Goal: Task Accomplishment & Management: Manage account settings

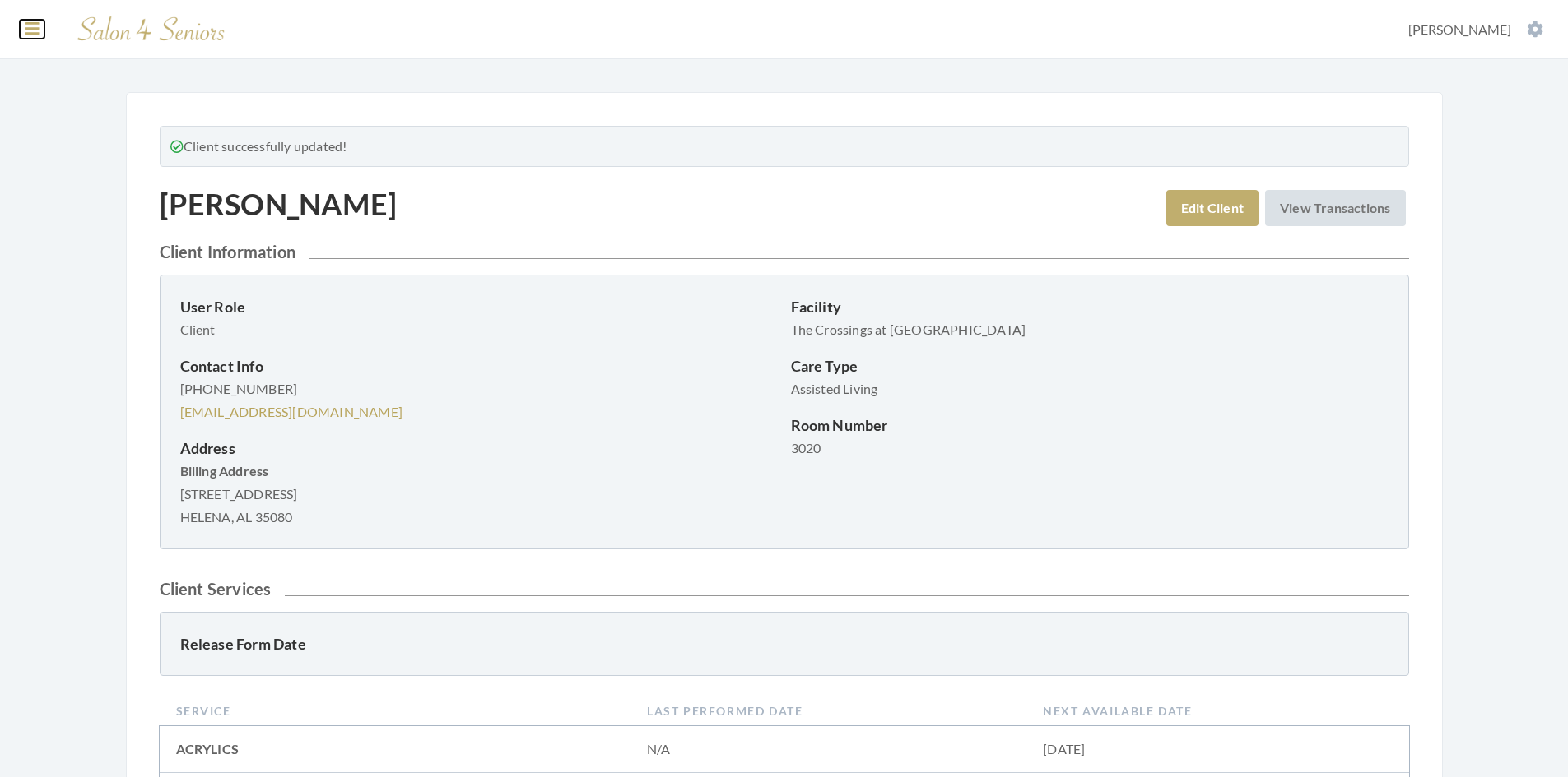
click at [32, 29] on icon at bounding box center [32, 29] width 15 height 17
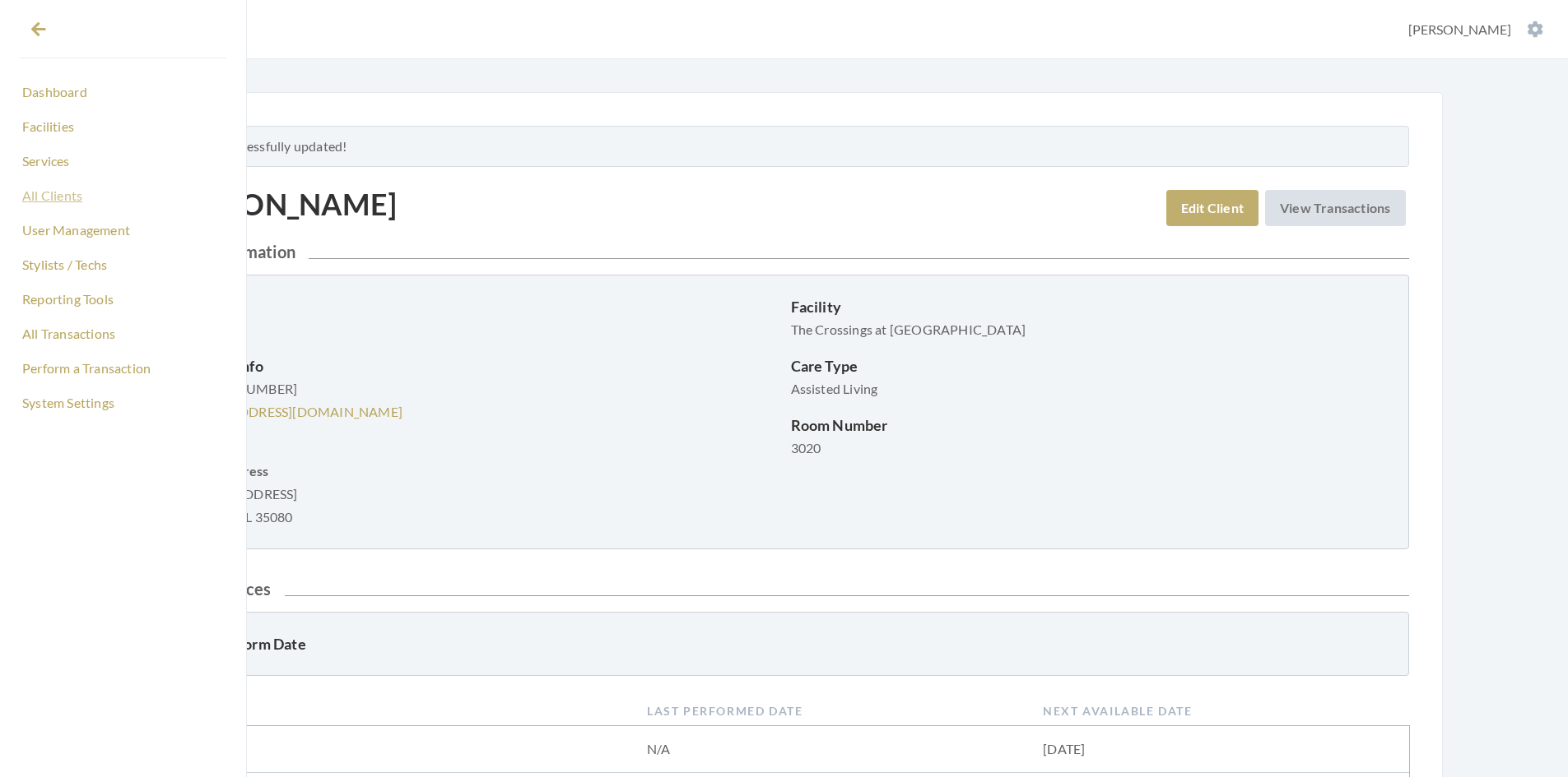
click at [71, 195] on link "All Clients" at bounding box center [123, 195] width 207 height 28
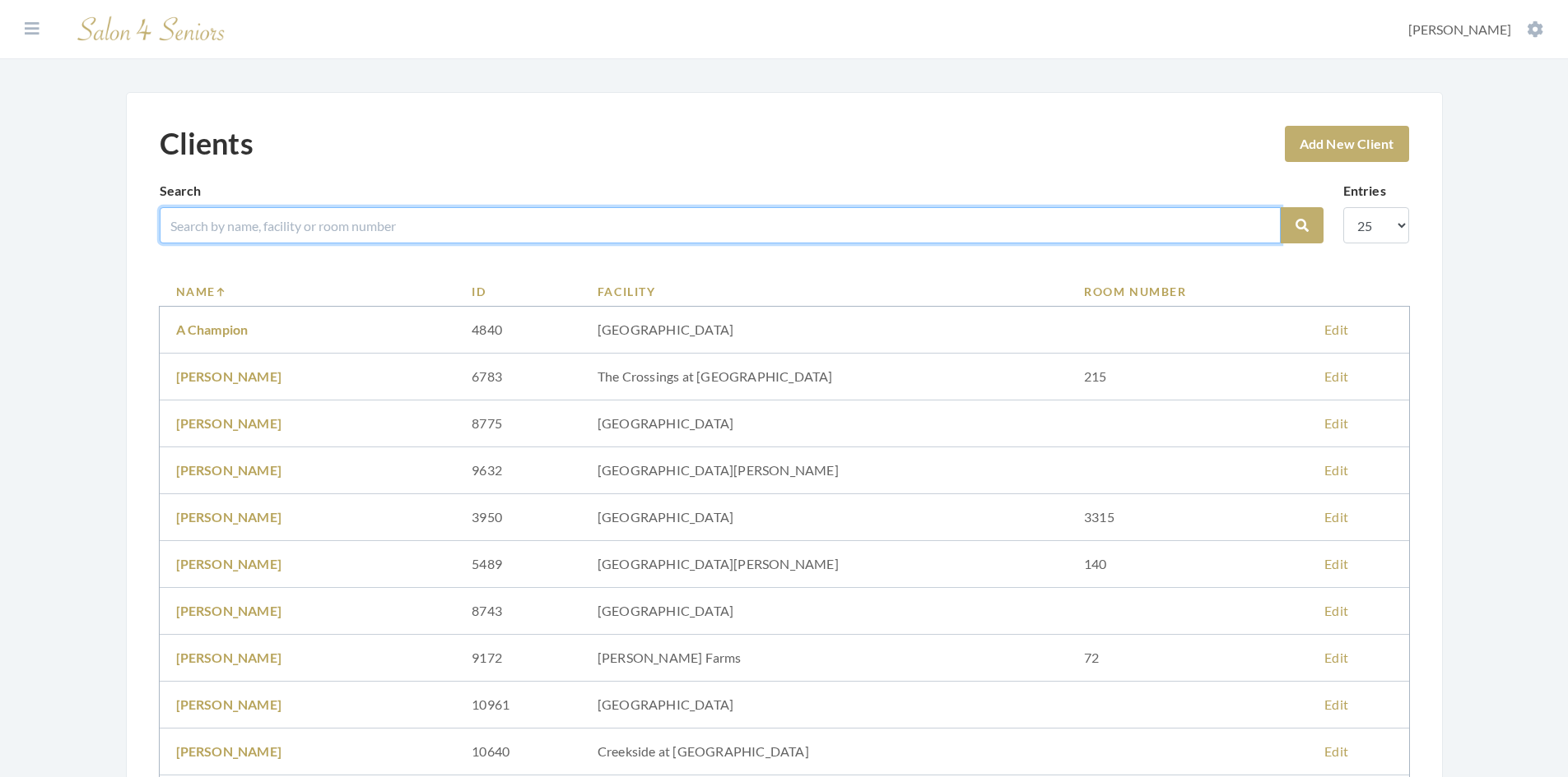
click at [267, 224] on input "search" at bounding box center [720, 225] width 1121 height 36
type input "ray"
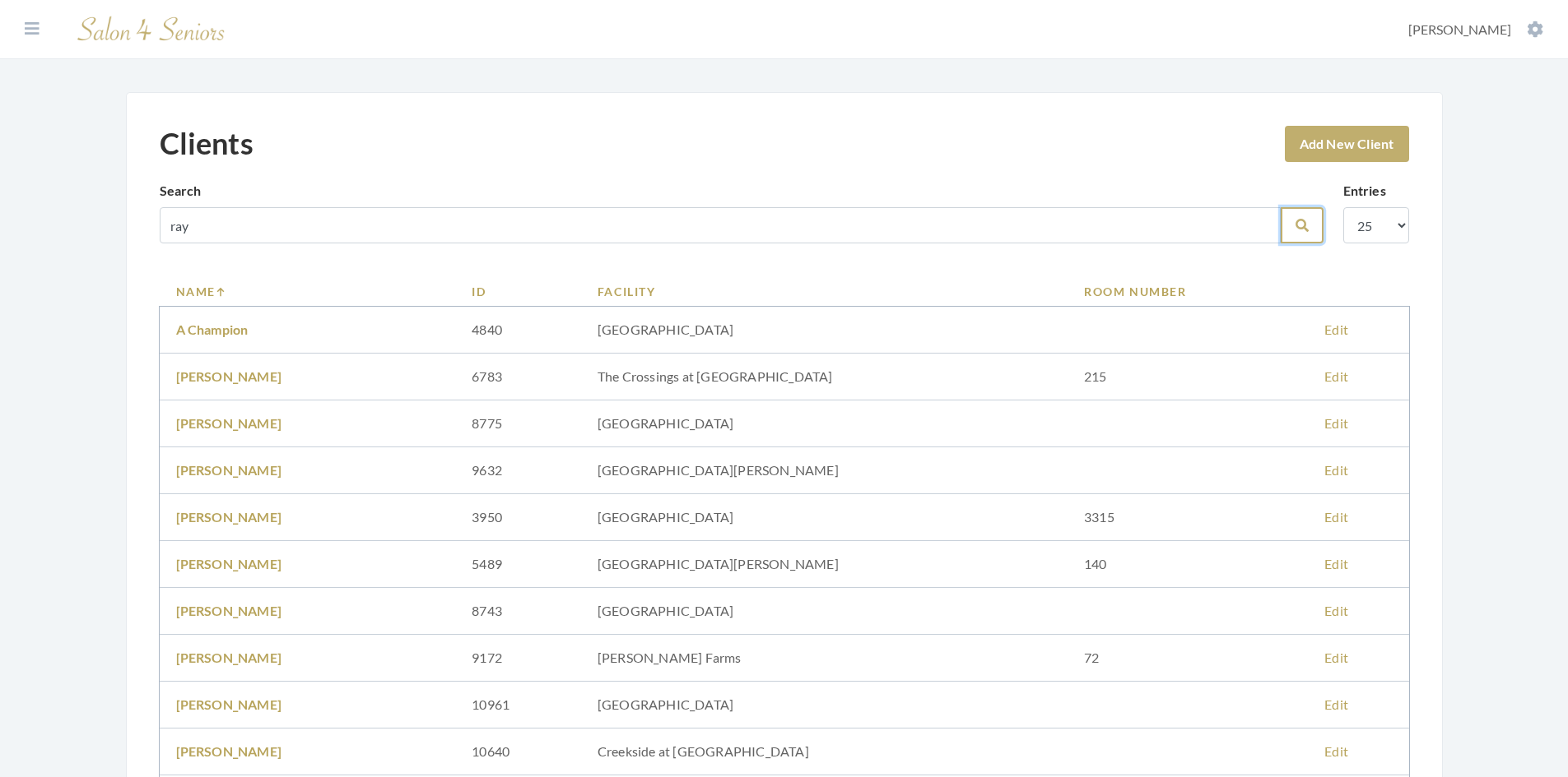
click at [1292, 233] on button "Search" at bounding box center [1302, 225] width 43 height 36
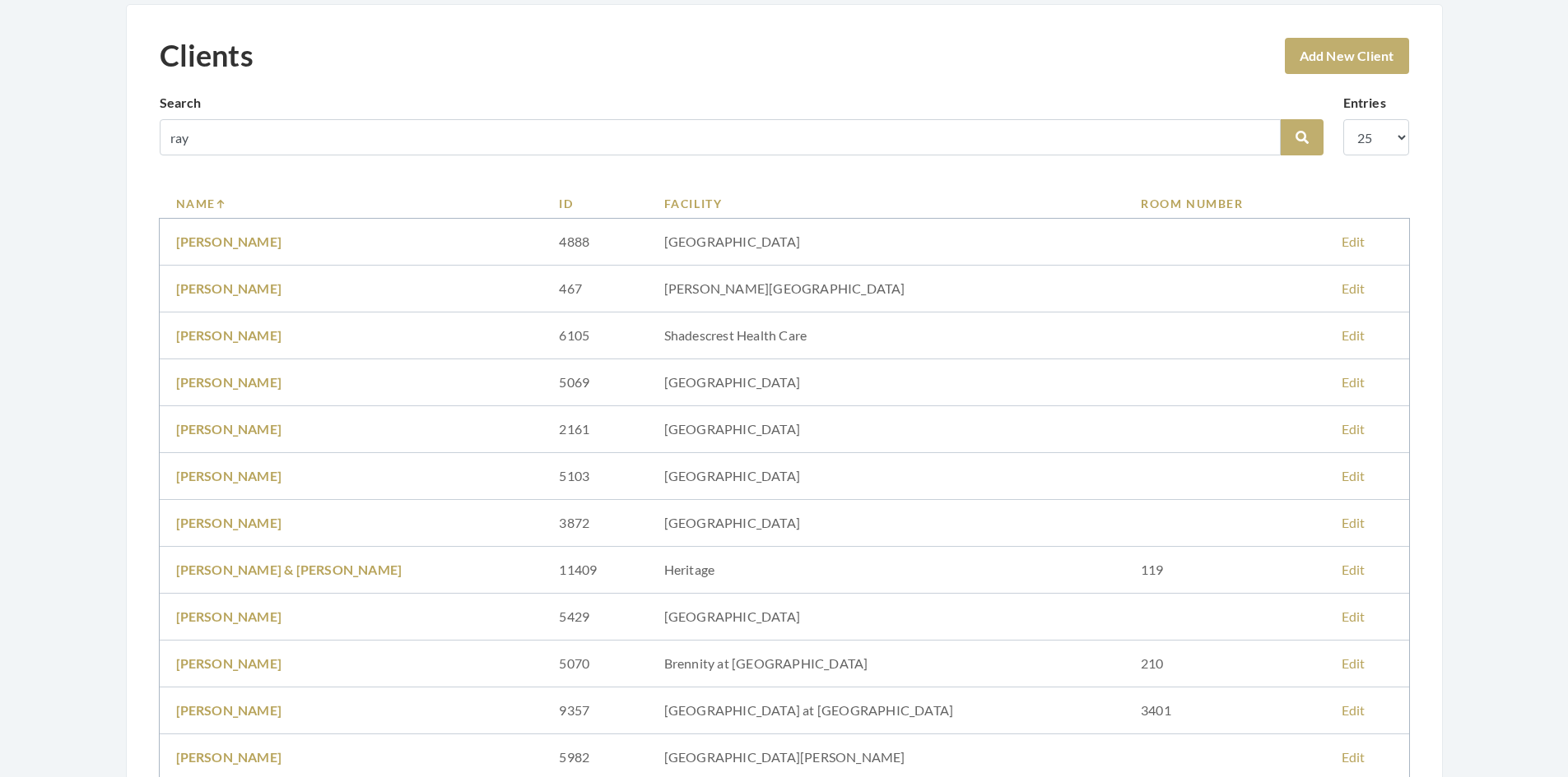
scroll to position [82, 0]
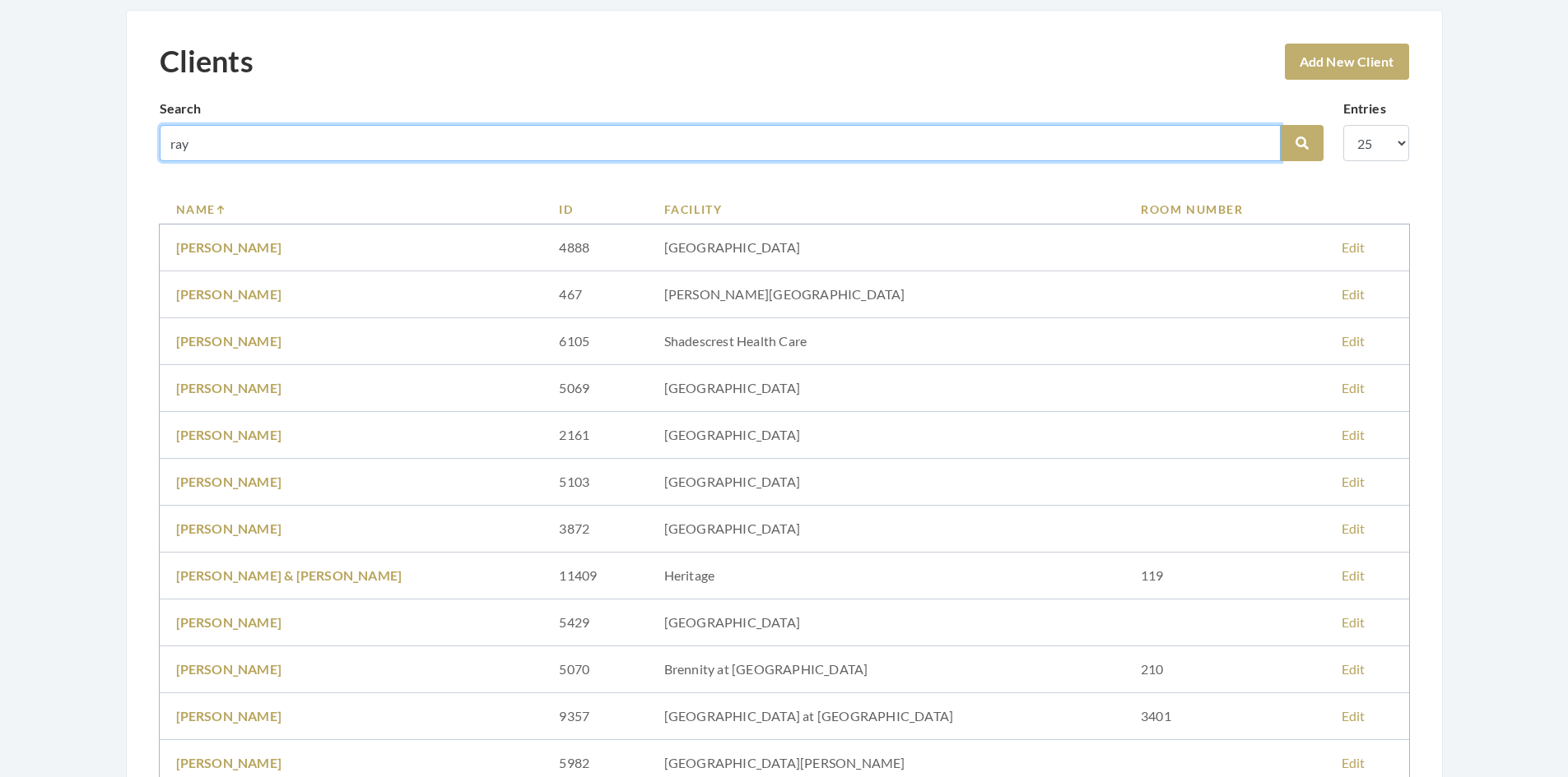
drag, startPoint x: 231, startPoint y: 142, endPoint x: 120, endPoint y: 133, distance: 111.4
type input "loub"
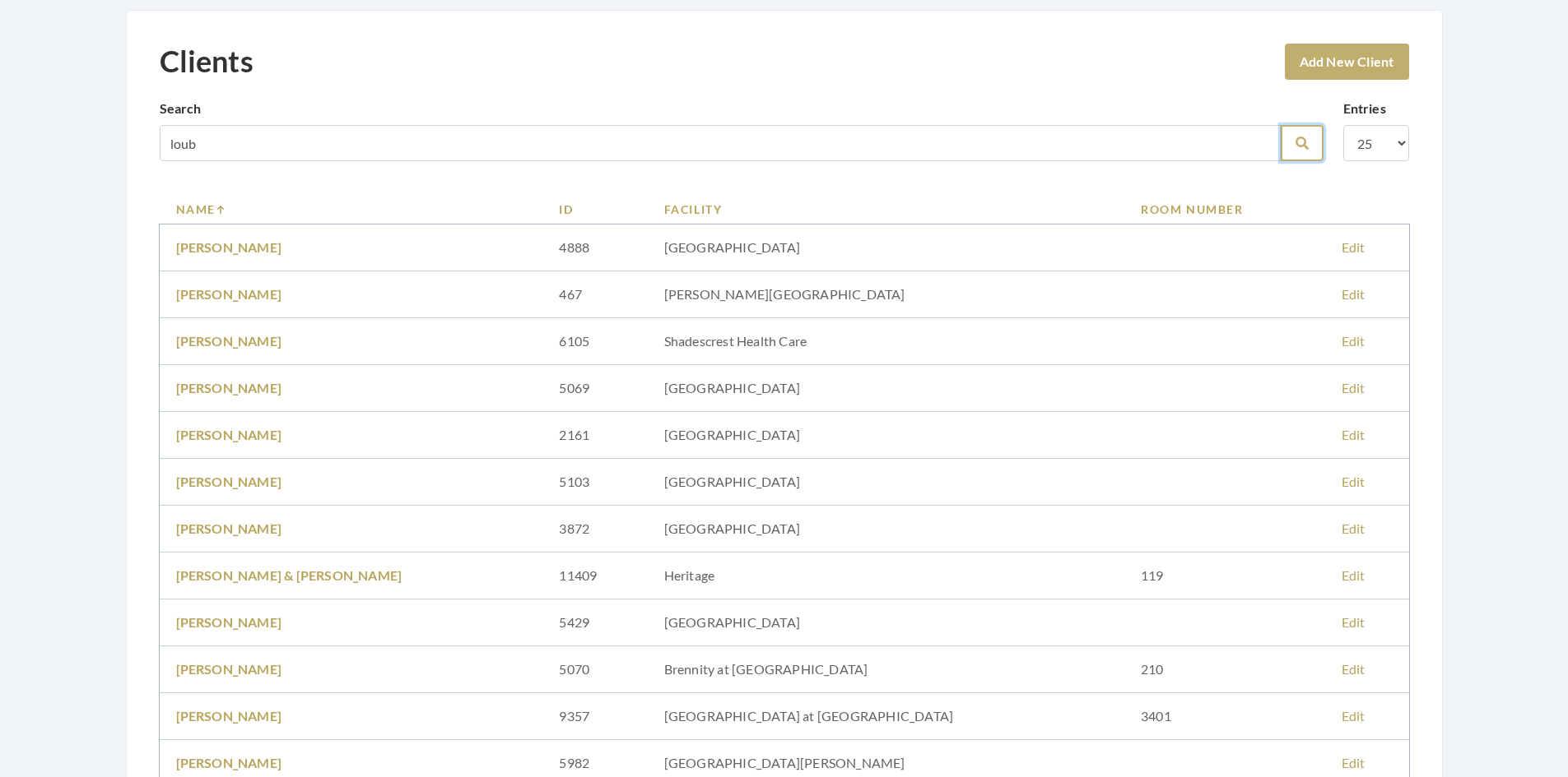
click at [1307, 140] on icon "submit" at bounding box center [1302, 143] width 13 height 13
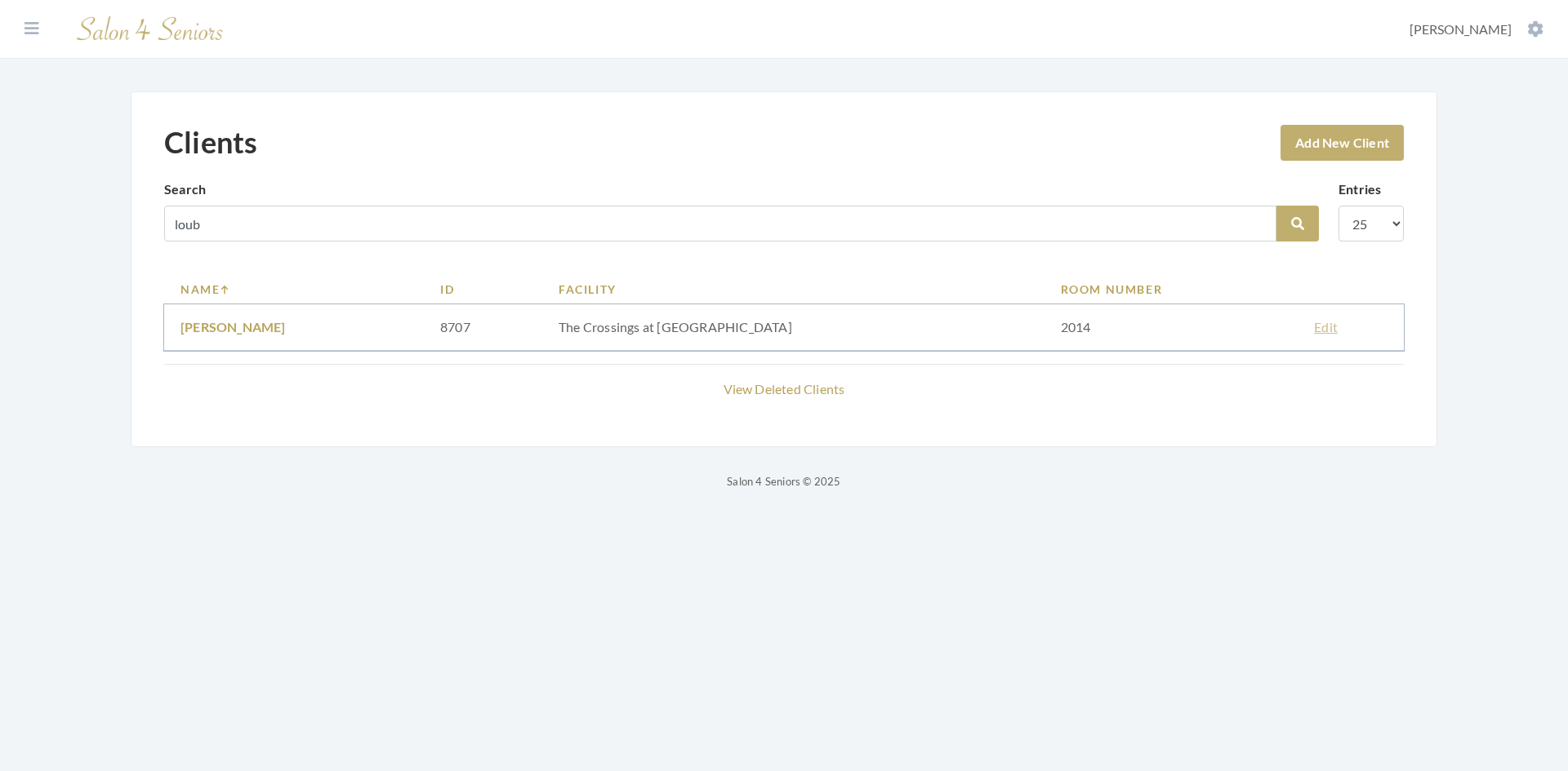
click at [1315, 329] on link "Edit" at bounding box center [1327, 327] width 24 height 16
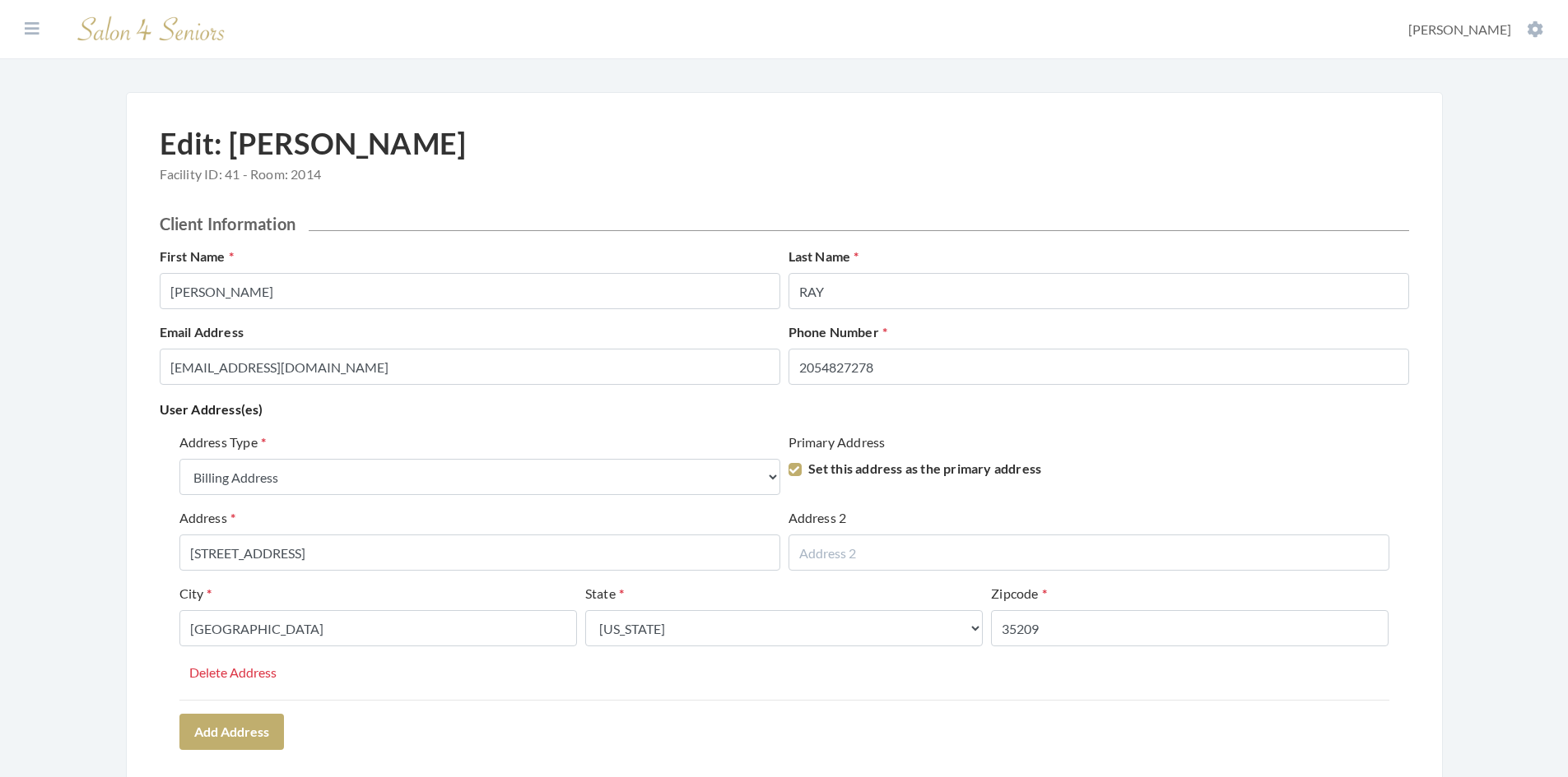
select select "billing"
select select "al"
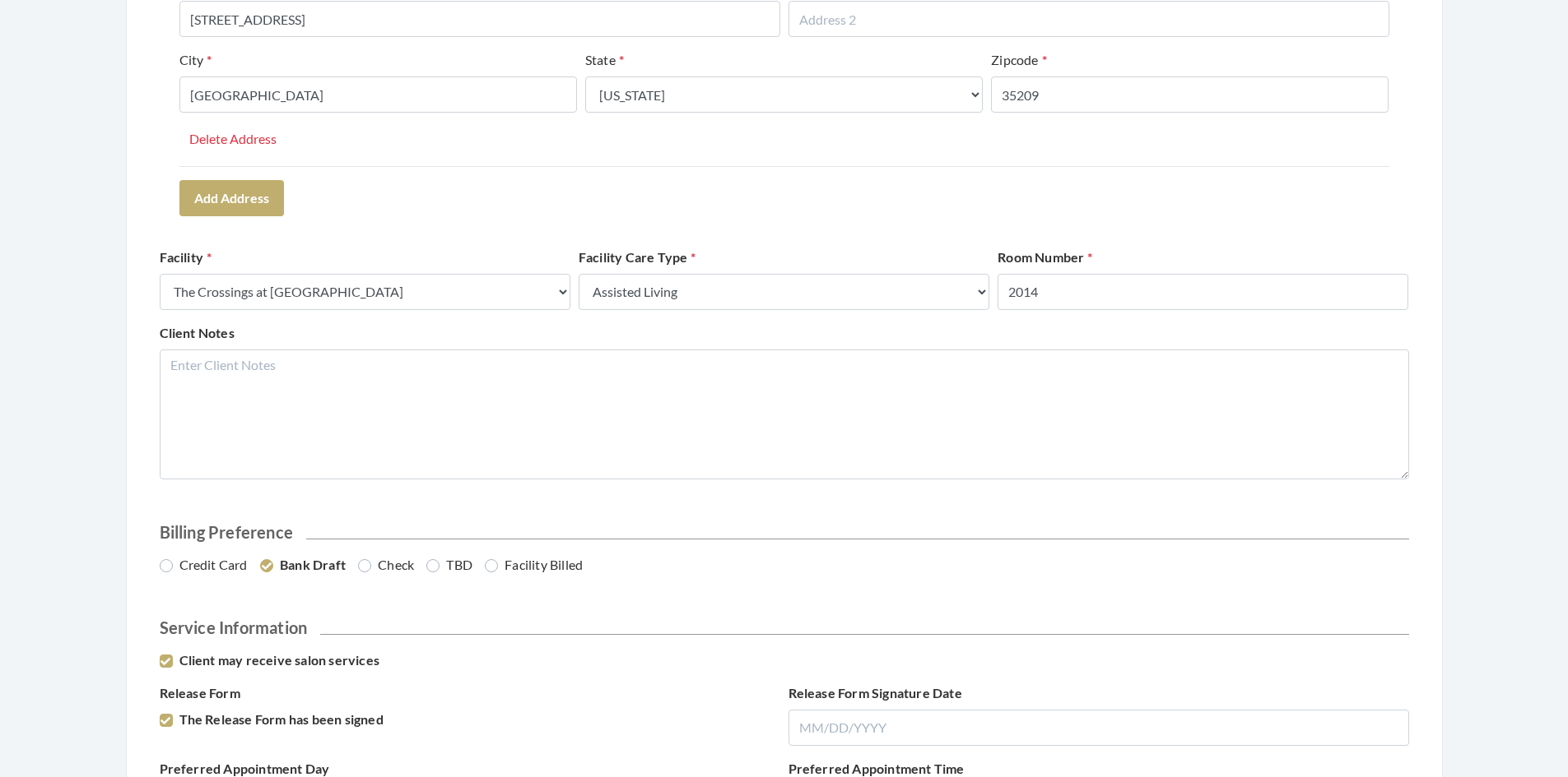
scroll to position [576, 0]
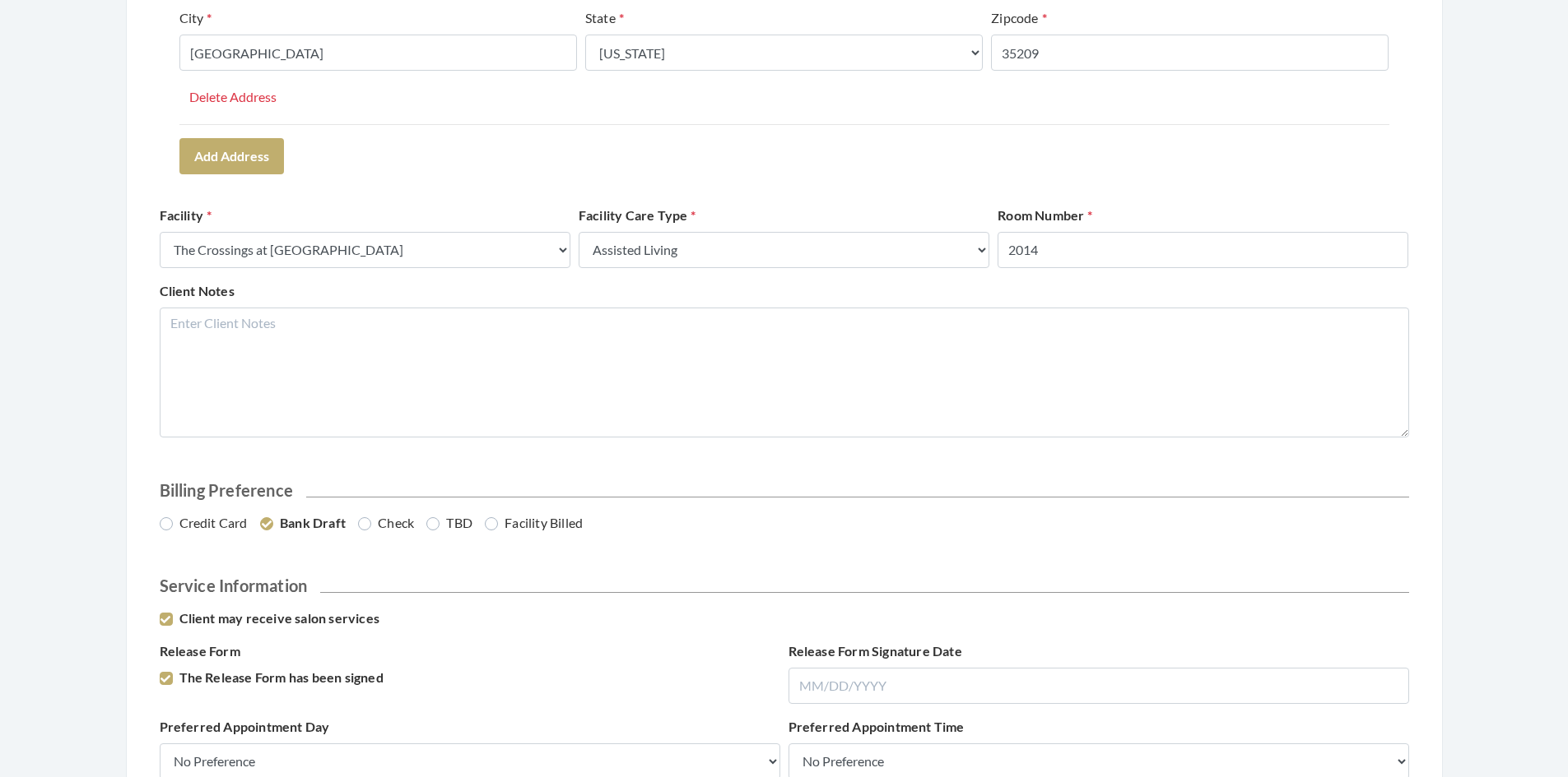
click at [165, 522] on label "Credit Card" at bounding box center [204, 523] width 88 height 20
radio input "true"
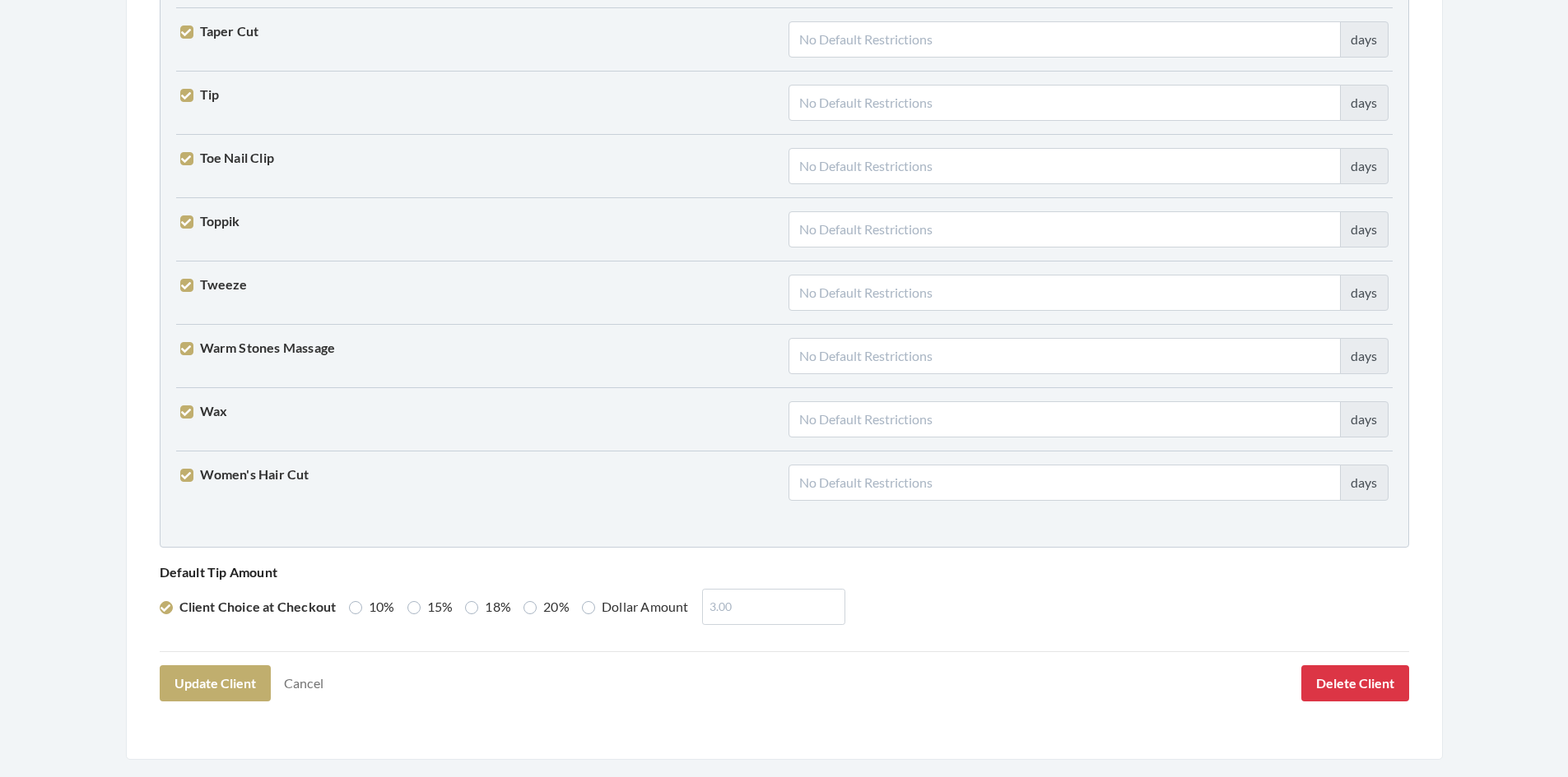
scroll to position [4052, 0]
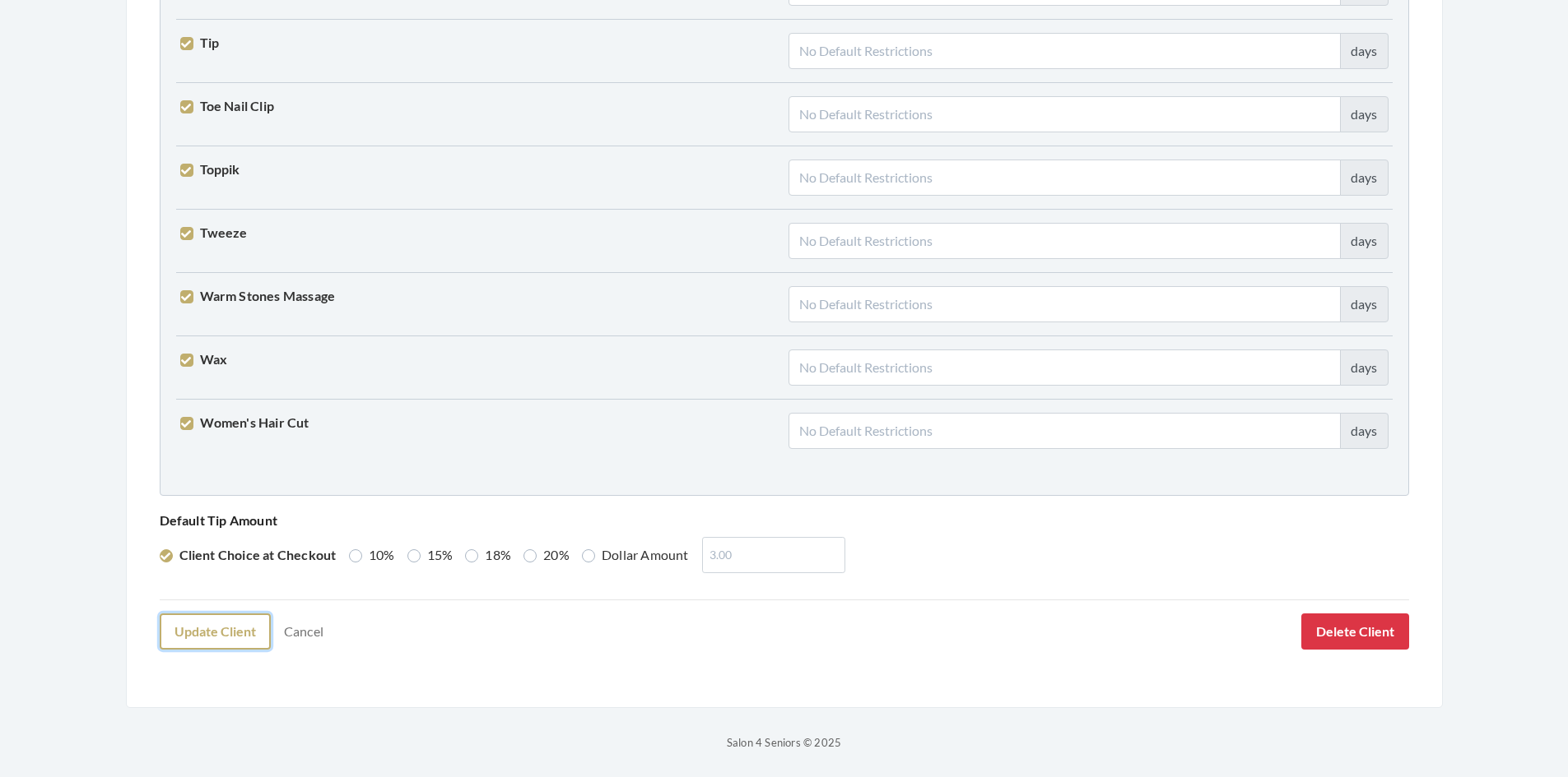
click at [205, 637] on button "Update Client" at bounding box center [215, 631] width 111 height 36
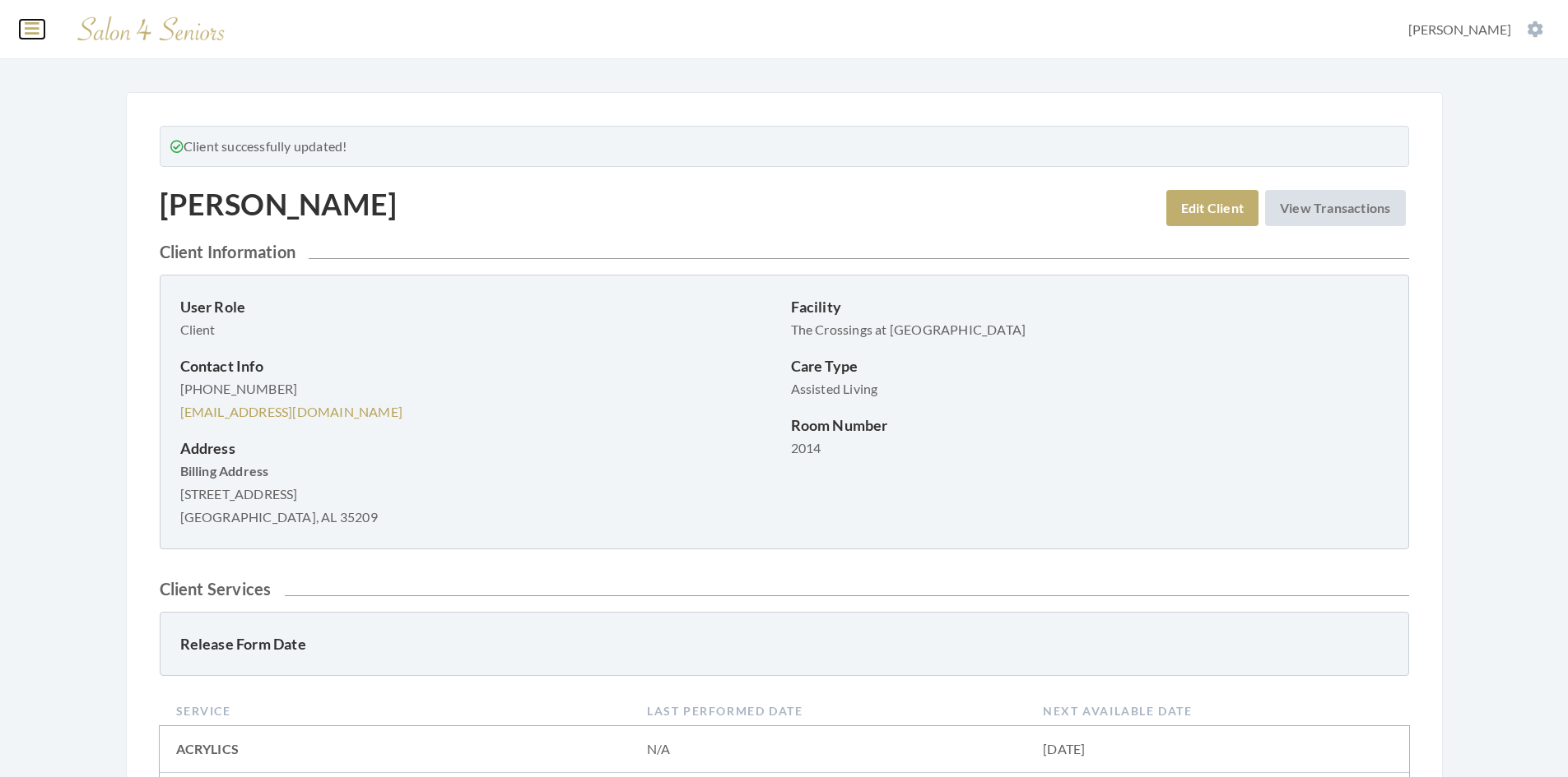
click at [28, 27] on icon at bounding box center [32, 29] width 15 height 17
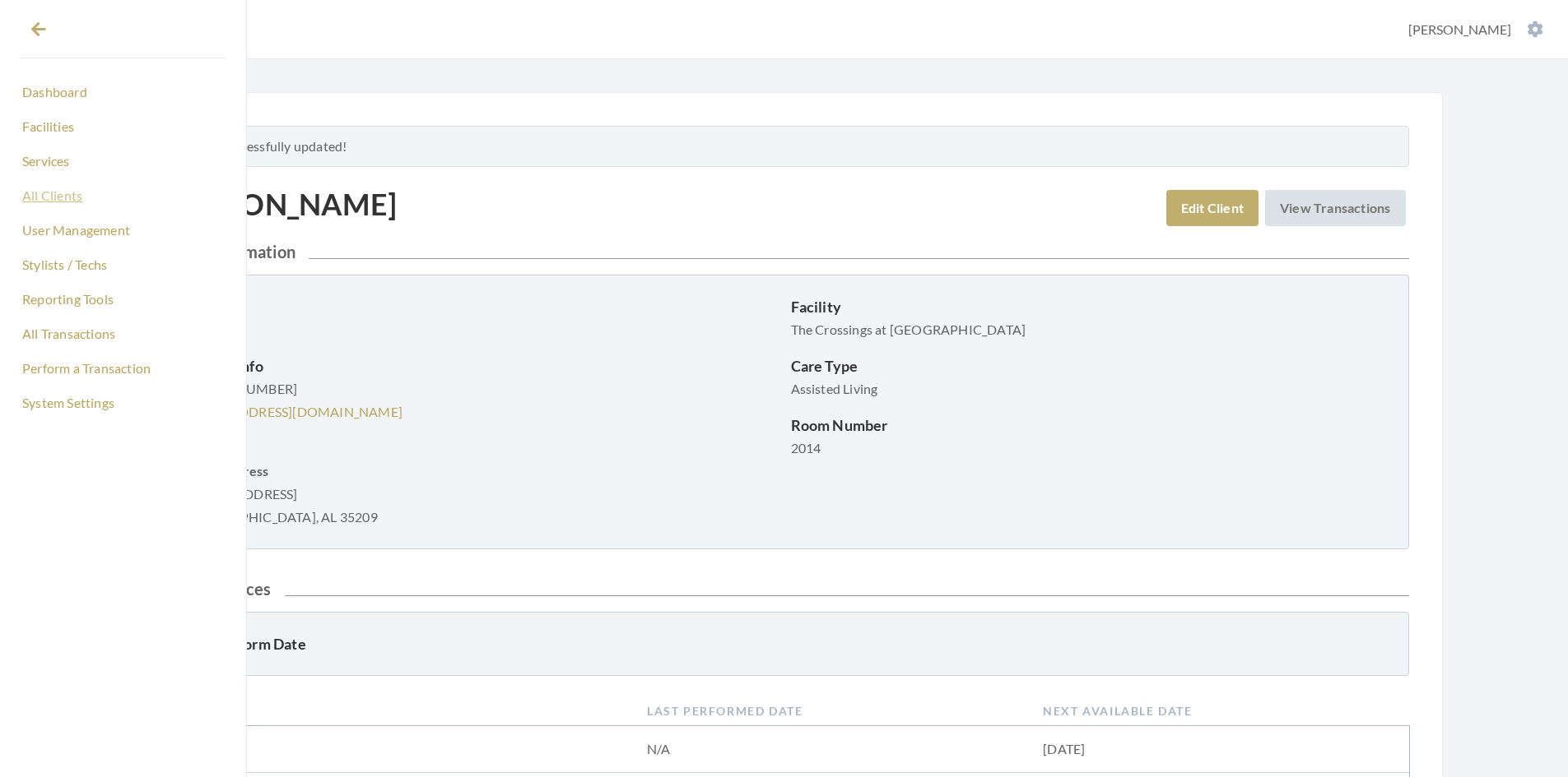
click at [91, 195] on link "All Clients" at bounding box center [123, 195] width 207 height 28
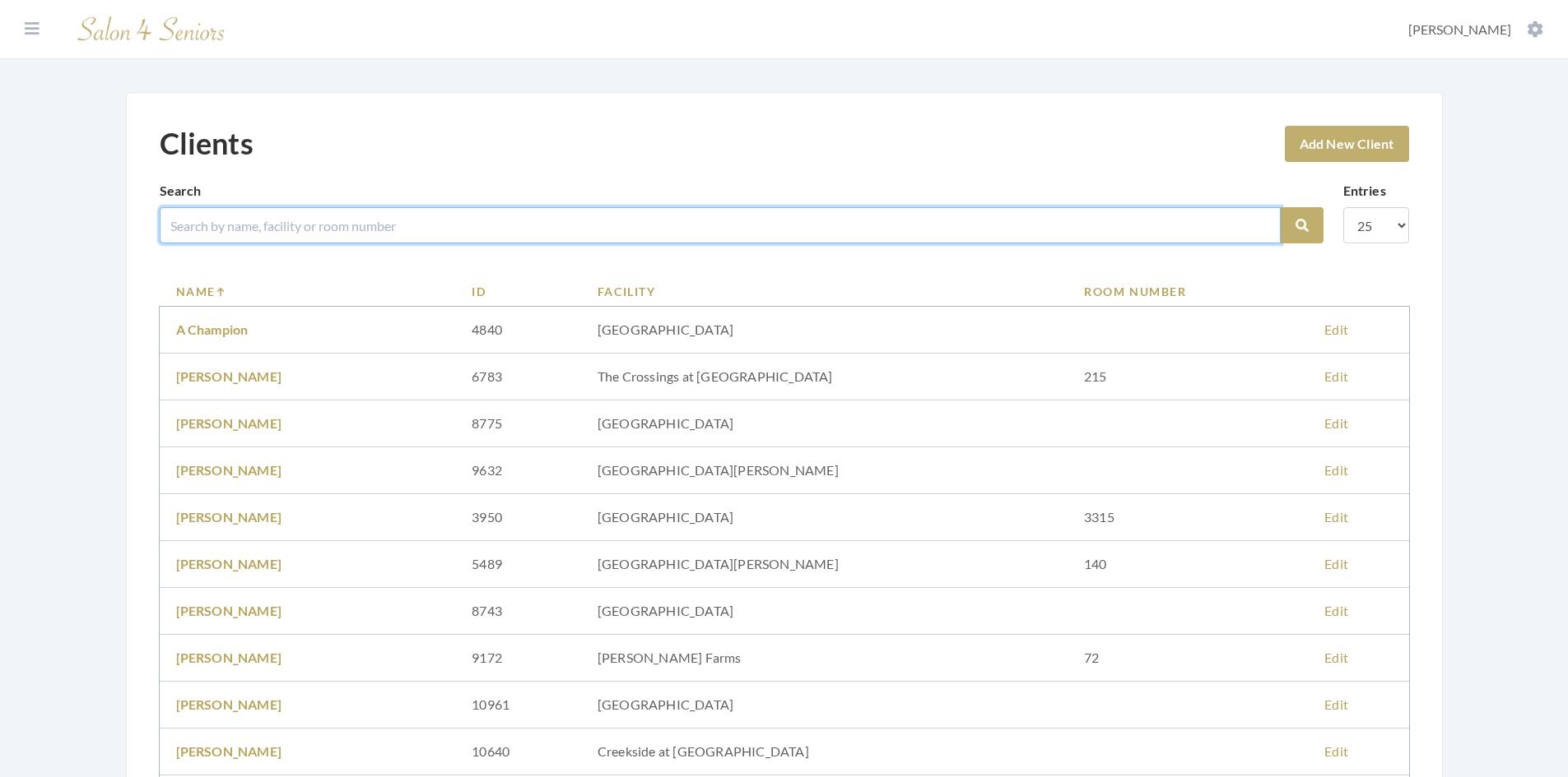
click at [337, 230] on input "search" at bounding box center [720, 225] width 1121 height 36
type input "LENOI"
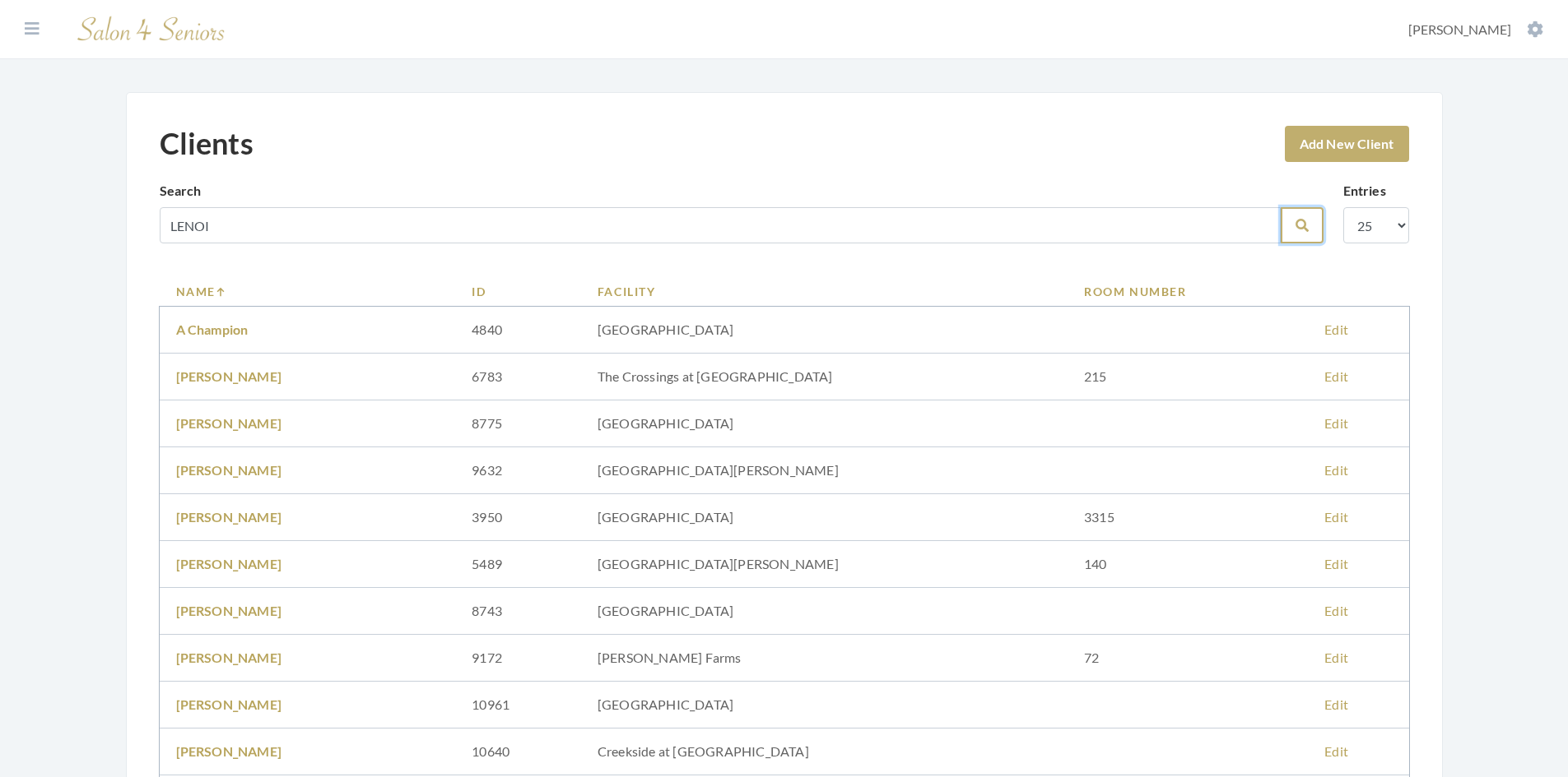
click at [1292, 220] on button "Search" at bounding box center [1302, 225] width 43 height 36
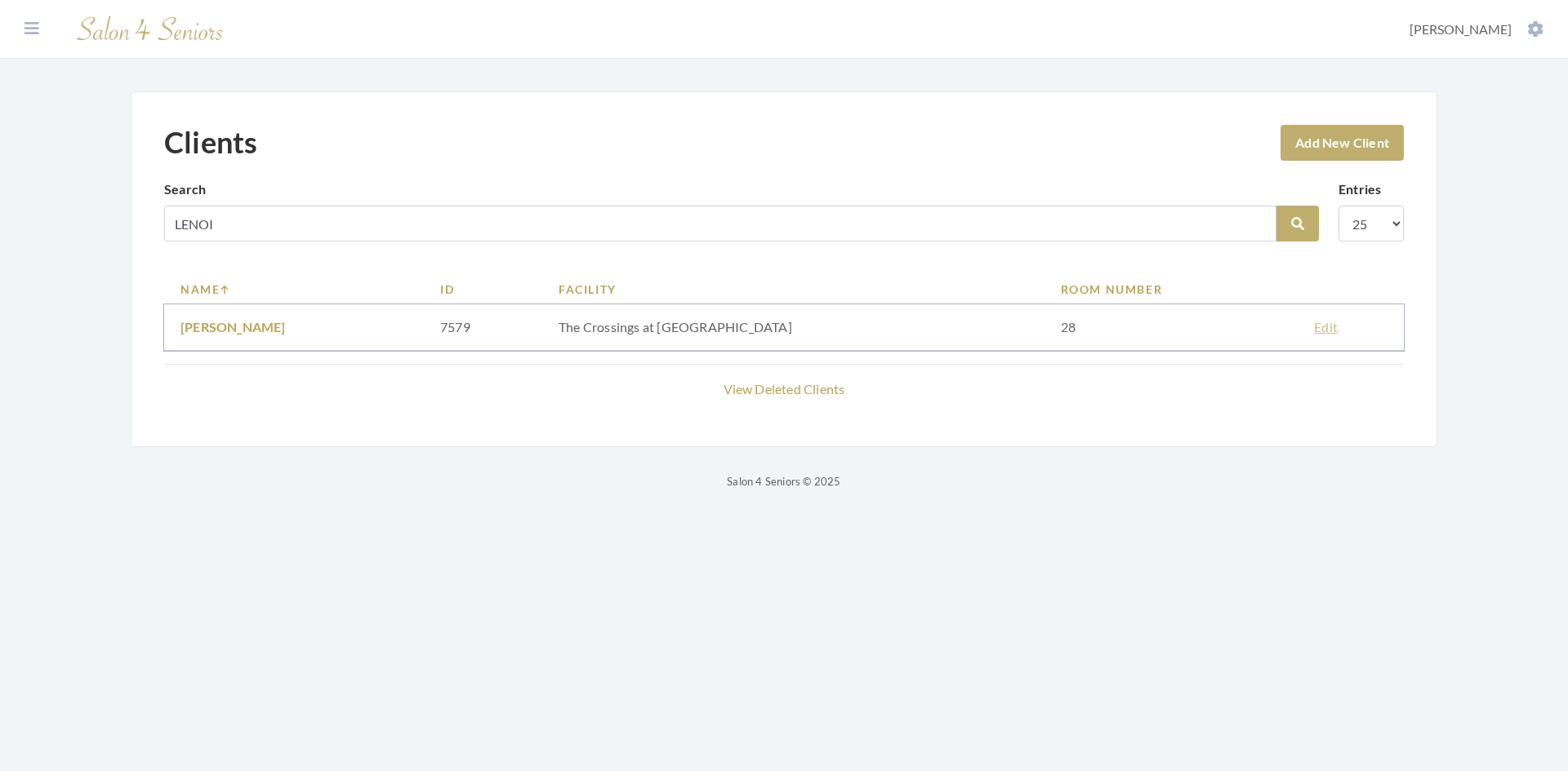
click at [1316, 331] on link "Edit" at bounding box center [1327, 327] width 24 height 16
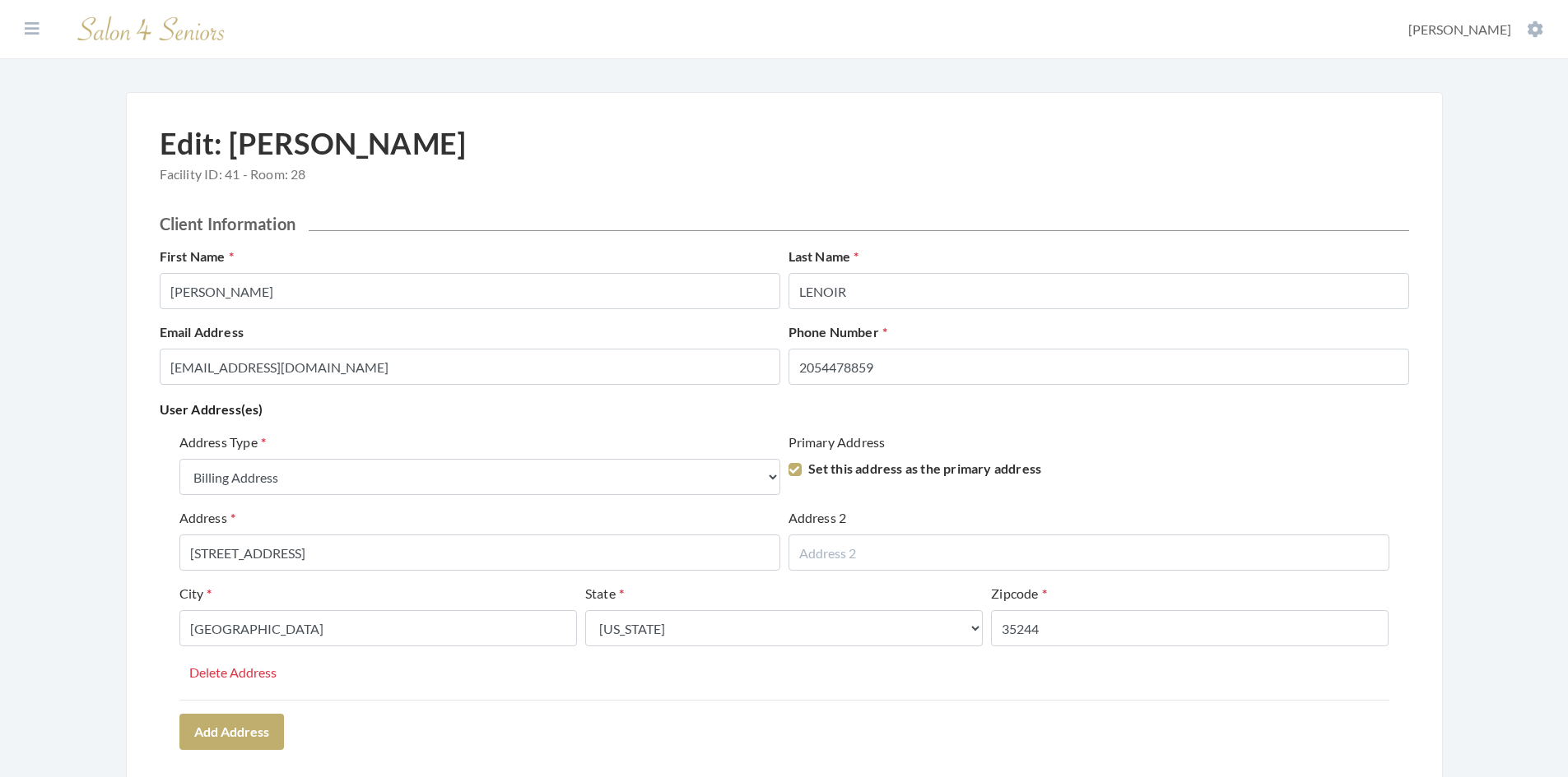
select select "billing"
select select "al"
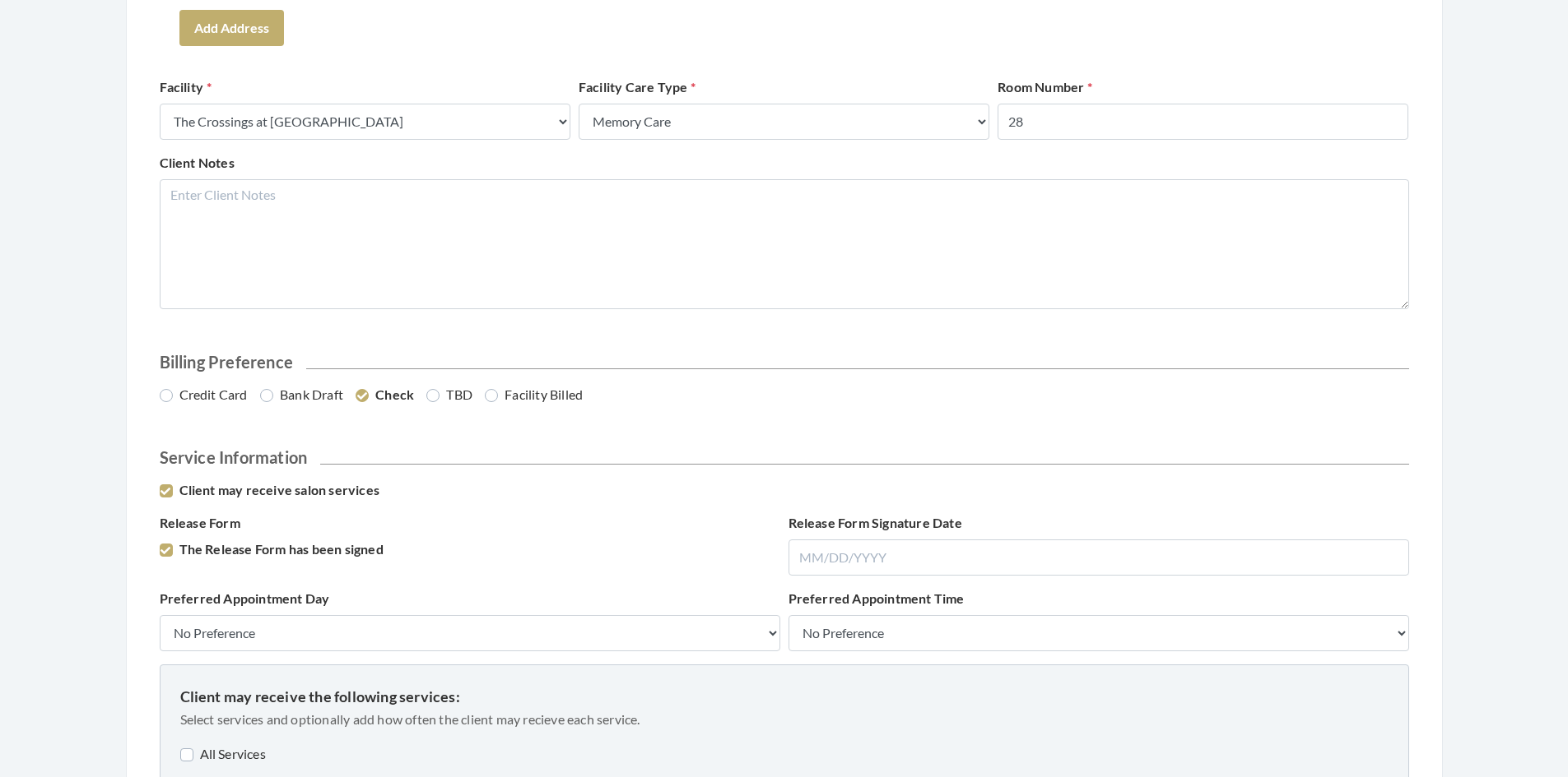
scroll to position [741, 0]
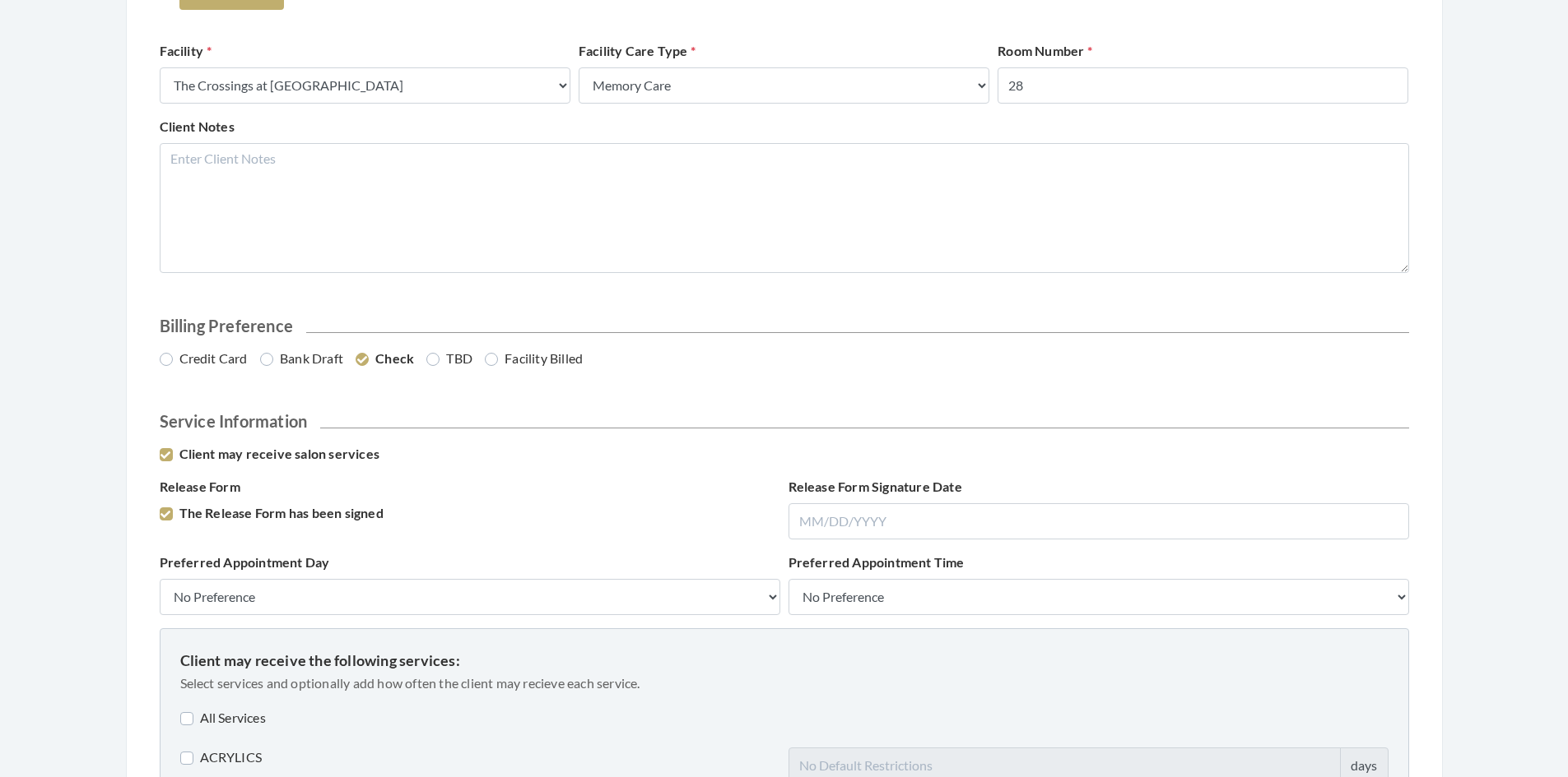
click at [171, 366] on label "Credit Card" at bounding box center [204, 358] width 88 height 20
radio input "true"
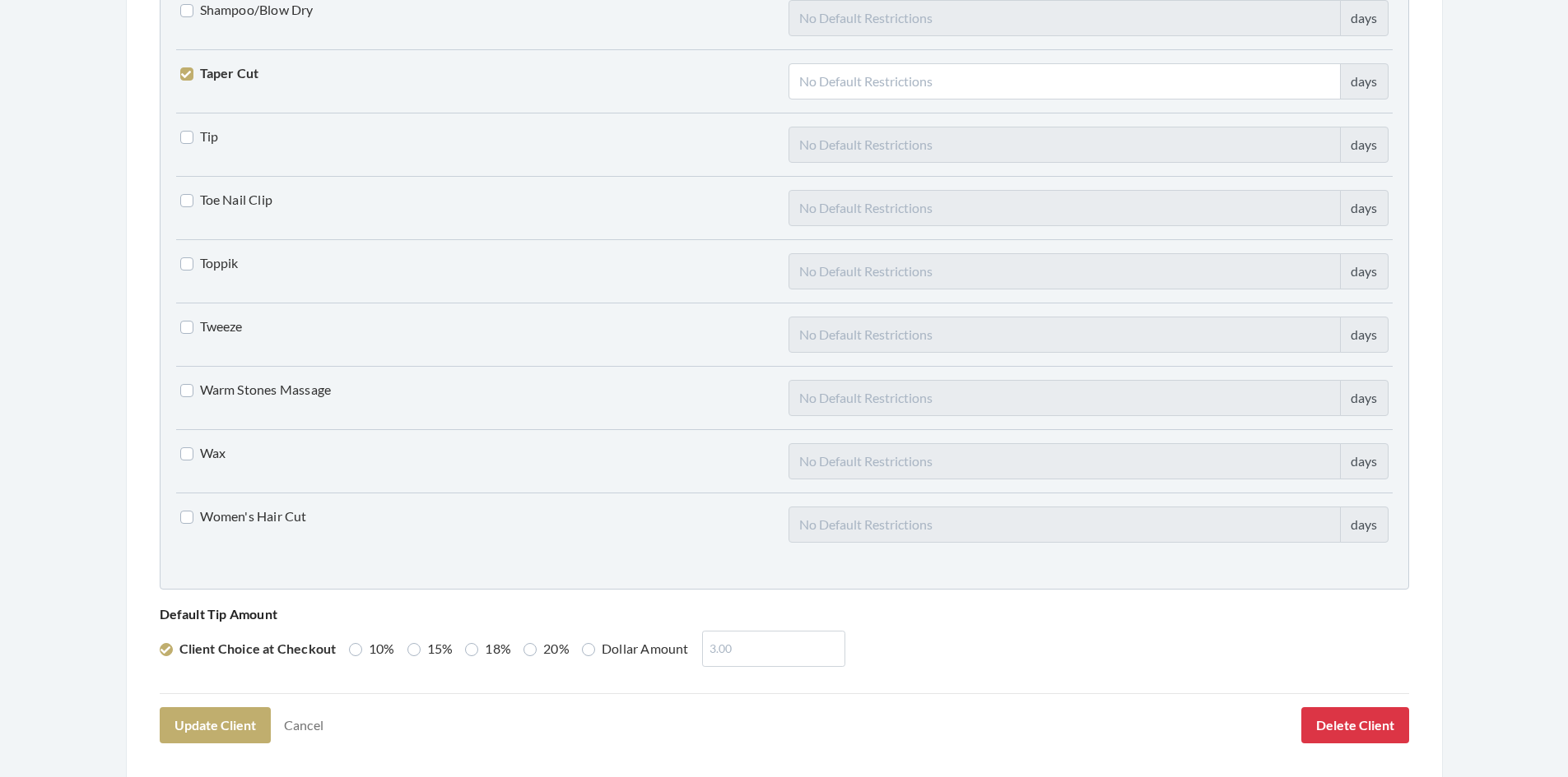
scroll to position [4052, 0]
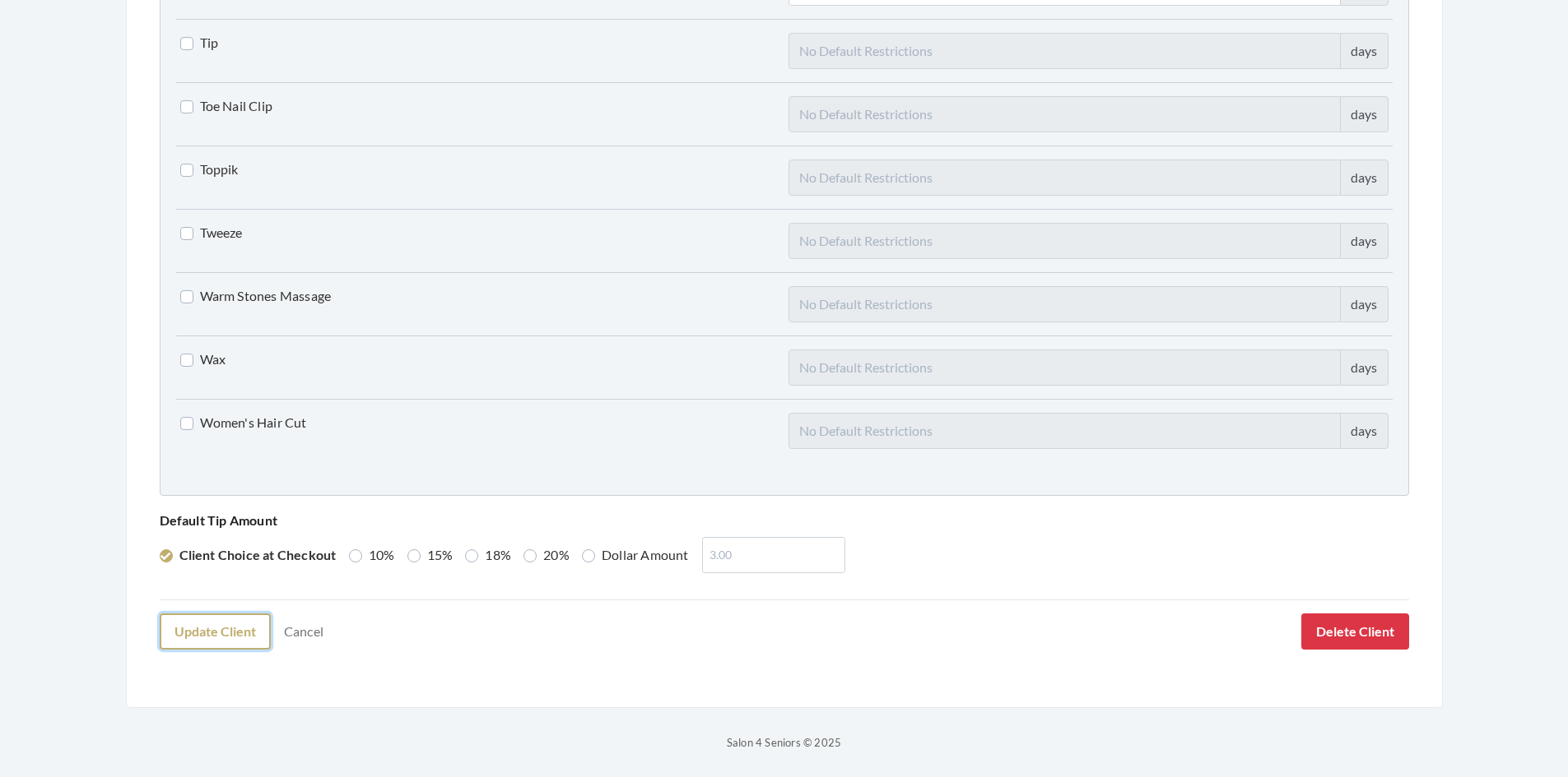
click at [219, 637] on button "Update Client" at bounding box center [215, 631] width 111 height 36
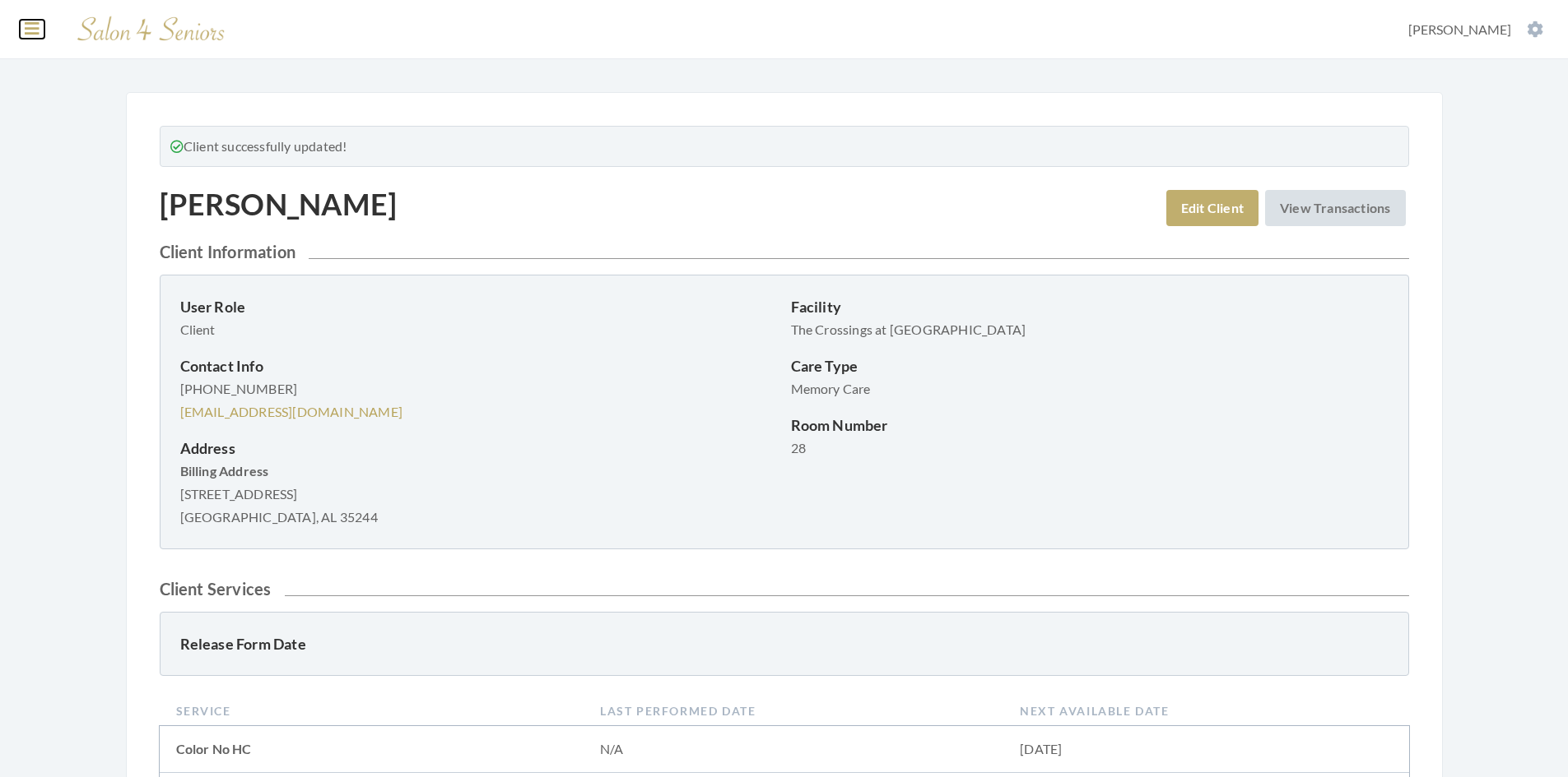
click at [29, 30] on icon at bounding box center [32, 29] width 15 height 17
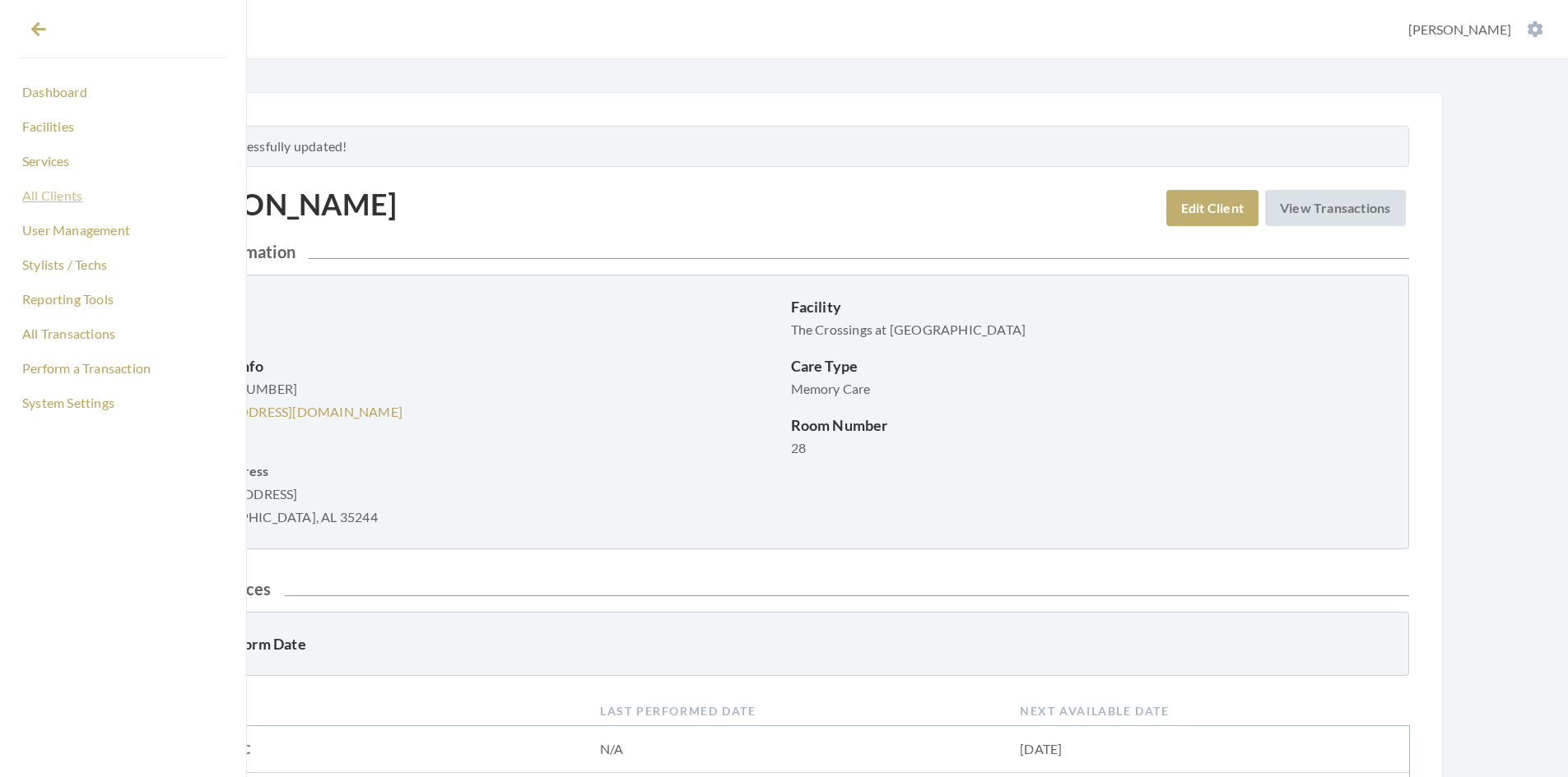
click at [66, 195] on link "All Clients" at bounding box center [123, 195] width 207 height 28
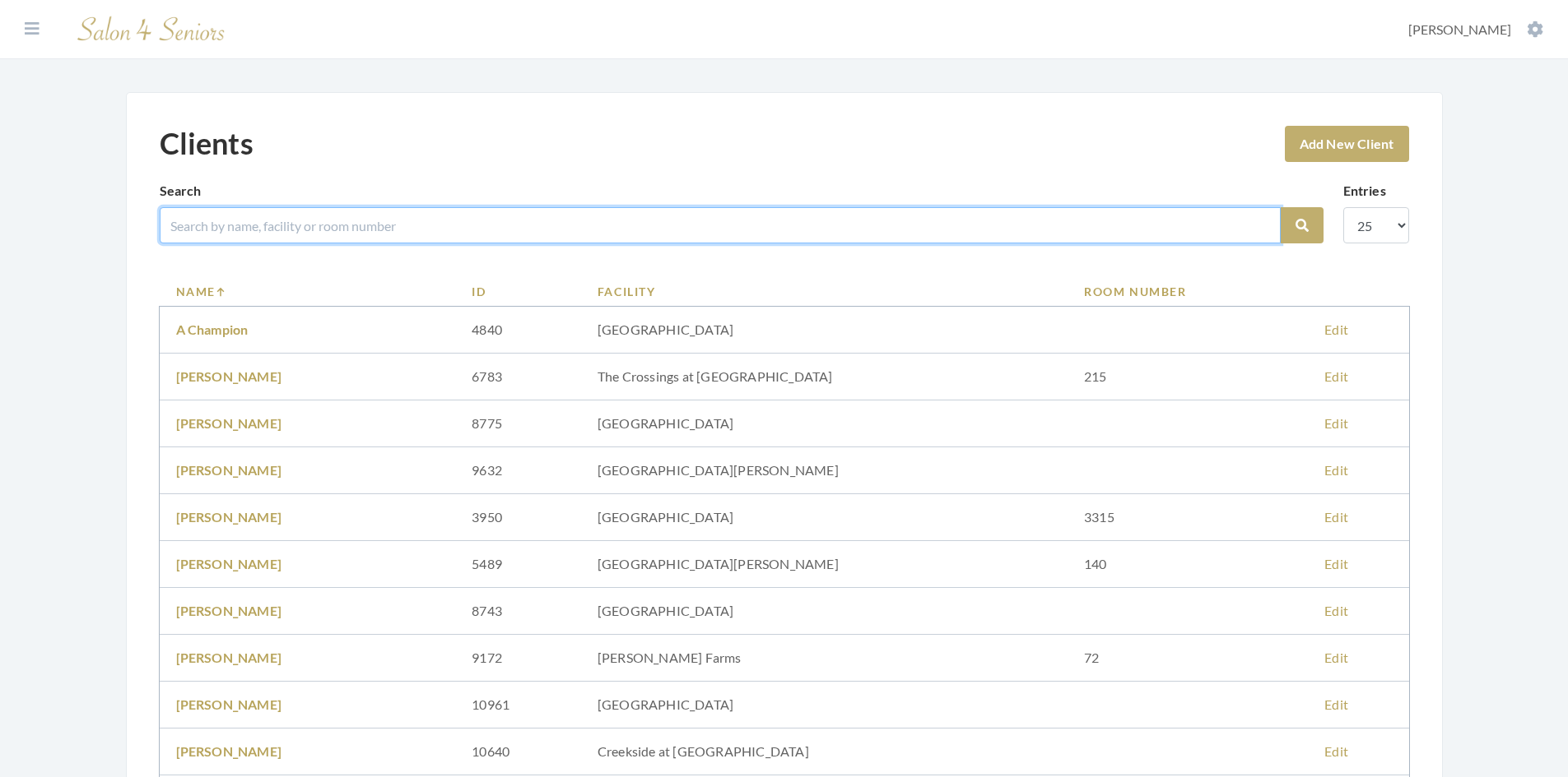
click at [268, 227] on input "search" at bounding box center [720, 225] width 1121 height 36
type input "hardy"
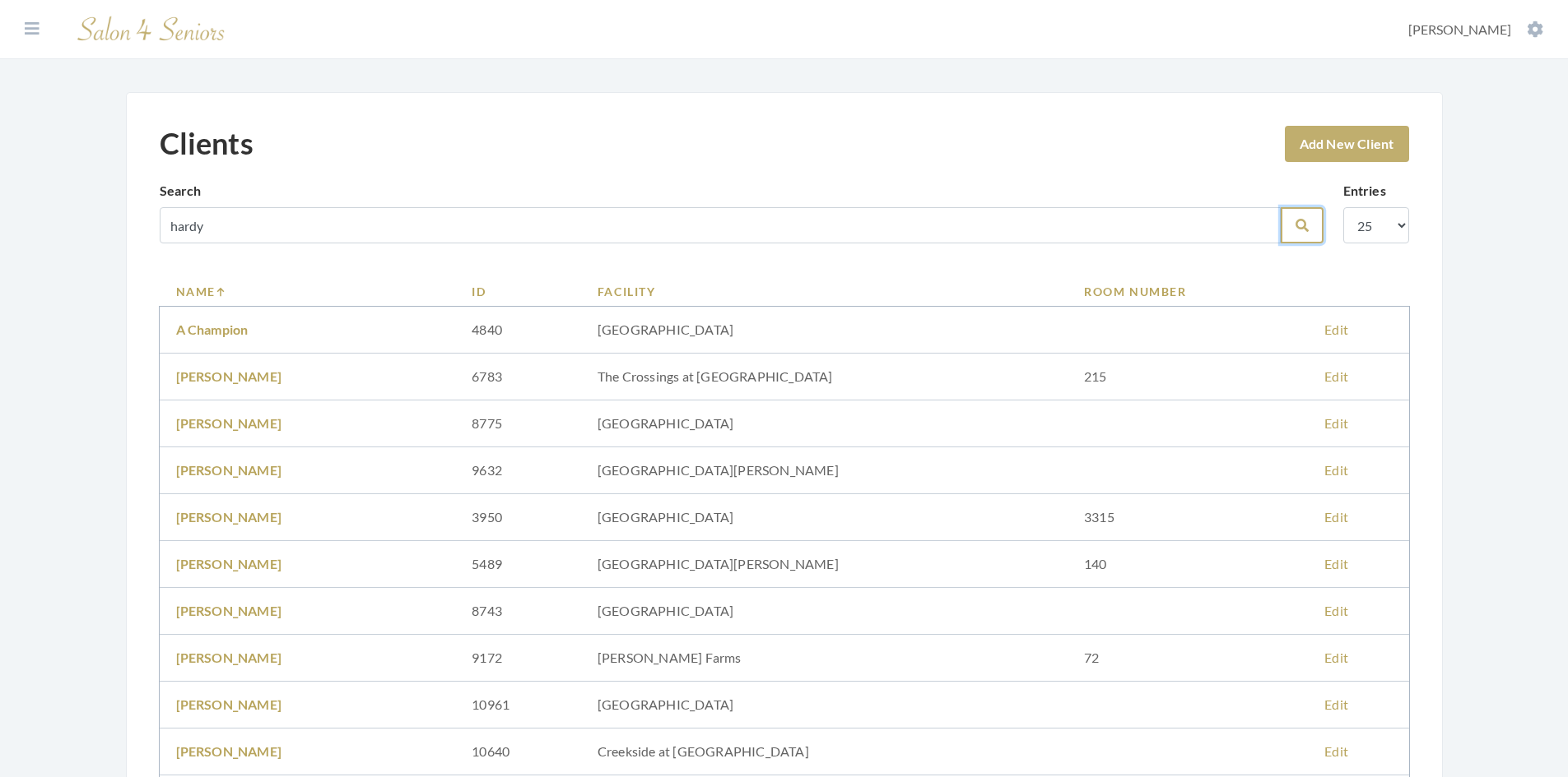
click at [1307, 220] on icon "submit" at bounding box center [1302, 225] width 13 height 13
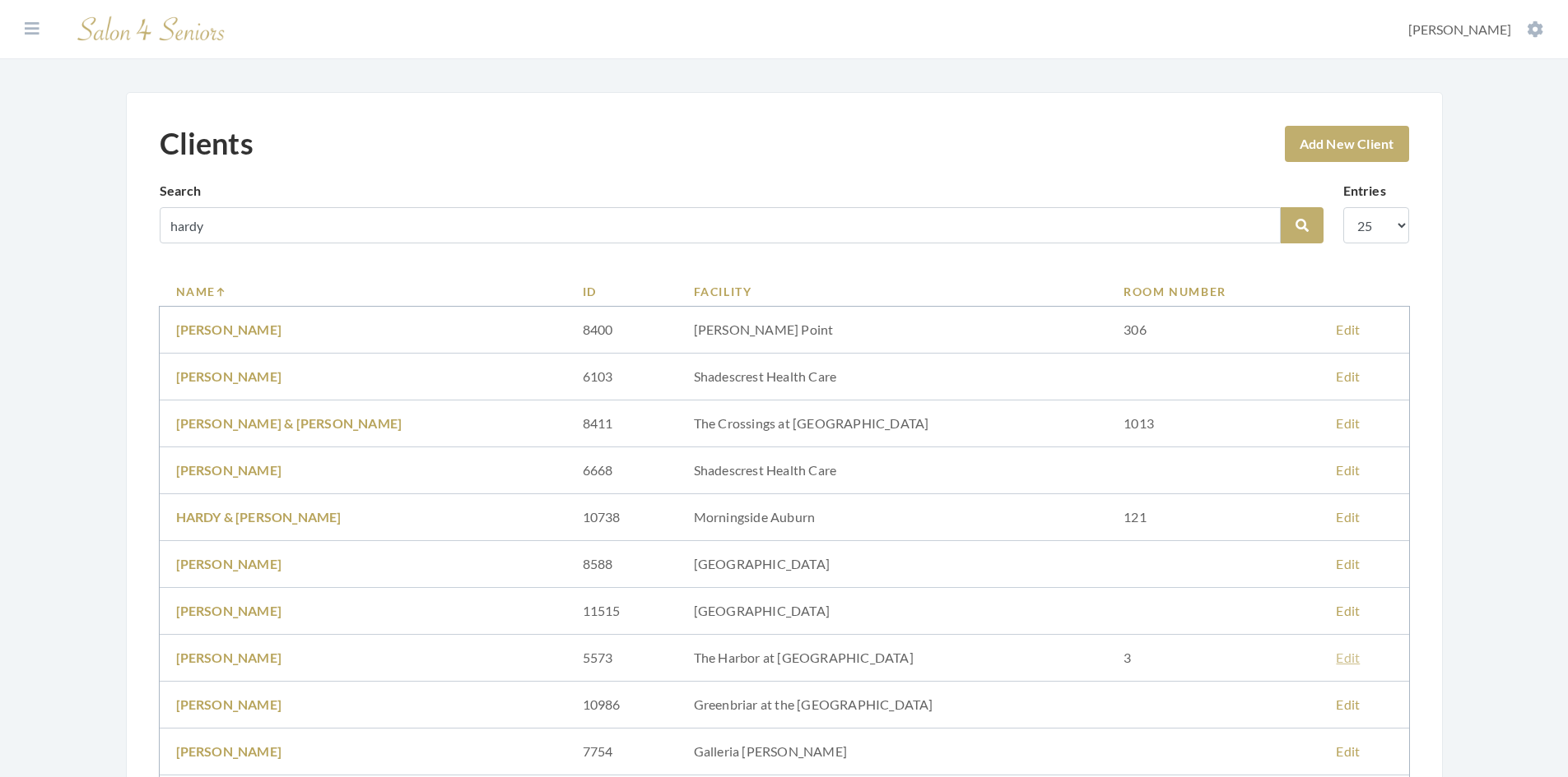
click at [1336, 656] on link "Edit" at bounding box center [1348, 657] width 24 height 16
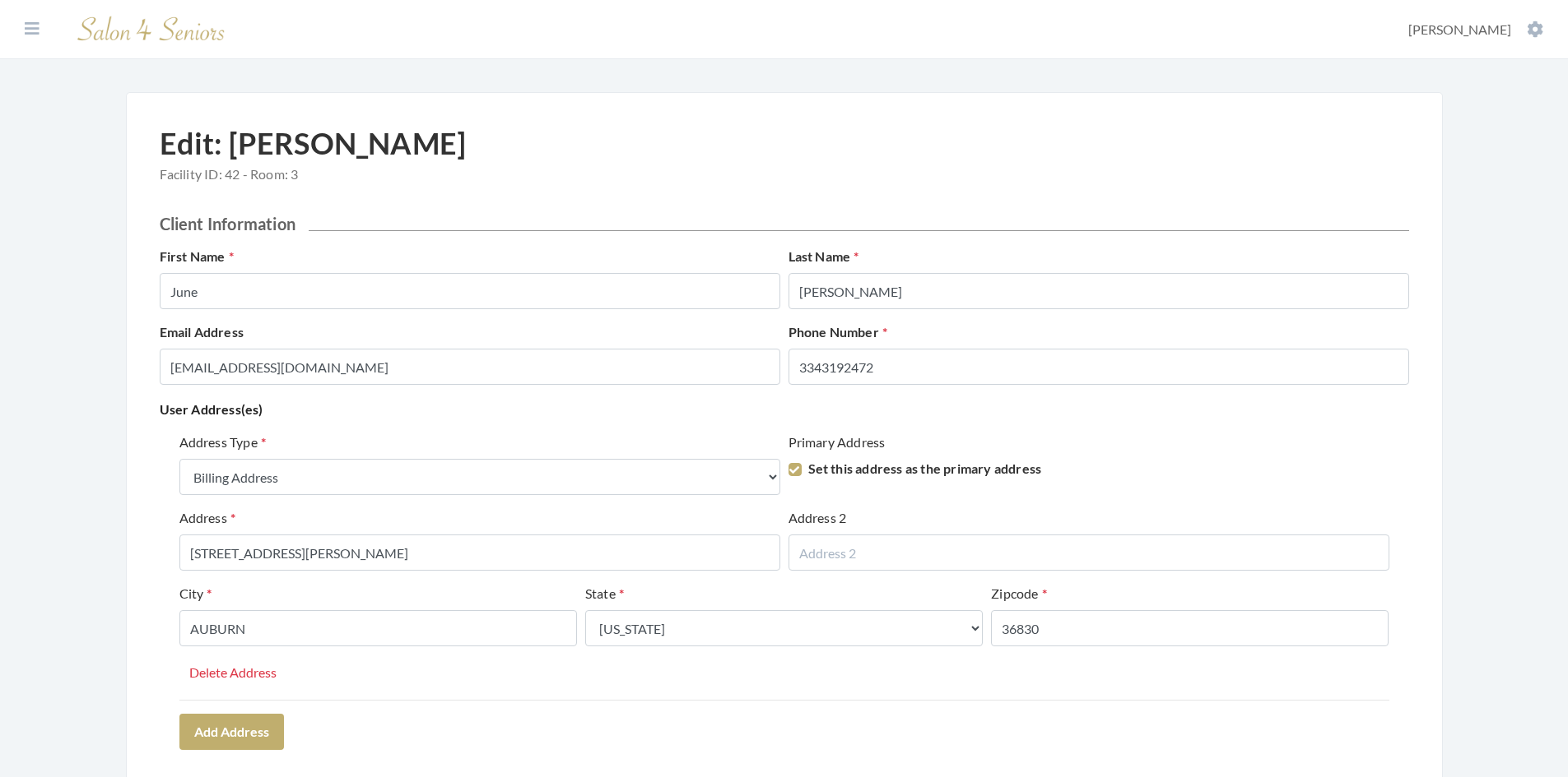
select select "billing"
select select "al"
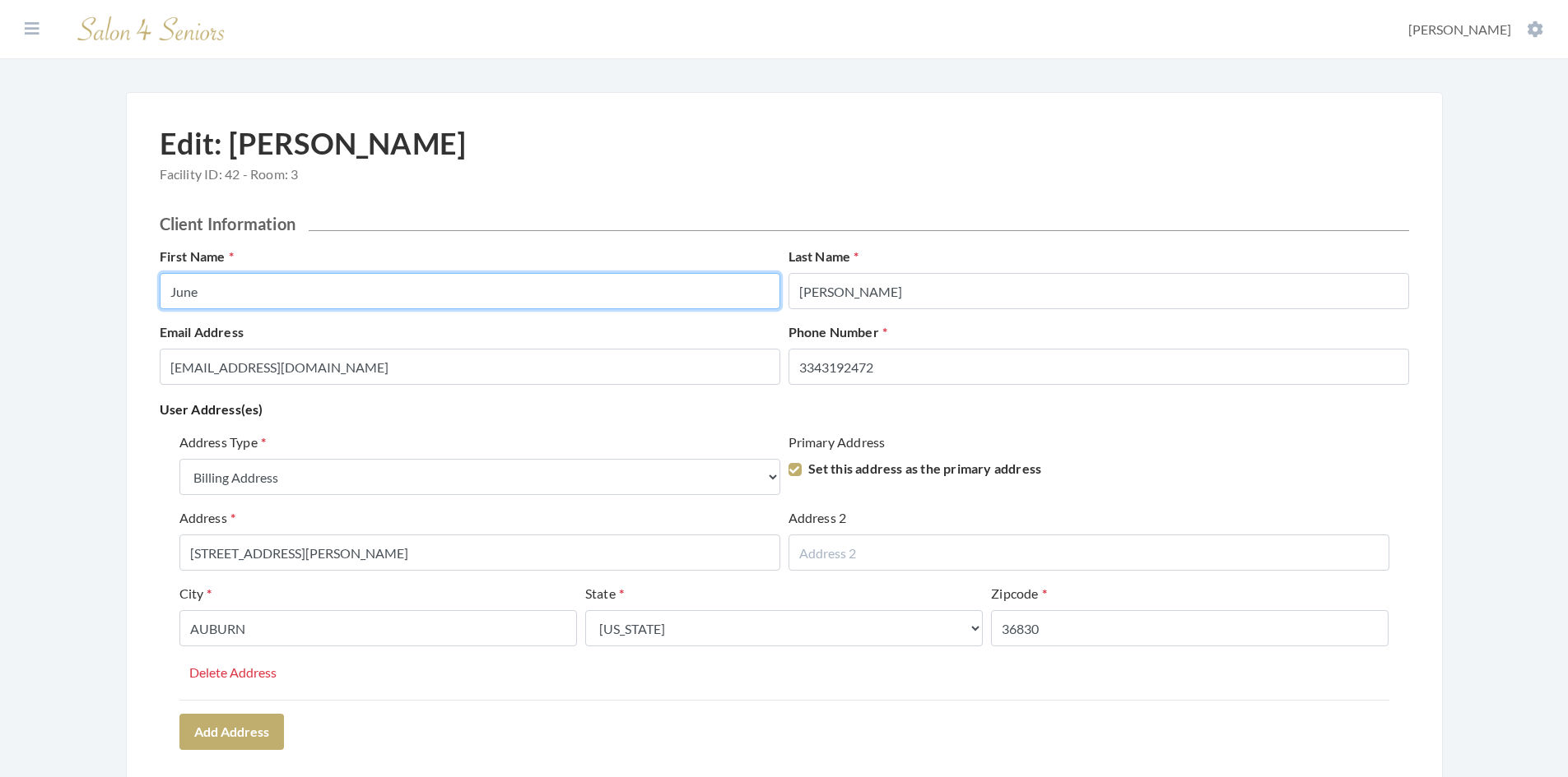
drag, startPoint x: 207, startPoint y: 297, endPoint x: 122, endPoint y: 298, distance: 85.0
type input "JUNE"
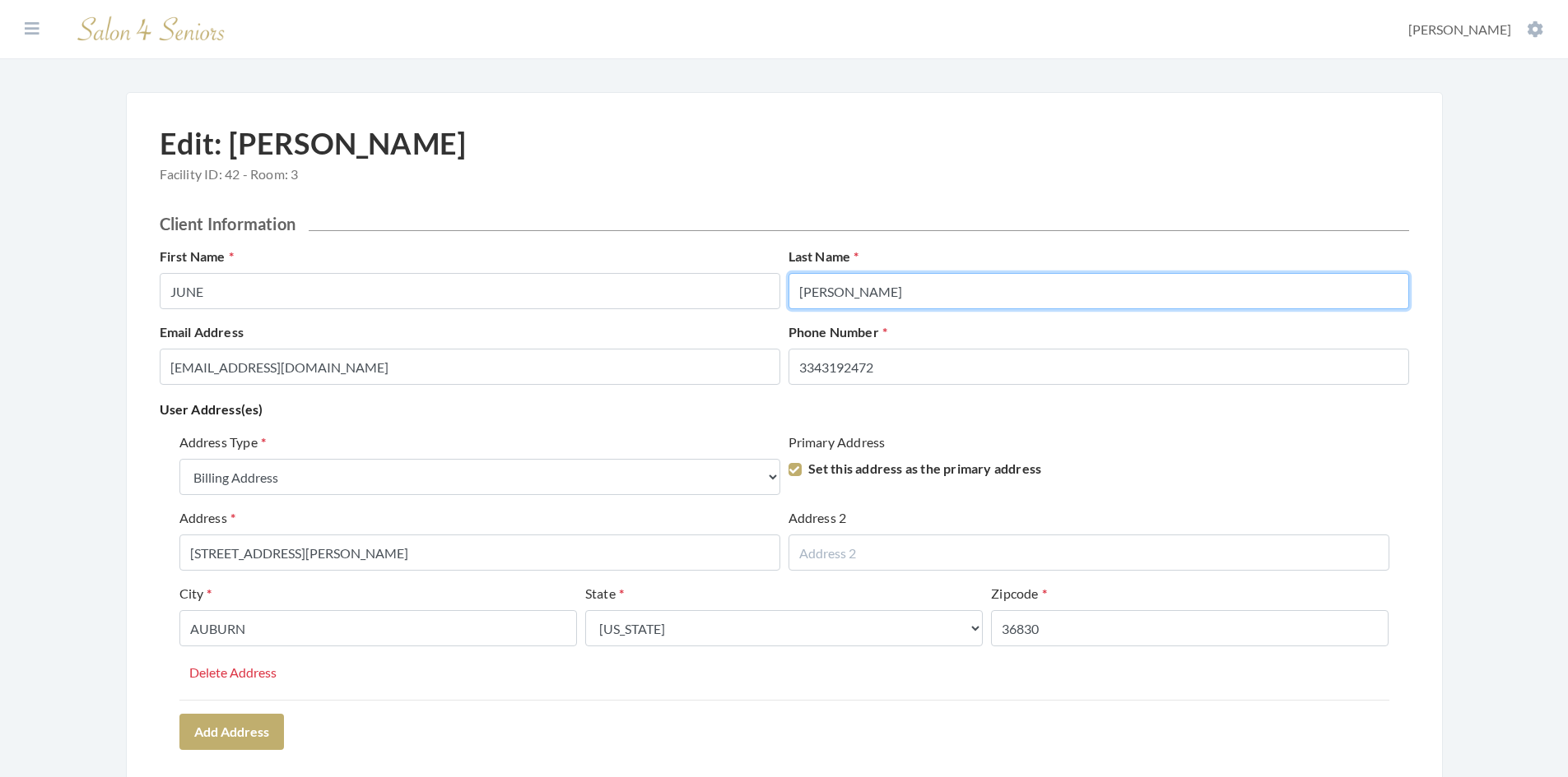
drag, startPoint x: 848, startPoint y: 295, endPoint x: 776, endPoint y: 306, distance: 72.8
click at [776, 306] on div "First Name JUNE Last Name Hardy" at bounding box center [784, 284] width 1257 height 76
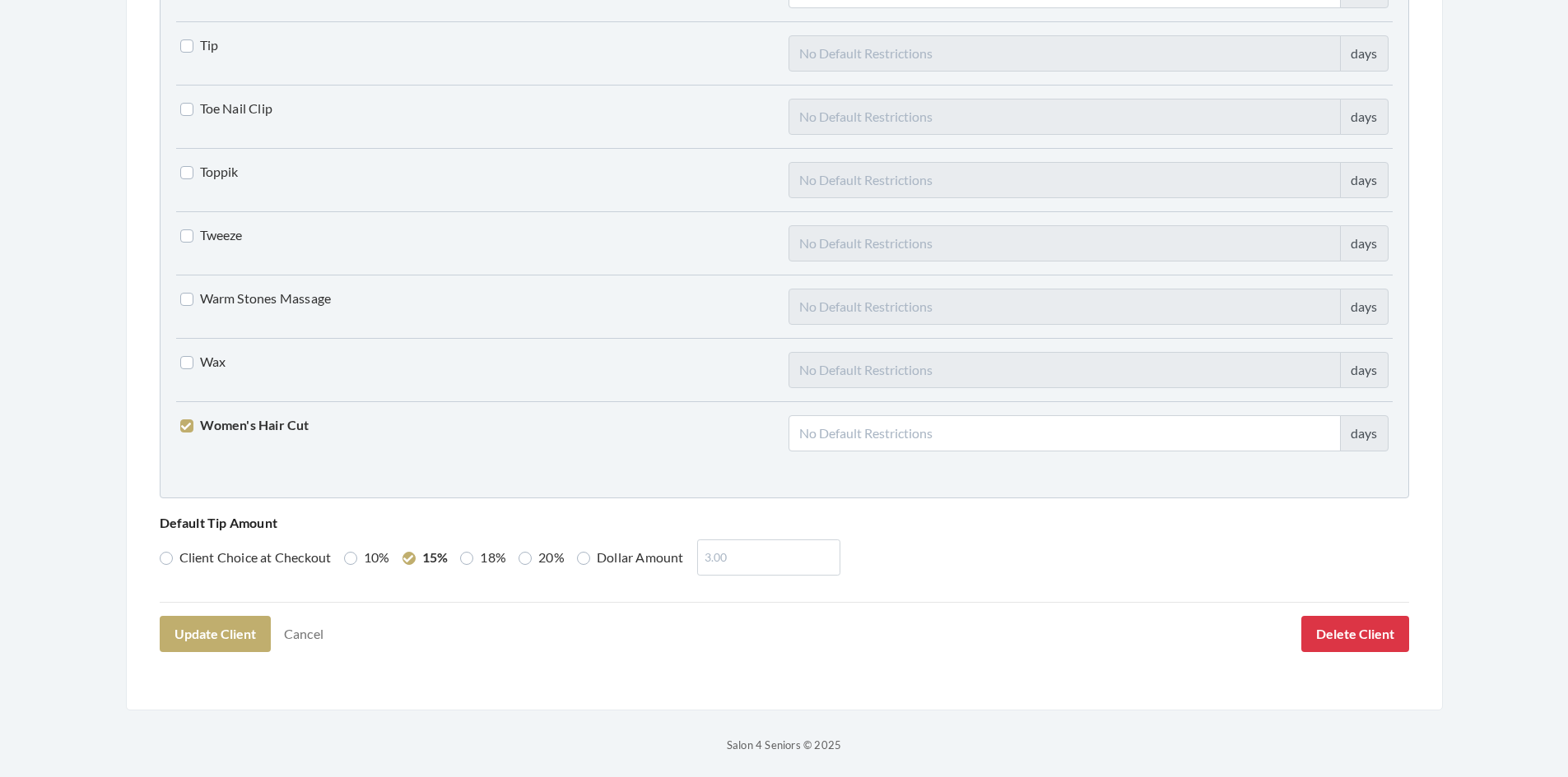
scroll to position [4052, 0]
type input "HARDY"
click at [239, 636] on button "Update Client" at bounding box center [215, 631] width 111 height 36
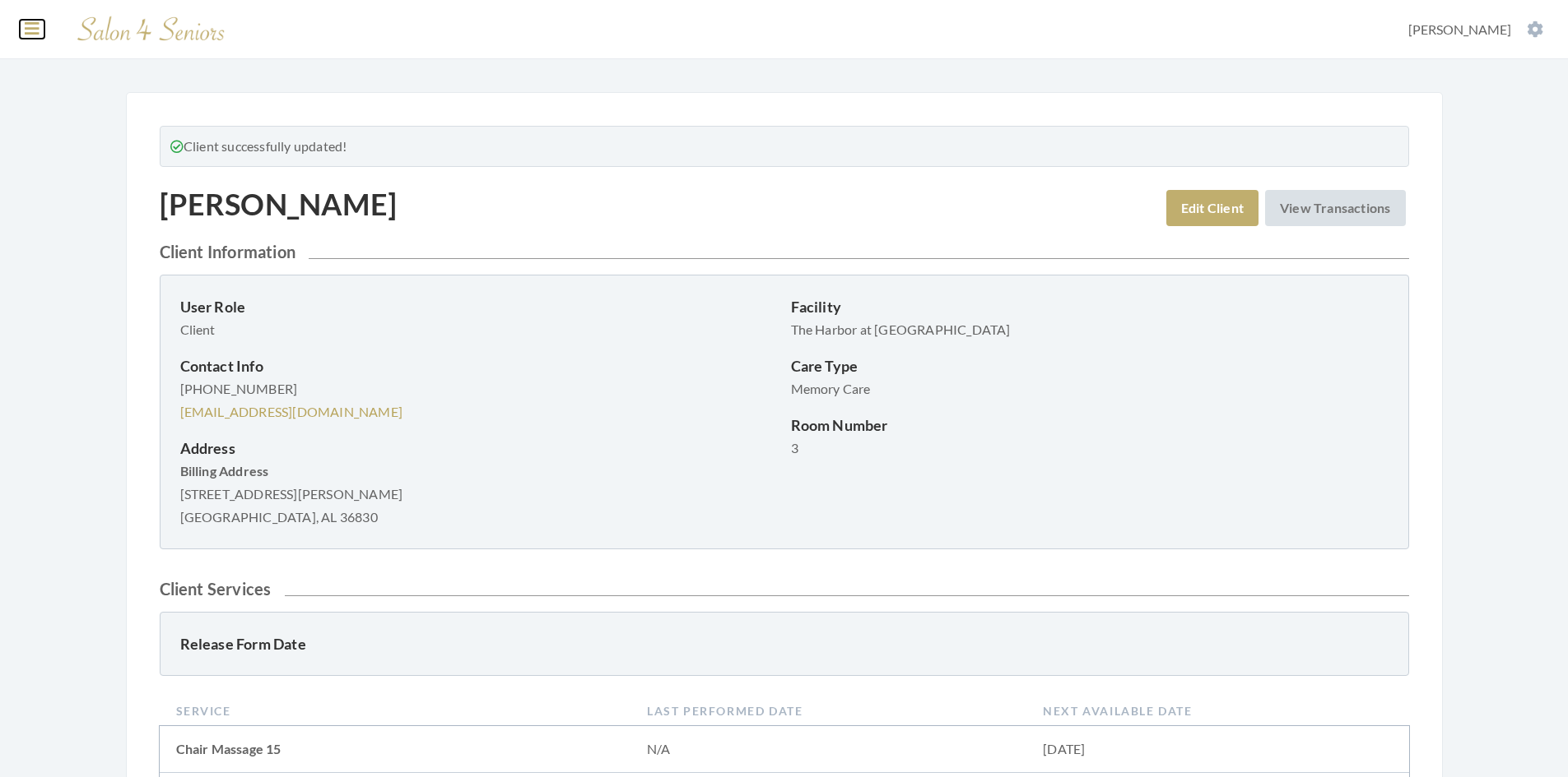
click at [23, 30] on button at bounding box center [32, 28] width 24 height 18
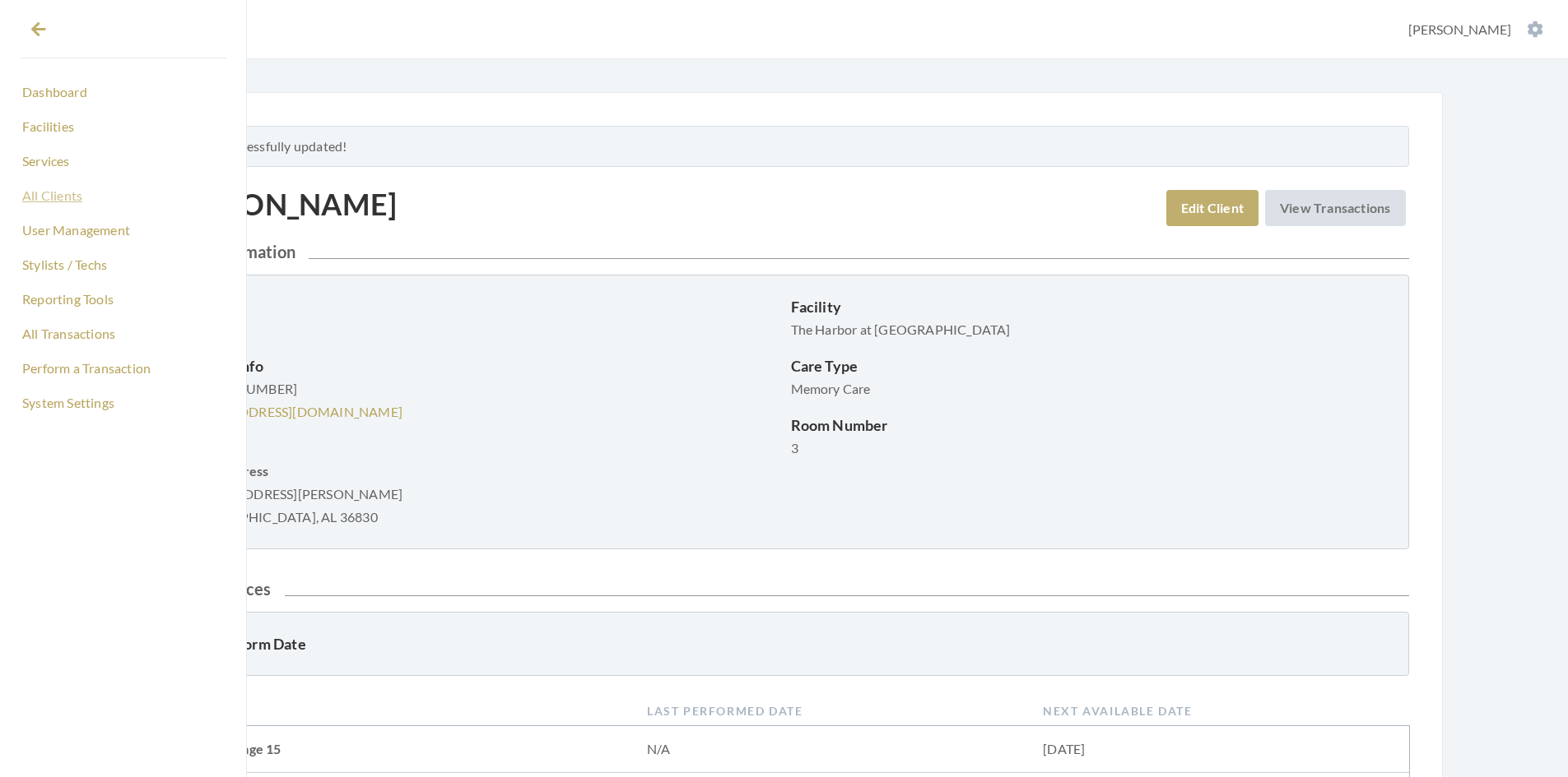
click at [64, 199] on link "All Clients" at bounding box center [123, 195] width 207 height 28
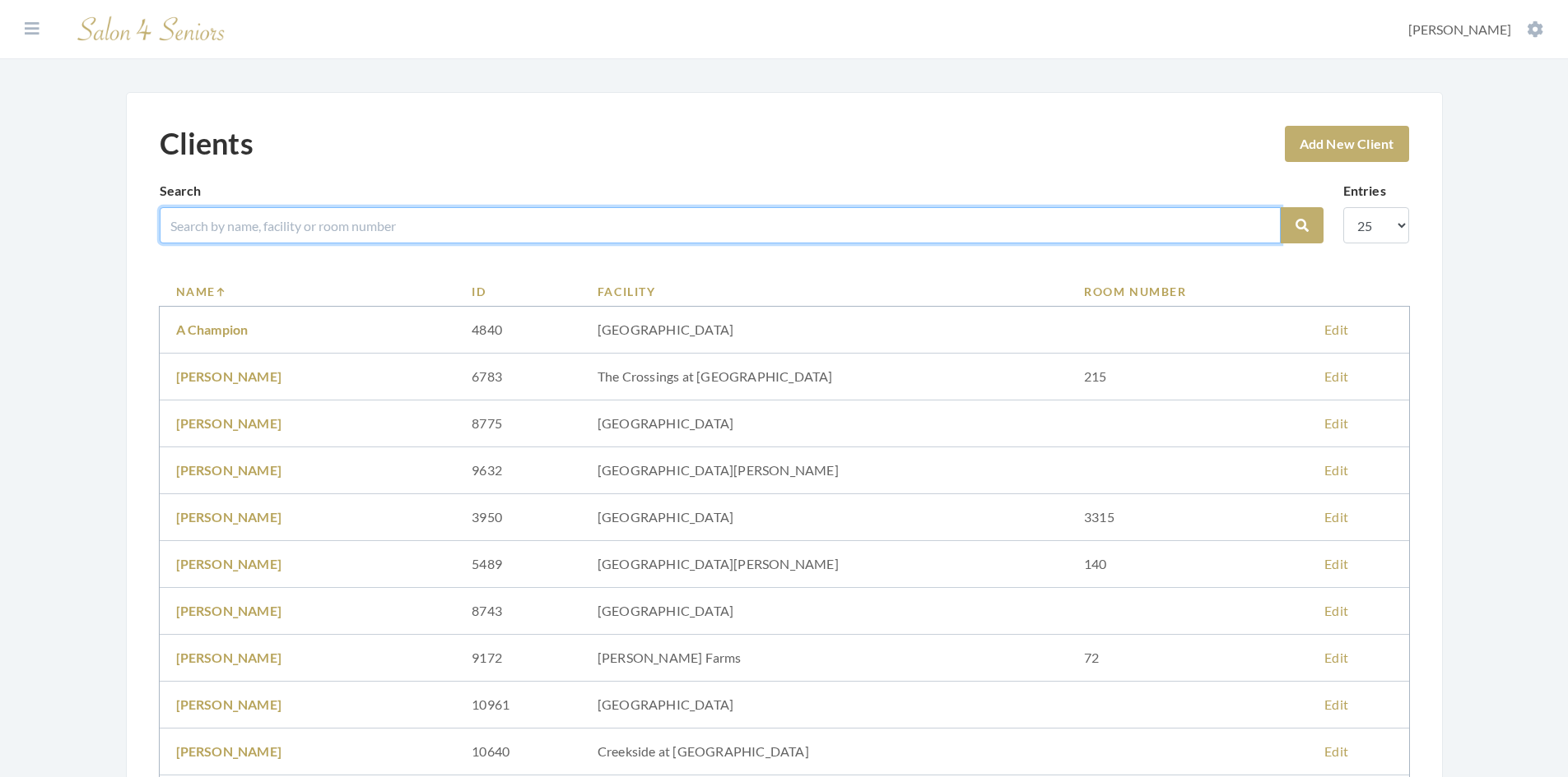
click at [292, 231] on input "search" at bounding box center [720, 225] width 1121 height 36
type input "[PERSON_NAME]"
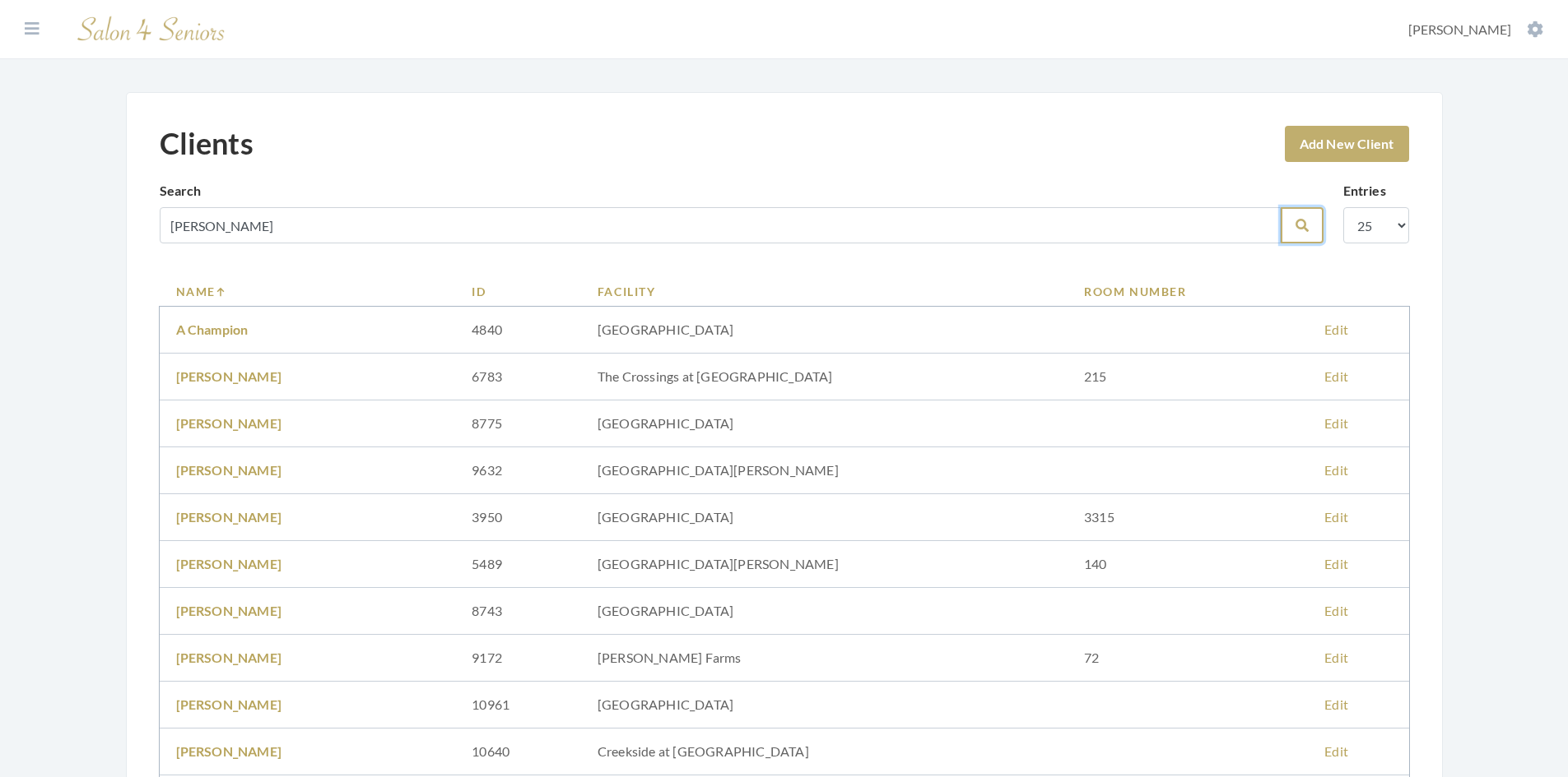
click at [1299, 237] on button "Search" at bounding box center [1302, 225] width 43 height 36
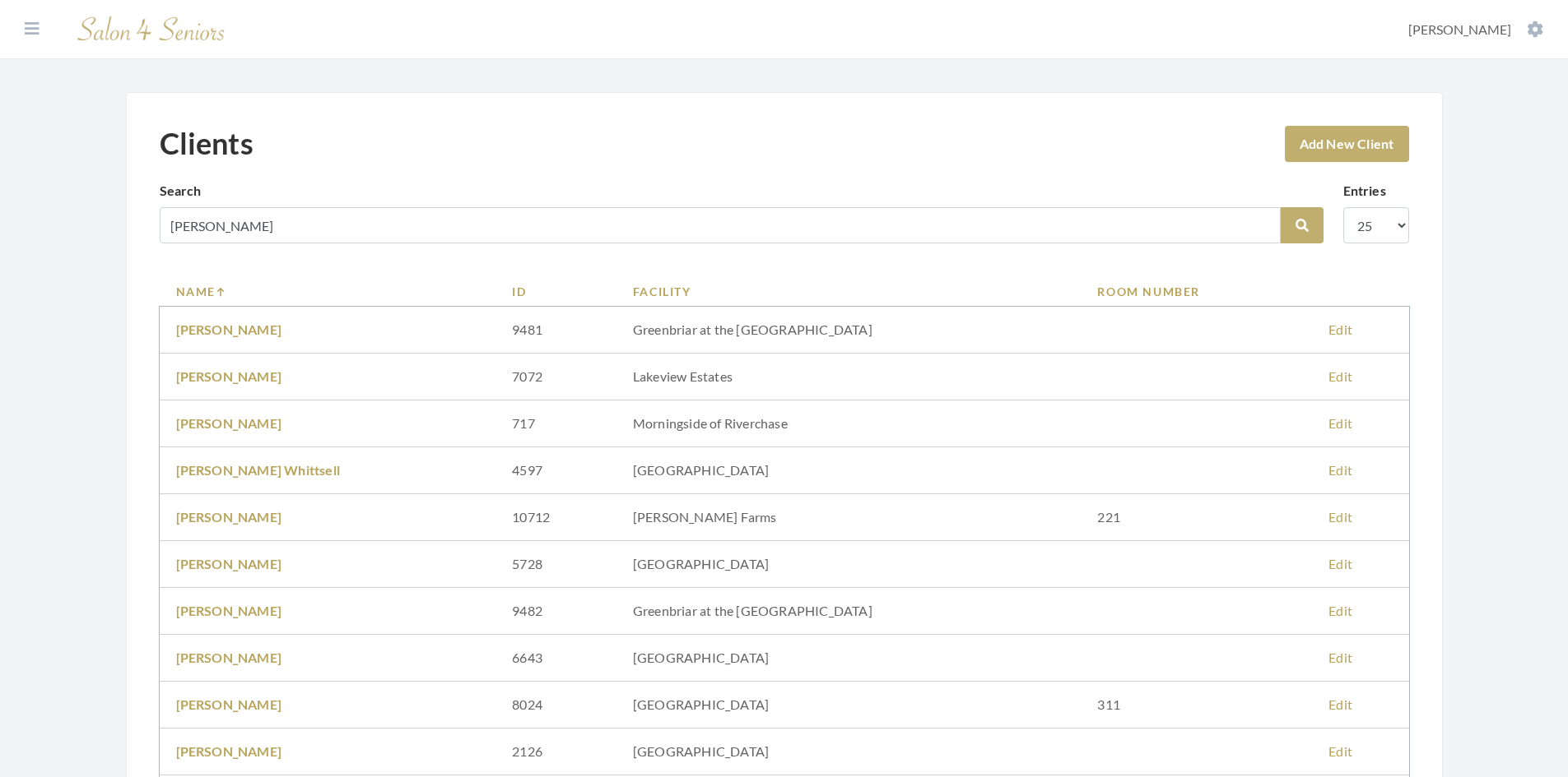
scroll to position [82, 0]
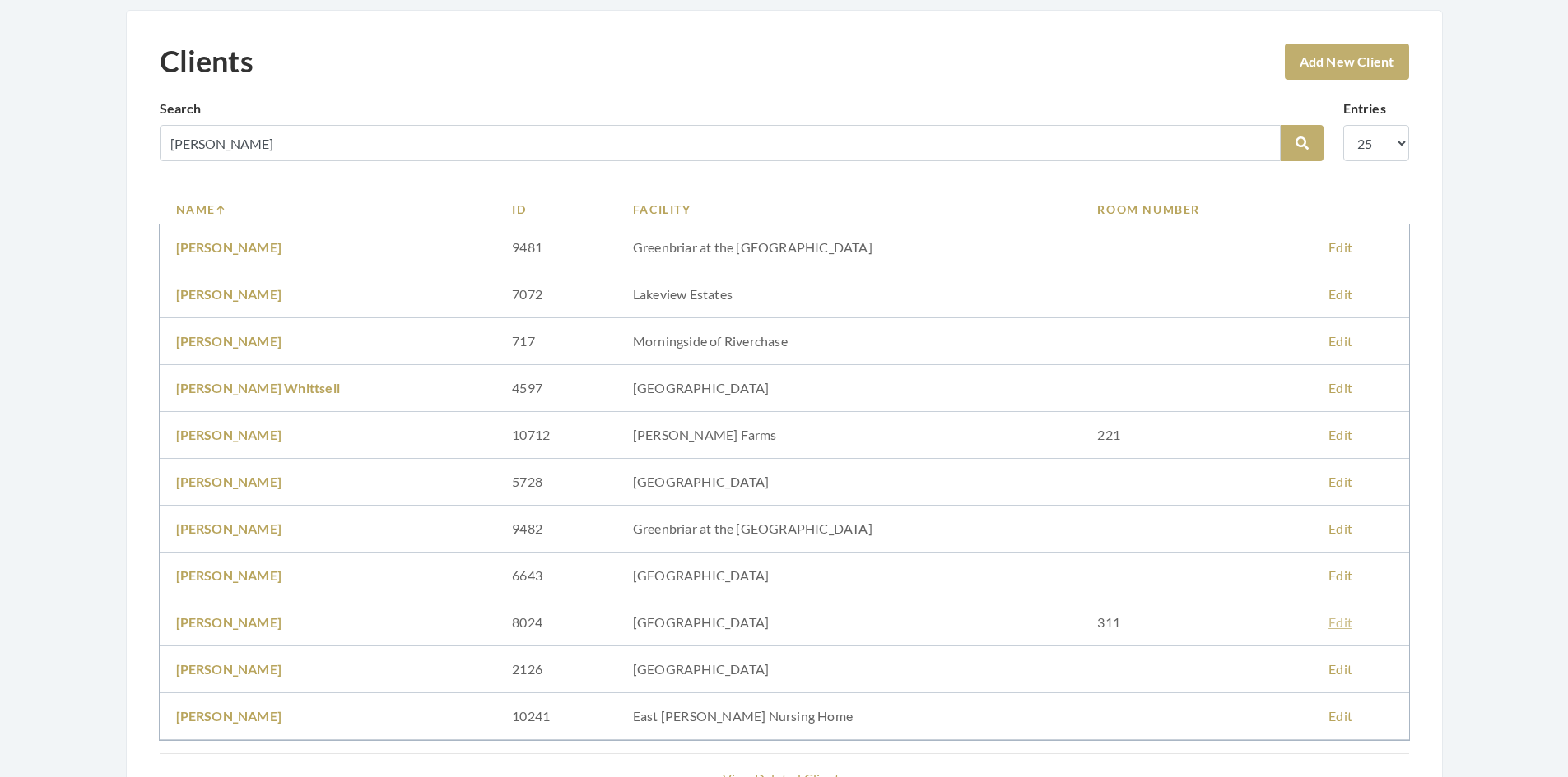
click at [1328, 623] on link "Edit" at bounding box center [1341, 622] width 24 height 16
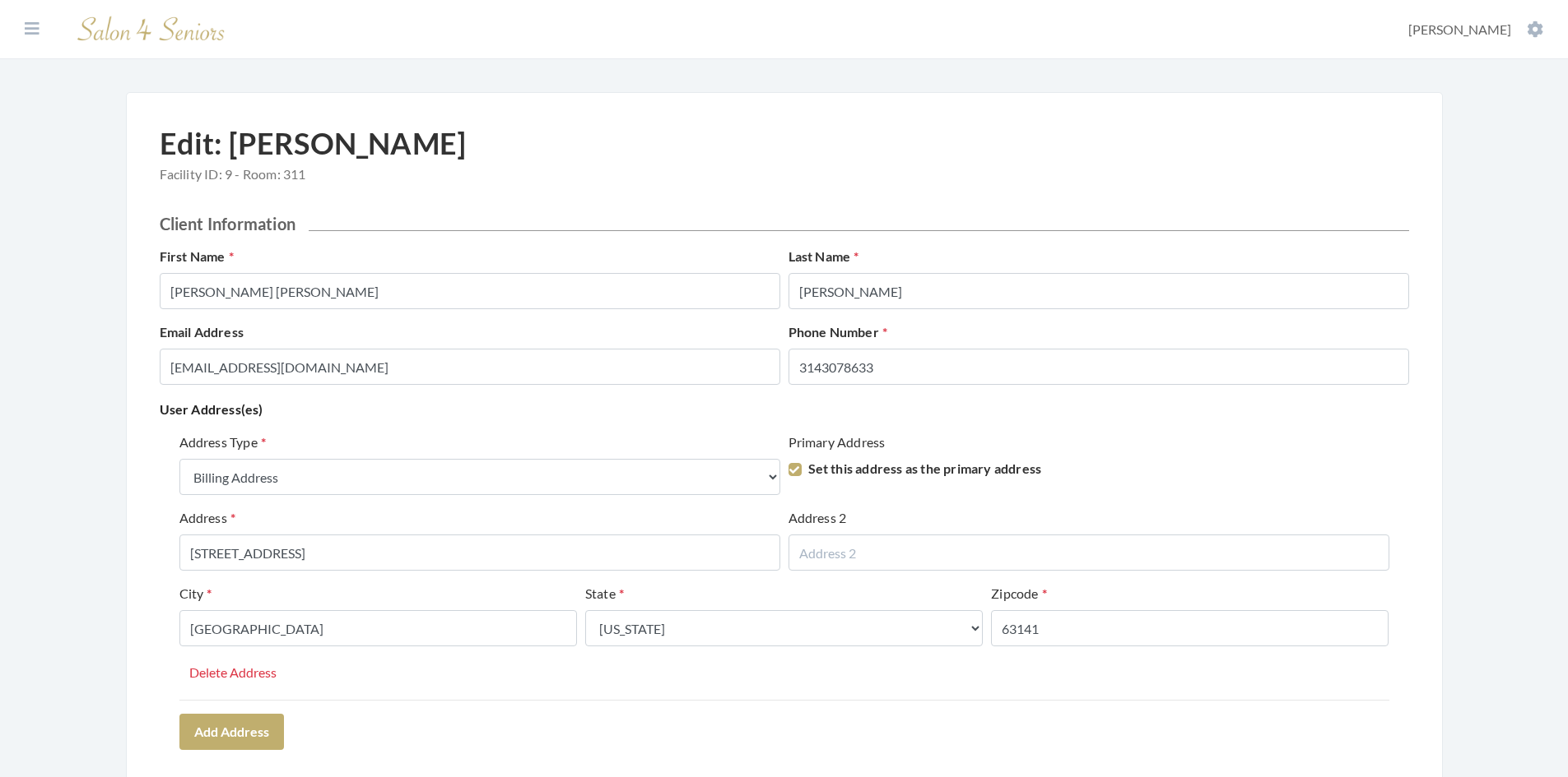
select select "billing"
select select "mo"
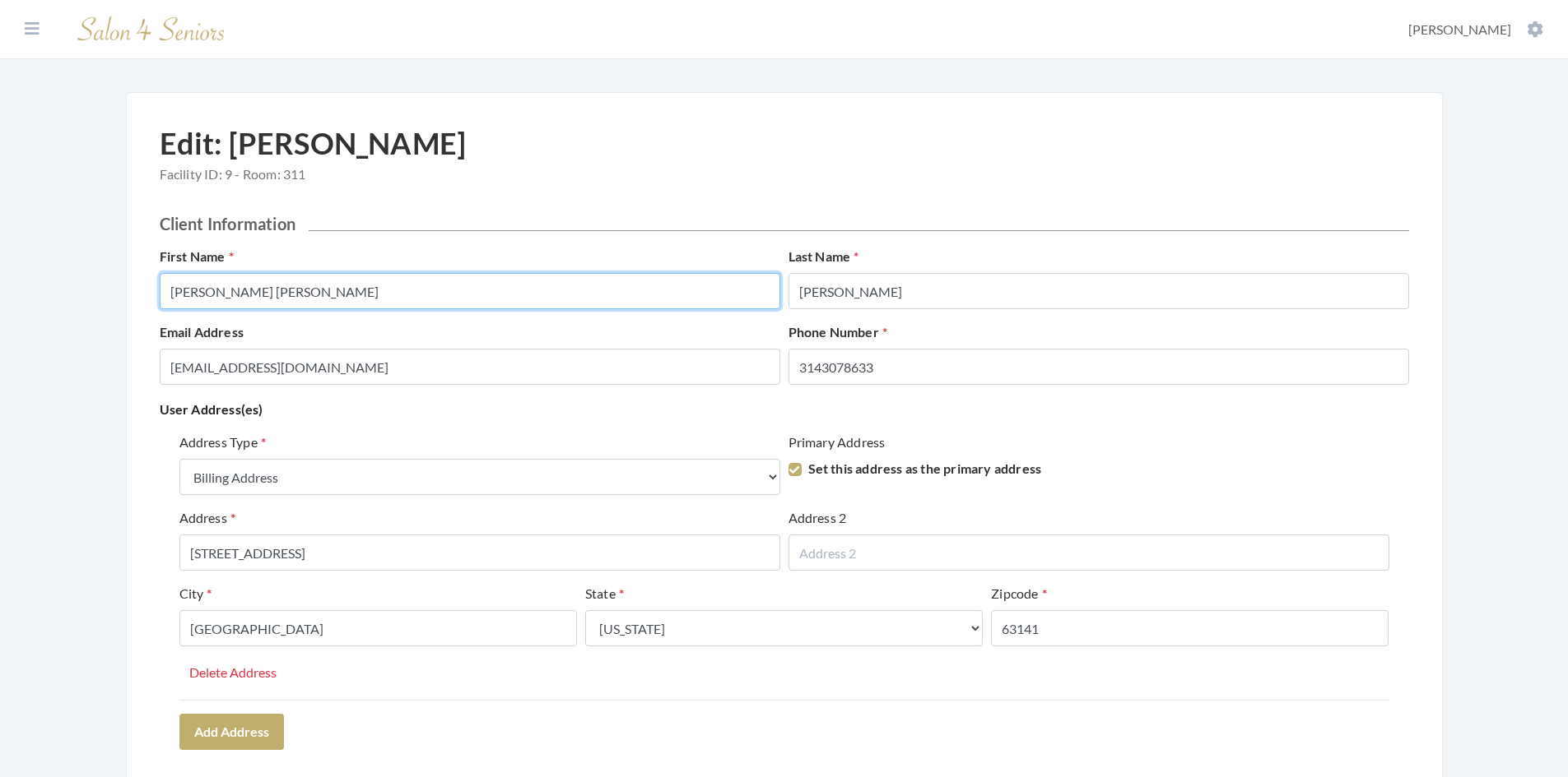
drag, startPoint x: 241, startPoint y: 295, endPoint x: 154, endPoint y: 298, distance: 87.1
click at [155, 298] on div "First Name Mary Ann" at bounding box center [470, 278] width 629 height 63
type input "MARY ANN"
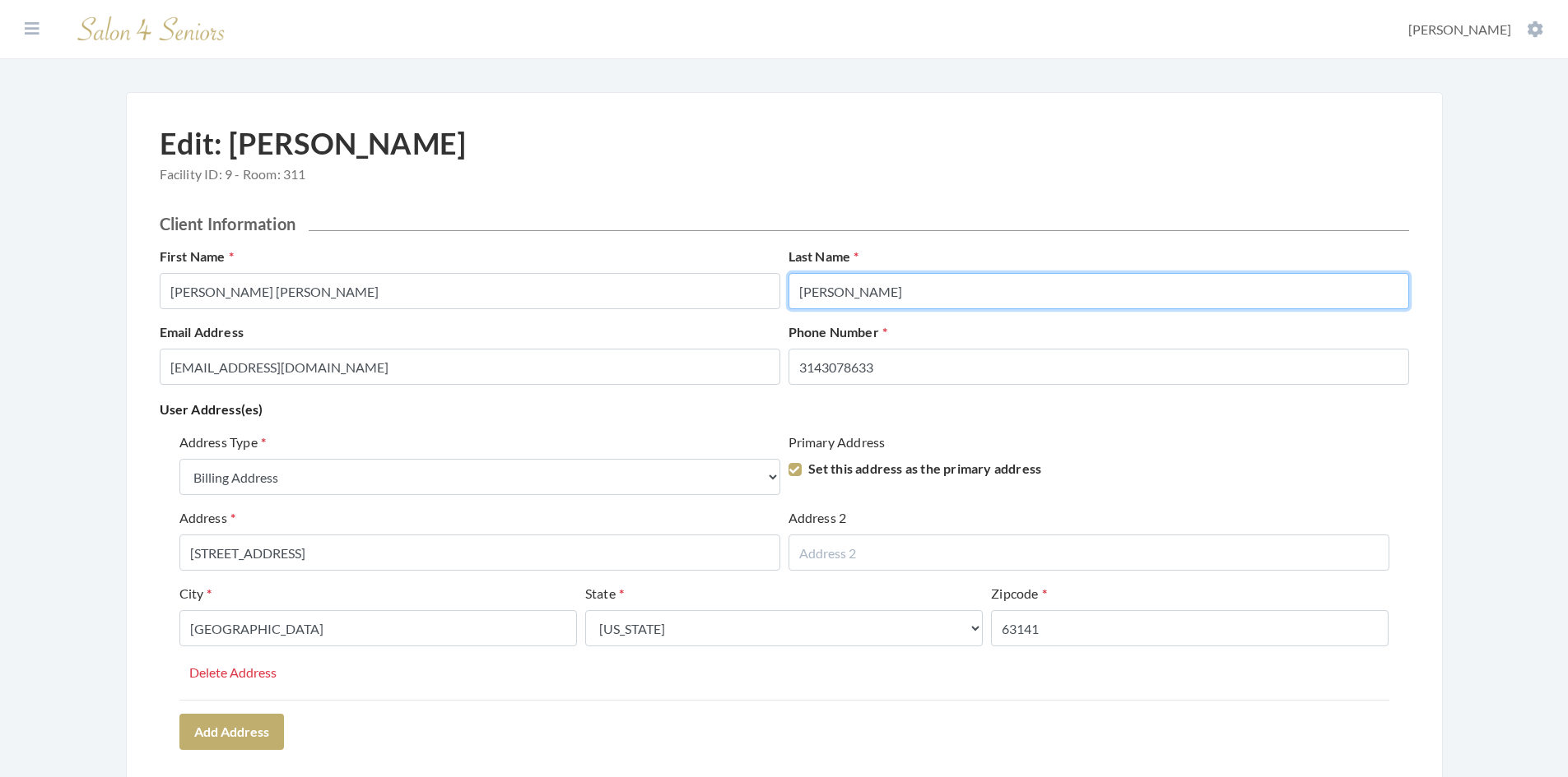
drag, startPoint x: 830, startPoint y: 293, endPoint x: 786, endPoint y: 292, distance: 44.0
click at [786, 292] on div "Last Name Hitt" at bounding box center [1099, 278] width 629 height 63
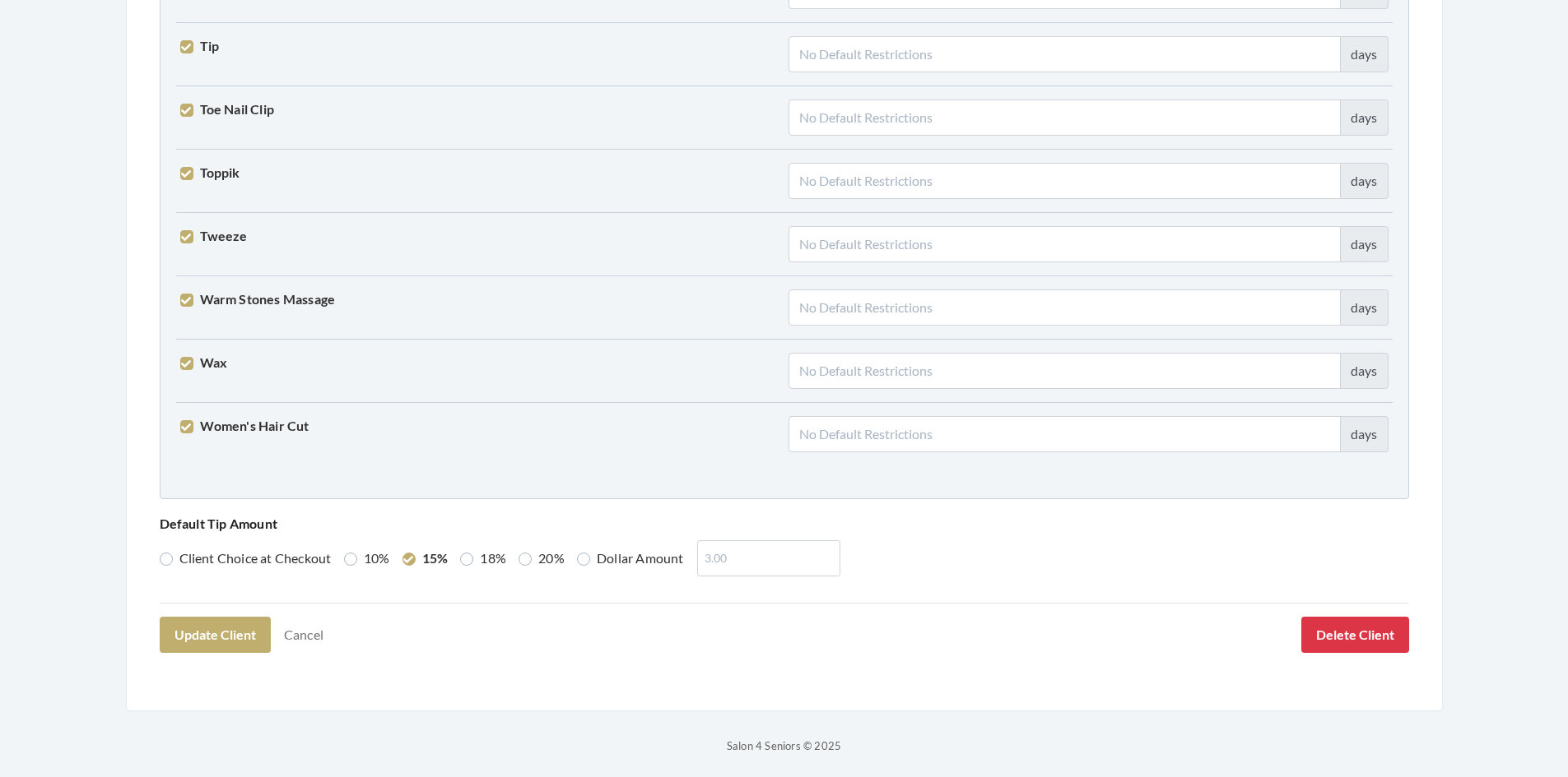
scroll to position [4052, 0]
type input "HITT"
click at [213, 640] on button "Update Client" at bounding box center [215, 631] width 111 height 36
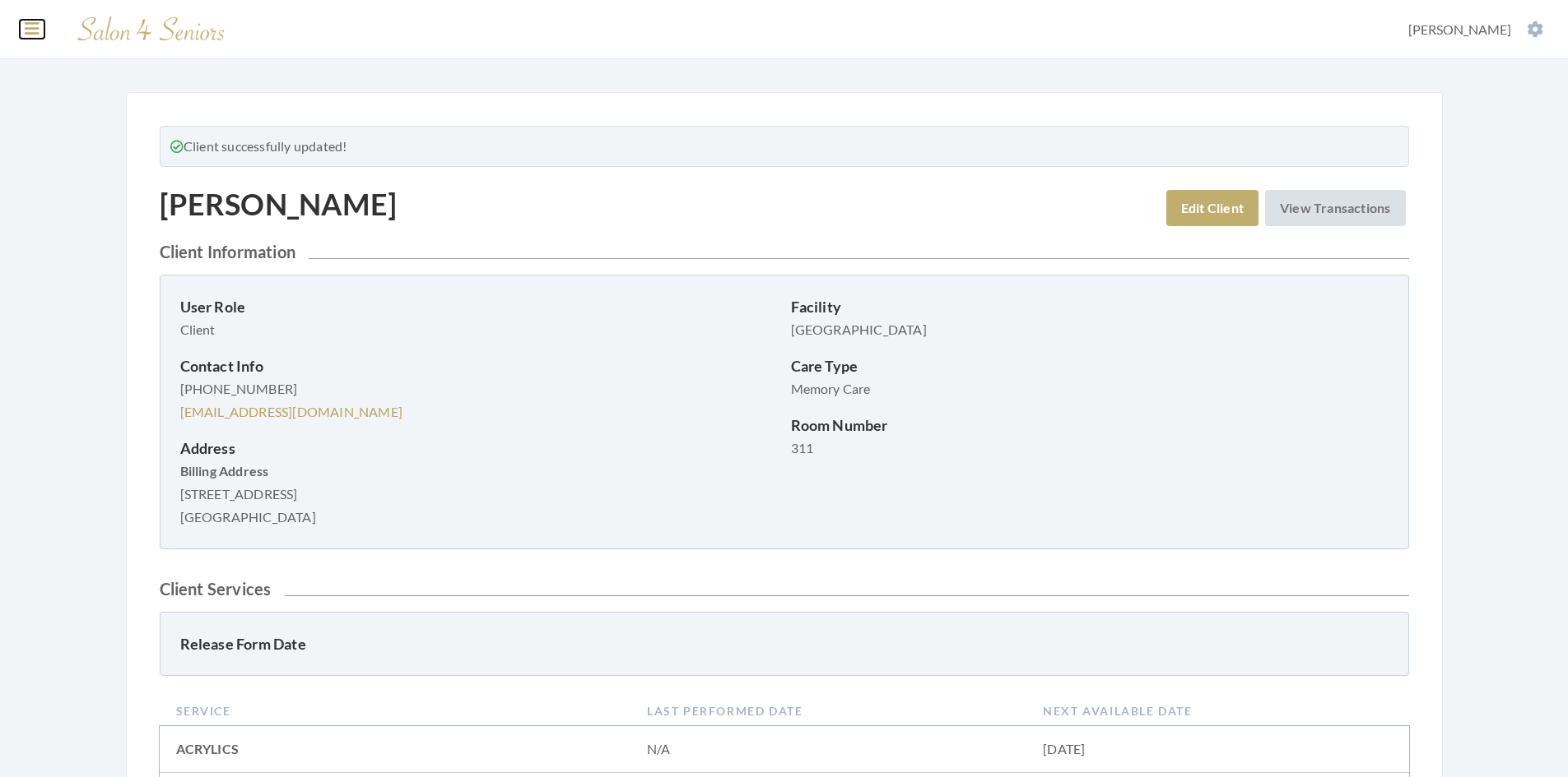
click at [28, 36] on icon at bounding box center [32, 29] width 15 height 17
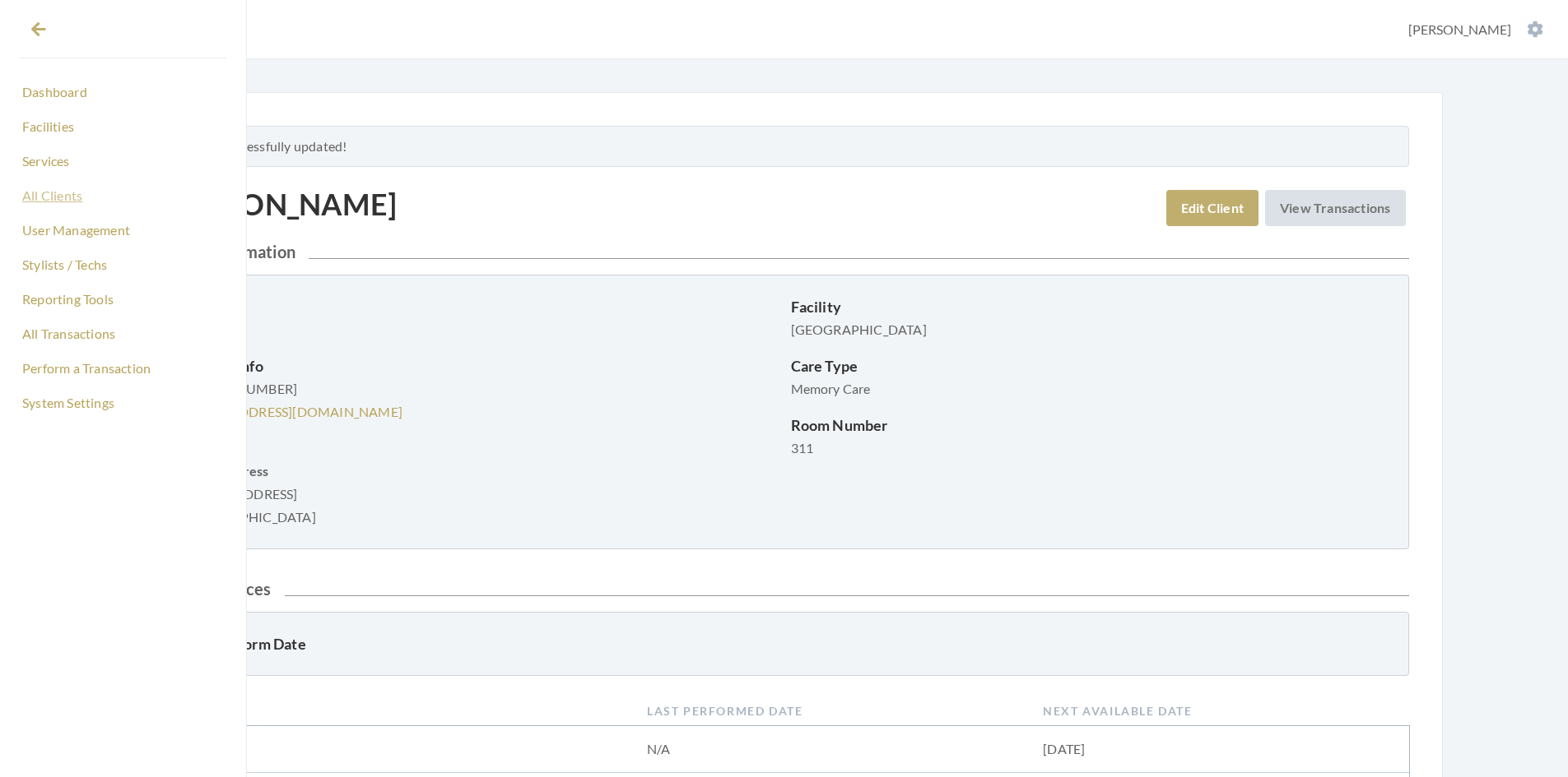
click at [47, 197] on link "All Clients" at bounding box center [123, 195] width 207 height 28
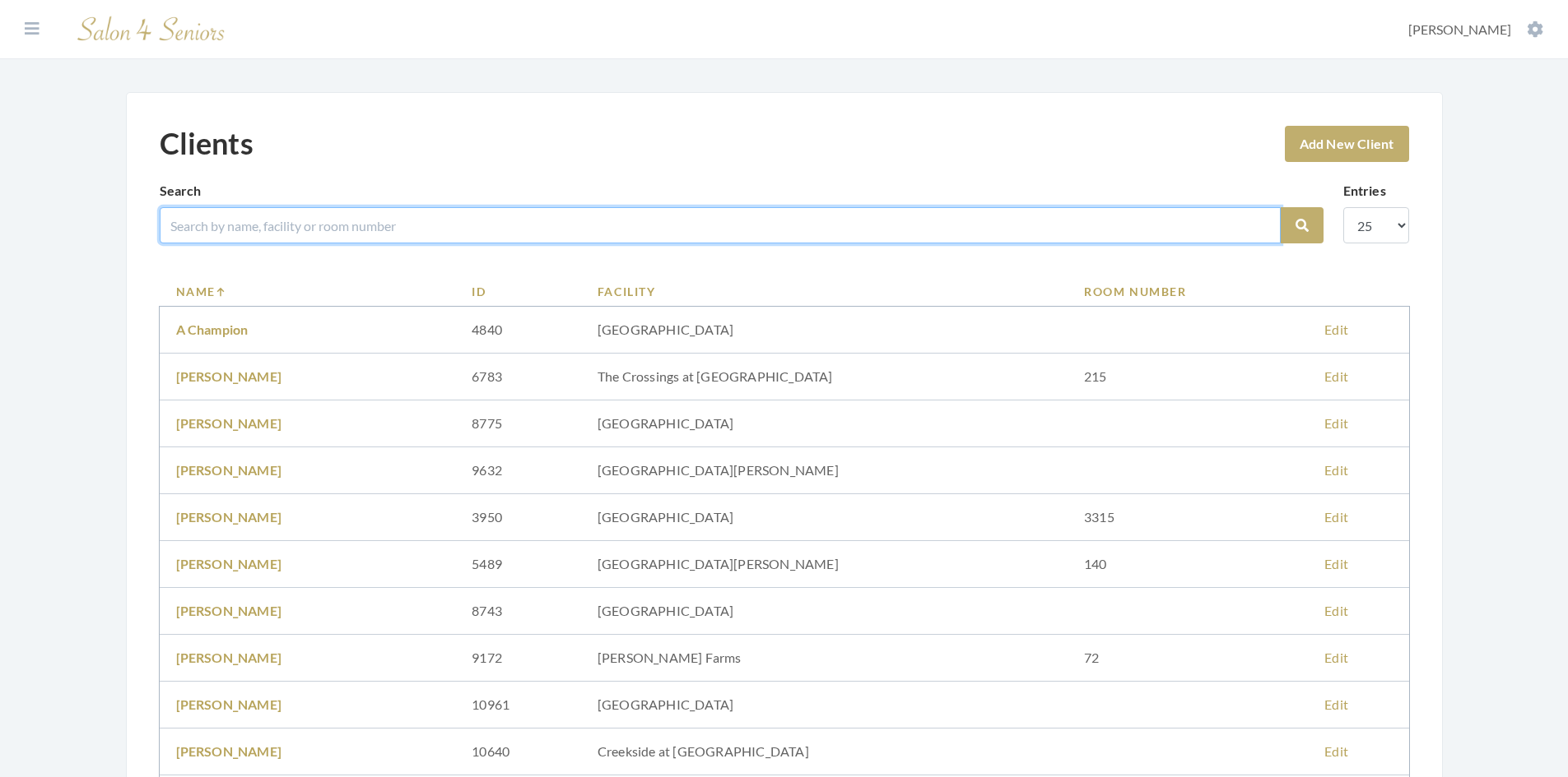
click at [315, 234] on input "search" at bounding box center [720, 225] width 1121 height 36
type input "LYNC"
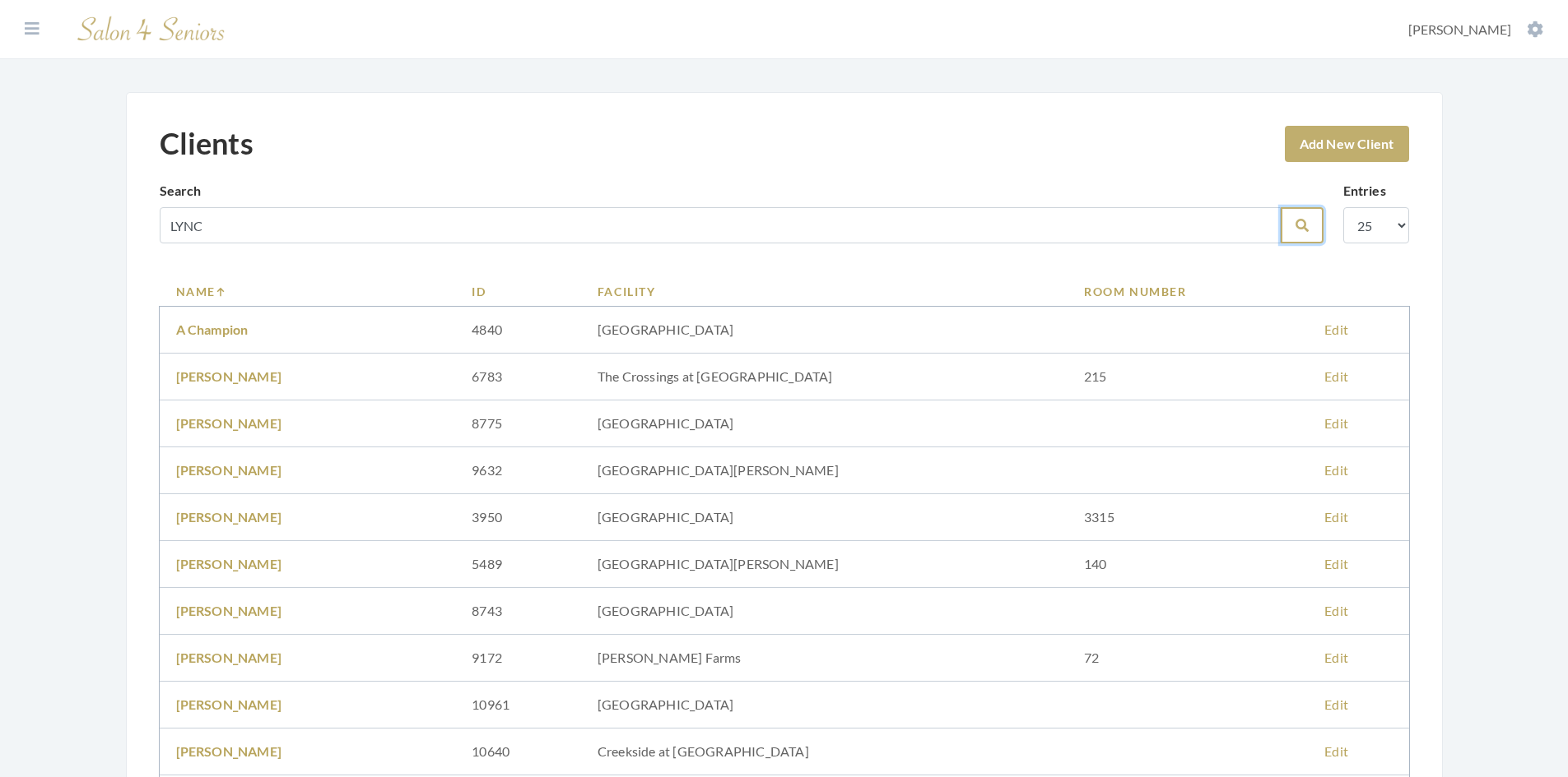
click at [1292, 230] on button "Search" at bounding box center [1302, 225] width 43 height 36
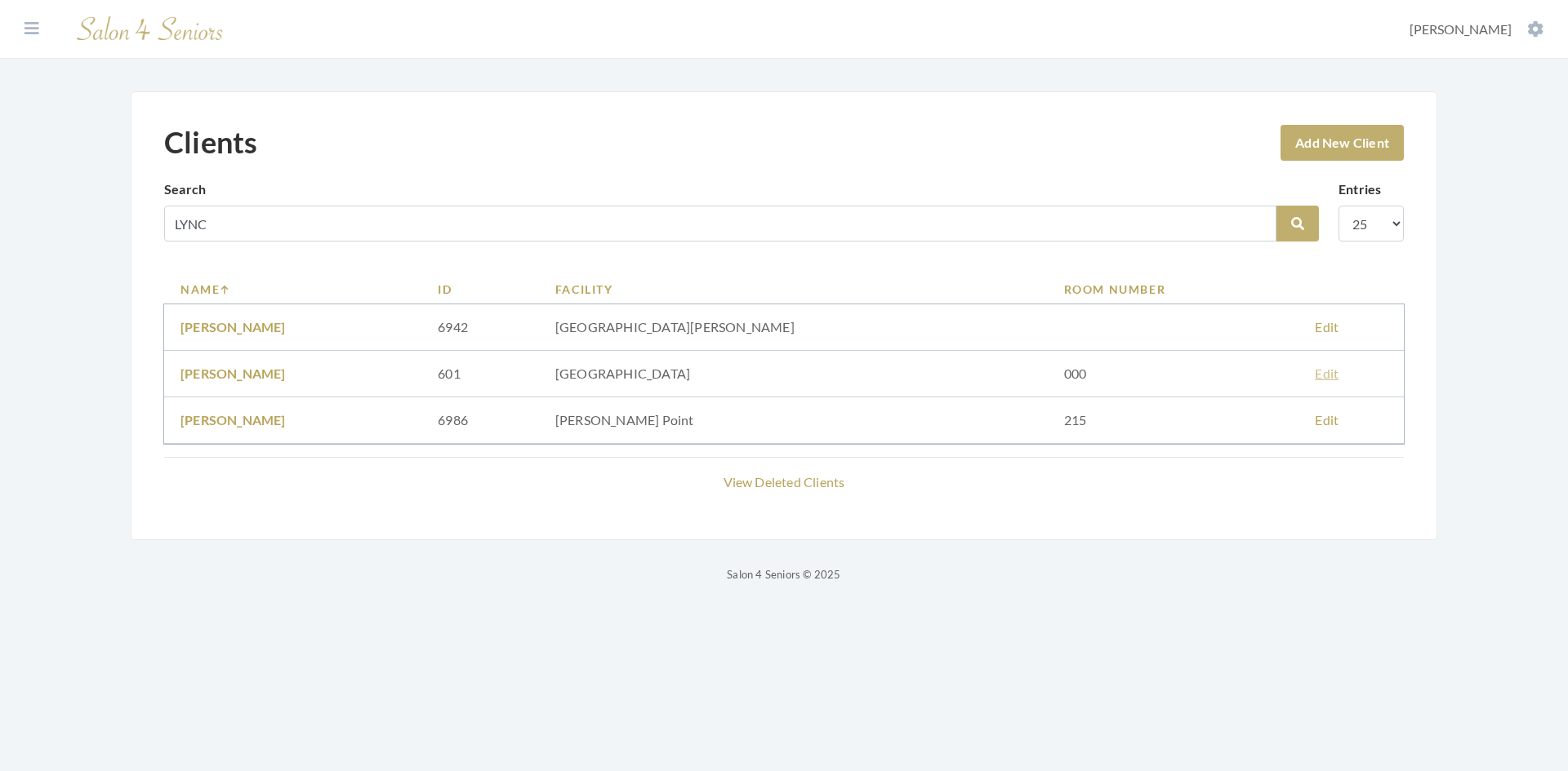
click at [1315, 376] on link "Edit" at bounding box center [1328, 373] width 24 height 16
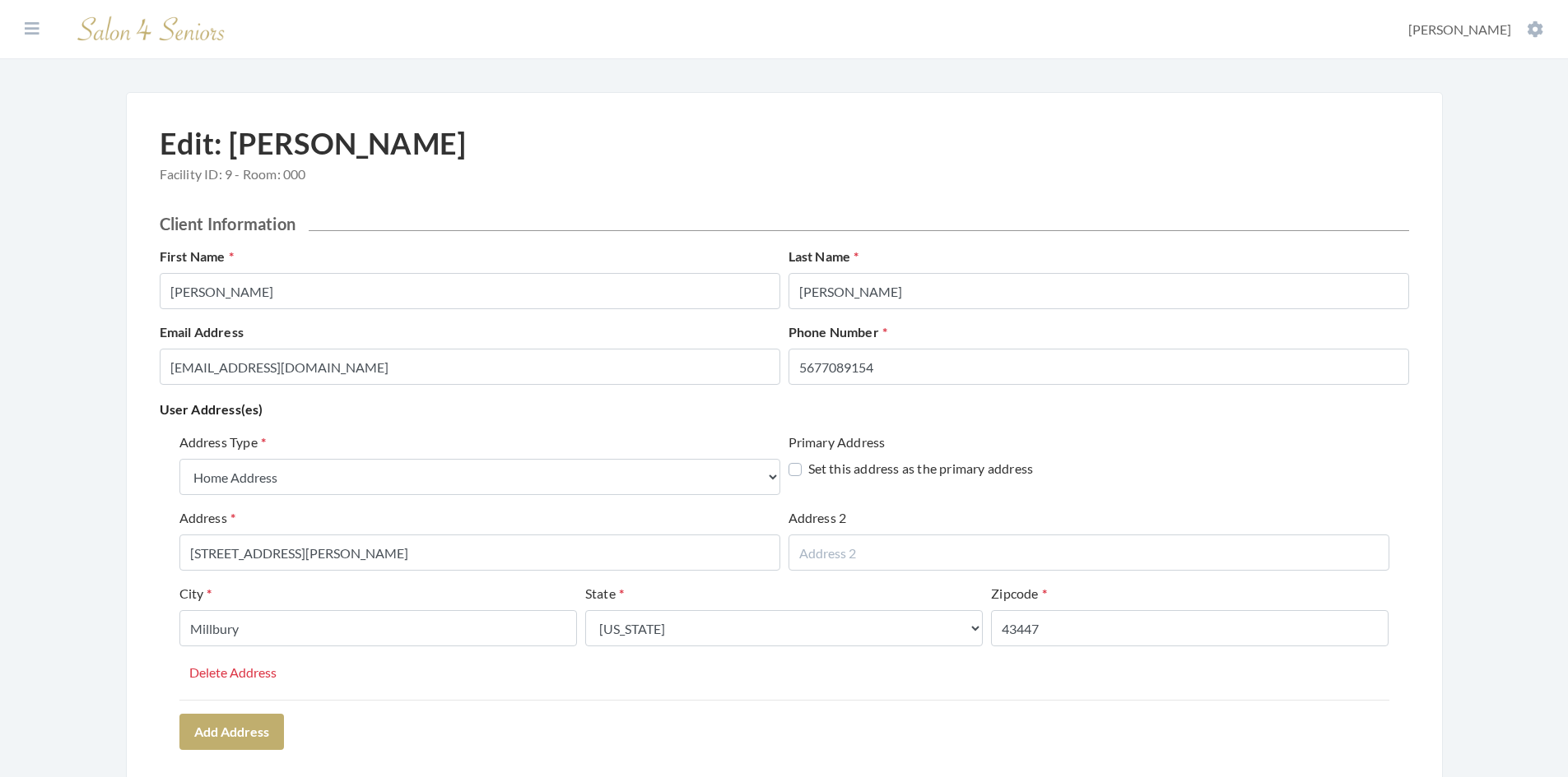
select select "home"
select select "oh"
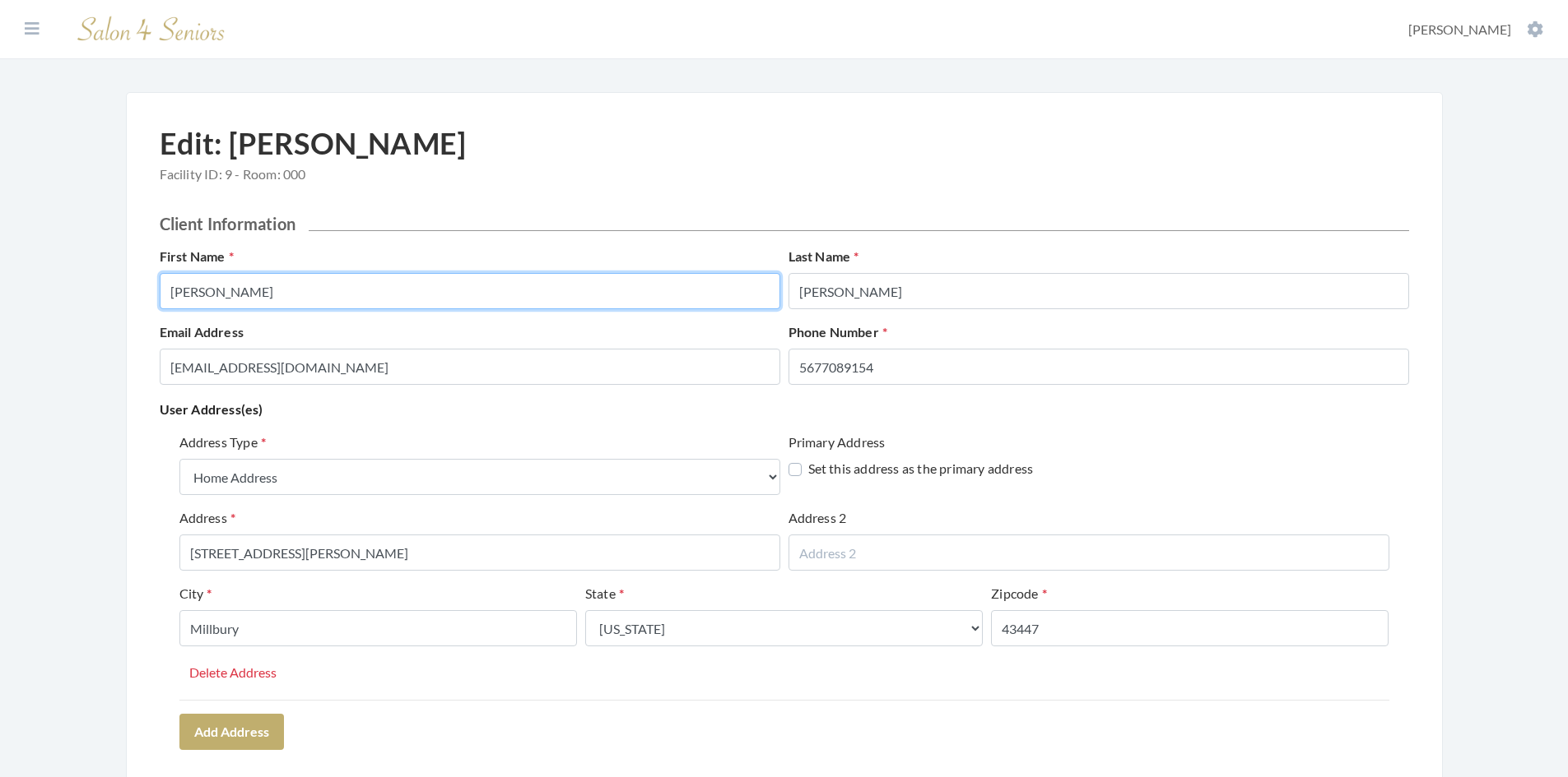
drag, startPoint x: 244, startPoint y: 299, endPoint x: 146, endPoint y: 295, distance: 98.1
type input "CAROLYN"
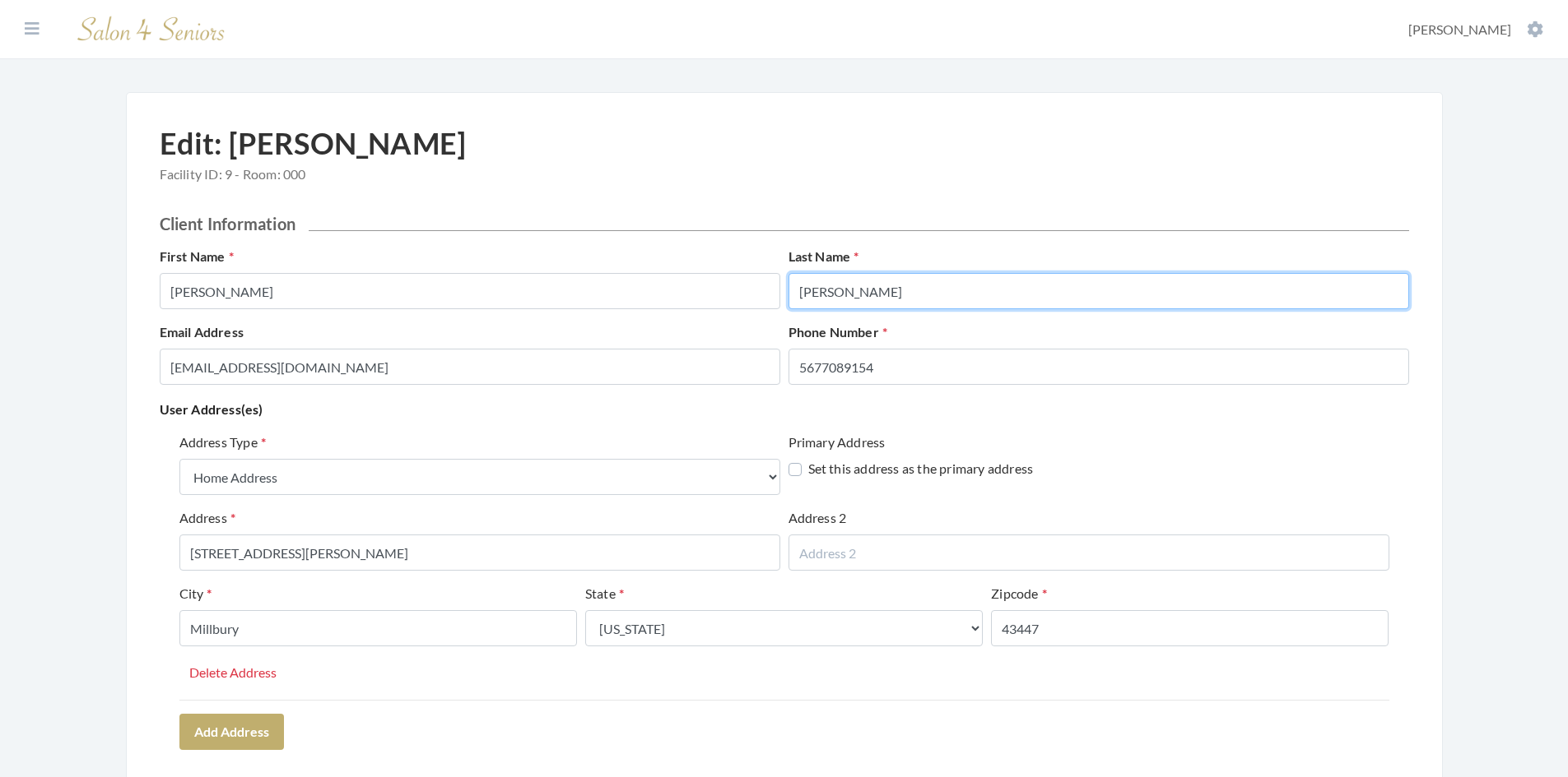
drag, startPoint x: 851, startPoint y: 286, endPoint x: 790, endPoint y: 299, distance: 62.4
click at [790, 298] on input "Lynch" at bounding box center [1098, 291] width 620 height 36
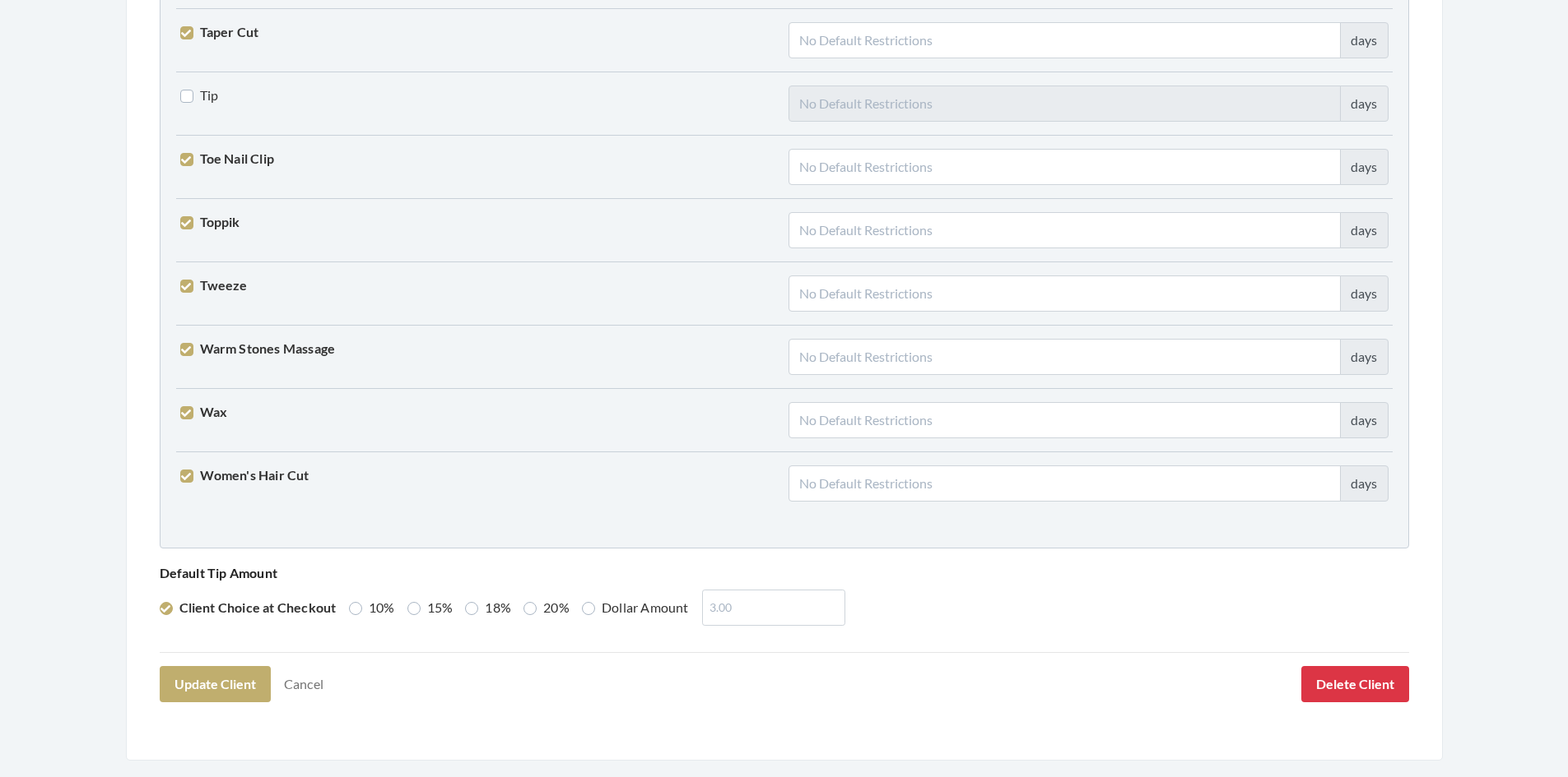
scroll to position [4052, 0]
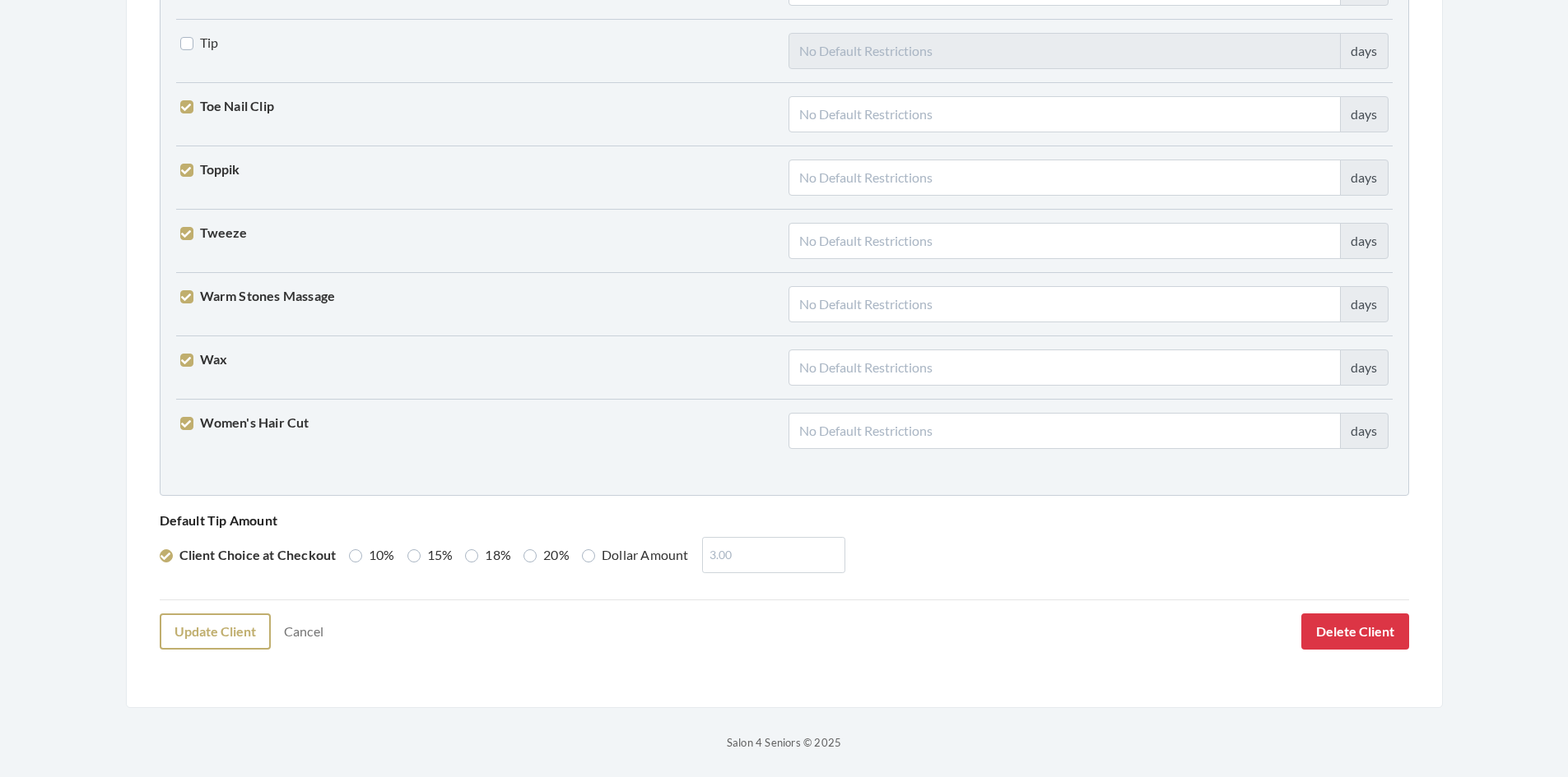
type input "LYNCH"
click at [237, 633] on button "Update Client" at bounding box center [215, 631] width 111 height 36
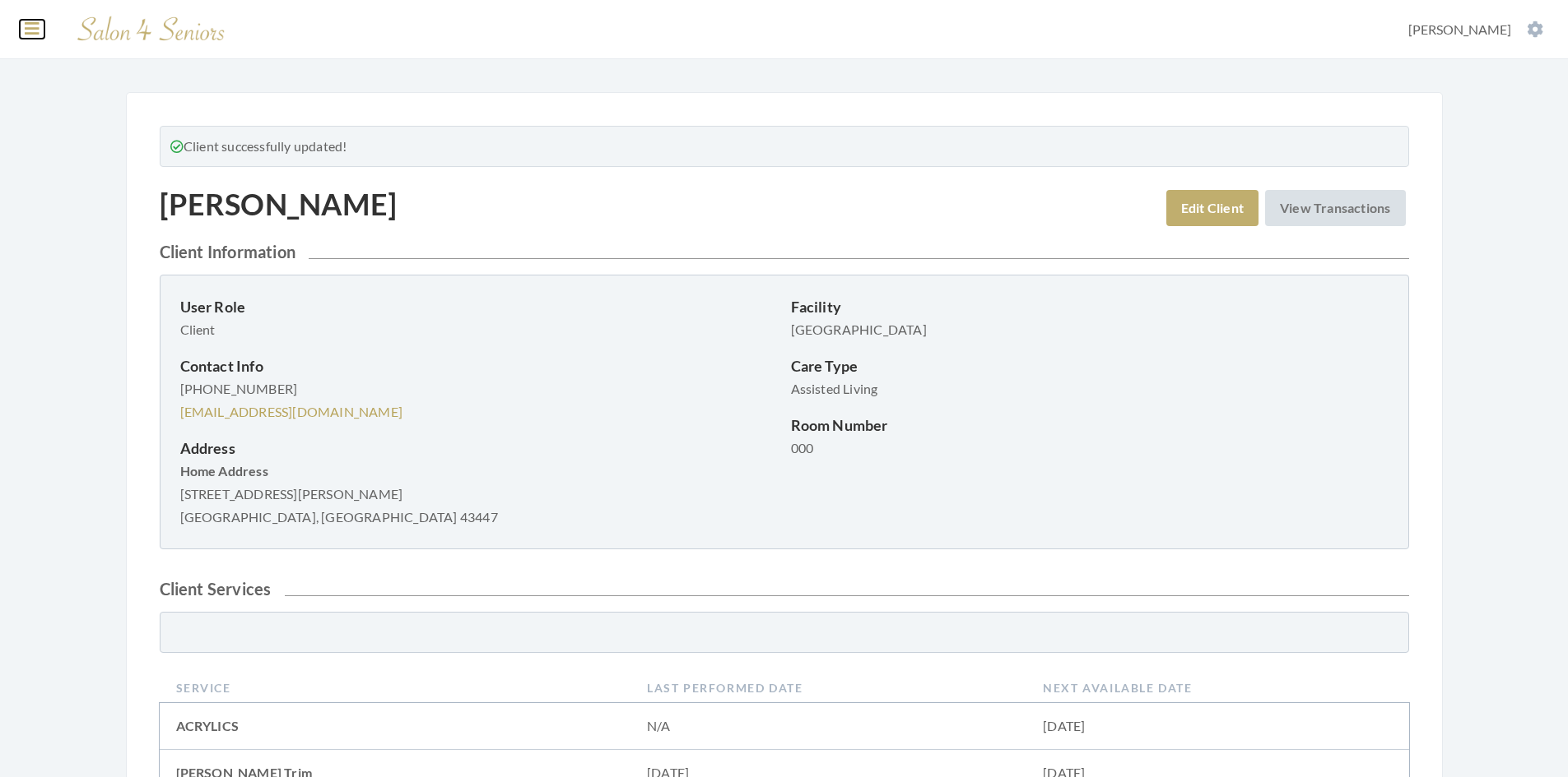
click at [32, 31] on icon at bounding box center [32, 29] width 15 height 17
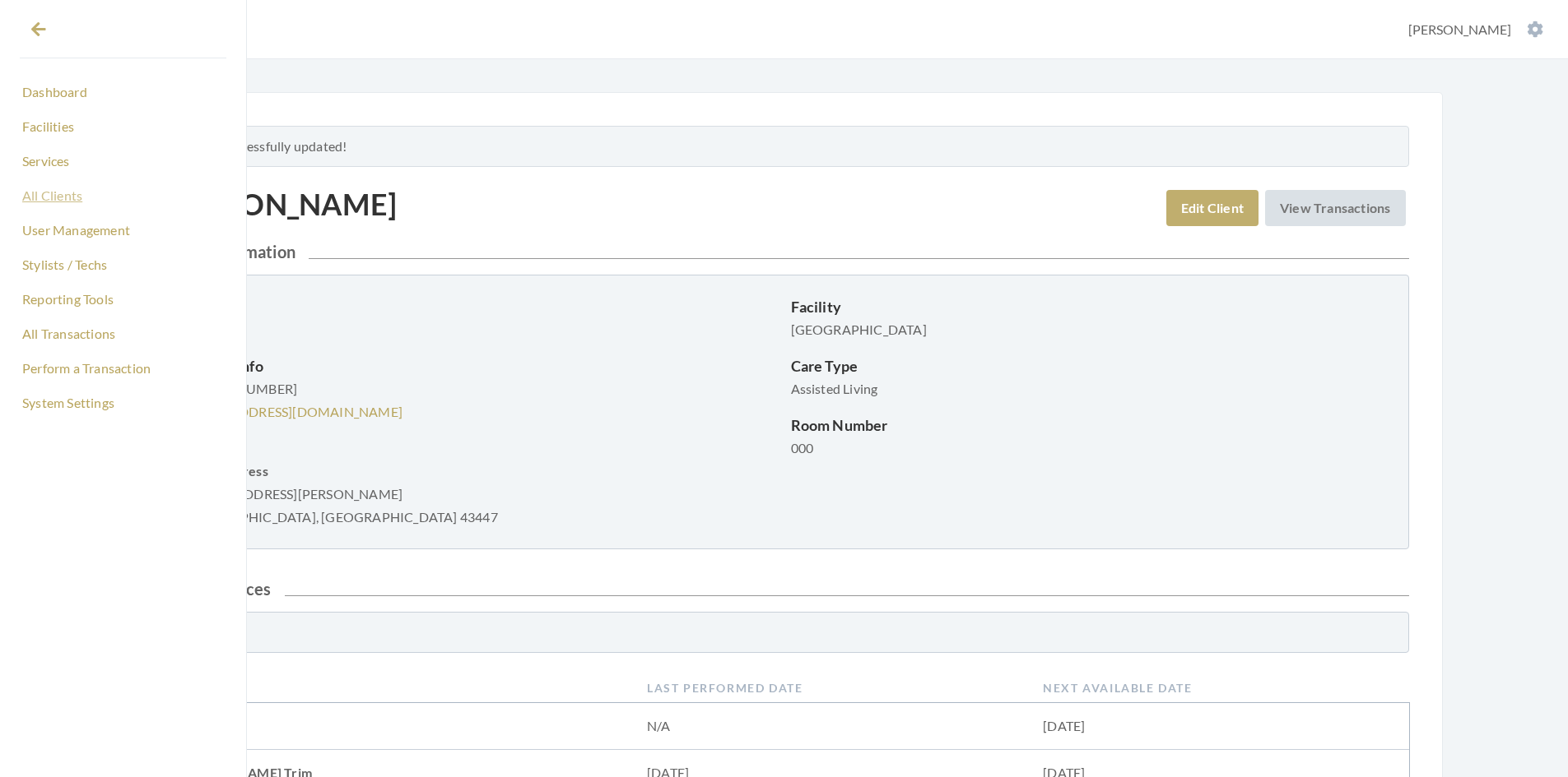
click at [76, 198] on link "All Clients" at bounding box center [123, 195] width 207 height 28
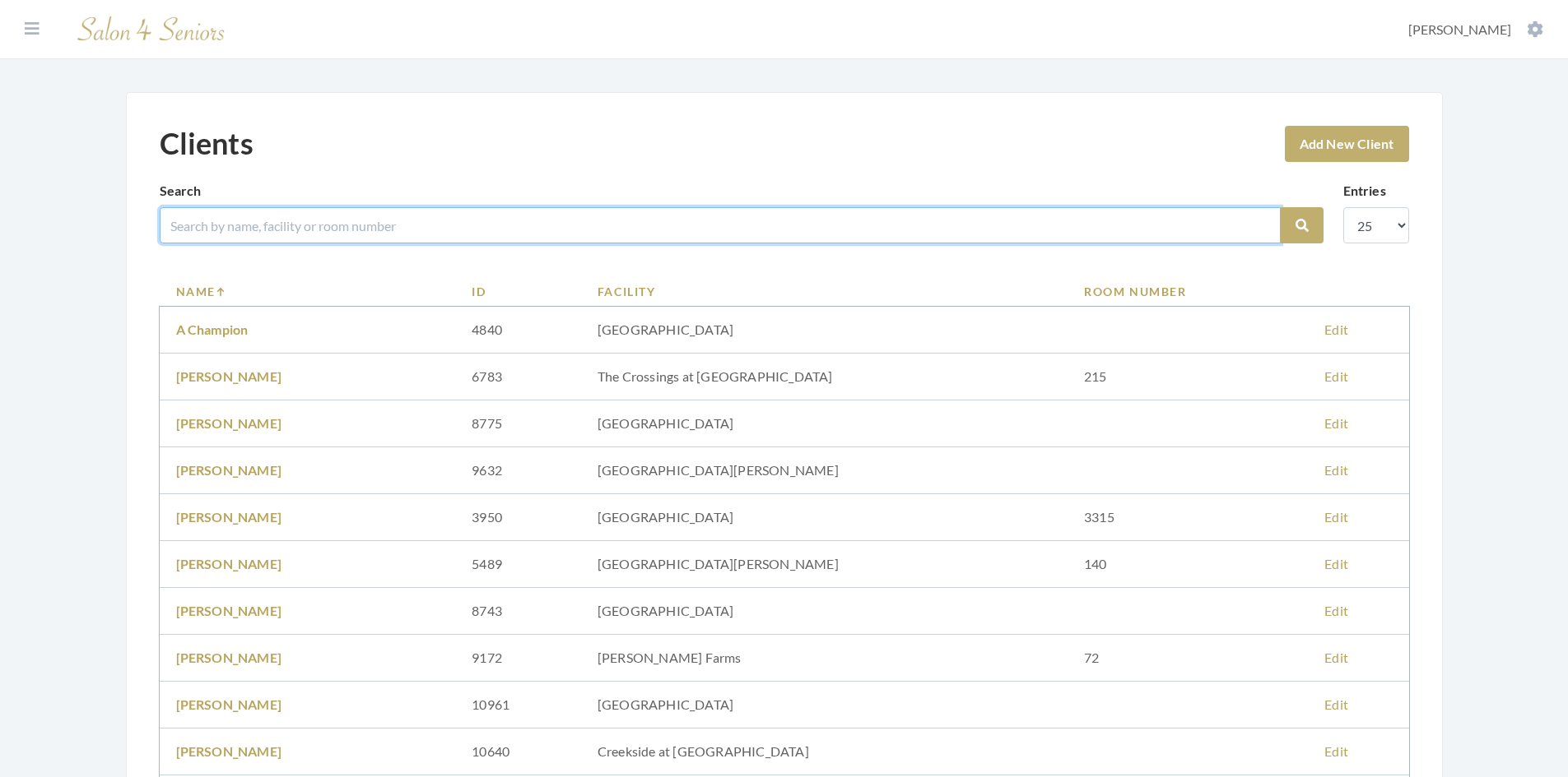
click at [235, 229] on input "search" at bounding box center [720, 225] width 1121 height 36
type input "NORTON"
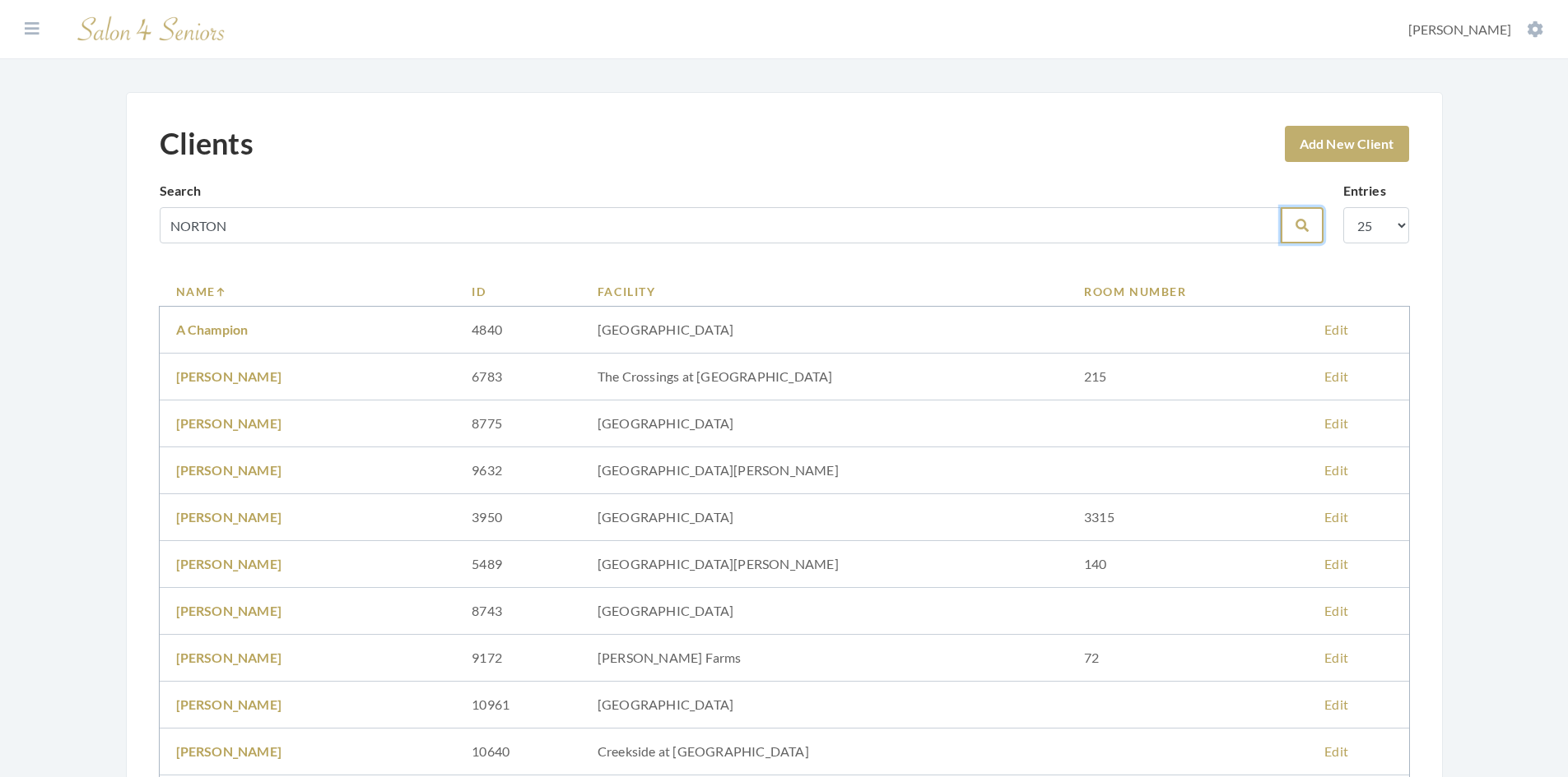
click at [1313, 227] on button "Search" at bounding box center [1302, 225] width 43 height 36
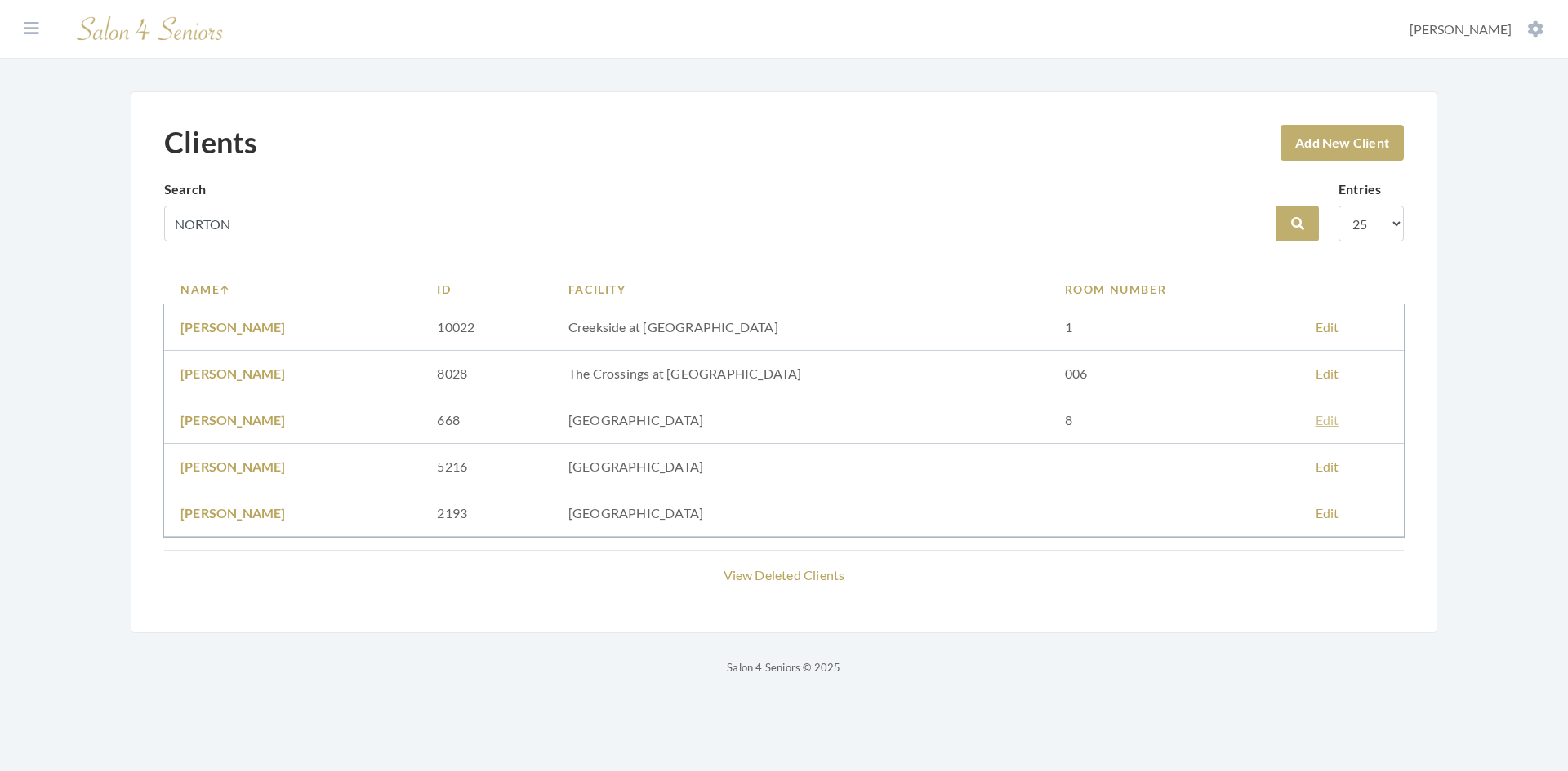
click at [1328, 423] on link "Edit" at bounding box center [1328, 419] width 24 height 16
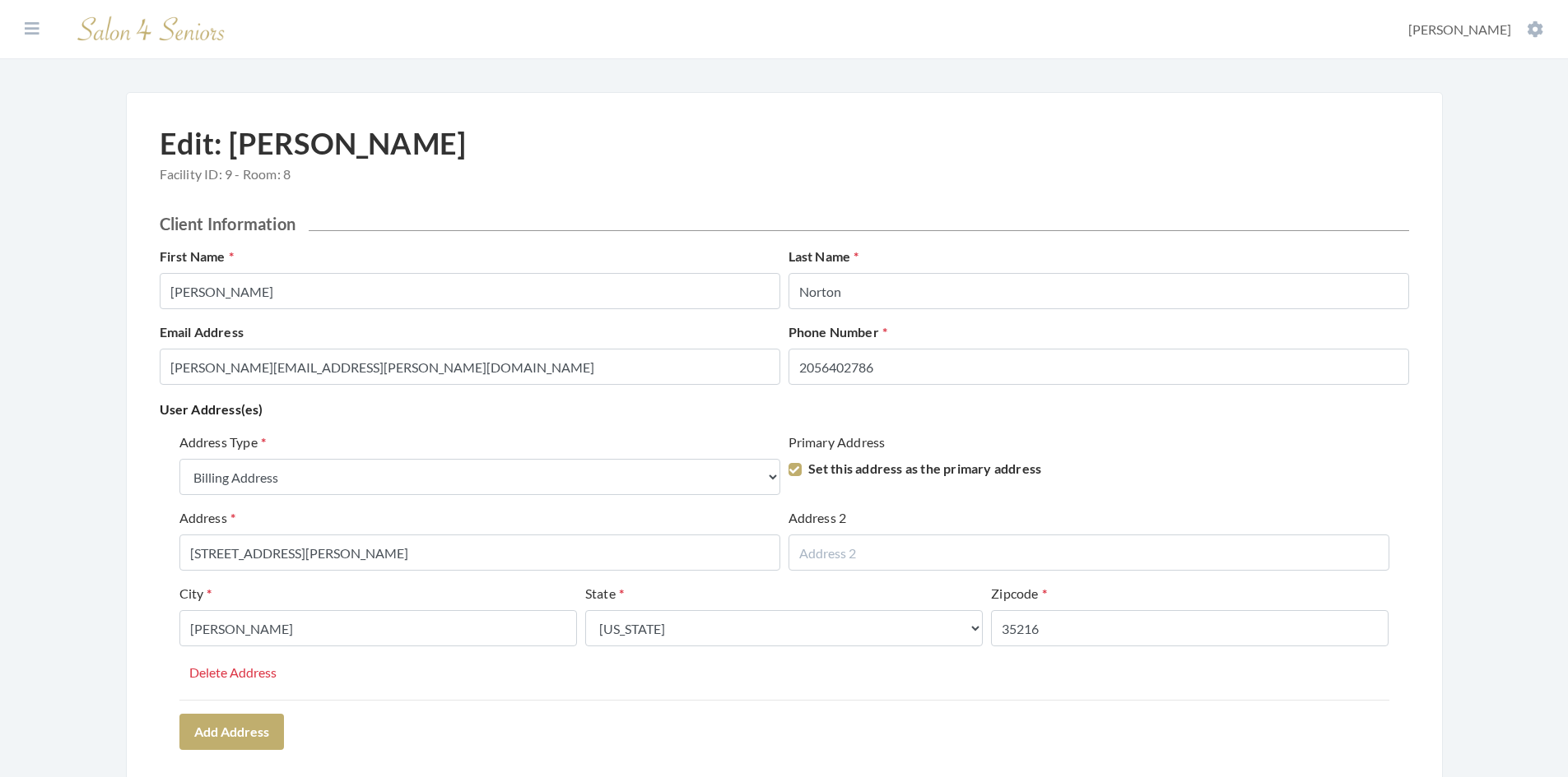
select select "billing"
select select "al"
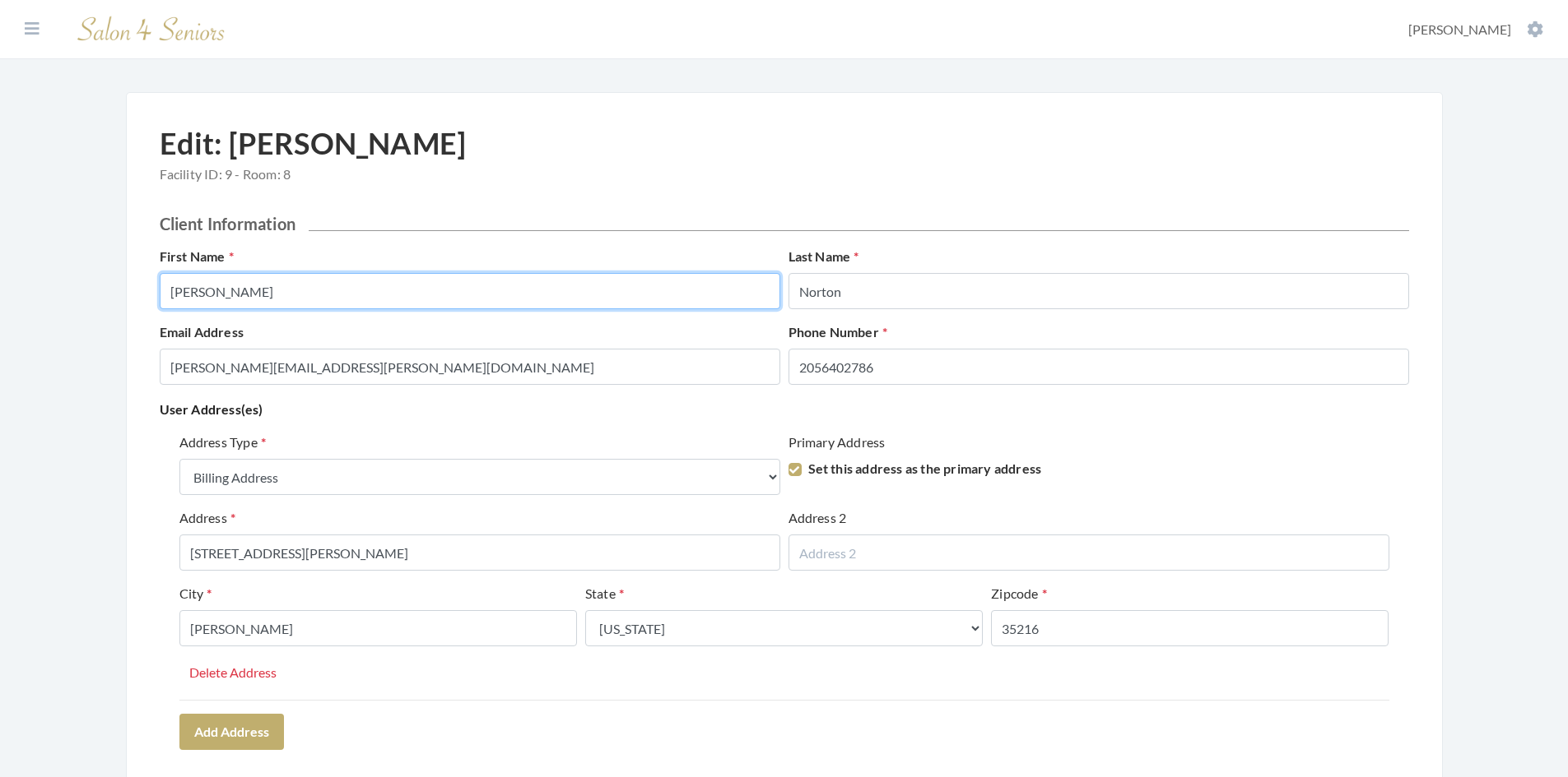
drag, startPoint x: 245, startPoint y: 290, endPoint x: 151, endPoint y: 287, distance: 94.0
type input "MARY"
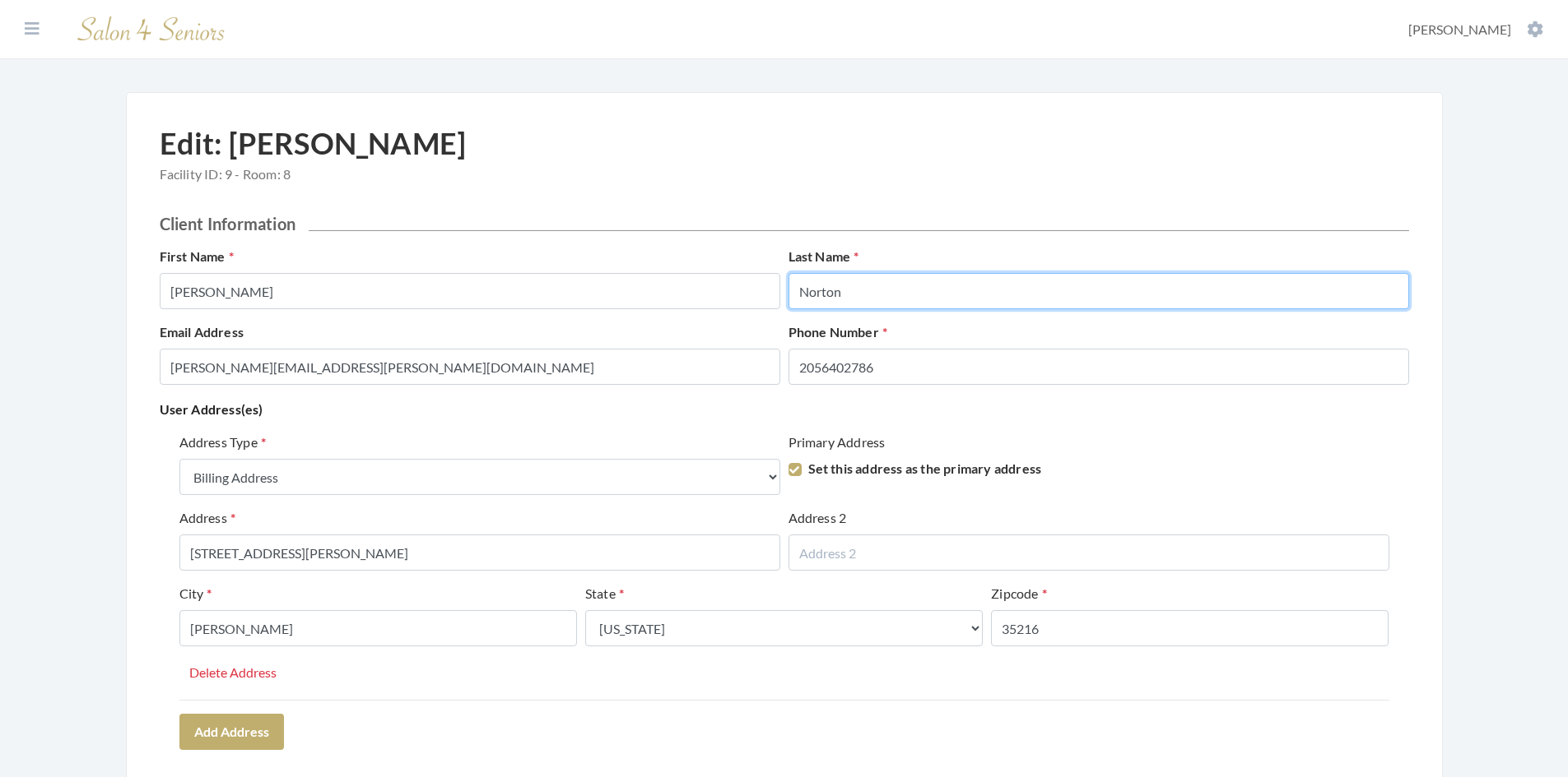
click at [850, 287] on input "Norton" at bounding box center [1098, 291] width 620 height 36
drag, startPoint x: 850, startPoint y: 287, endPoint x: 764, endPoint y: 291, distance: 86.1
click at [764, 291] on div "First Name MARY Last Name Norton" at bounding box center [784, 284] width 1257 height 76
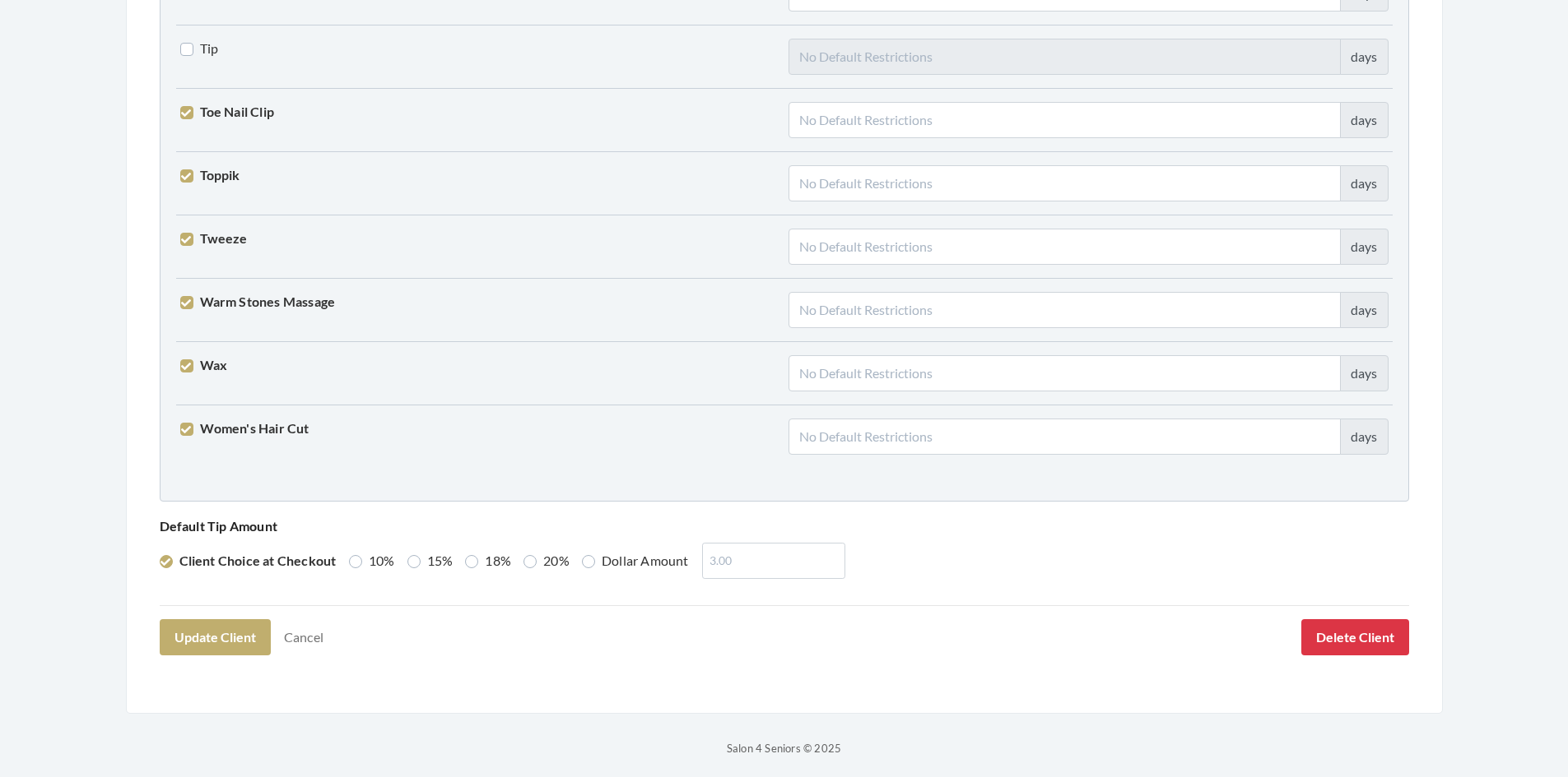
scroll to position [4052, 0]
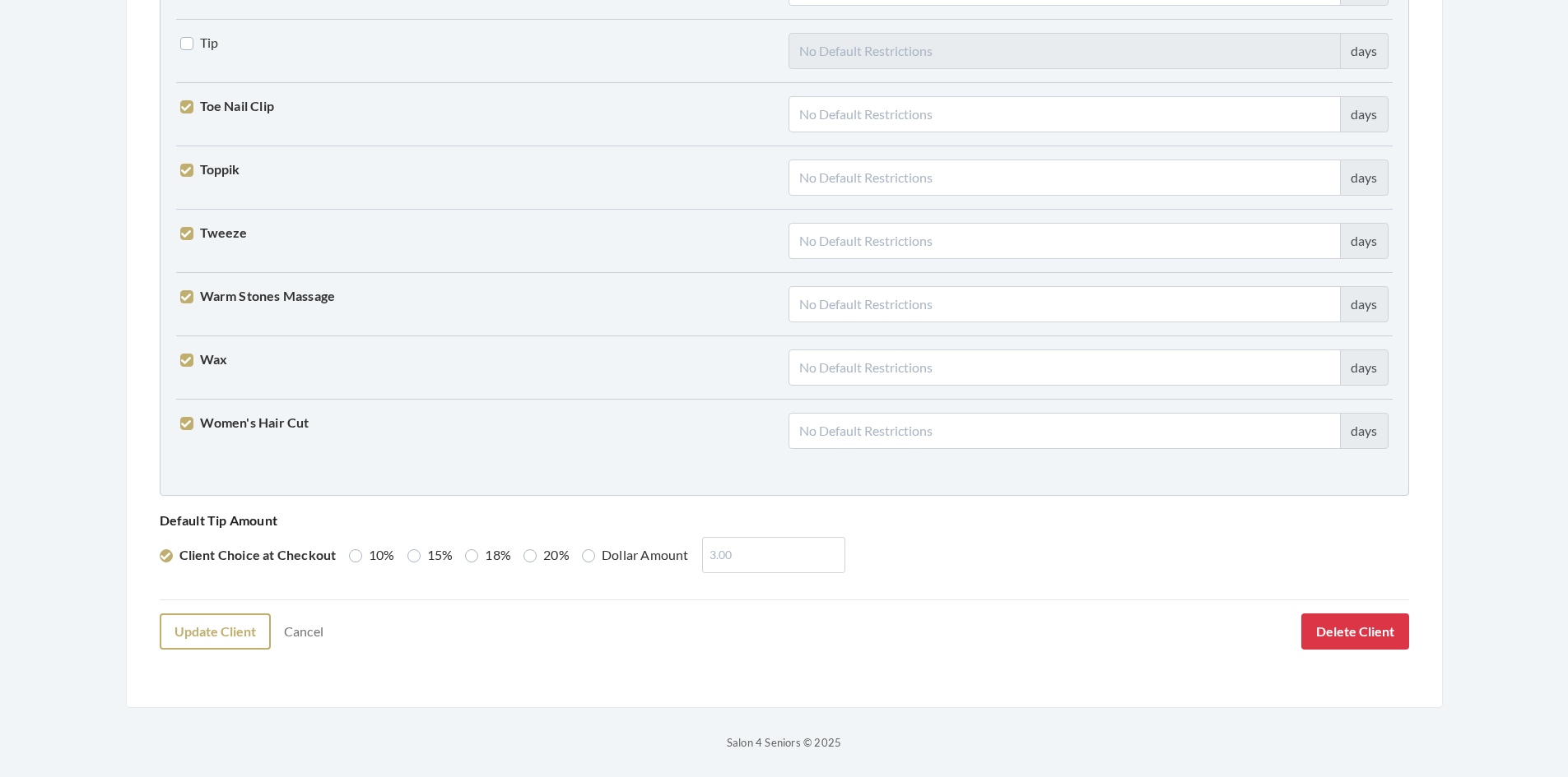
type input "NORTON"
click at [224, 640] on button "Update Client" at bounding box center [215, 631] width 111 height 36
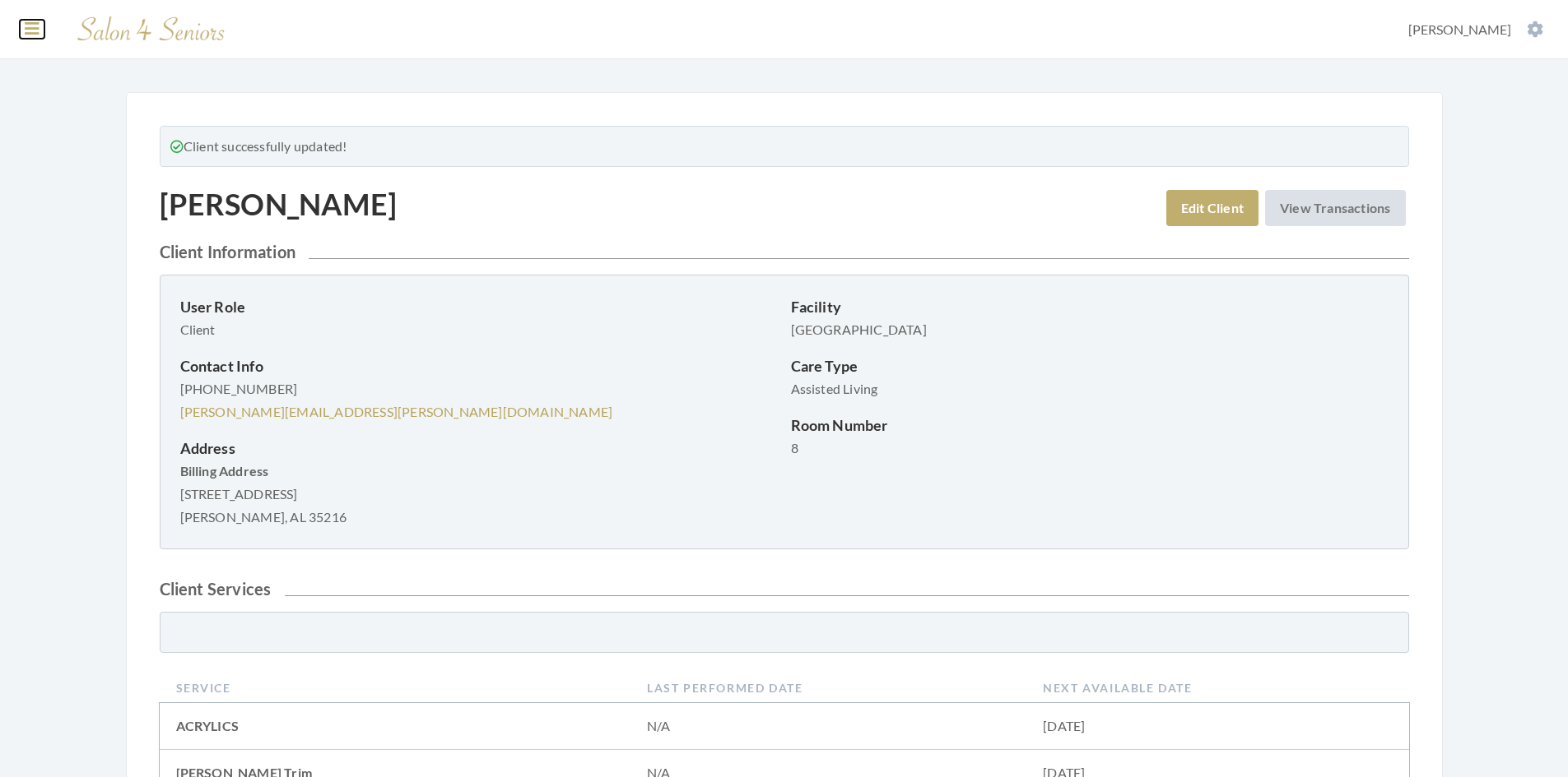
click at [25, 24] on icon at bounding box center [32, 29] width 15 height 17
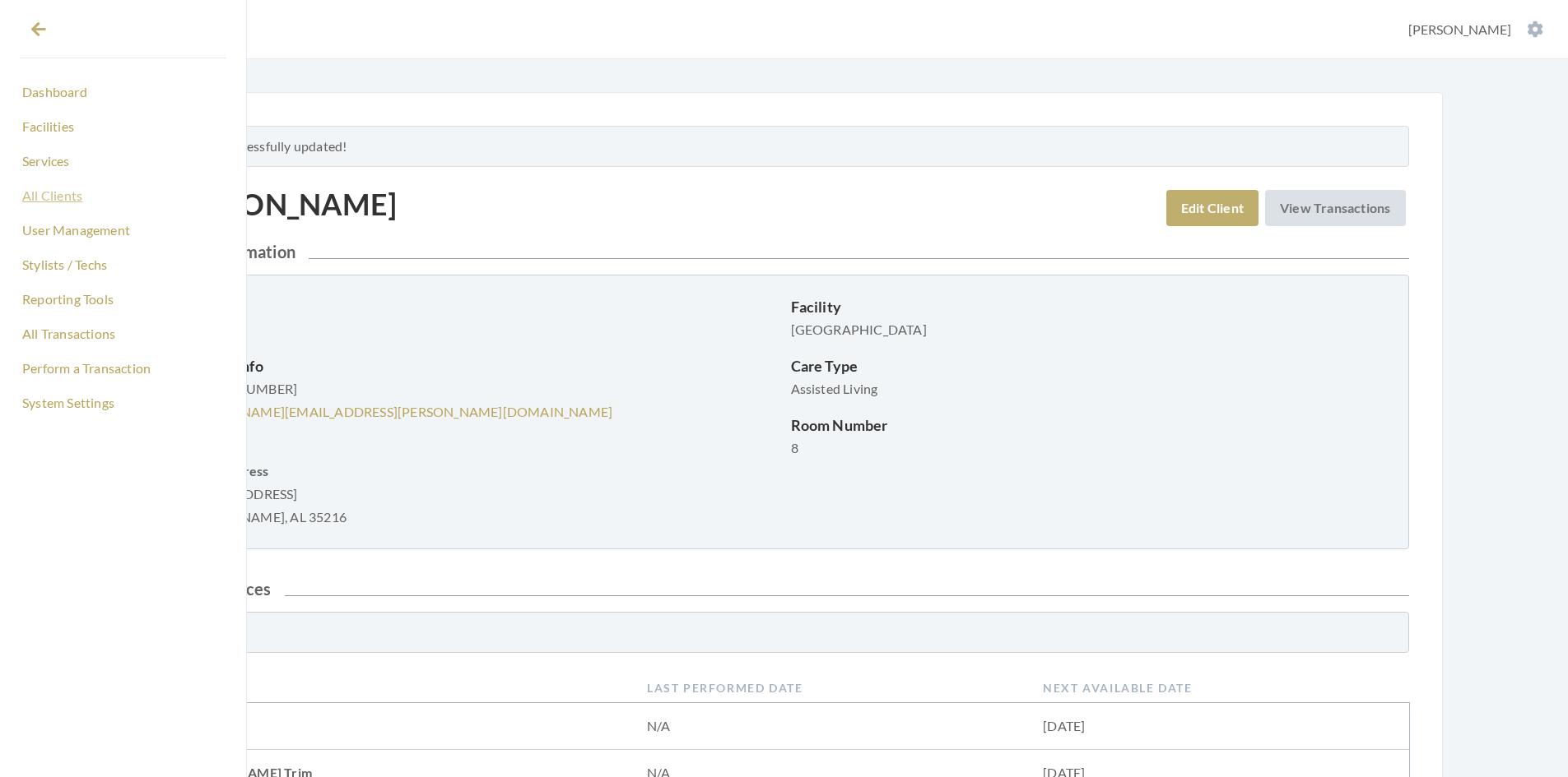
click at [37, 196] on link "All Clients" at bounding box center [123, 195] width 207 height 28
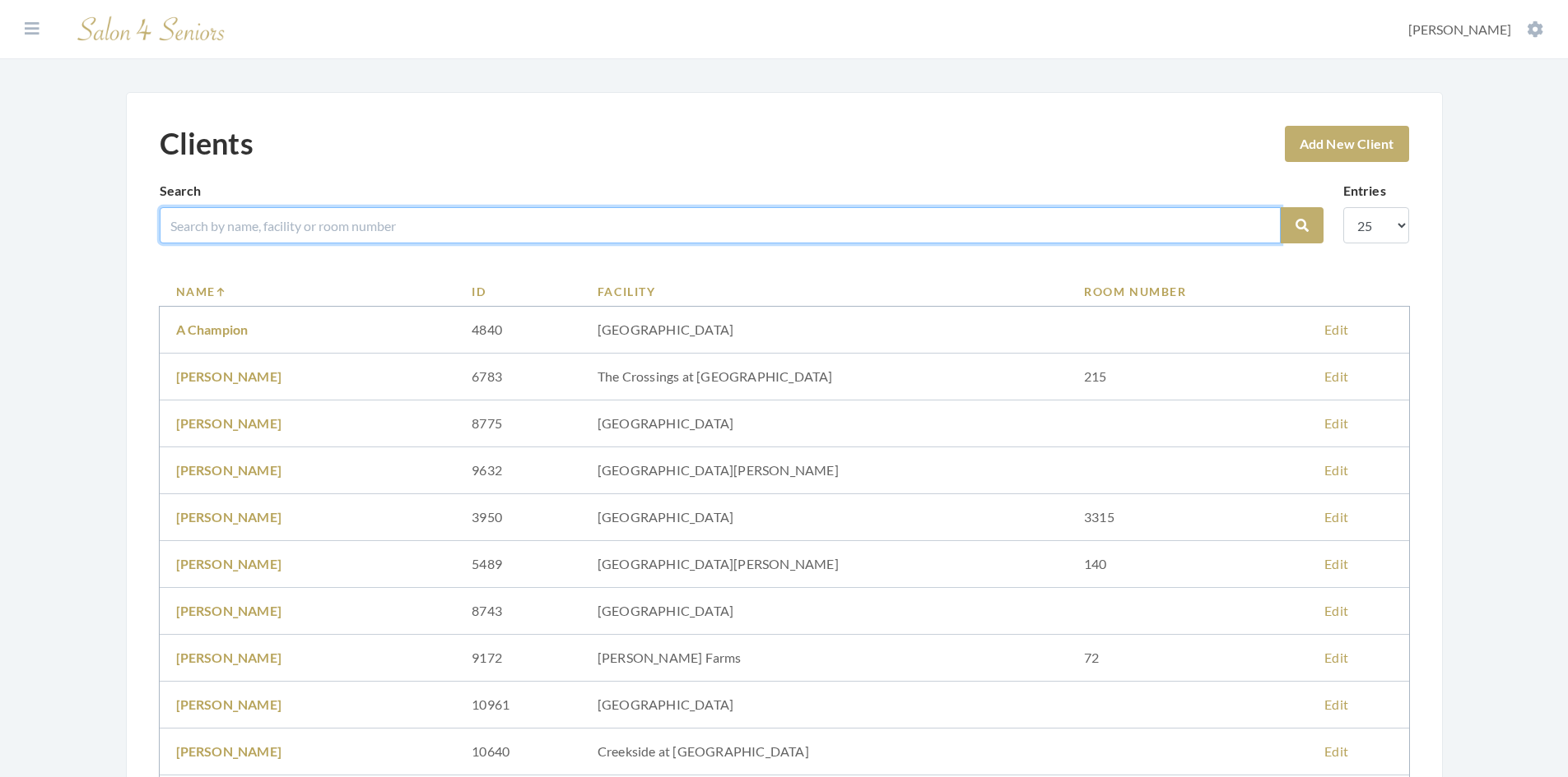
click at [301, 212] on input "search" at bounding box center [720, 225] width 1121 height 36
type input "[PERSON_NAME]"
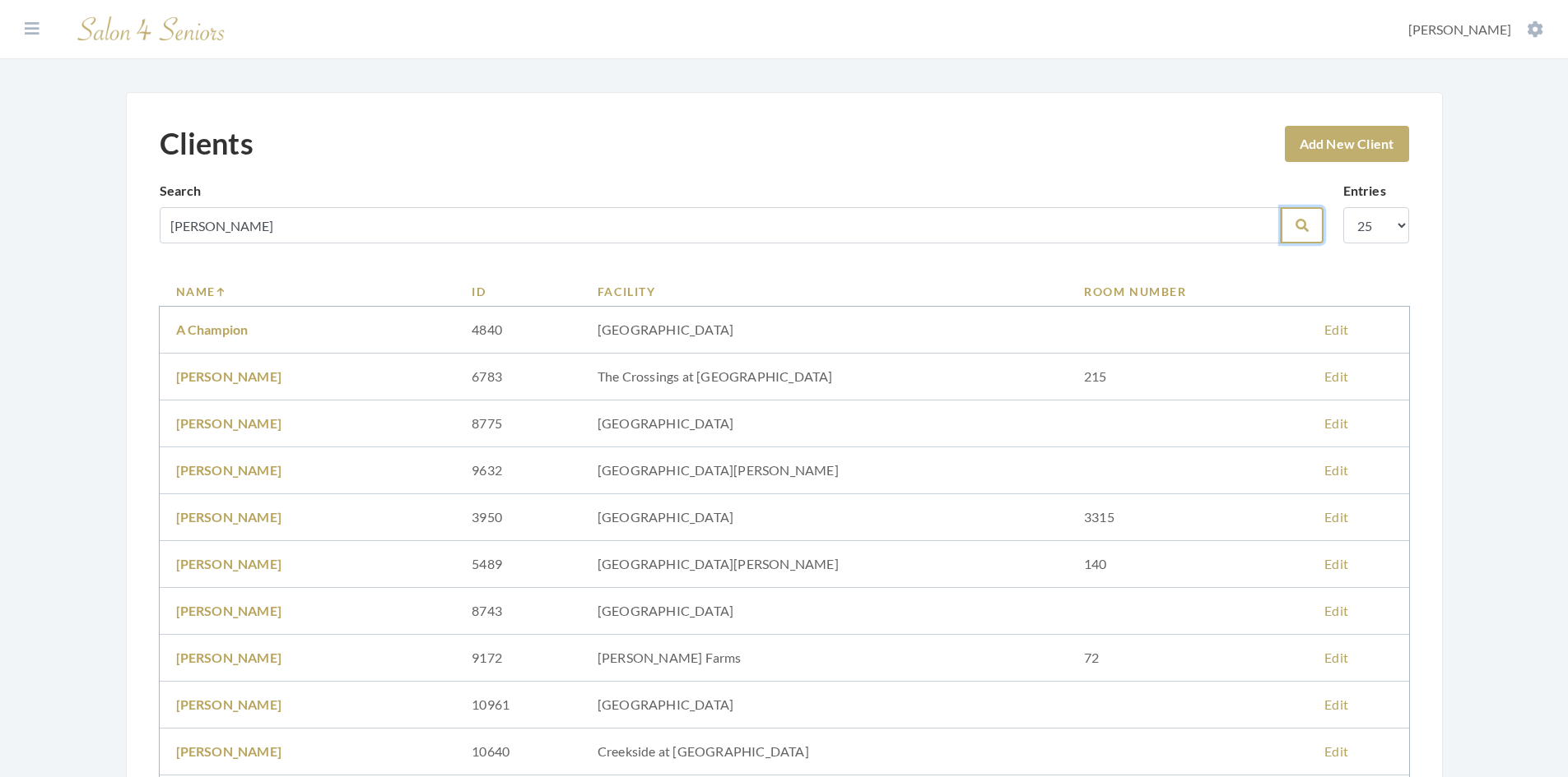
click at [1299, 237] on button "Search" at bounding box center [1302, 225] width 43 height 36
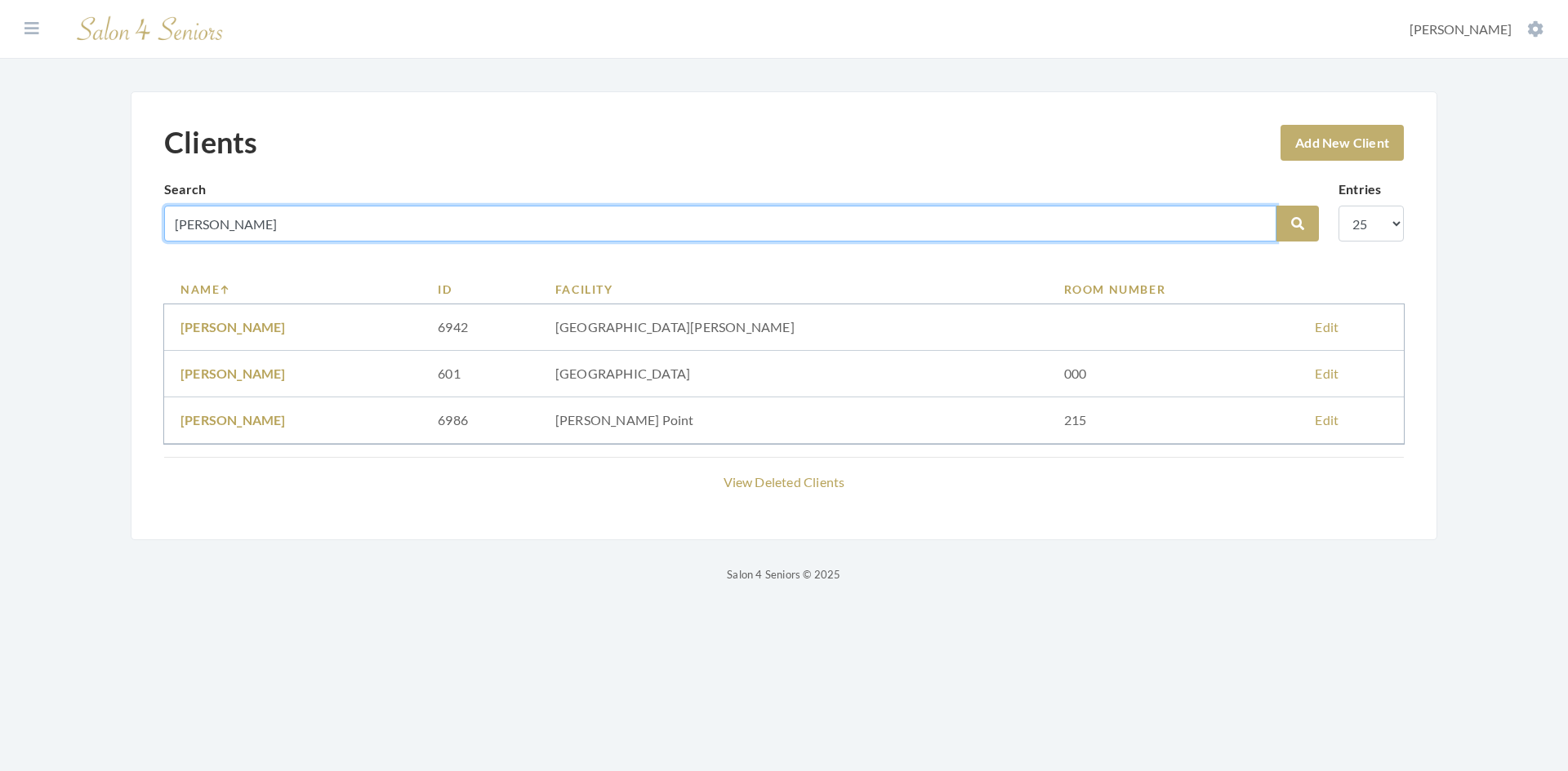
drag, startPoint x: 266, startPoint y: 219, endPoint x: 165, endPoint y: 241, distance: 103.4
click at [165, 240] on input "LYNCH" at bounding box center [720, 224] width 1112 height 36
type input "[PERSON_NAME]"
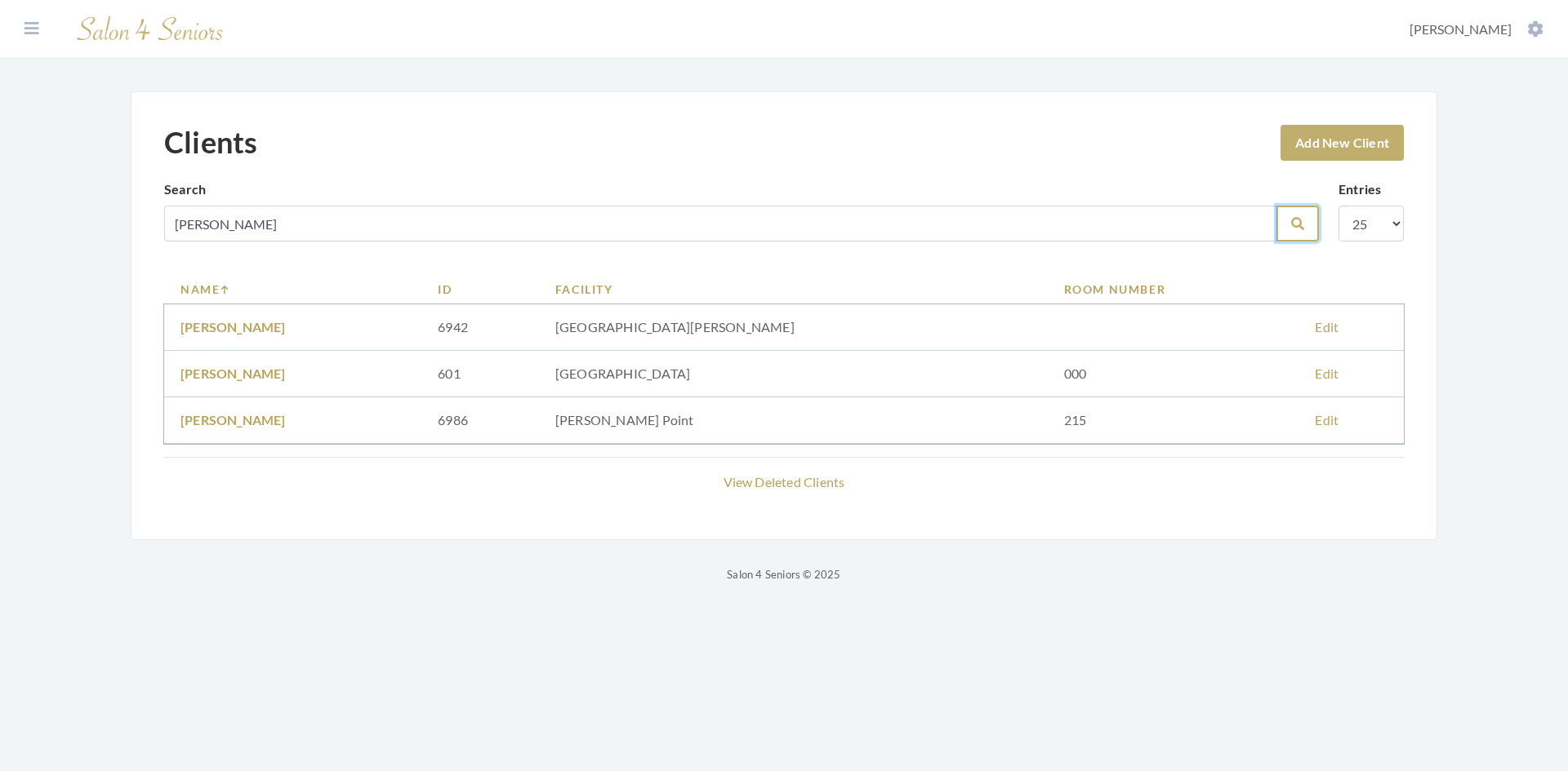
click at [1289, 223] on button "Search" at bounding box center [1298, 224] width 43 height 36
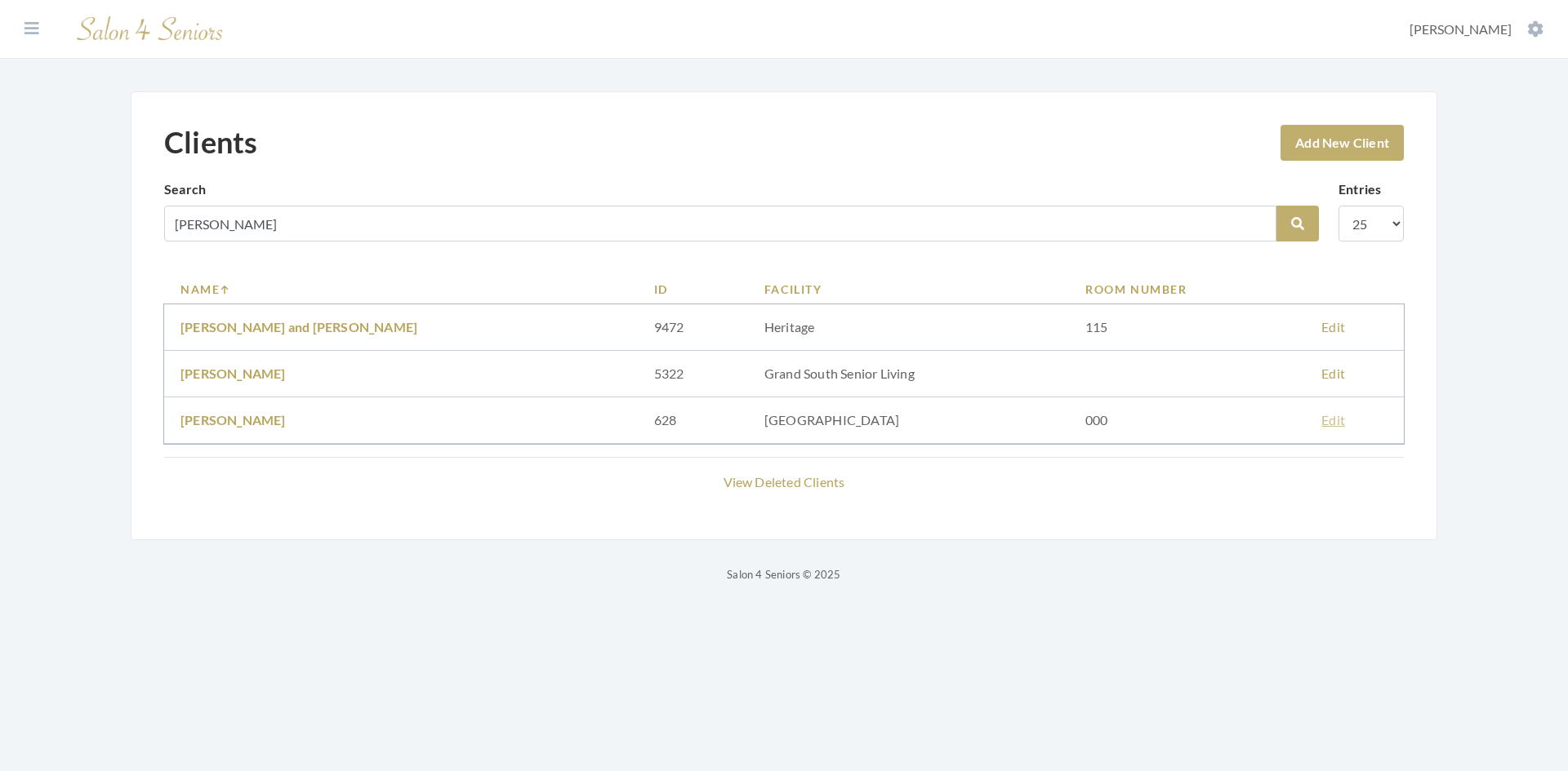
click at [1331, 420] on link "Edit" at bounding box center [1334, 419] width 24 height 16
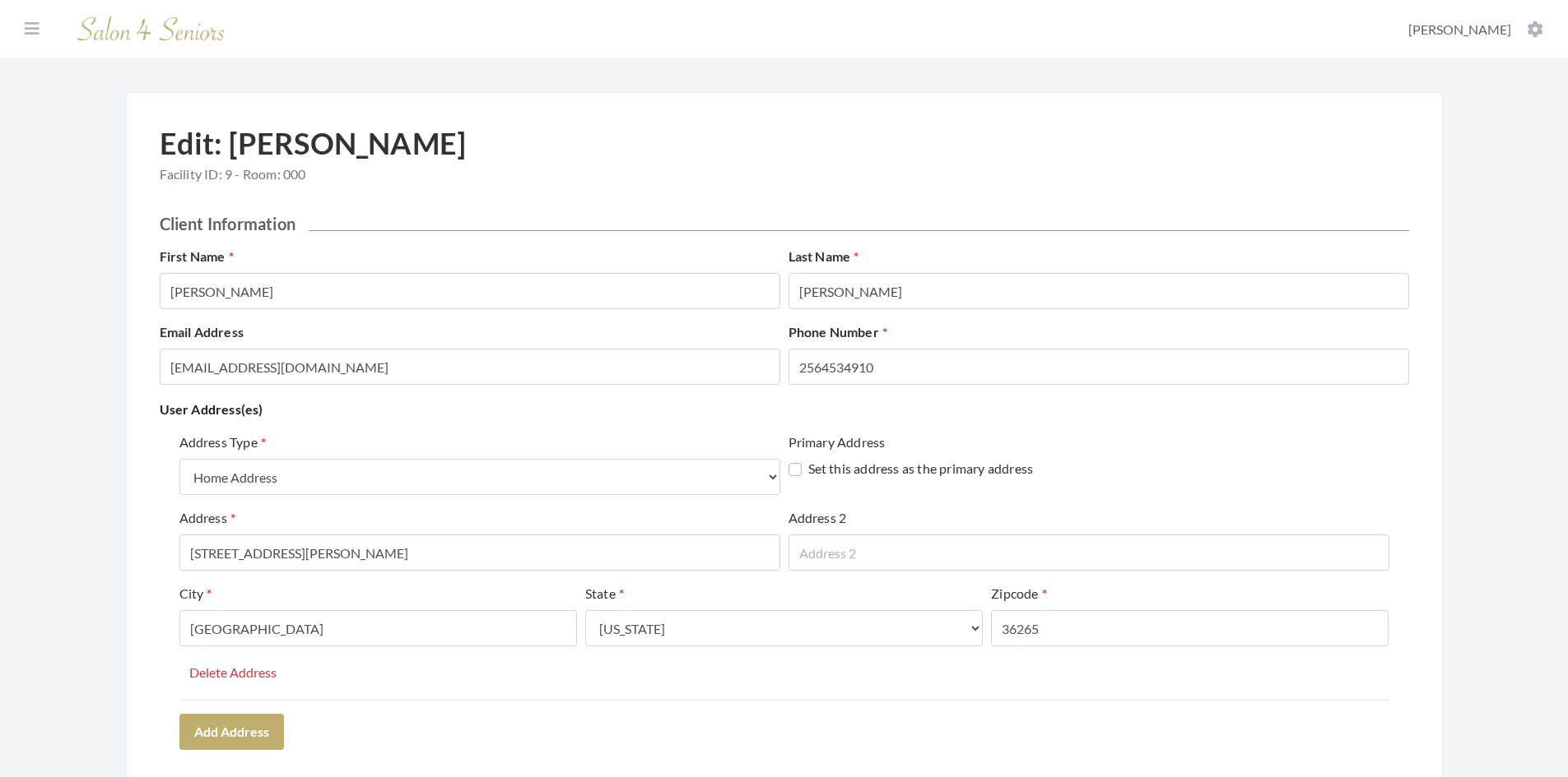
select select "home"
select select "al"
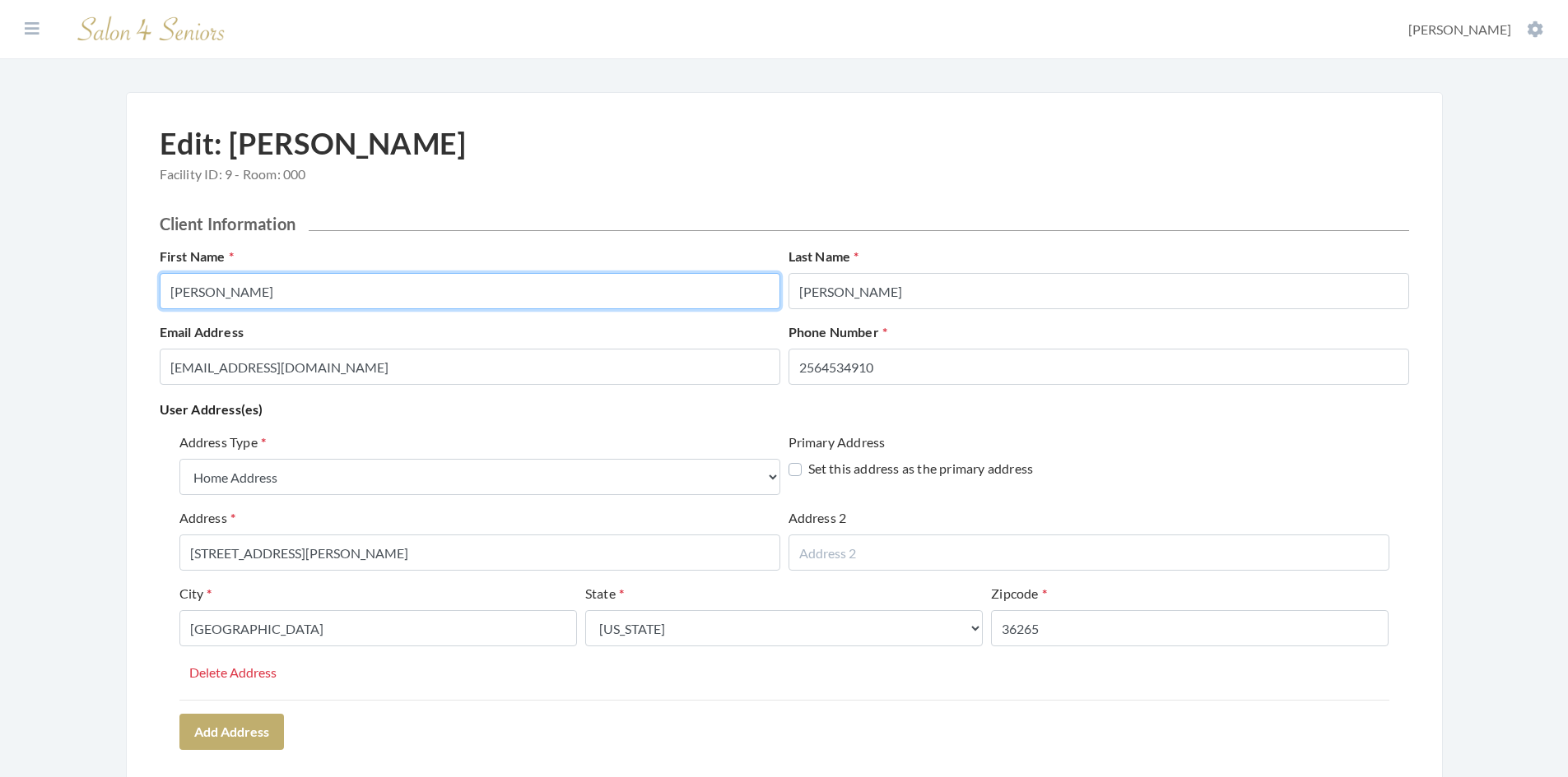
drag, startPoint x: 257, startPoint y: 294, endPoint x: 120, endPoint y: 302, distance: 137.2
type input "WILLODEAN"
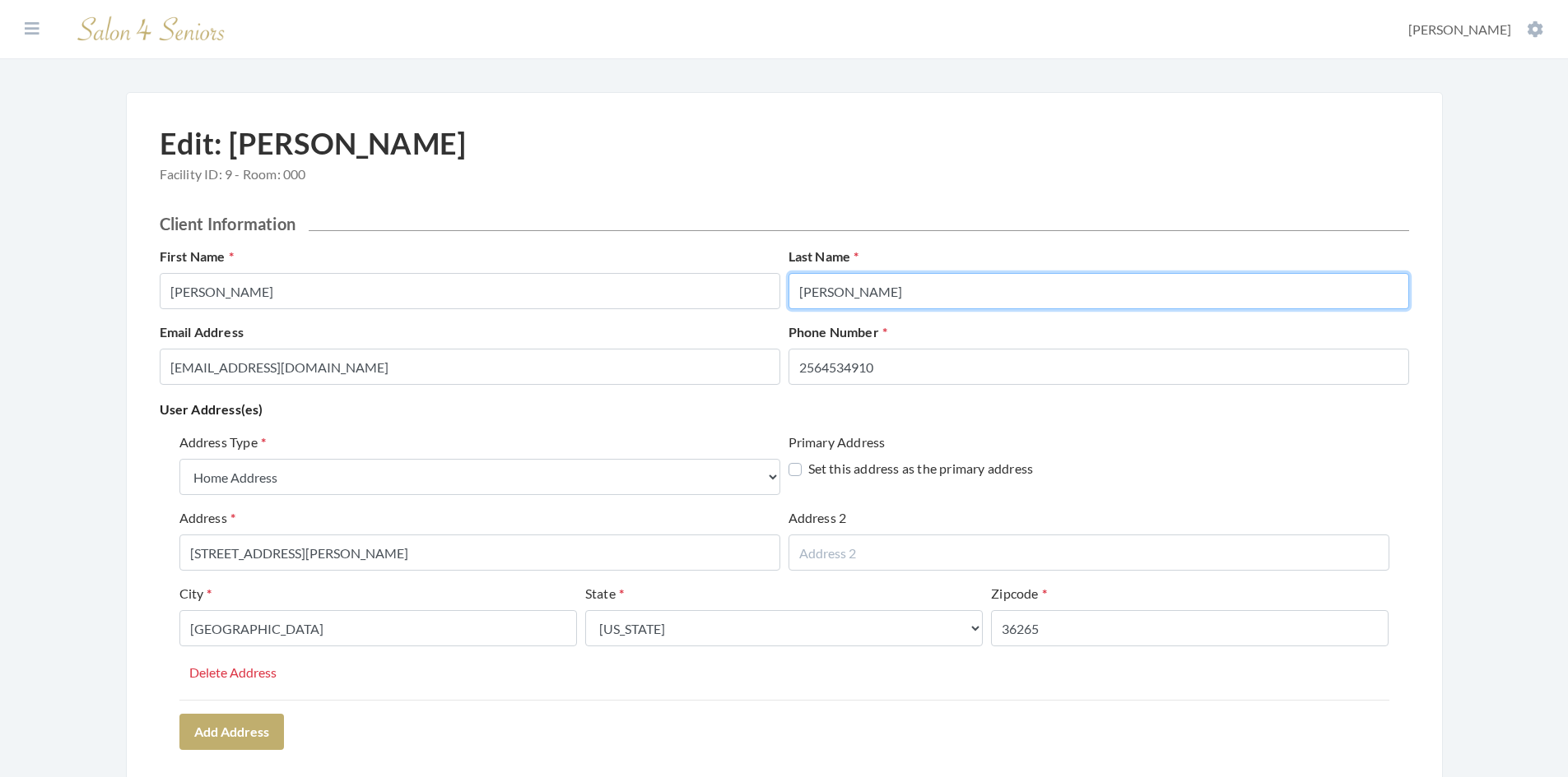
drag, startPoint x: 864, startPoint y: 285, endPoint x: 786, endPoint y: 292, distance: 78.3
click at [786, 291] on div "Last Name Maddox" at bounding box center [1099, 278] width 629 height 63
type input "MADDOX"
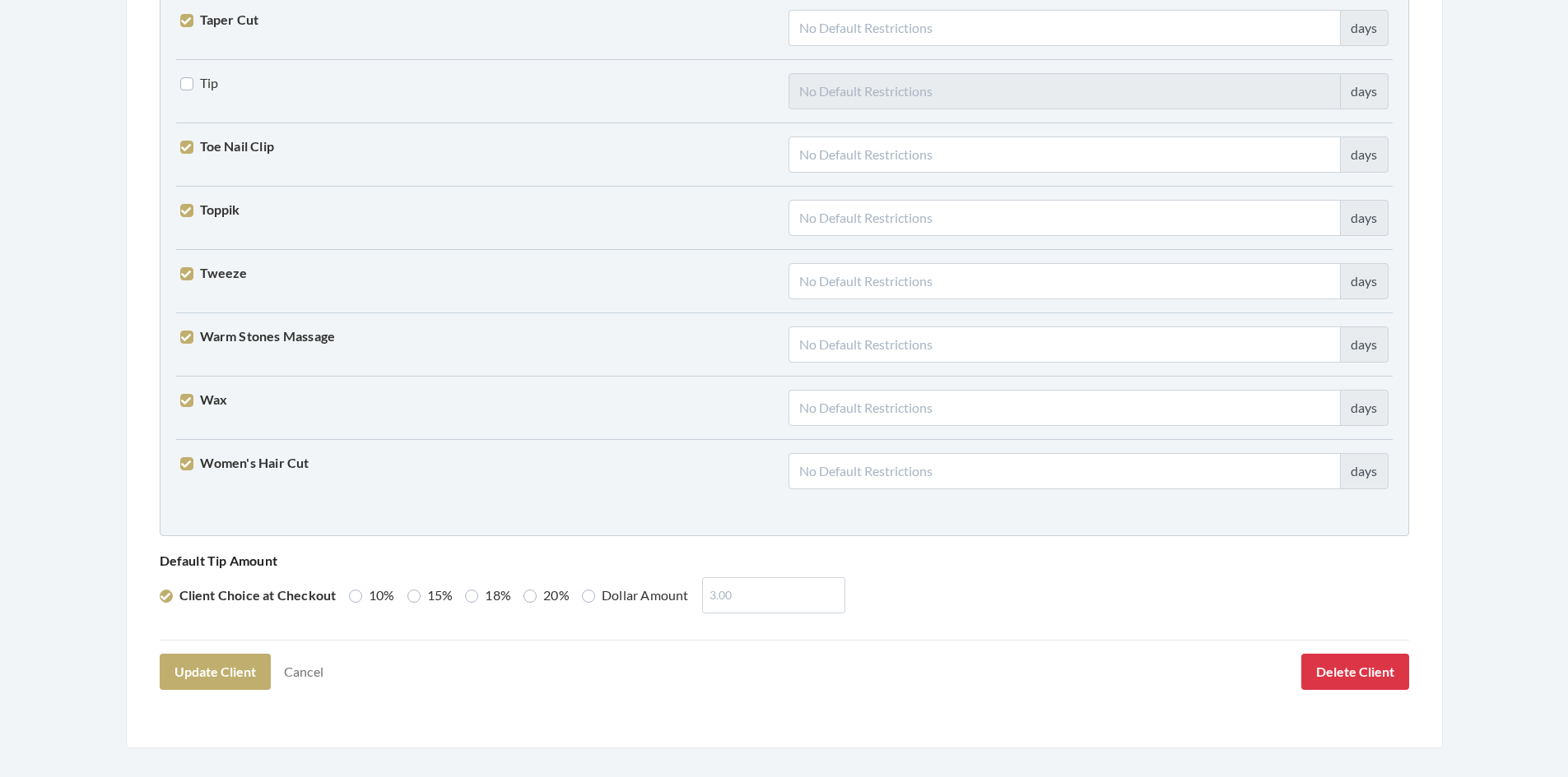
scroll to position [4052, 0]
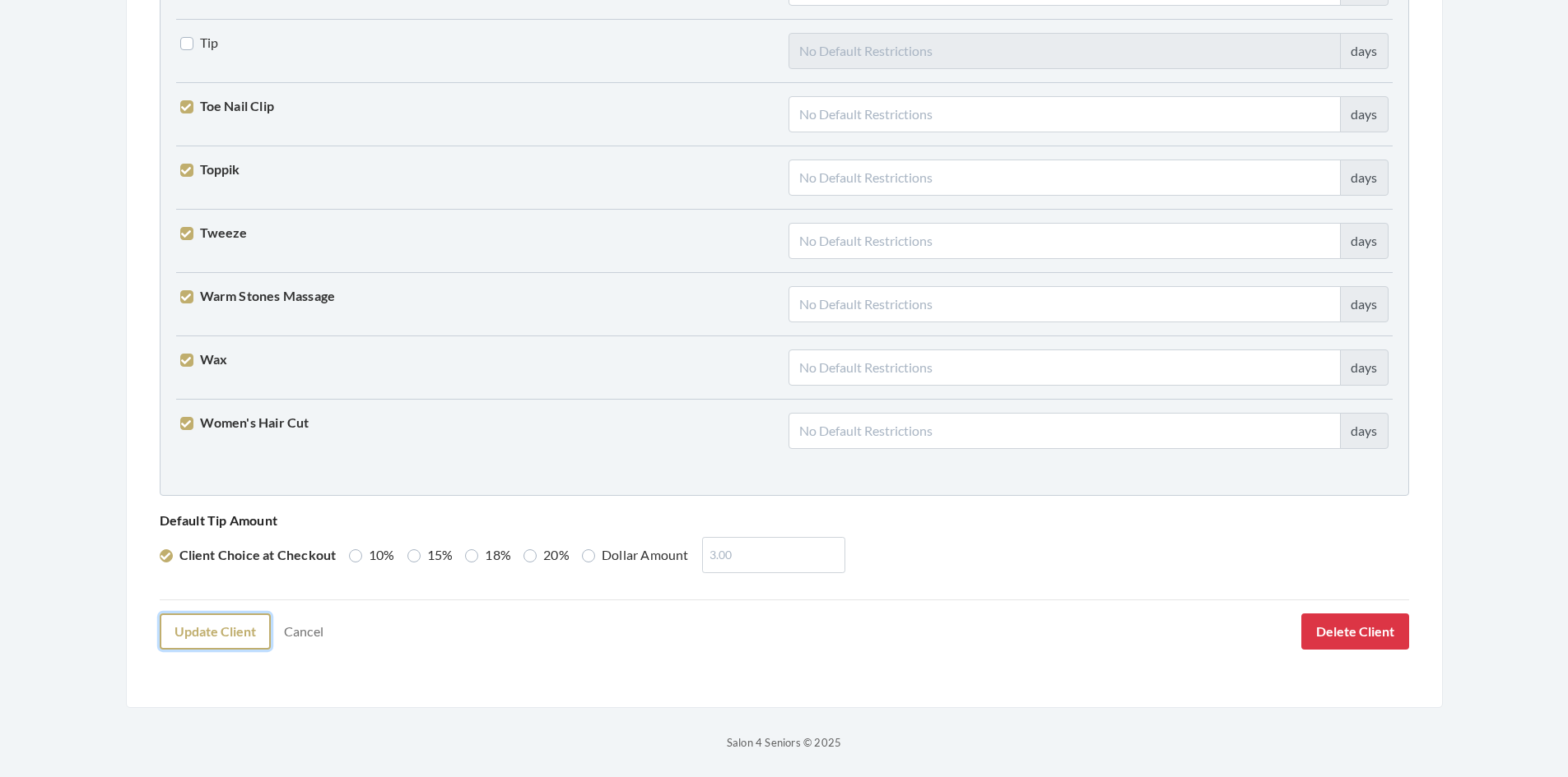
click at [244, 628] on button "Update Client" at bounding box center [215, 631] width 111 height 36
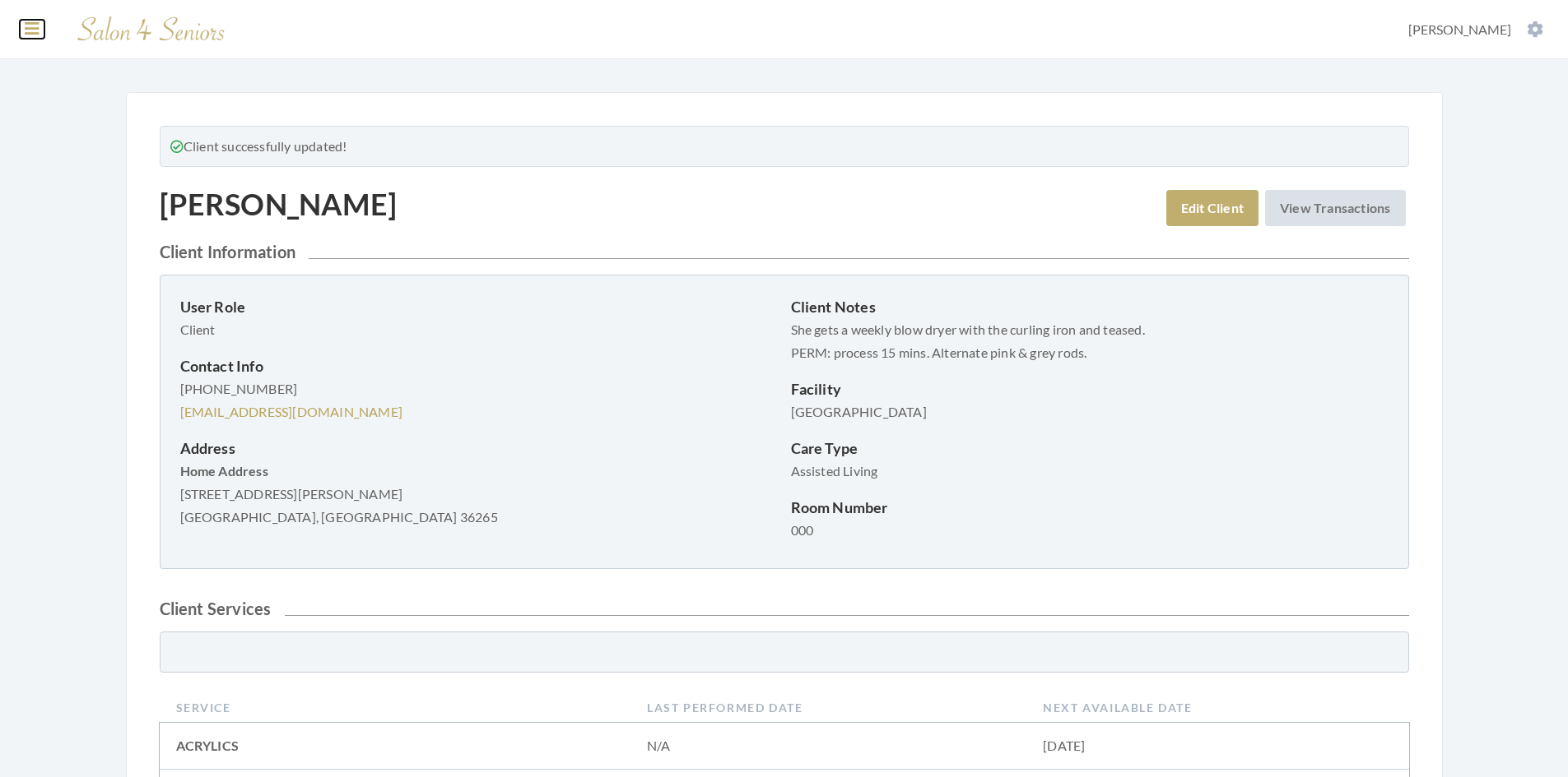
click at [39, 36] on button at bounding box center [32, 28] width 24 height 18
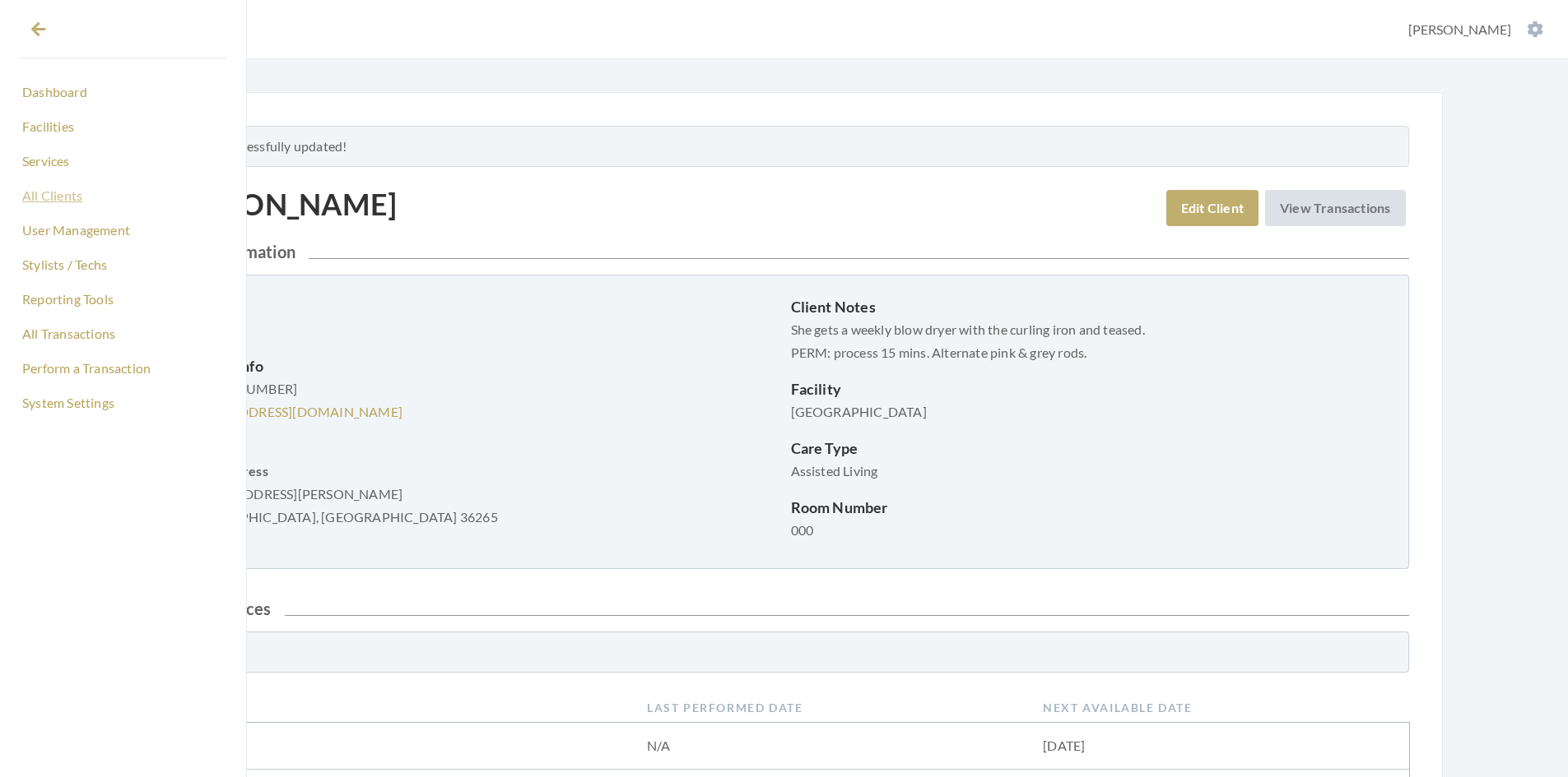
click at [58, 200] on link "All Clients" at bounding box center [123, 195] width 207 height 28
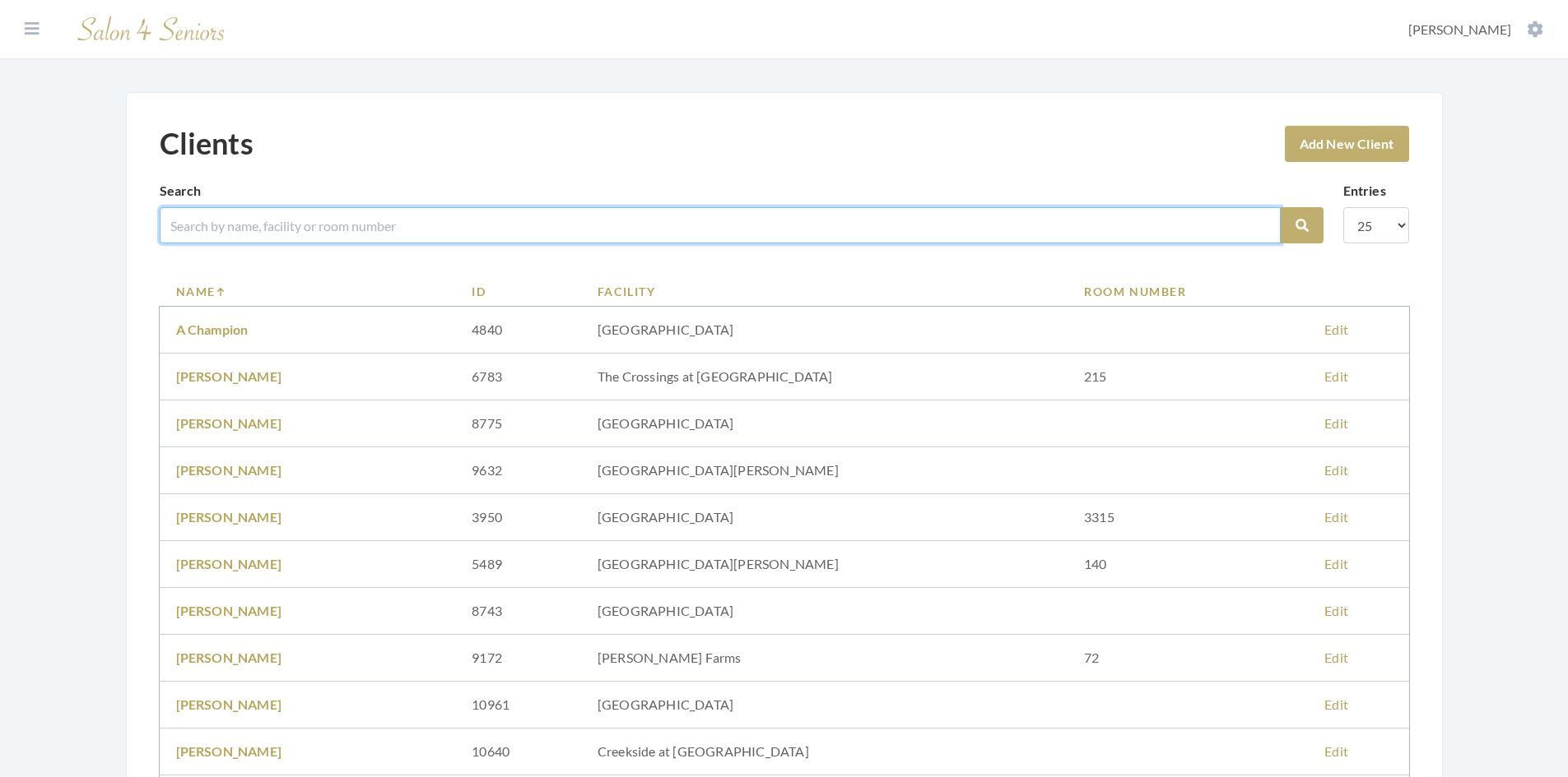
click at [265, 222] on input "search" at bounding box center [720, 225] width 1121 height 36
type input "NORTON"
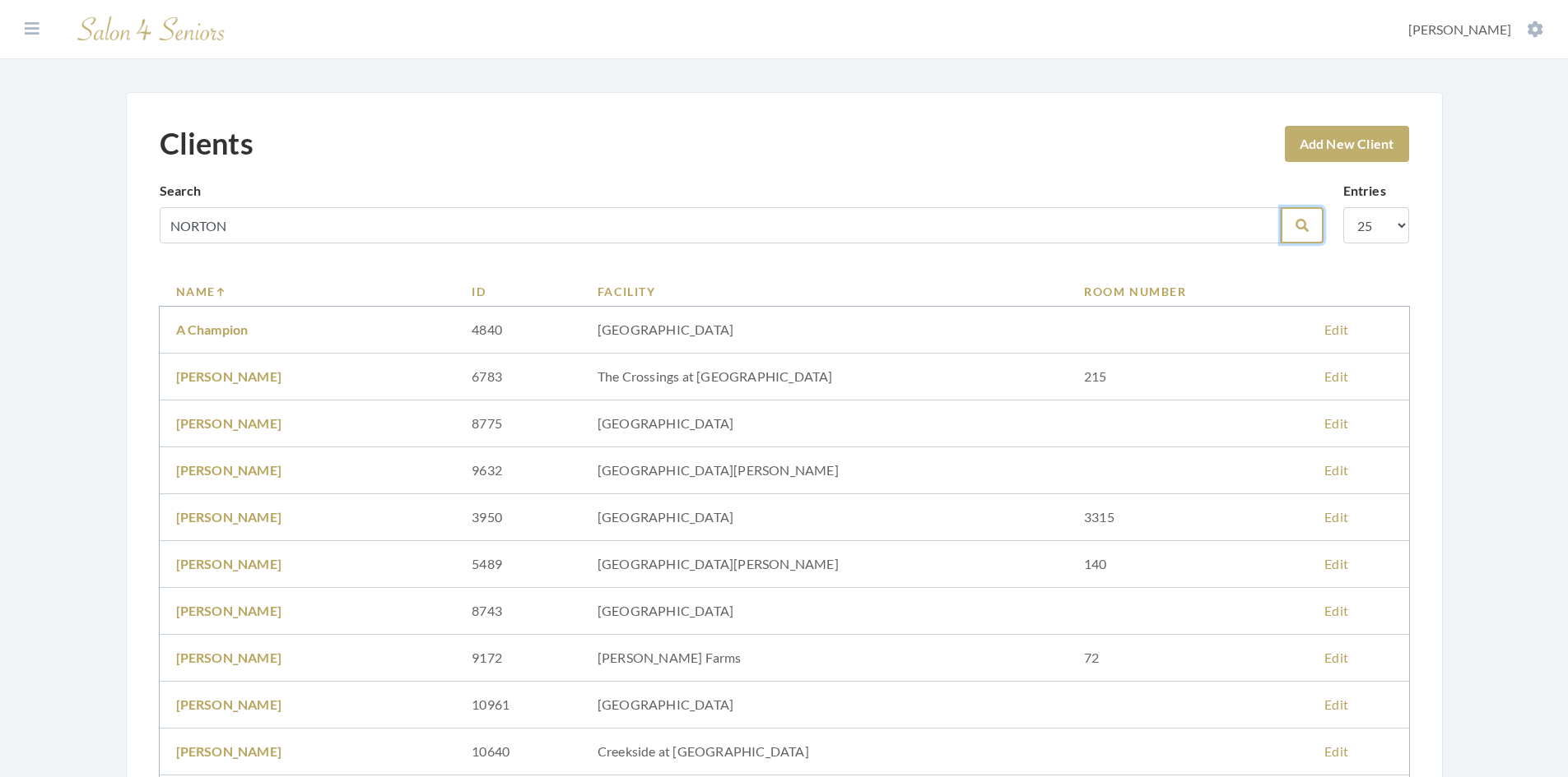
click at [1308, 235] on button "Search" at bounding box center [1302, 225] width 43 height 36
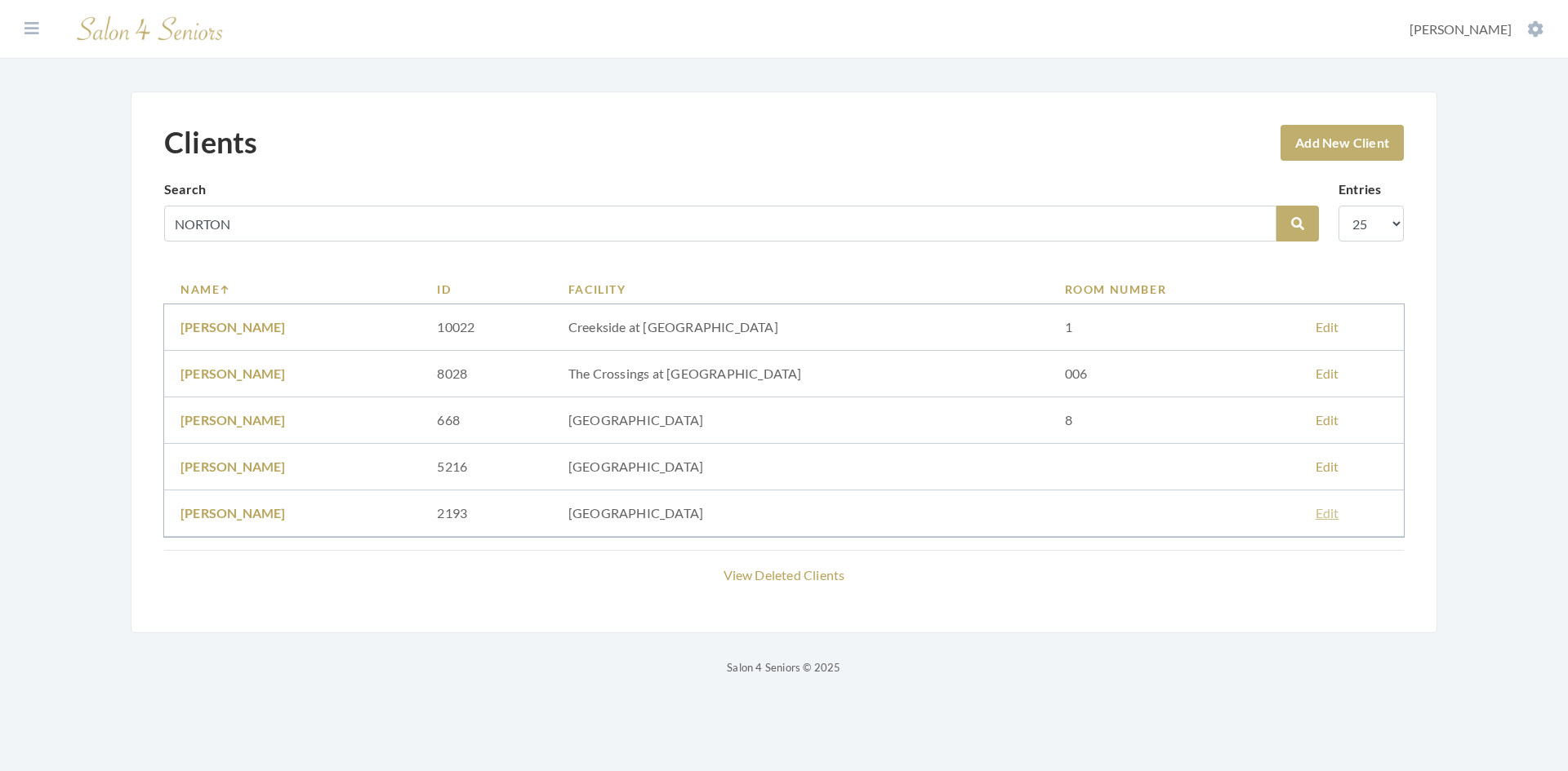
click at [1322, 519] on link "Edit" at bounding box center [1328, 513] width 24 height 16
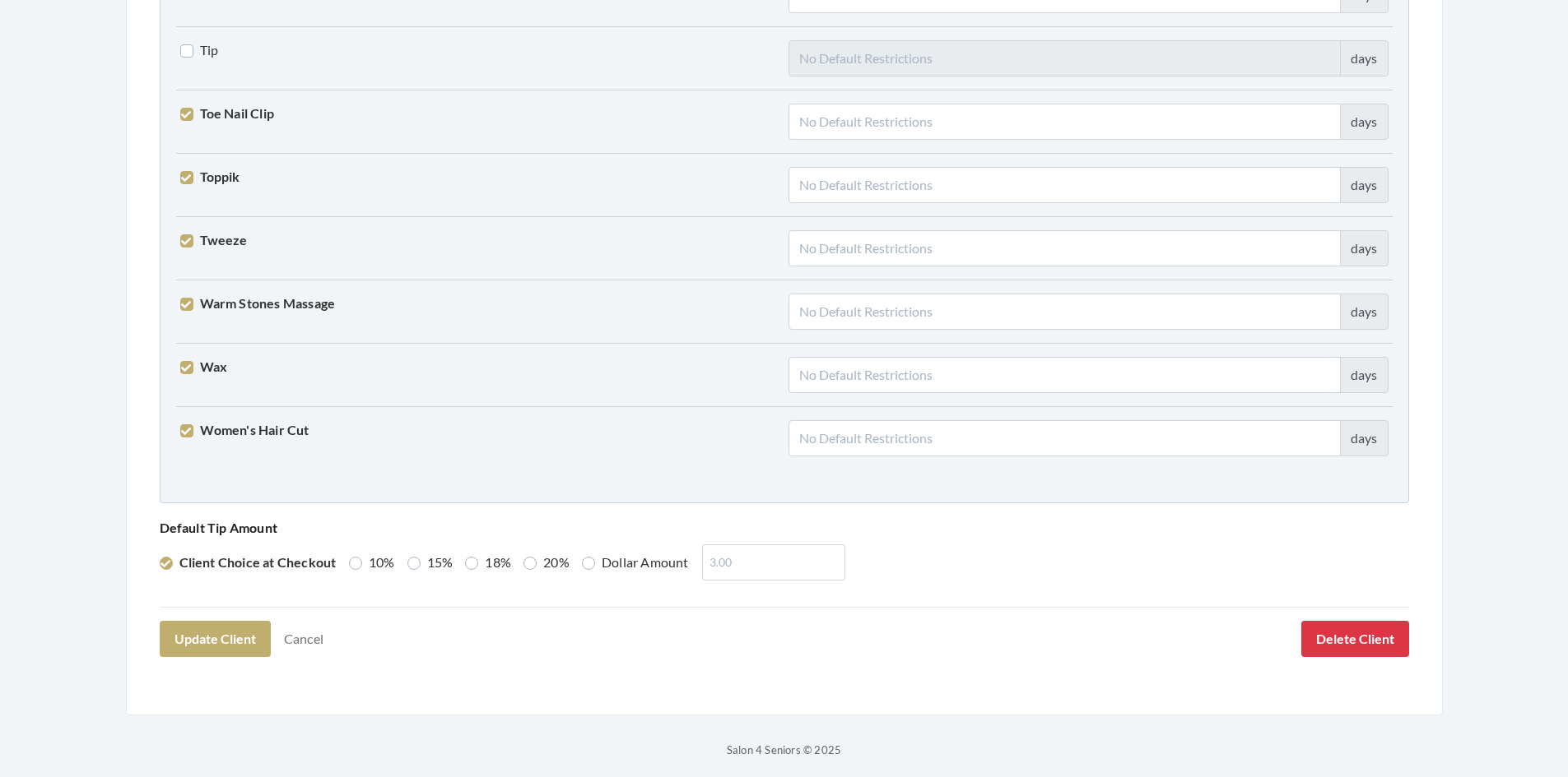
scroll to position [4052, 0]
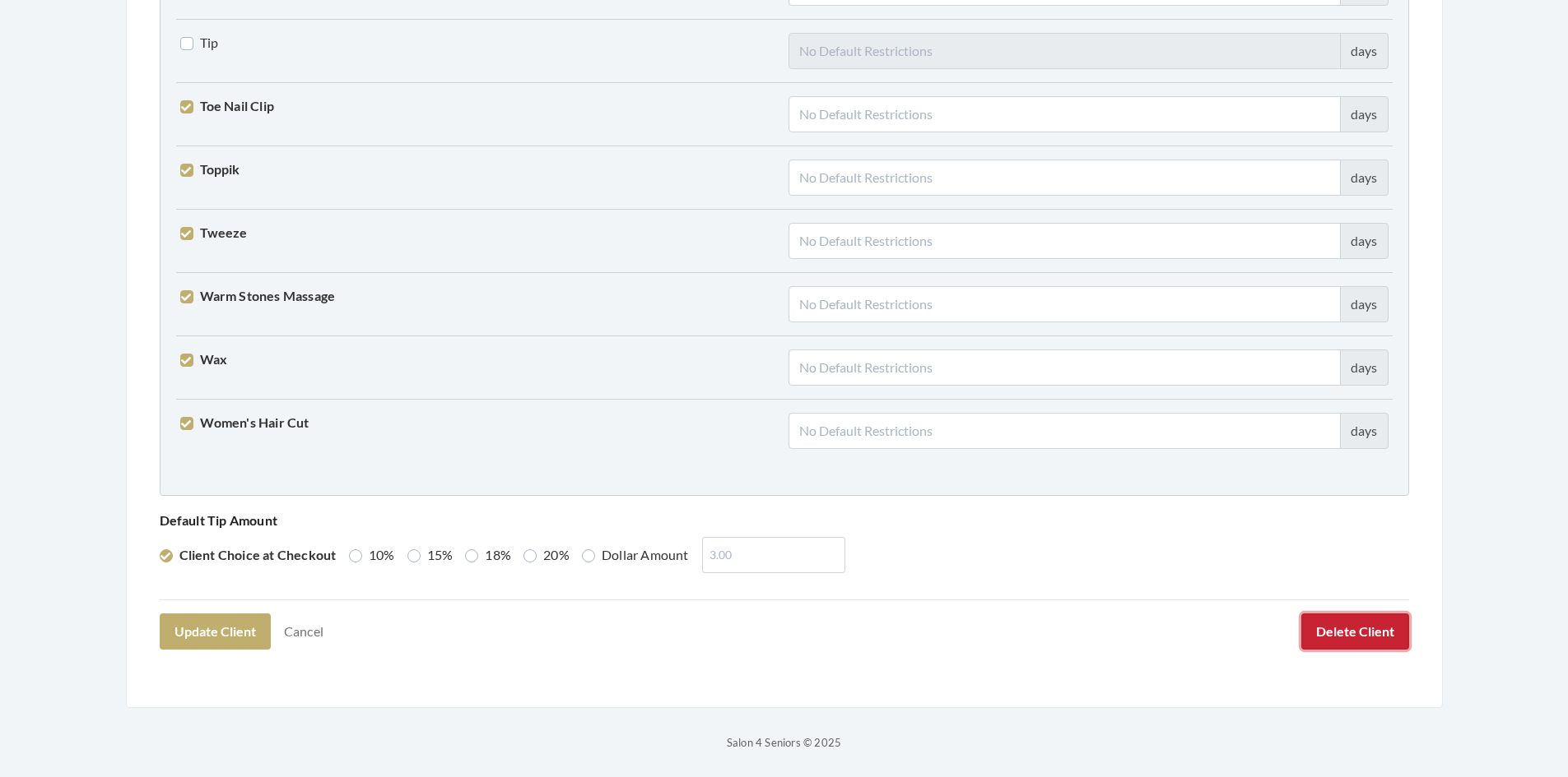
click at [1367, 629] on button "Delete Client" at bounding box center [1355, 631] width 108 height 36
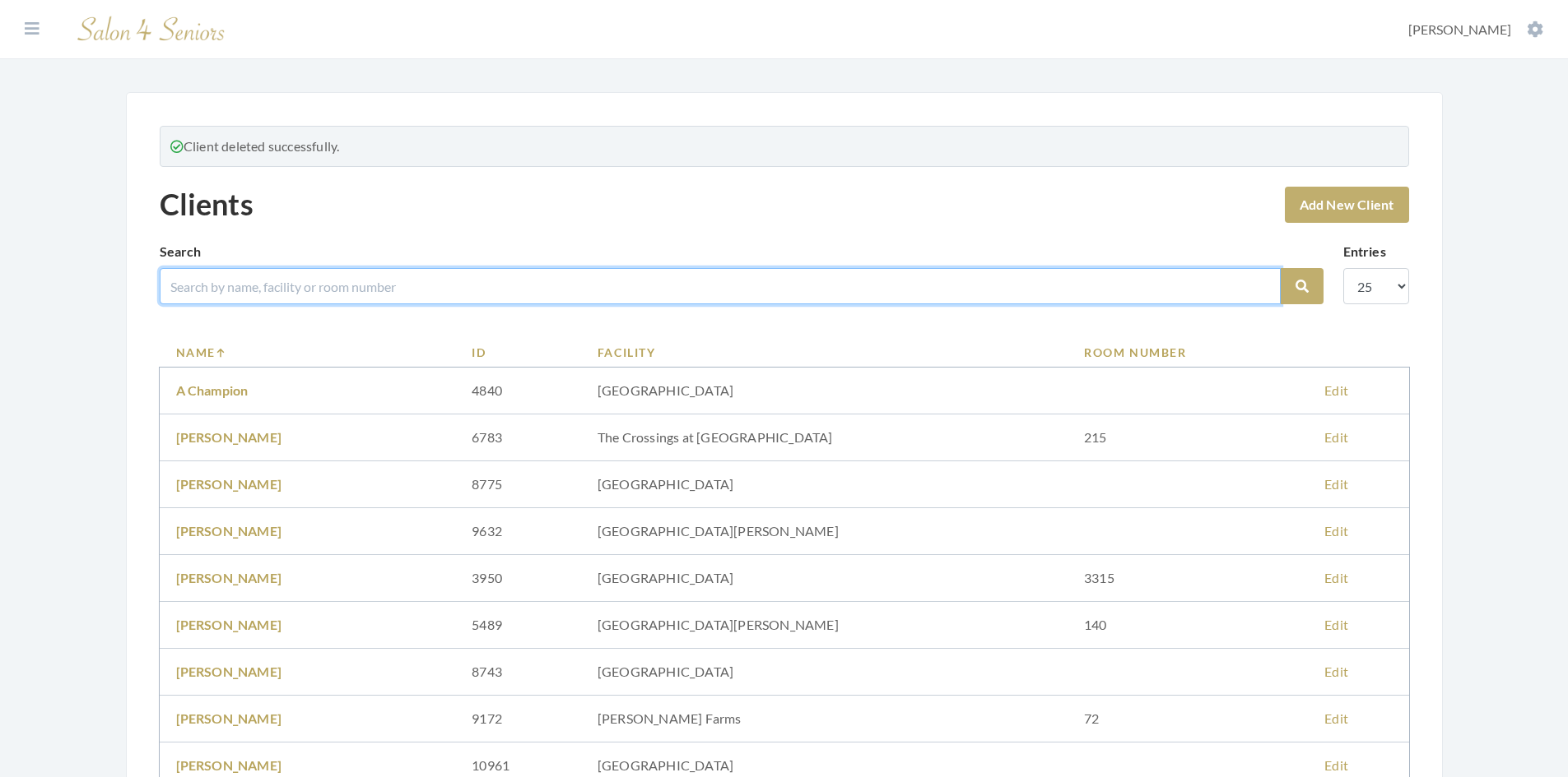
click at [256, 289] on input "search" at bounding box center [720, 286] width 1121 height 36
type input "RATLI"
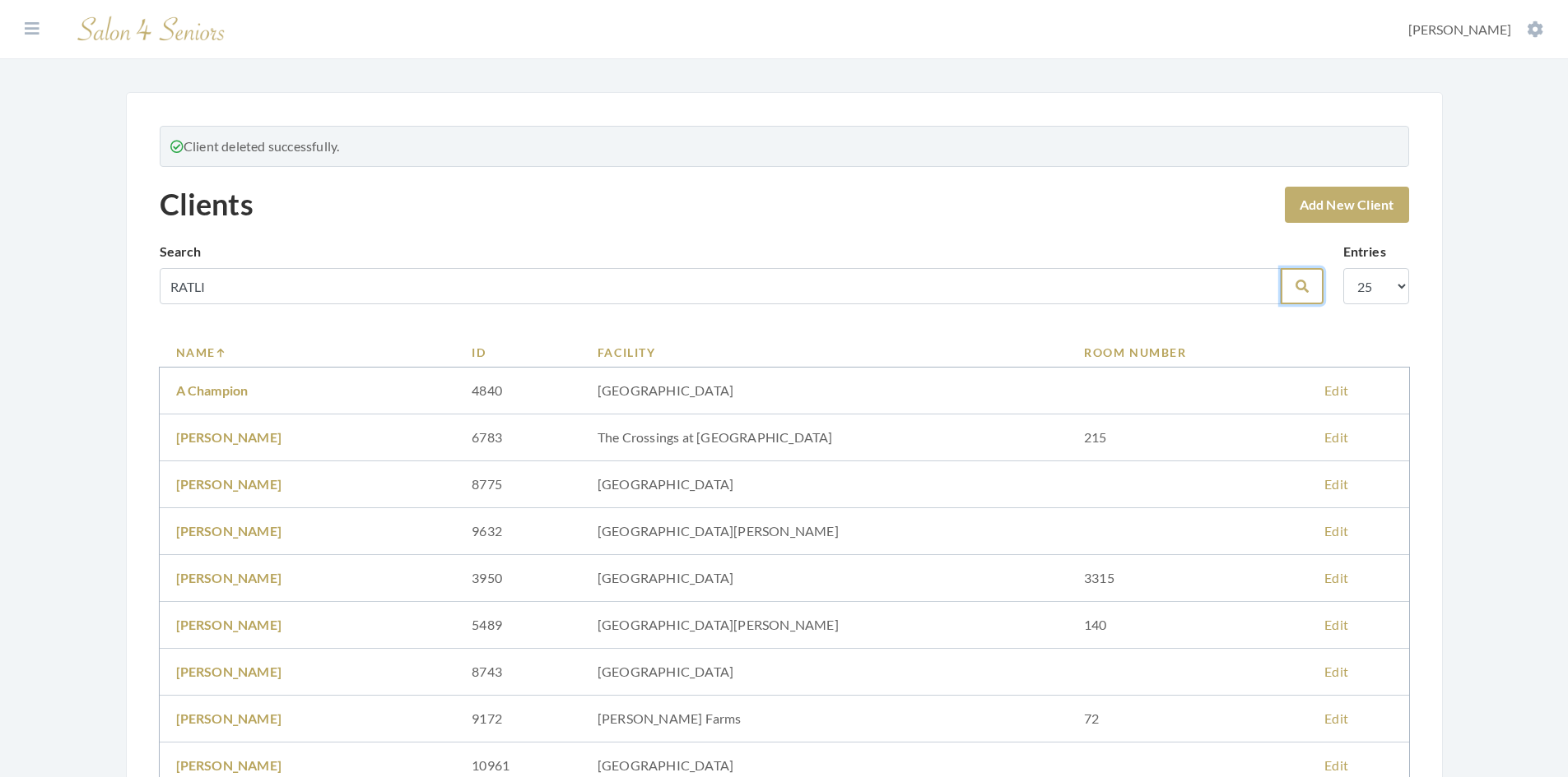
click at [1307, 275] on button "Search" at bounding box center [1302, 286] width 43 height 36
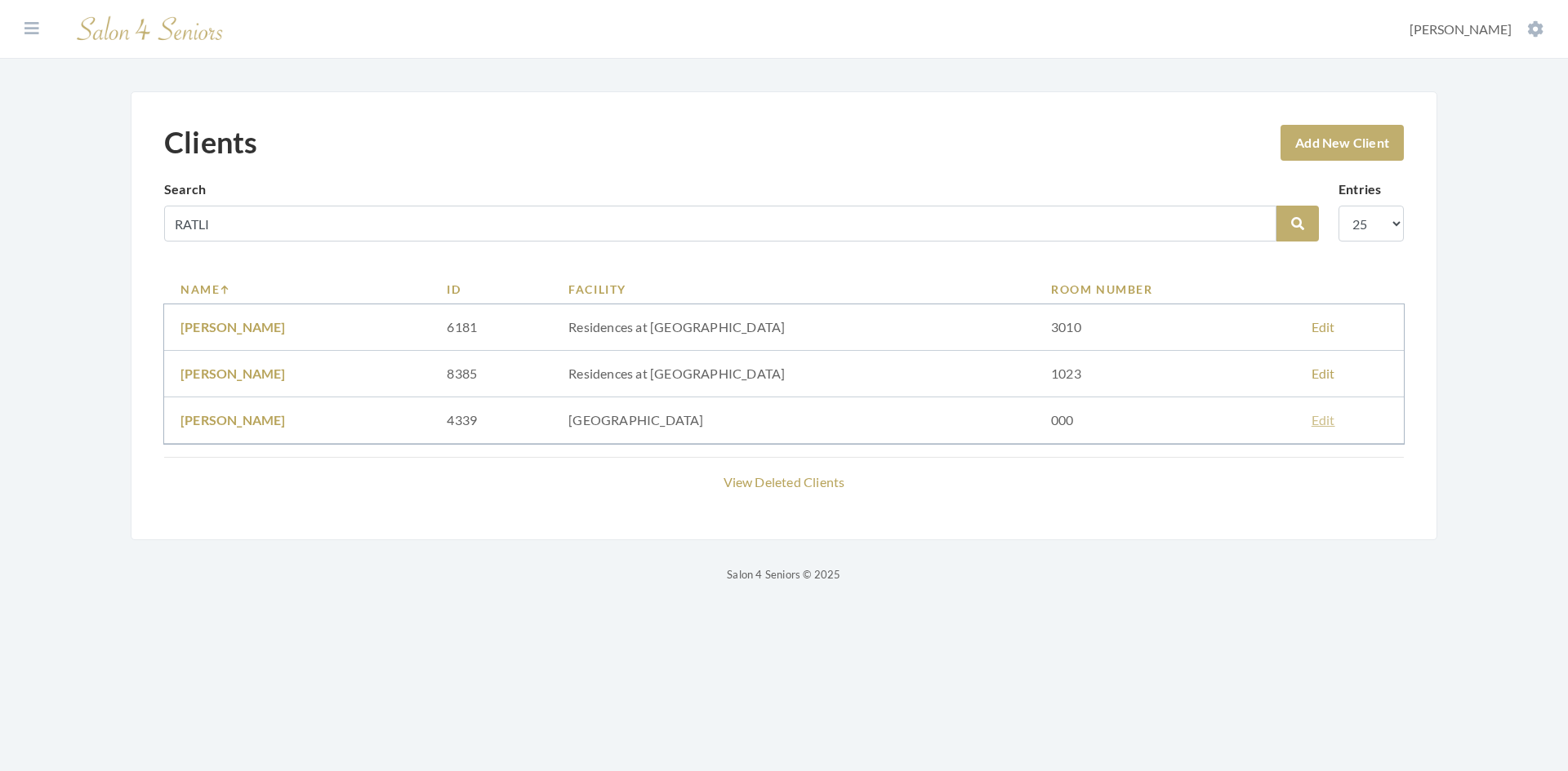
click at [1320, 424] on link "Edit" at bounding box center [1324, 419] width 24 height 16
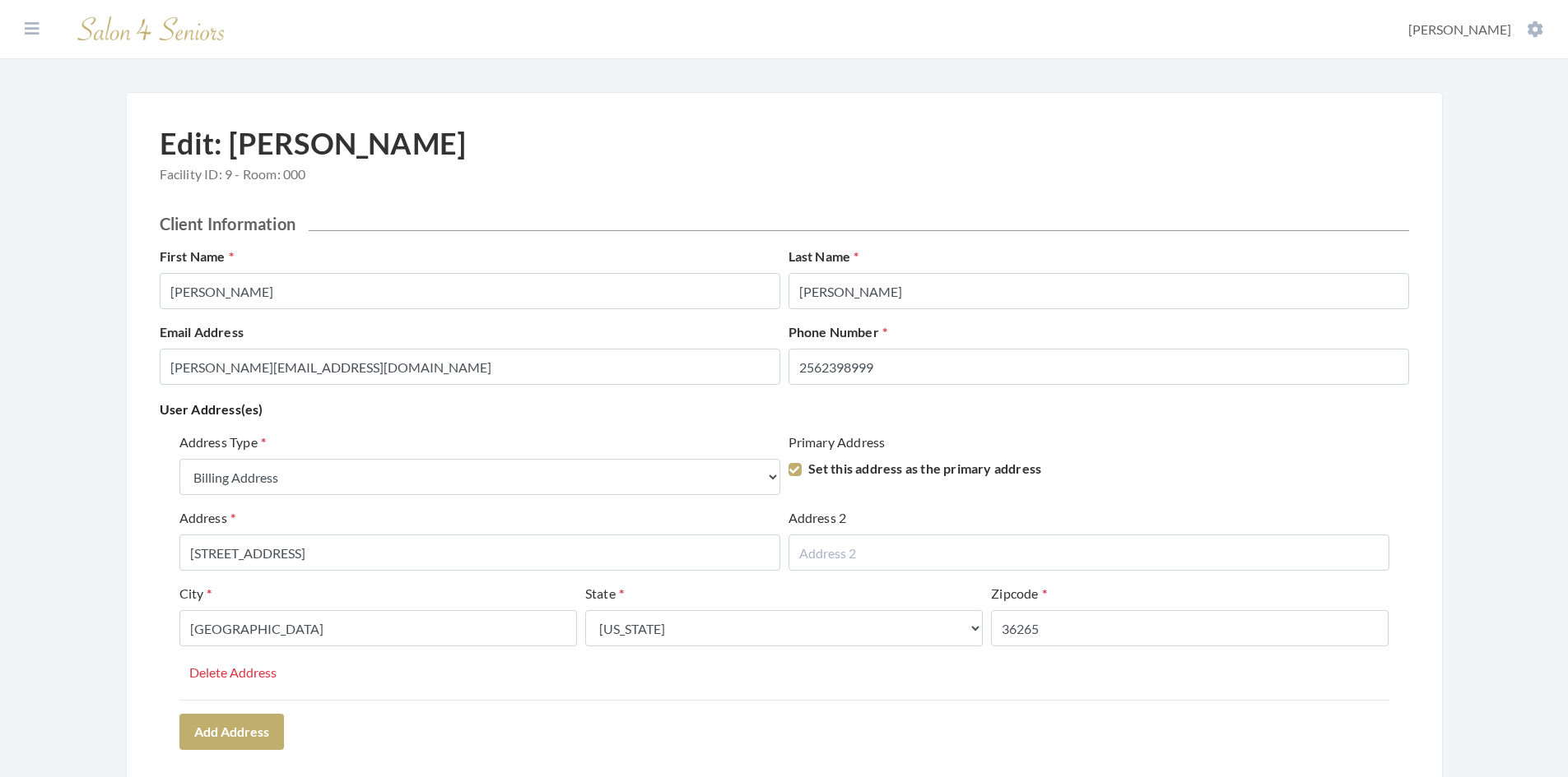
select select "billing"
select select "al"
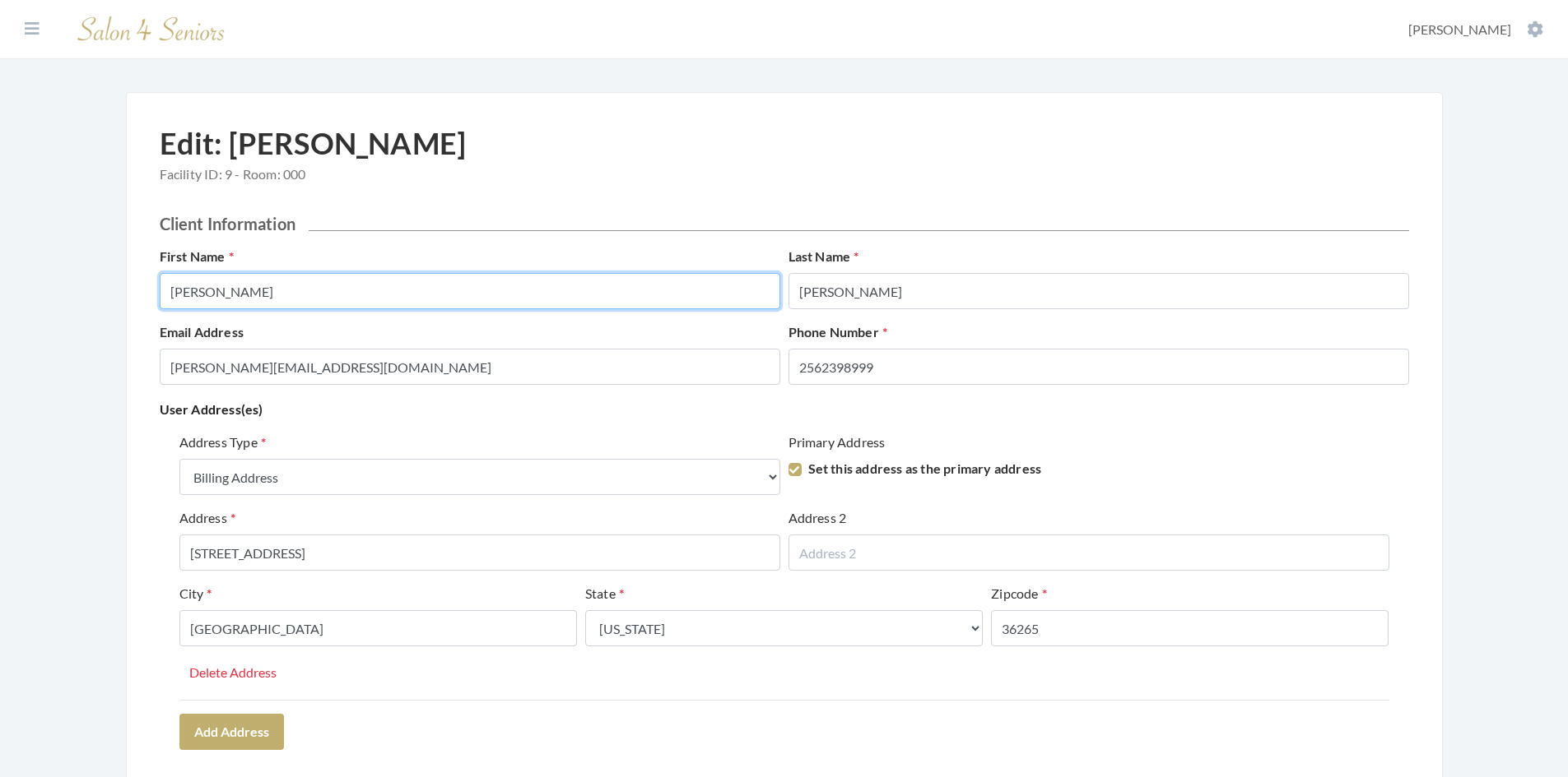
drag, startPoint x: 237, startPoint y: 288, endPoint x: 131, endPoint y: 304, distance: 107.2
type input "SHIRLEY"
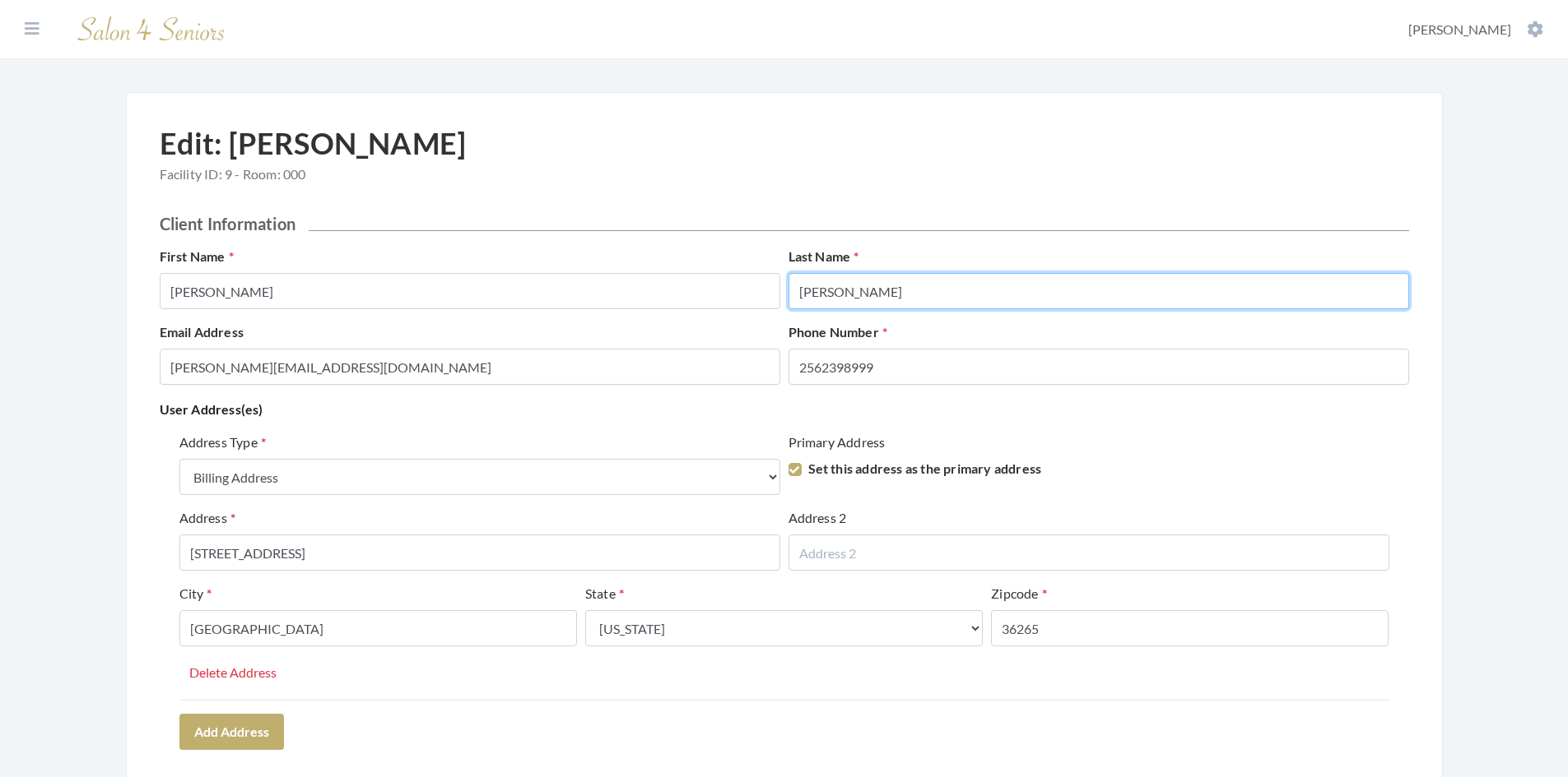
drag, startPoint x: 880, startPoint y: 292, endPoint x: 783, endPoint y: 293, distance: 97.0
click at [783, 293] on div "First Name SHIRLEY Last Name Ratliff" at bounding box center [784, 284] width 1257 height 76
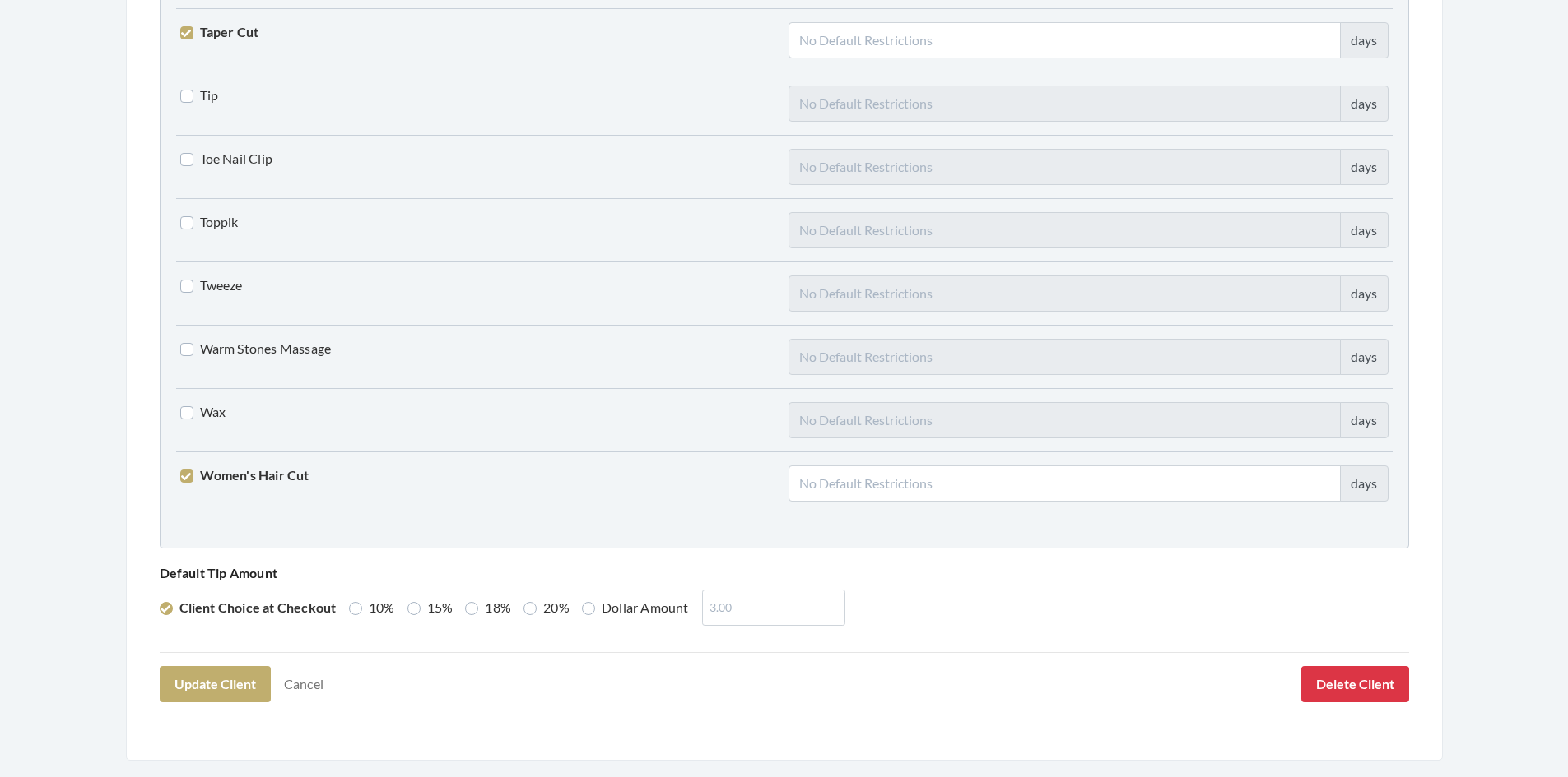
scroll to position [4052, 0]
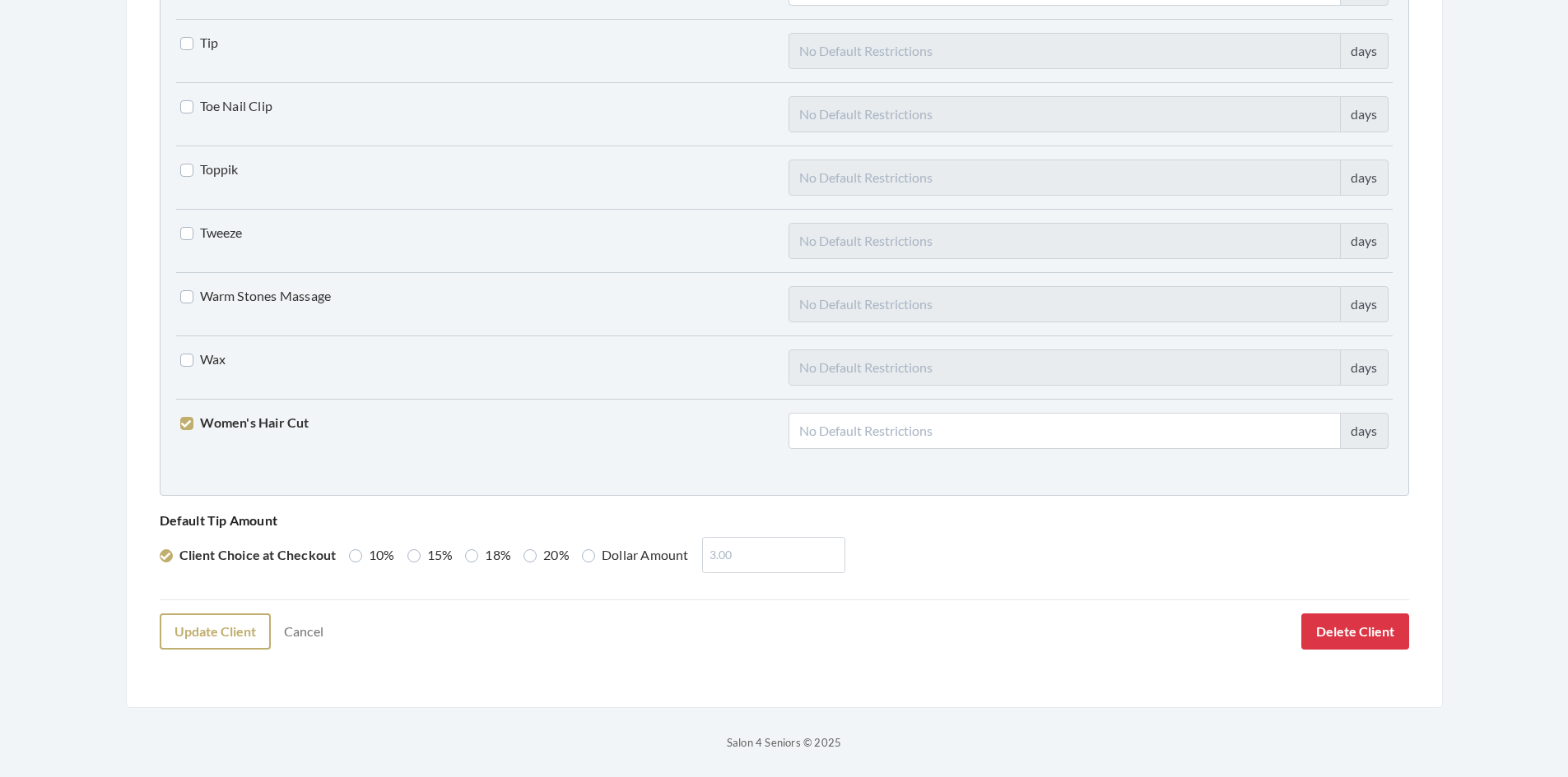
type input "RATLIFF"
click at [201, 630] on button "Update Client" at bounding box center [215, 631] width 111 height 36
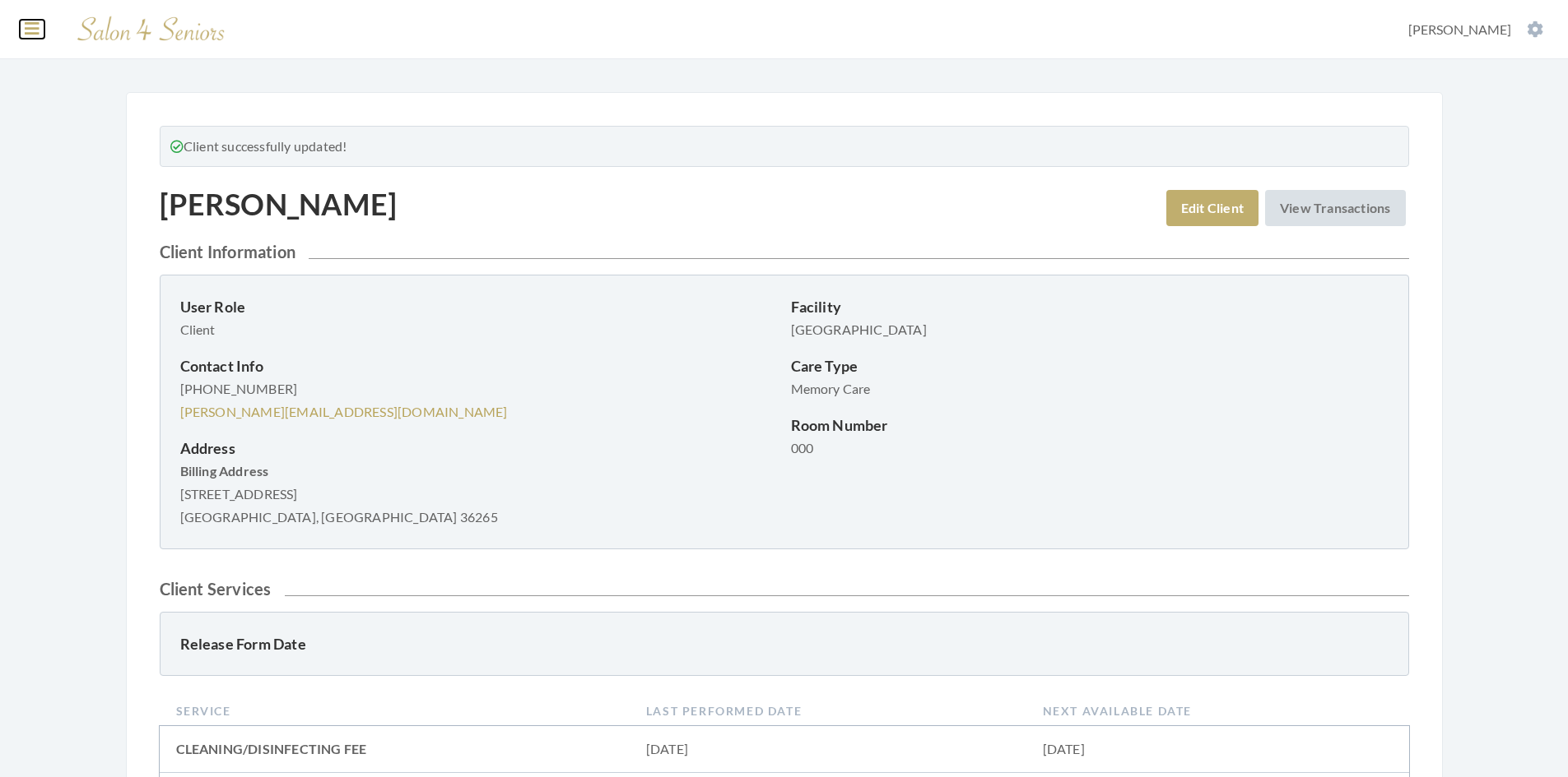
click at [31, 30] on icon at bounding box center [32, 29] width 15 height 17
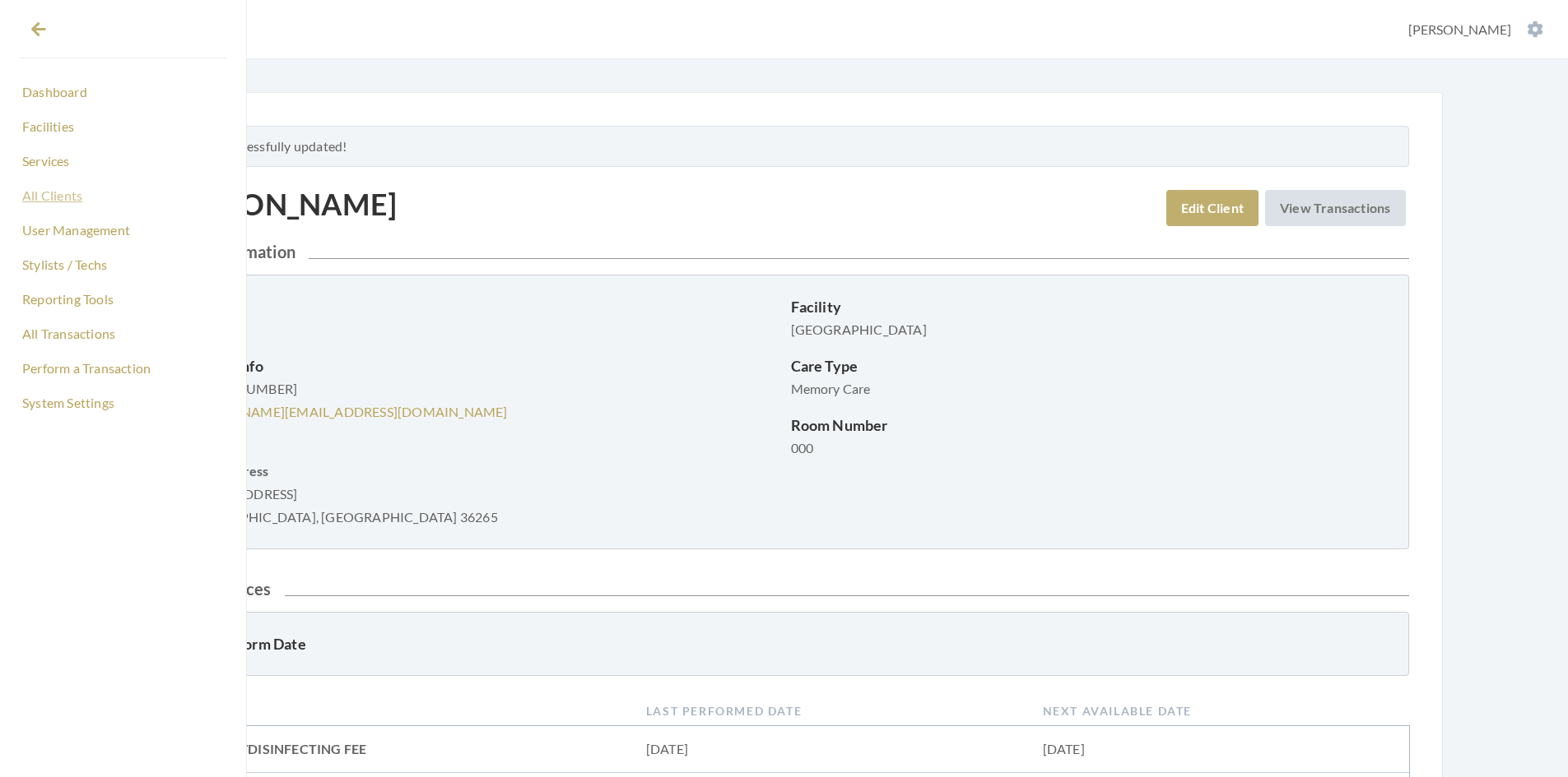
click at [51, 193] on link "All Clients" at bounding box center [123, 195] width 207 height 28
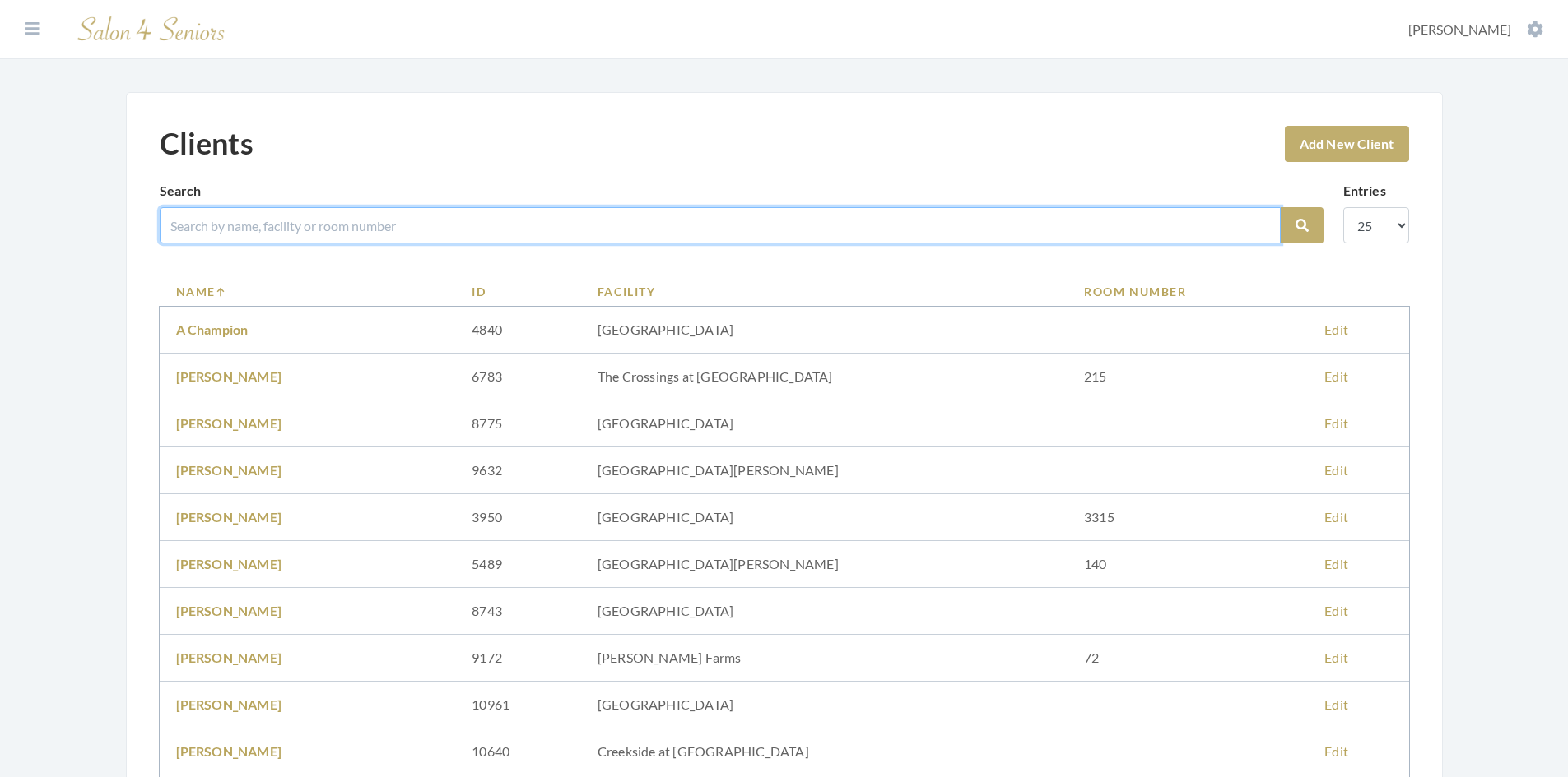
click at [245, 229] on input "search" at bounding box center [720, 225] width 1121 height 36
type input "[PERSON_NAME], S"
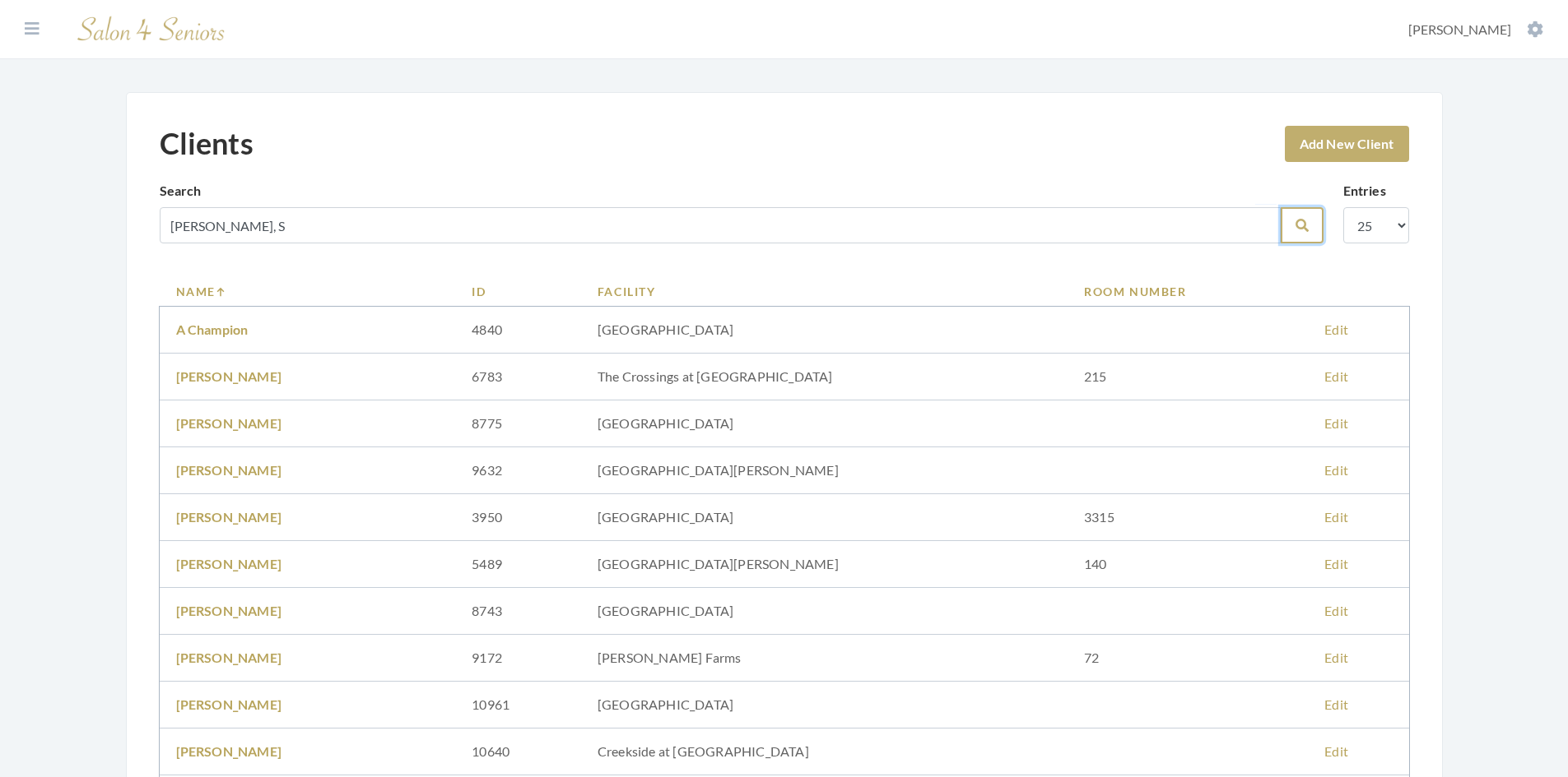
click at [1311, 226] on button "Search" at bounding box center [1302, 225] width 43 height 36
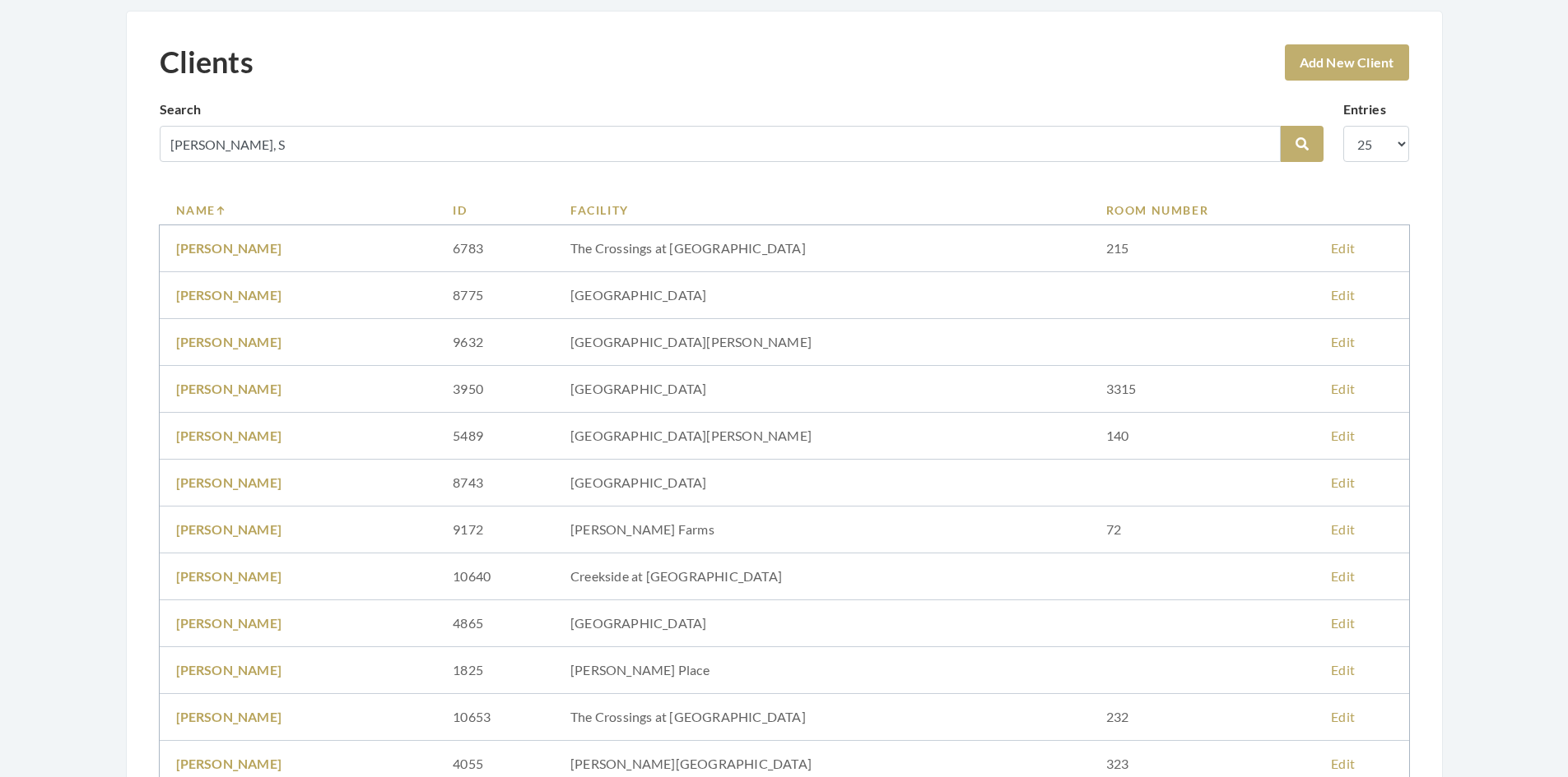
scroll to position [82, 0]
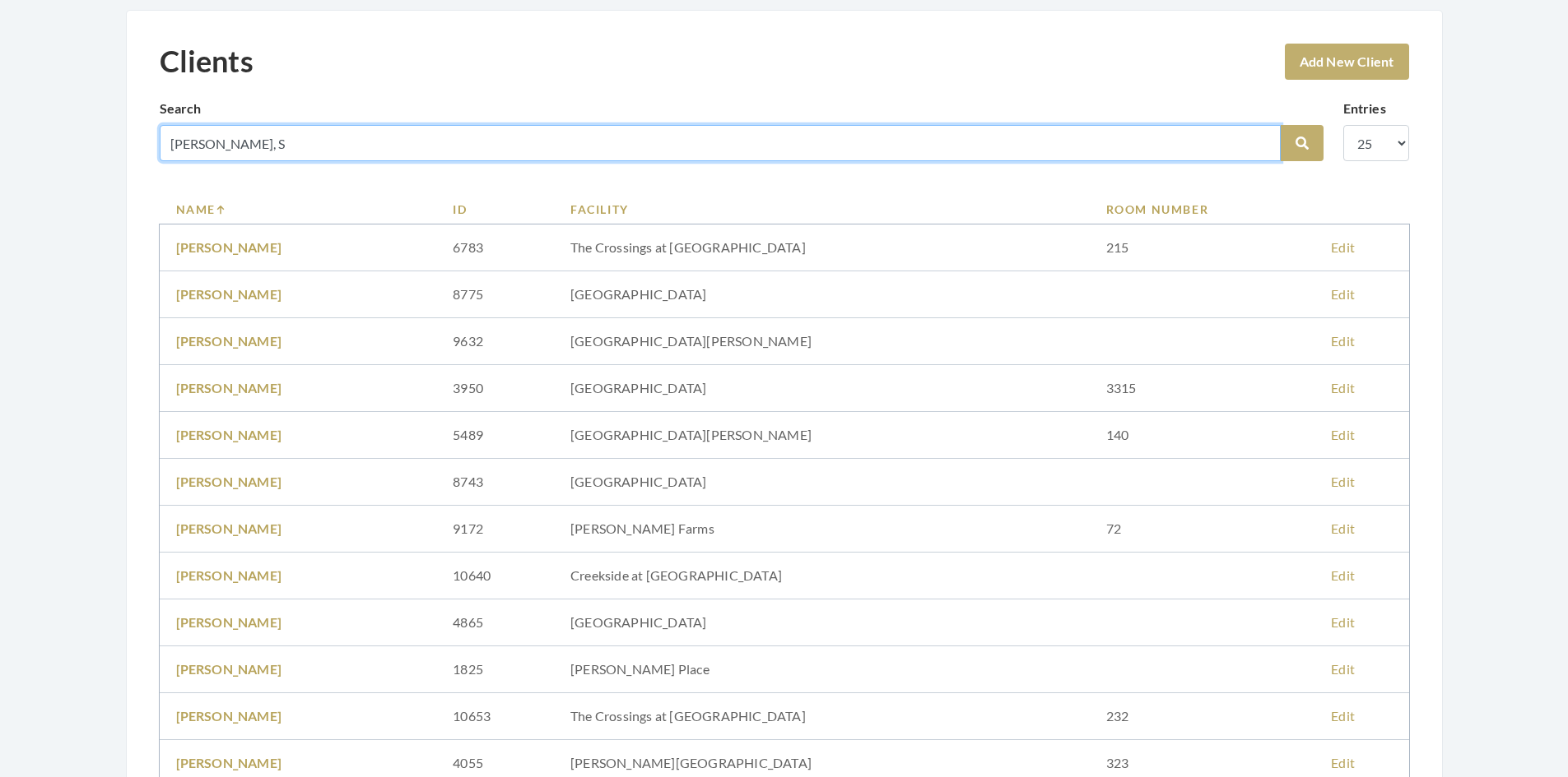
click at [247, 150] on input "[PERSON_NAME], S" at bounding box center [720, 143] width 1121 height 36
type input "[PERSON_NAME]"
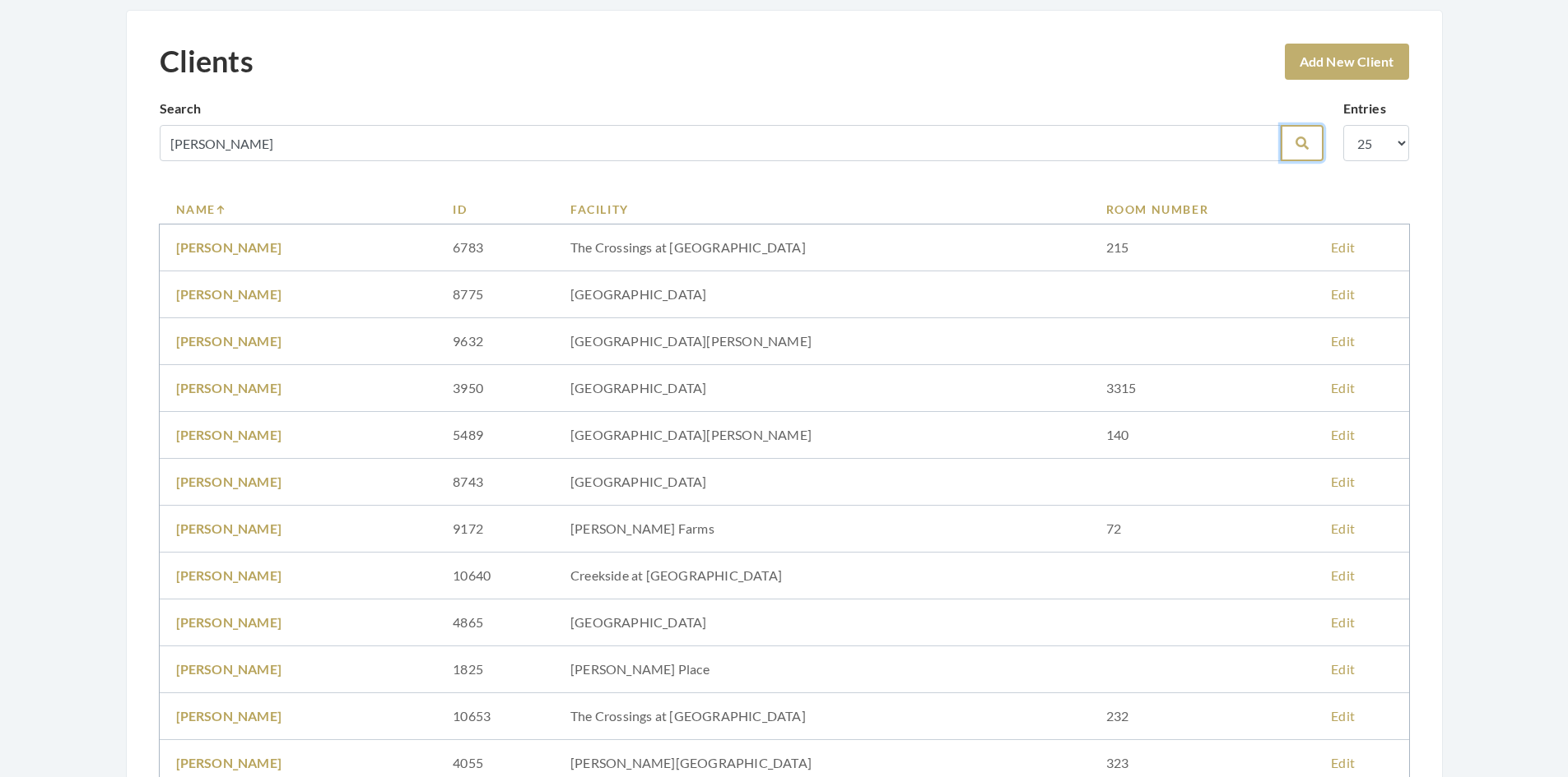
click at [1310, 151] on button "Search" at bounding box center [1302, 143] width 43 height 36
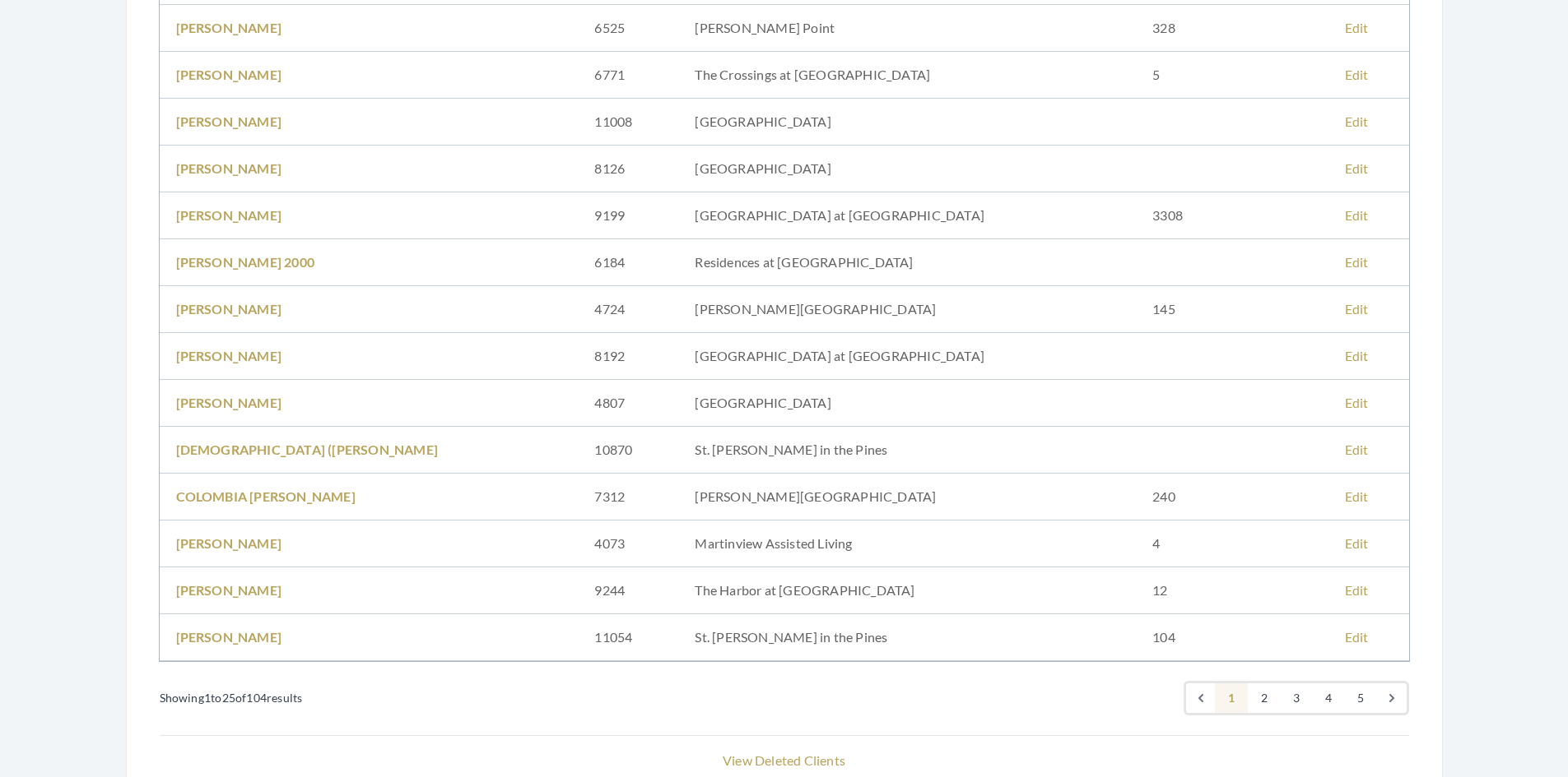
scroll to position [823, 0]
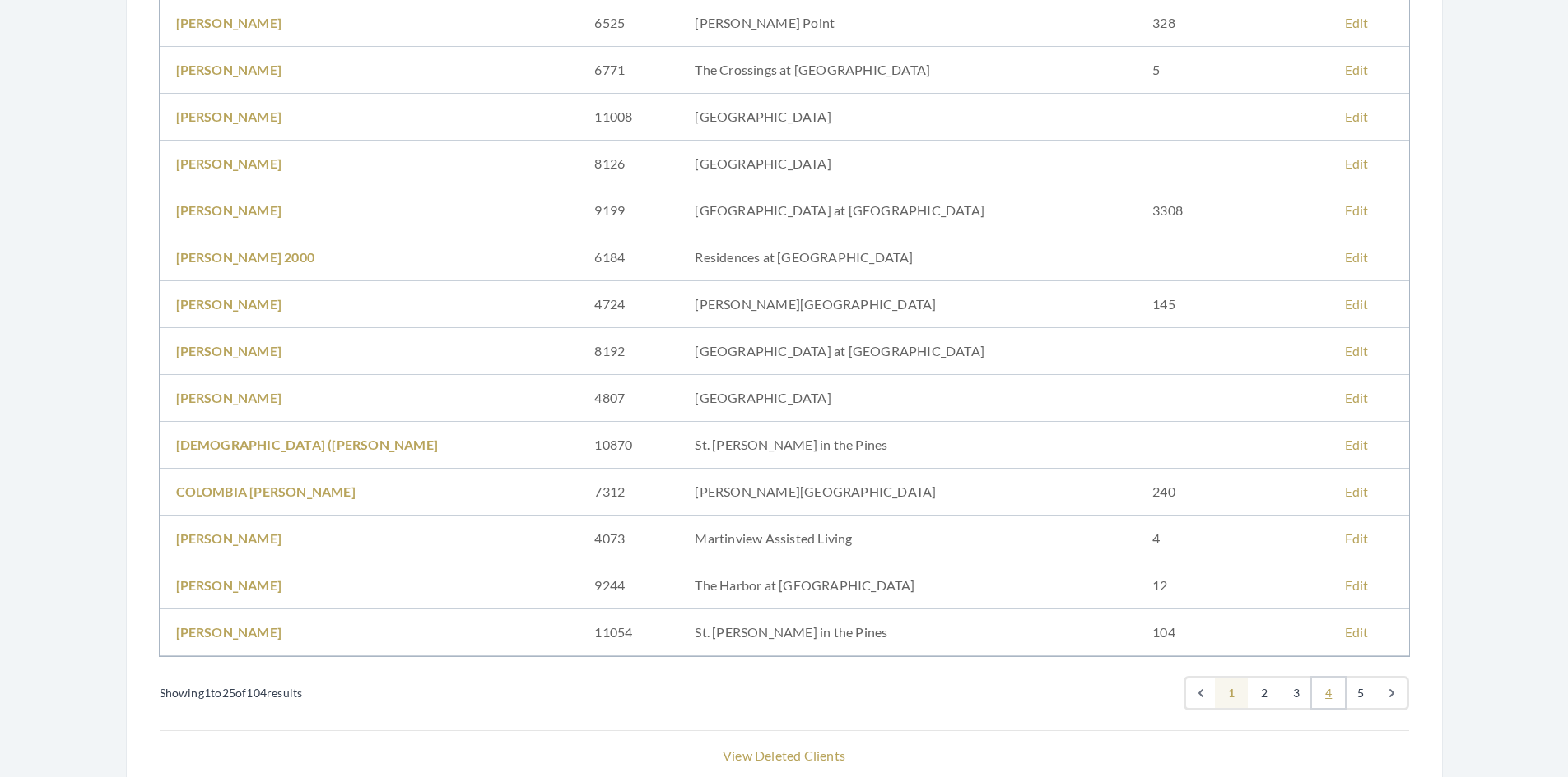
click at [1332, 690] on link "4" at bounding box center [1328, 694] width 33 height 30
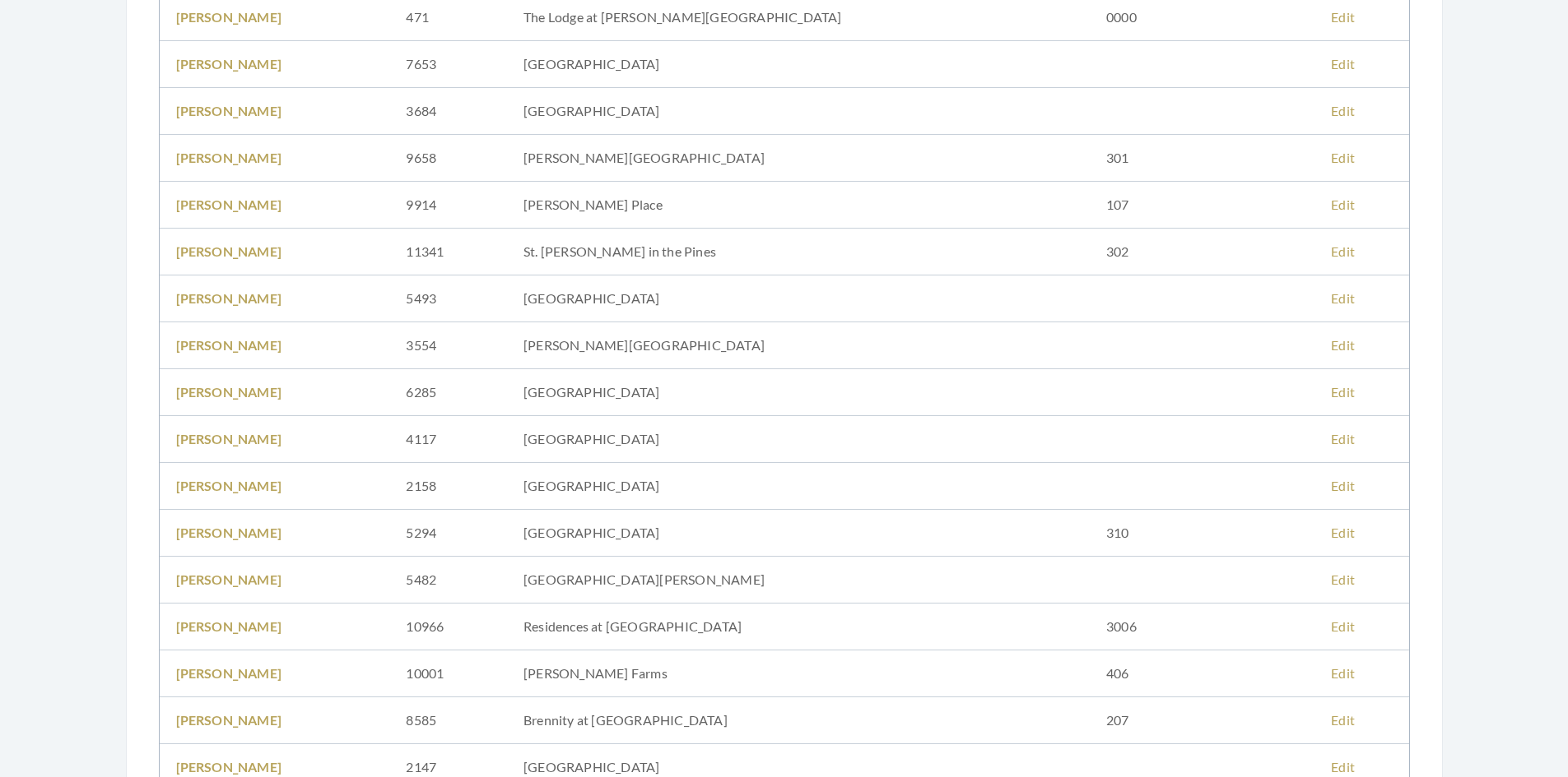
scroll to position [576, 0]
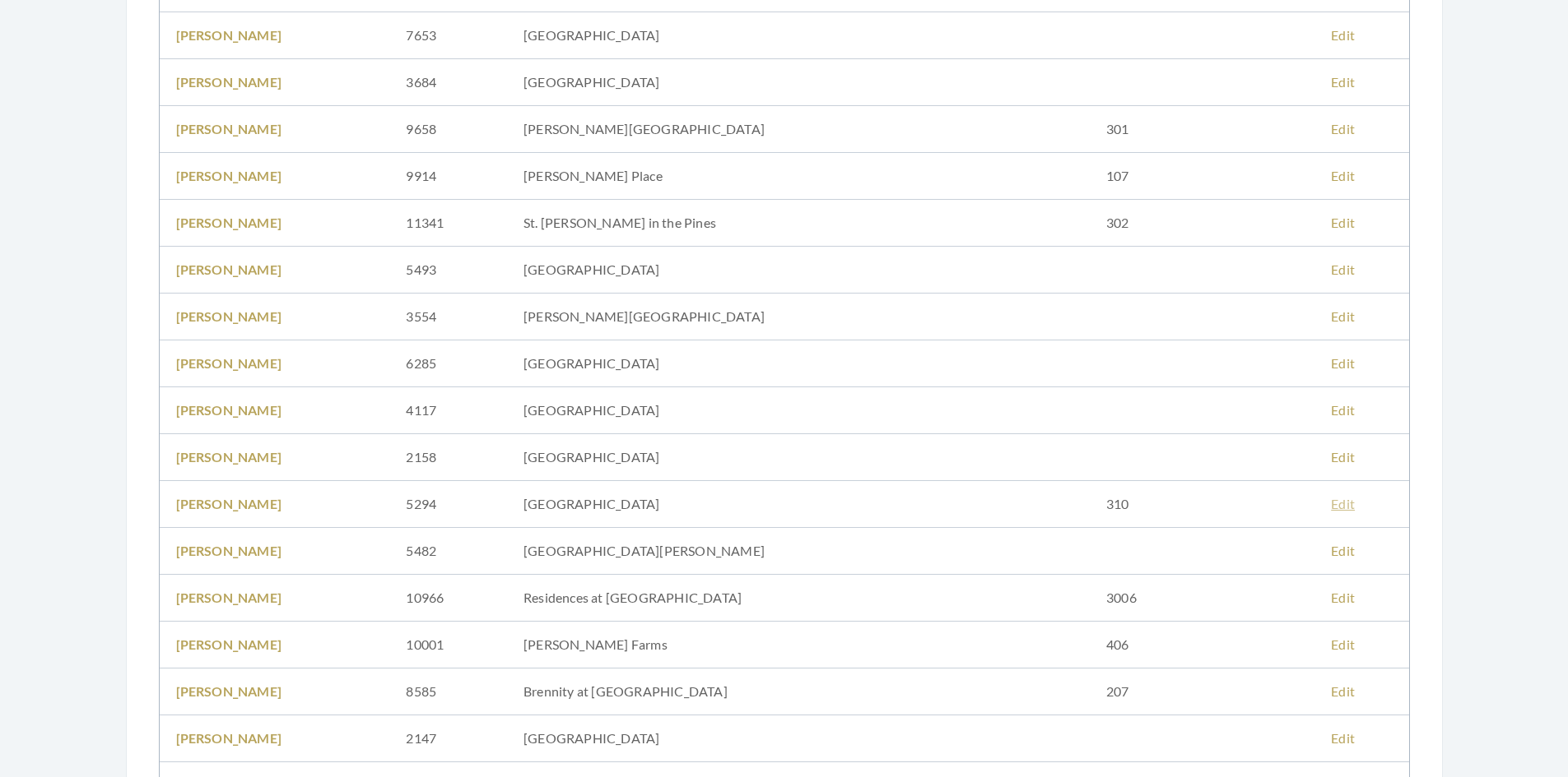
click at [1331, 503] on link "Edit" at bounding box center [1343, 504] width 24 height 16
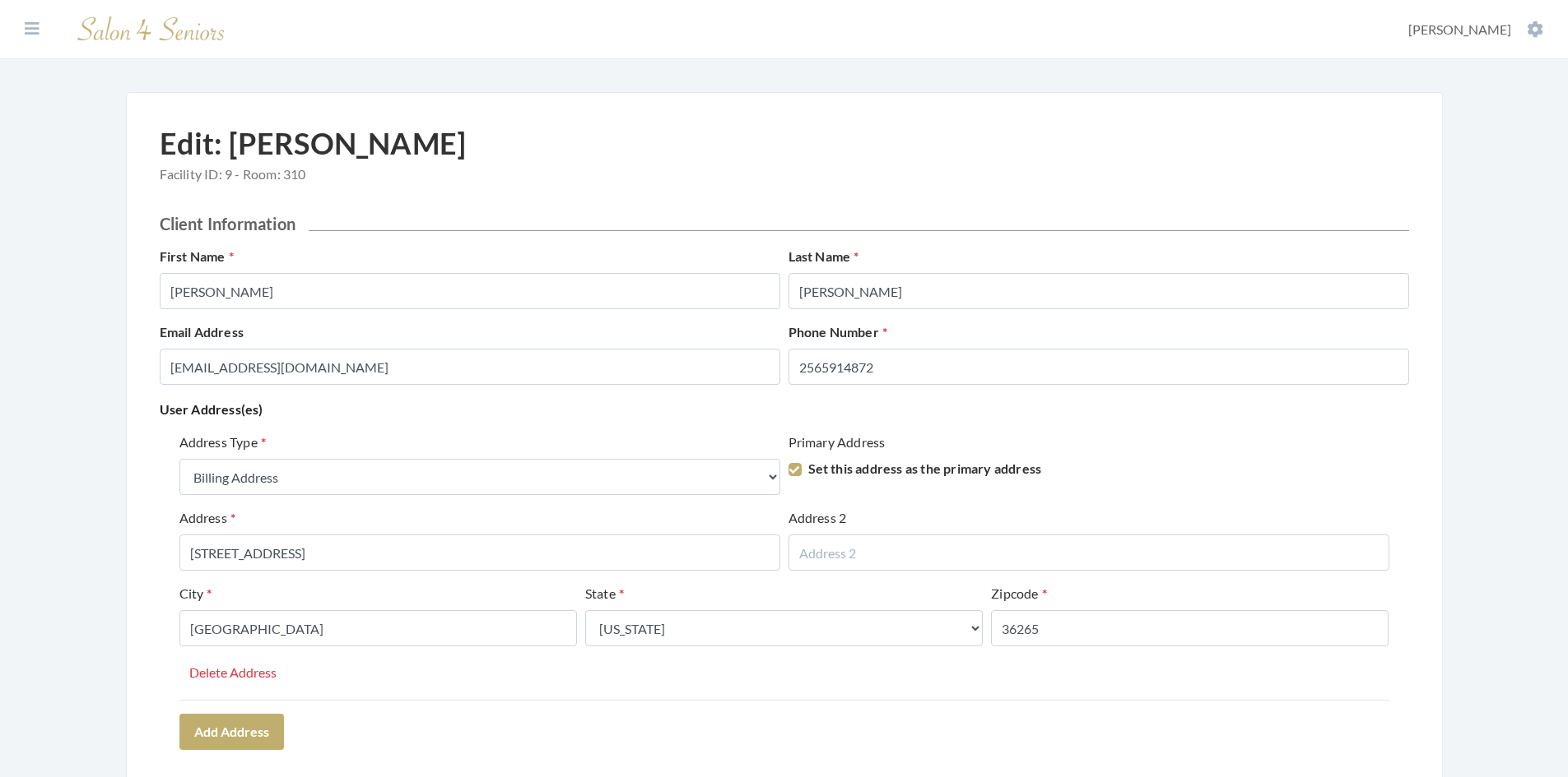
select select "billing"
select select "al"
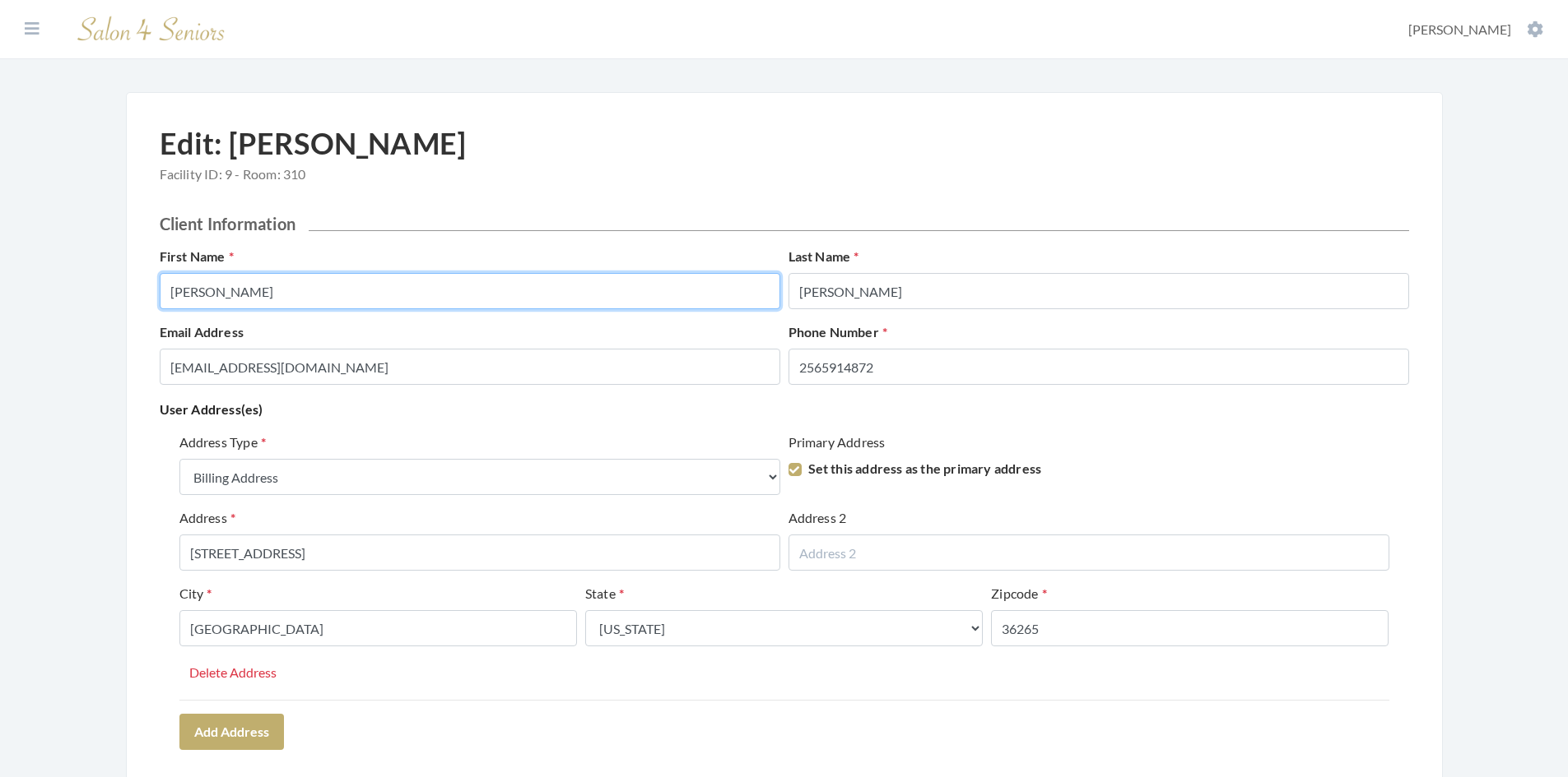
drag, startPoint x: 225, startPoint y: 293, endPoint x: 152, endPoint y: 301, distance: 73.4
type input "SHIRLEY"
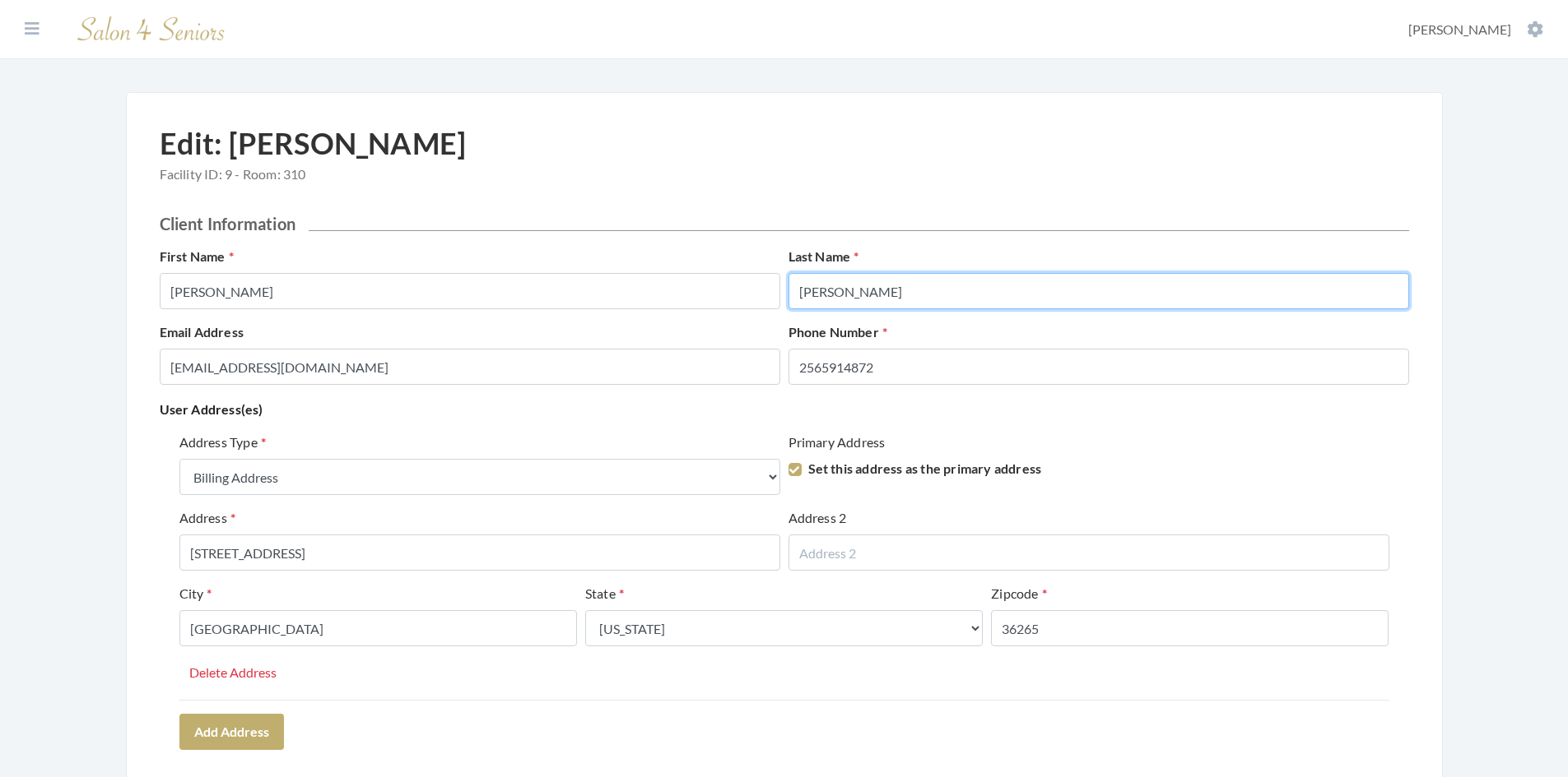
drag, startPoint x: 868, startPoint y: 293, endPoint x: 791, endPoint y: 298, distance: 77.2
click at [791, 298] on input "Smith" at bounding box center [1098, 291] width 620 height 36
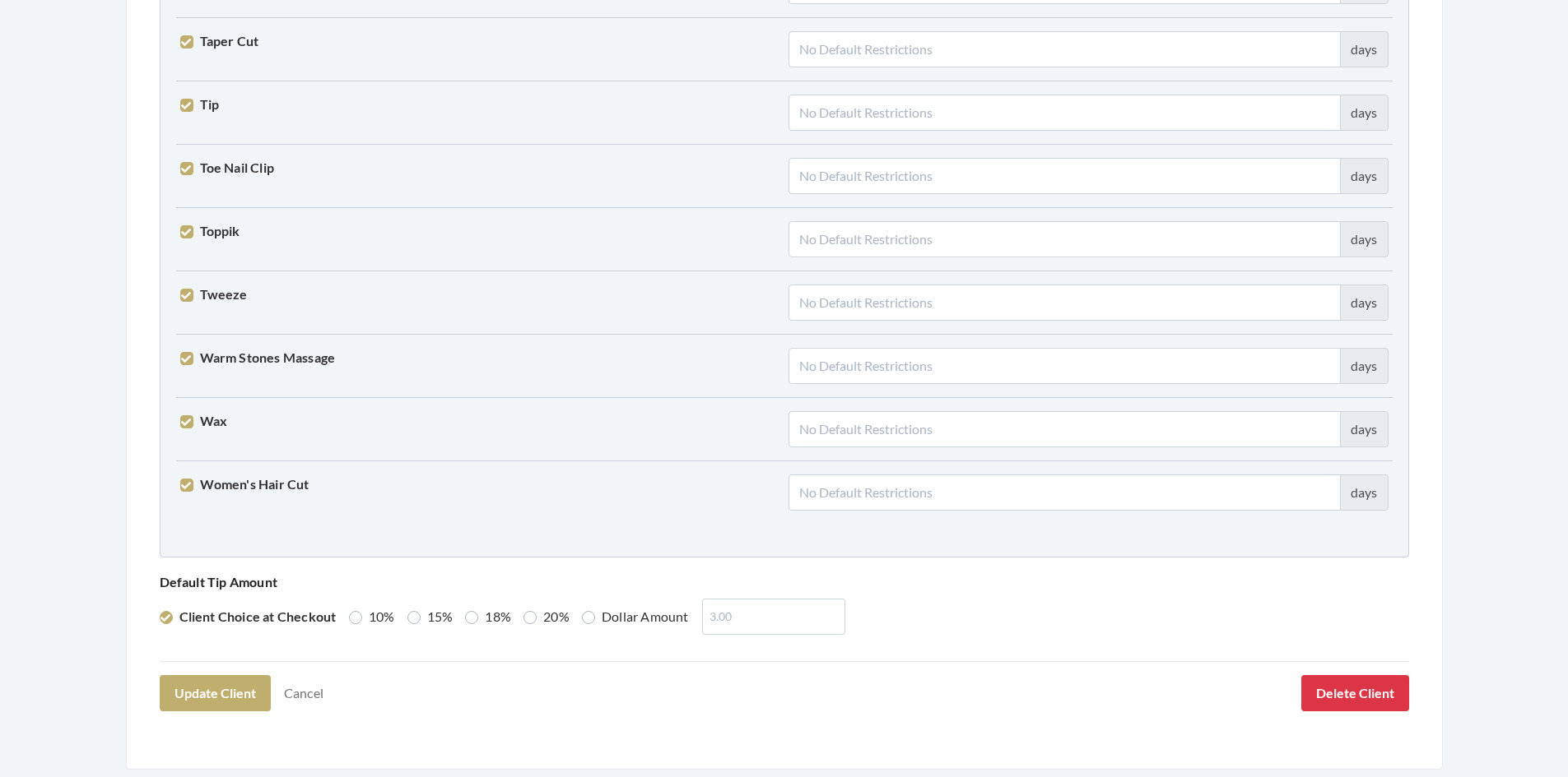
scroll to position [4052, 0]
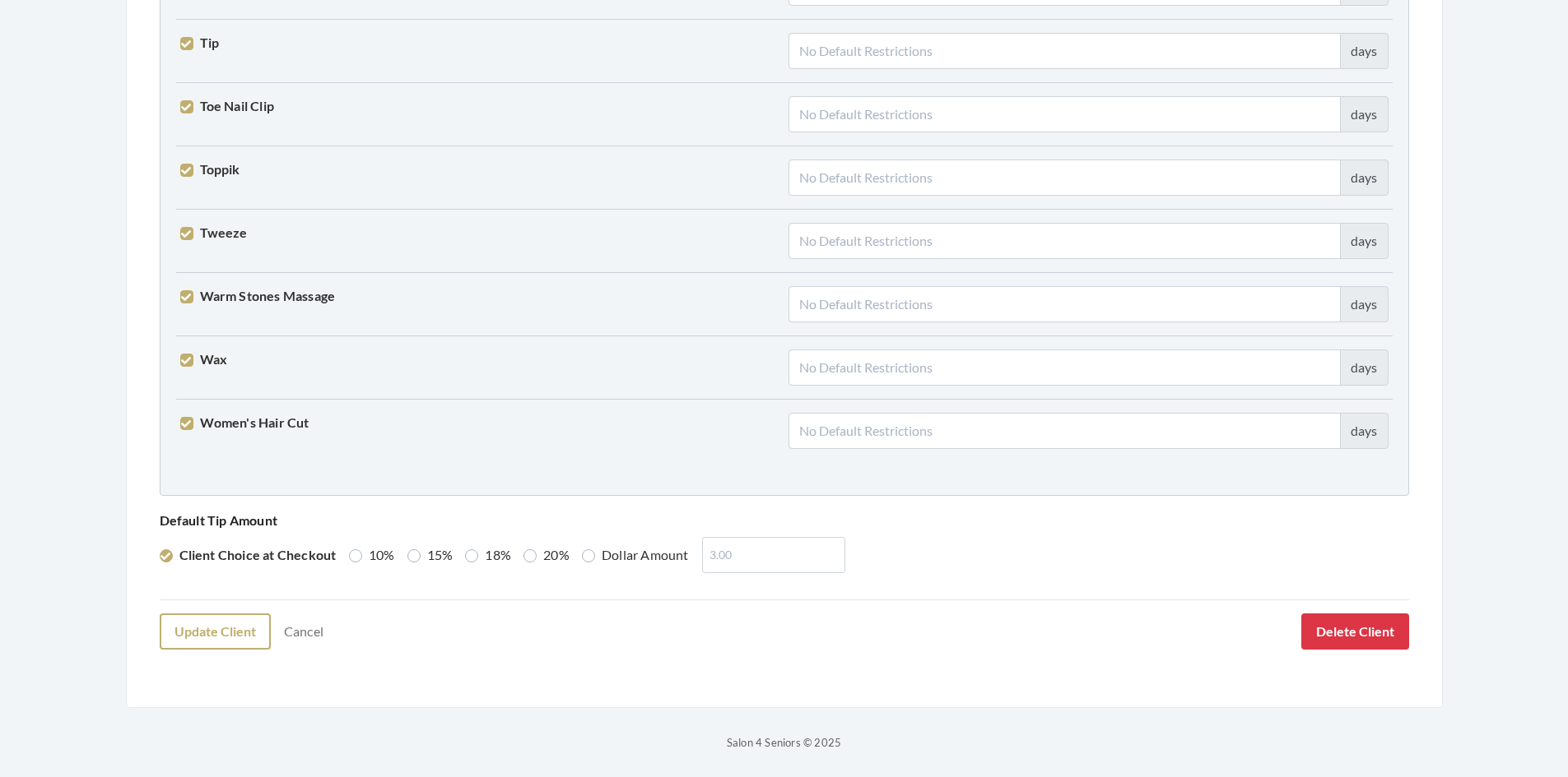
type input "SMITH"
click at [181, 636] on button "Update Client" at bounding box center [215, 631] width 111 height 36
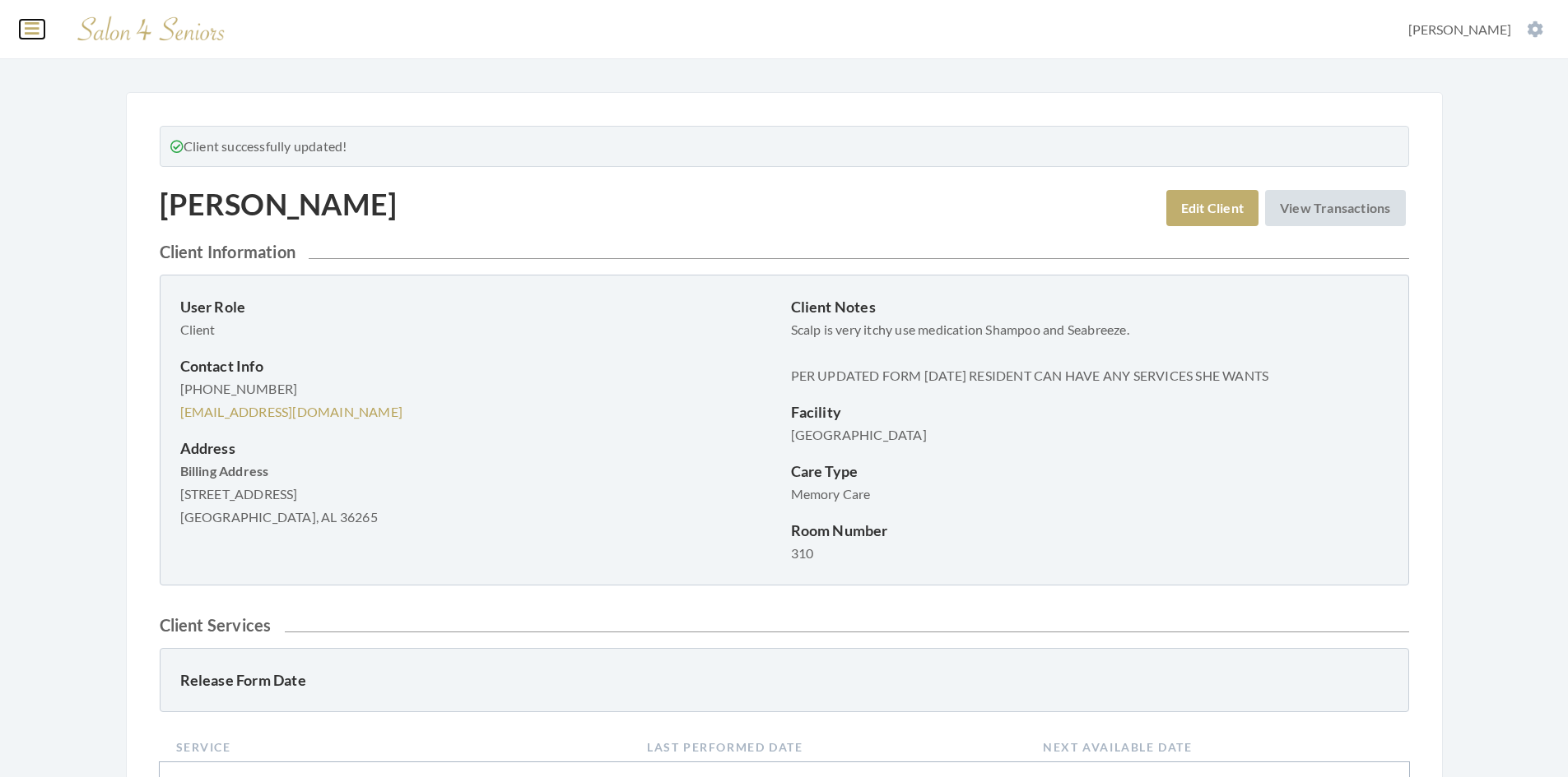
click at [31, 28] on icon at bounding box center [32, 29] width 15 height 17
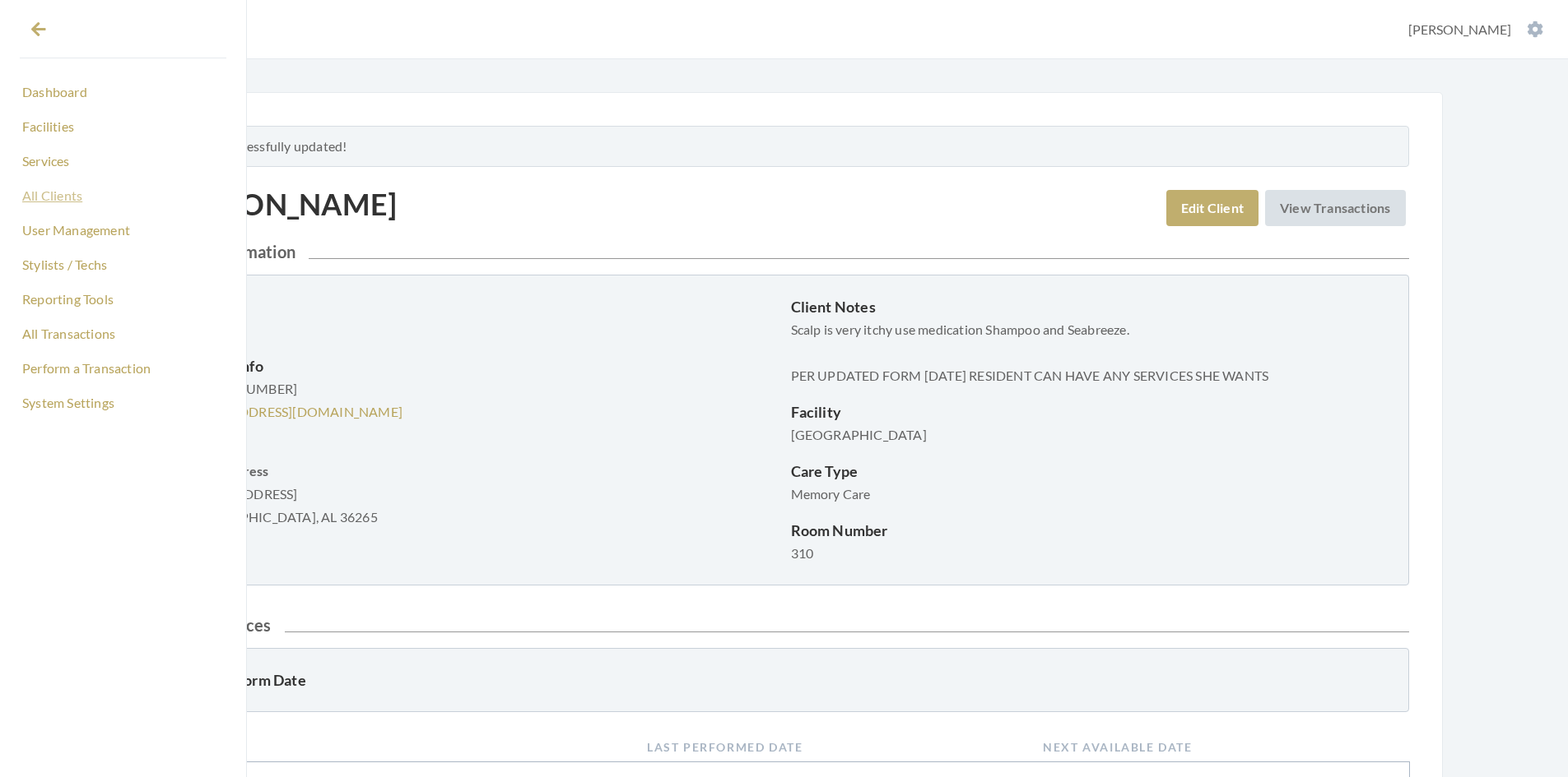
click at [36, 195] on link "All Clients" at bounding box center [123, 195] width 207 height 28
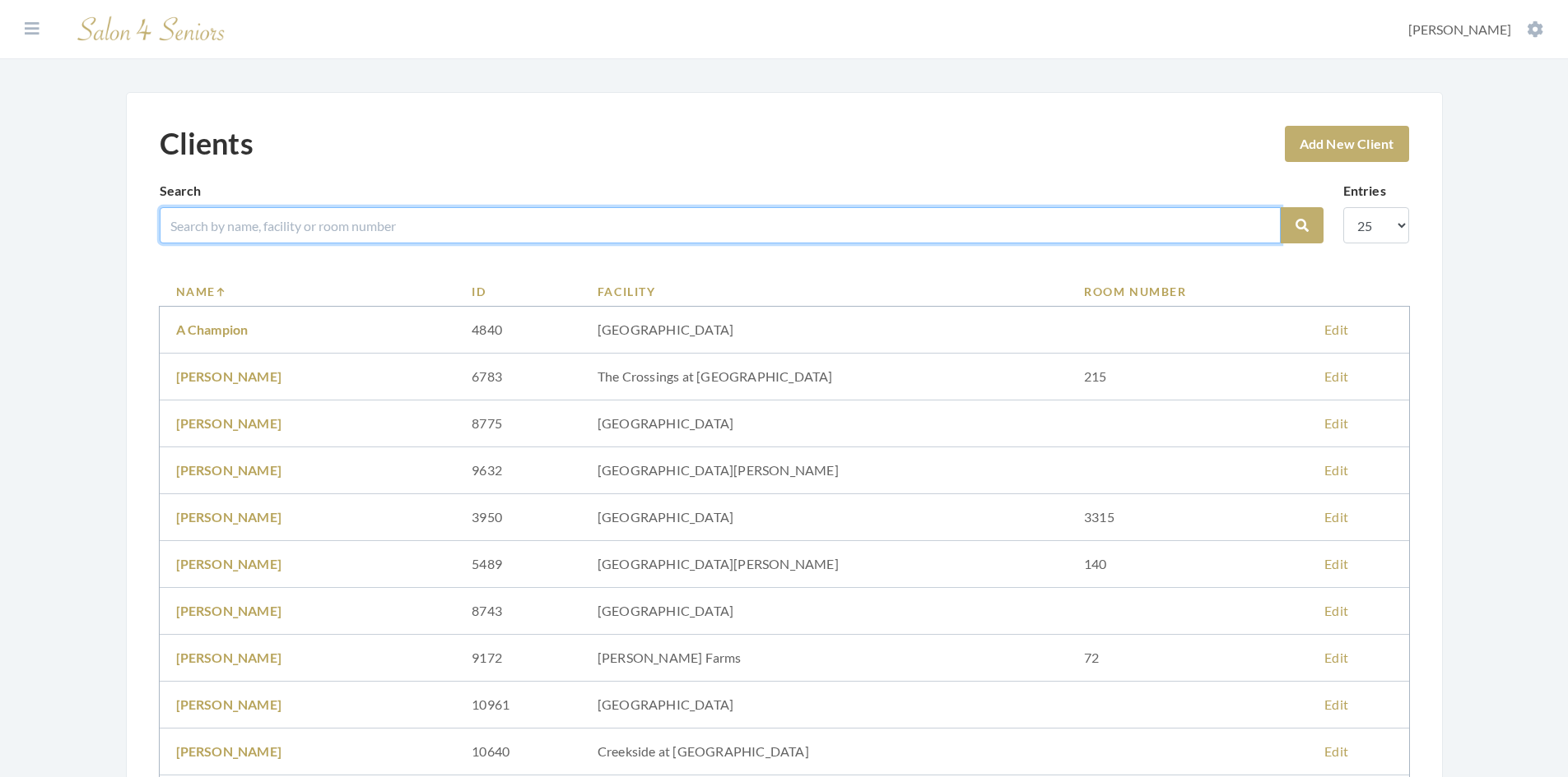
click at [213, 221] on input "search" at bounding box center [720, 225] width 1121 height 36
type input "FAIR"
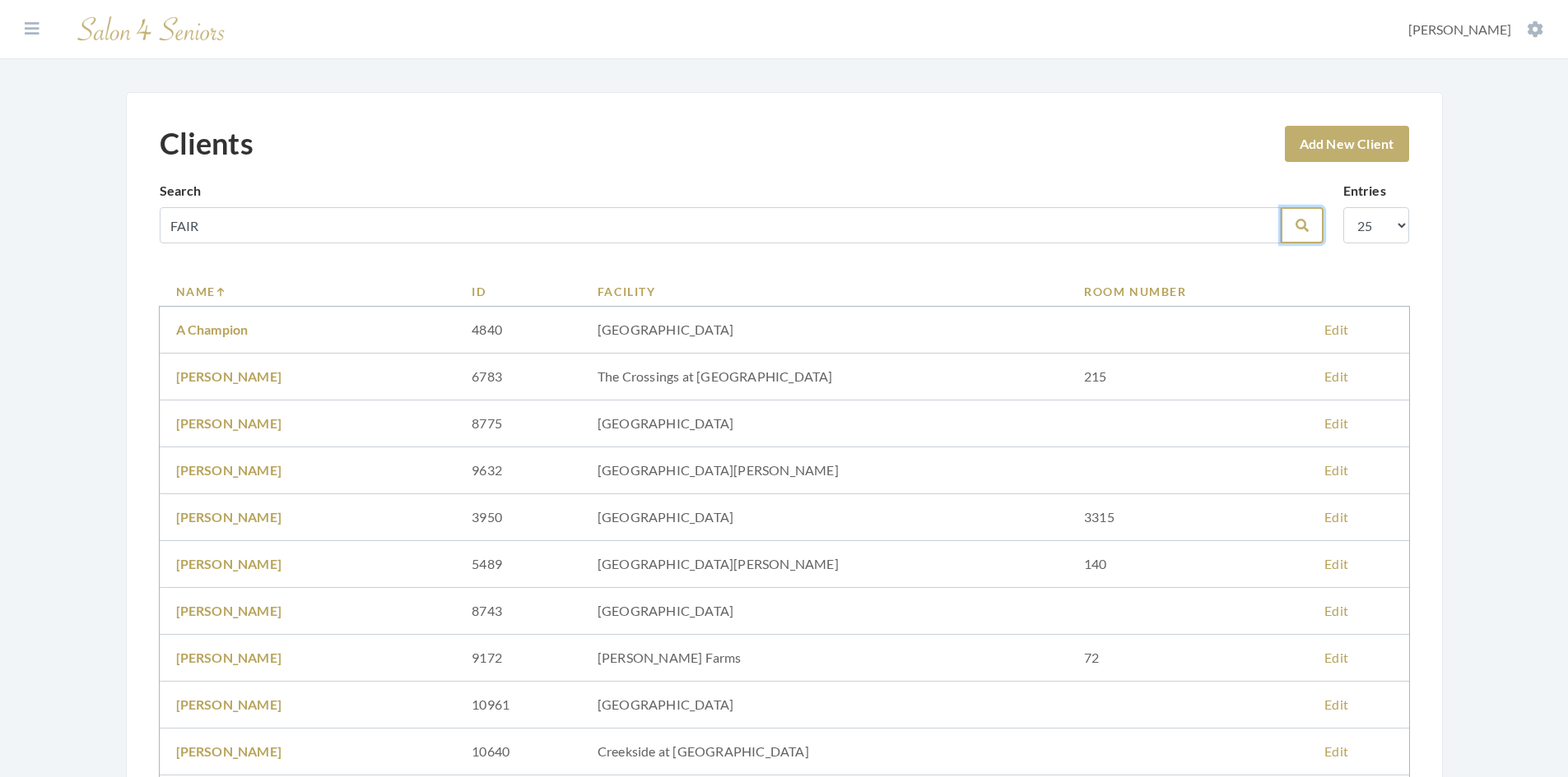
click at [1315, 226] on button "Search" at bounding box center [1302, 225] width 43 height 36
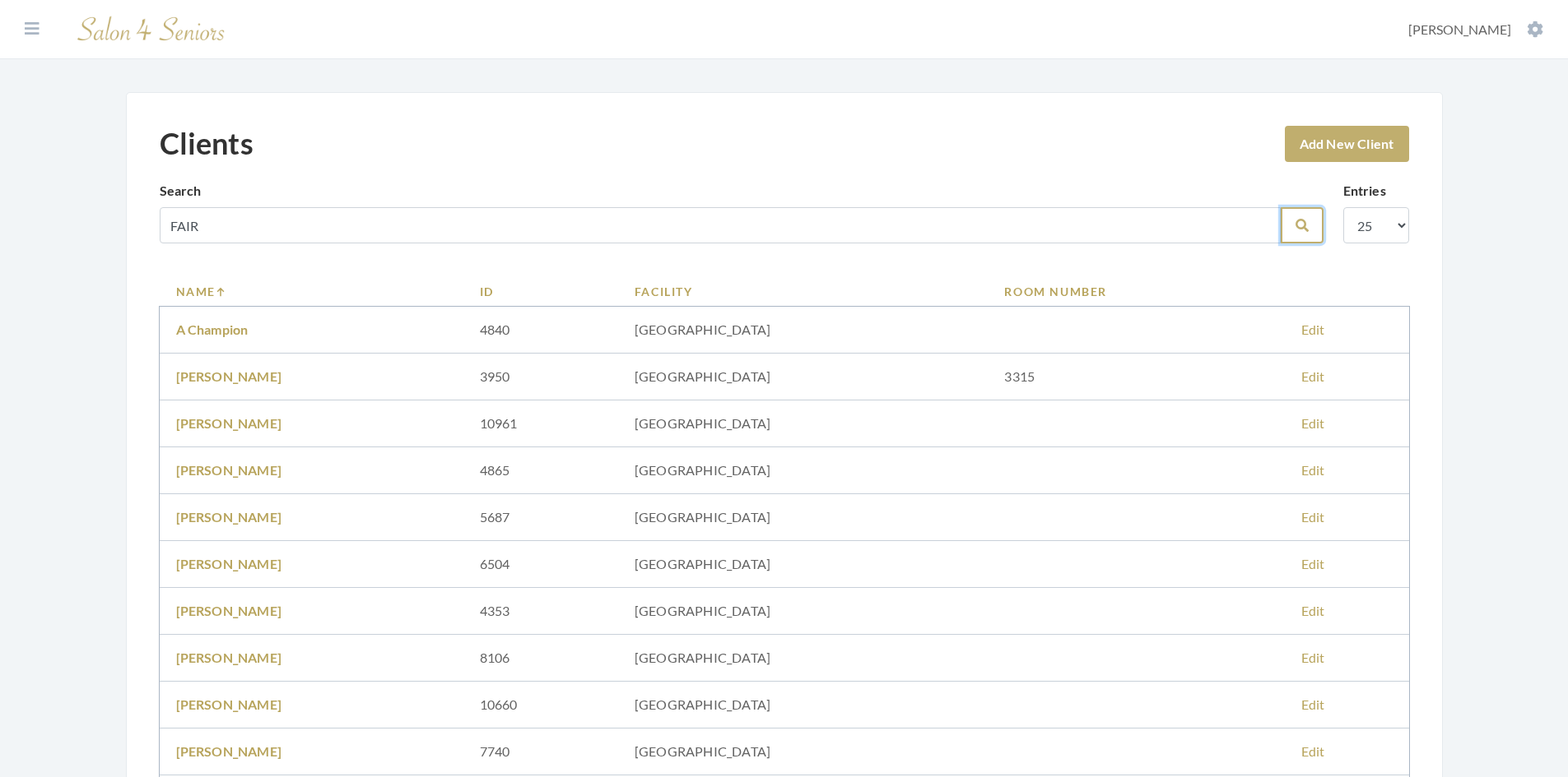
click at [1305, 227] on icon "submit" at bounding box center [1302, 225] width 13 height 13
click at [1306, 223] on icon "submit" at bounding box center [1302, 225] width 13 height 13
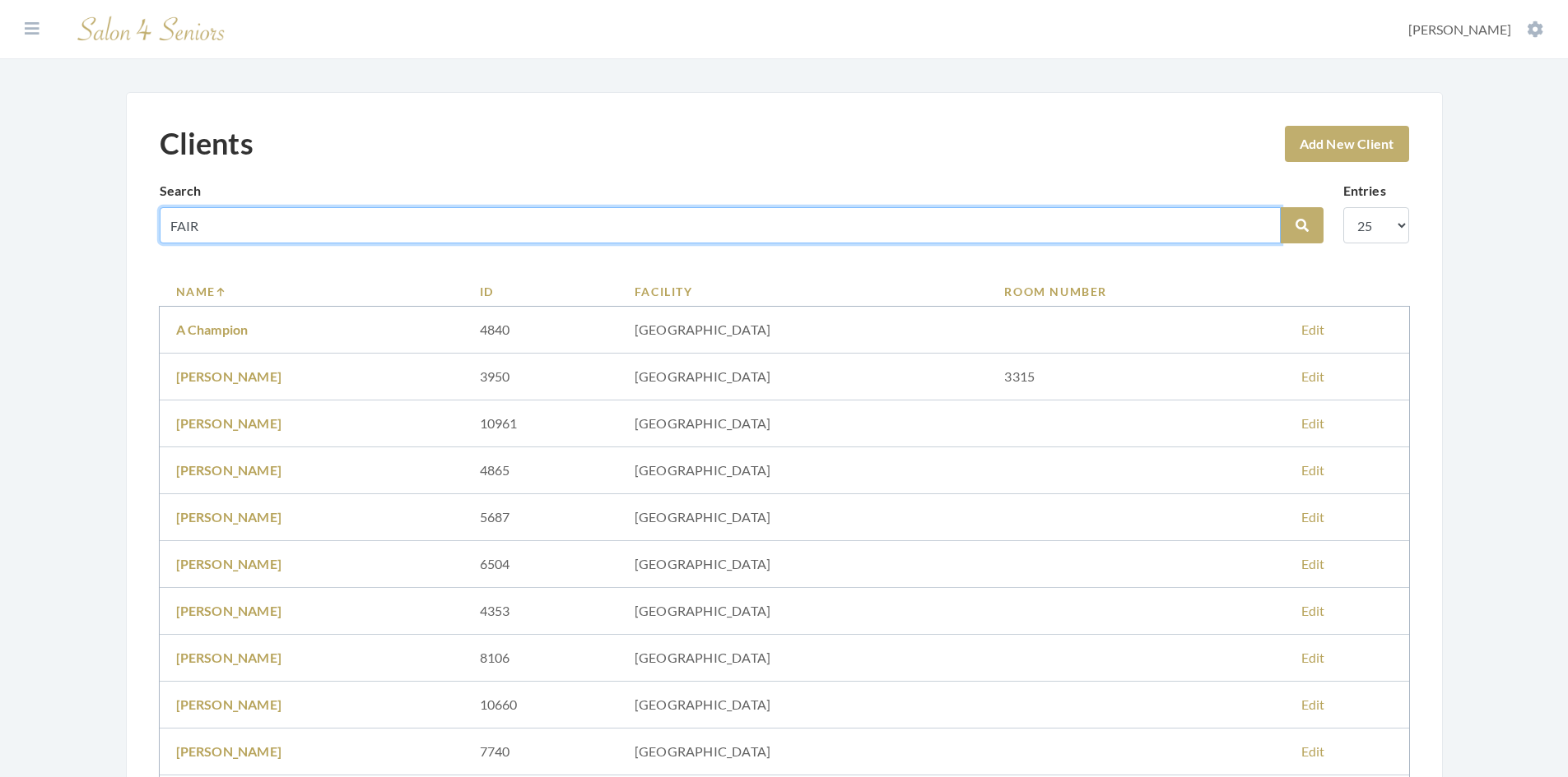
drag, startPoint x: 201, startPoint y: 226, endPoint x: 155, endPoint y: 231, distance: 46.3
type input "SHIRLEY"
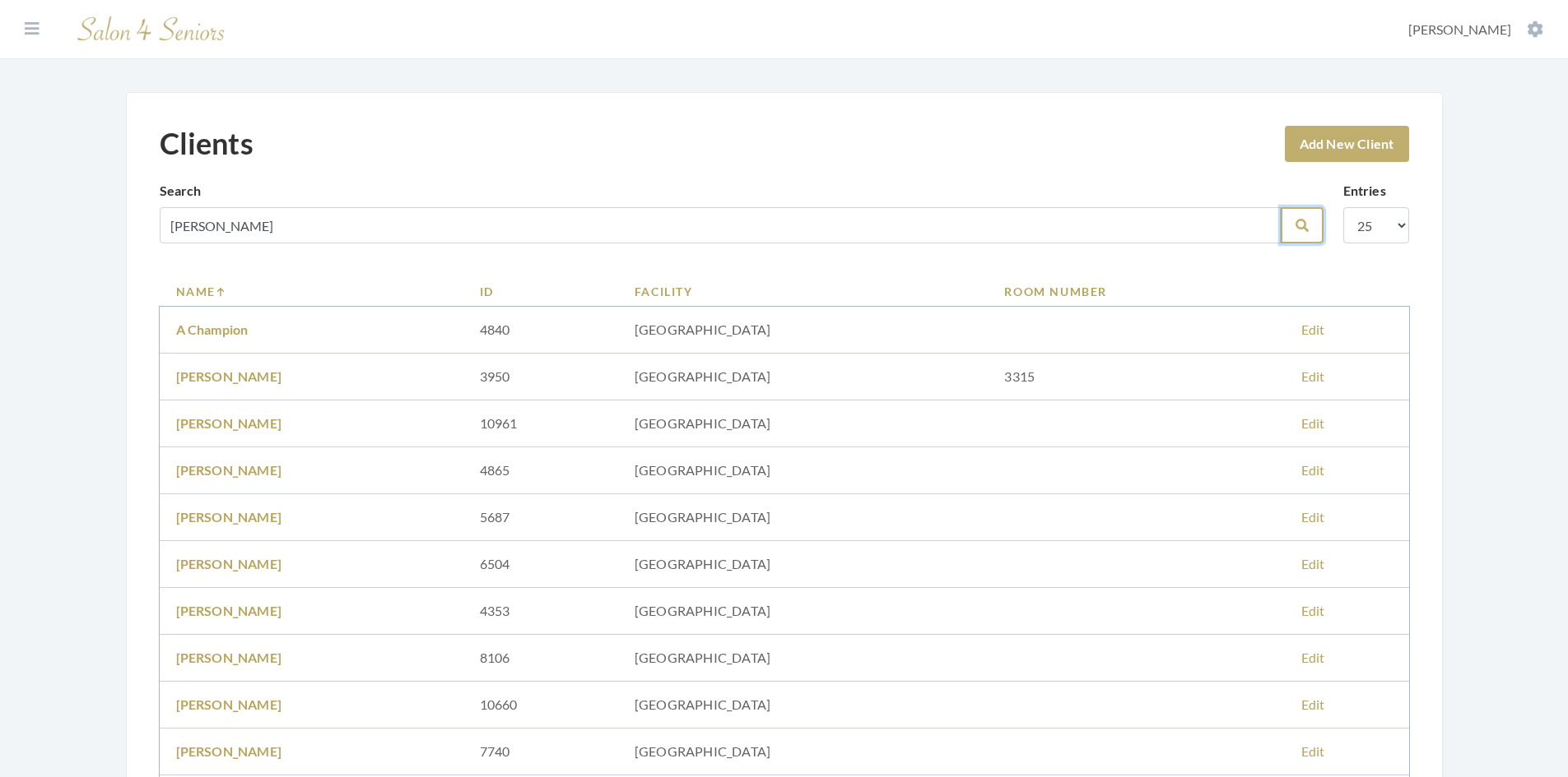
click at [1319, 223] on button "Search" at bounding box center [1302, 225] width 43 height 36
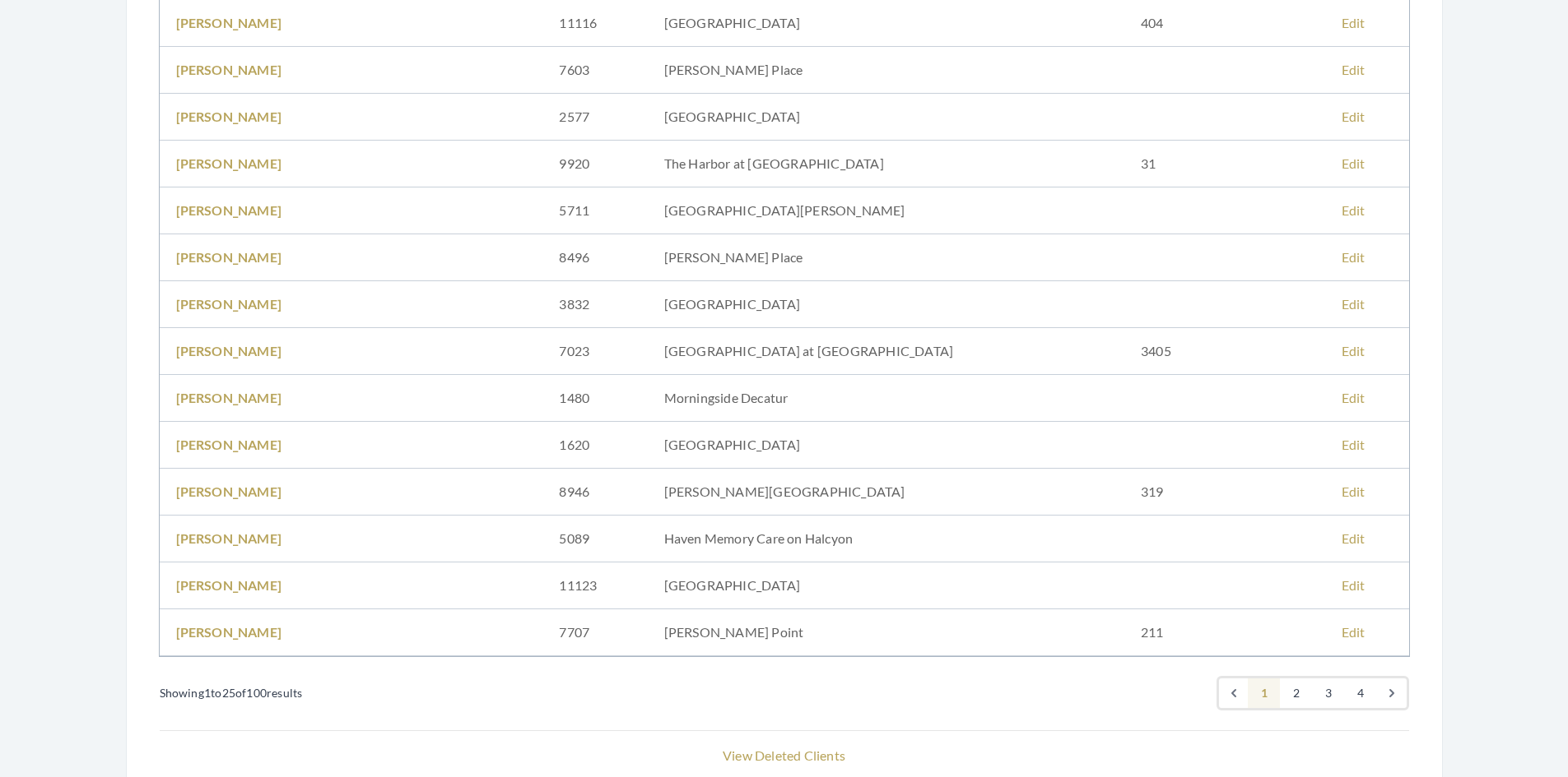
scroll to position [905, 0]
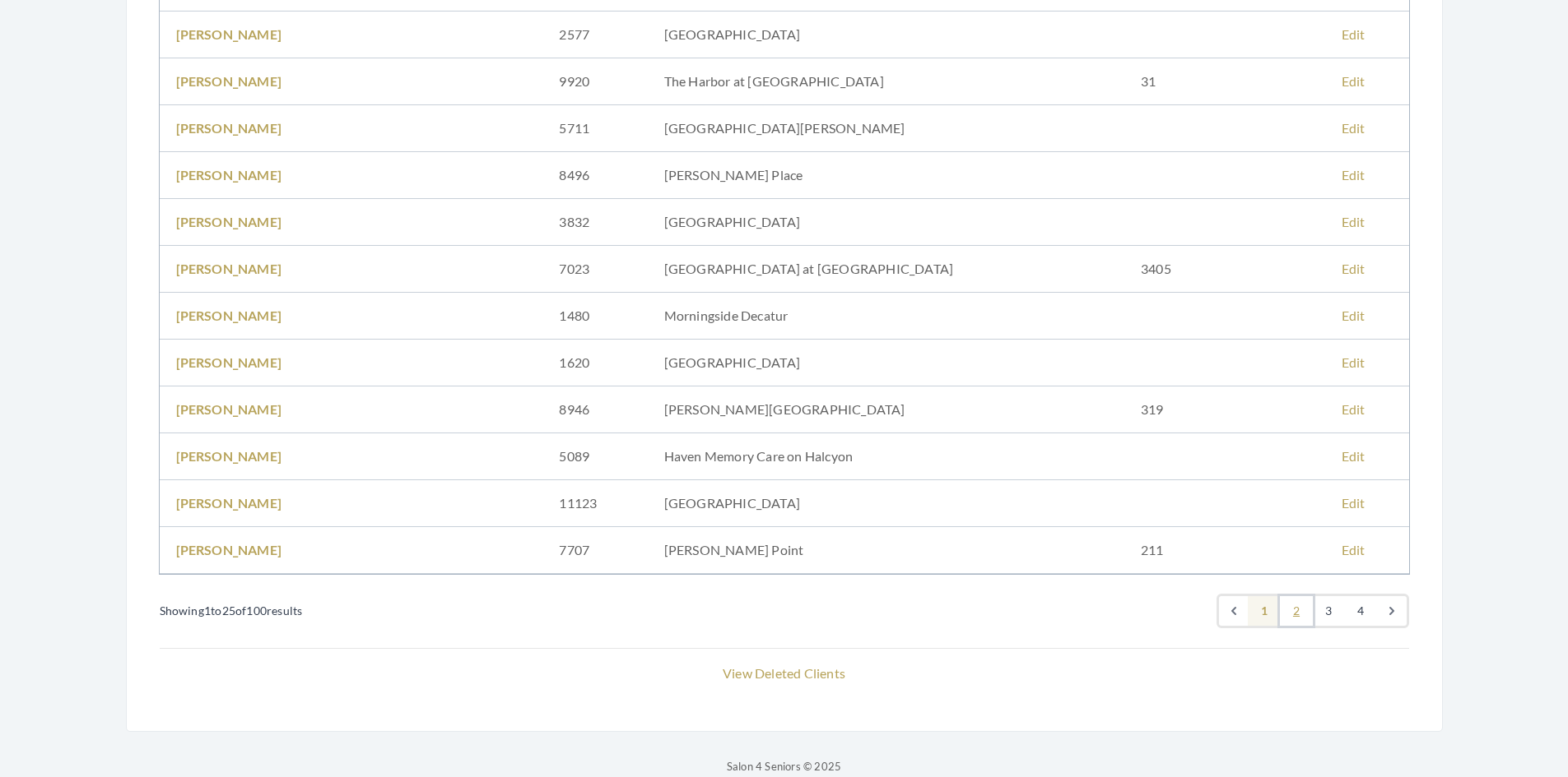
click at [1302, 613] on link "2" at bounding box center [1296, 612] width 33 height 30
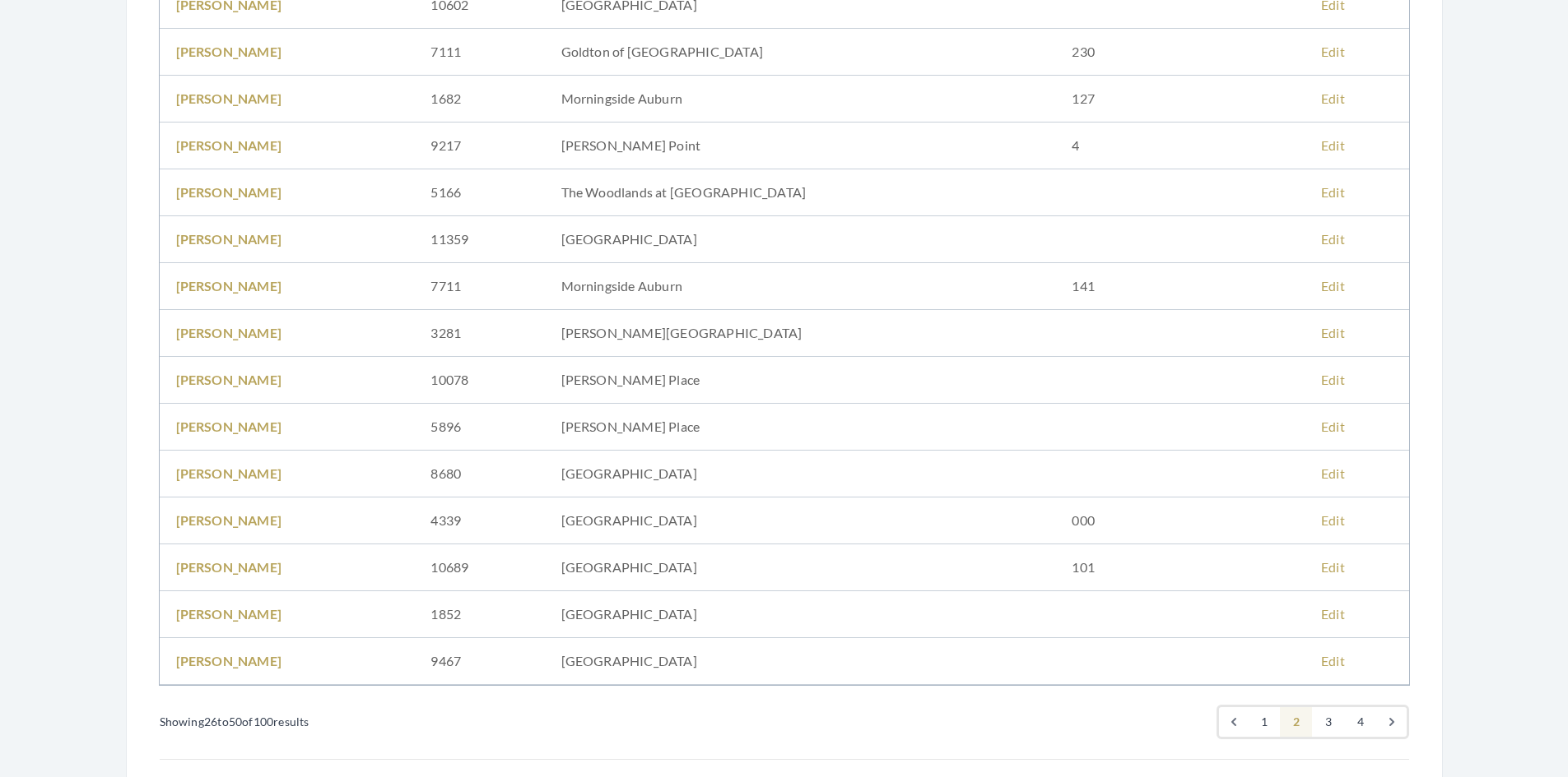
scroll to position [823, 0]
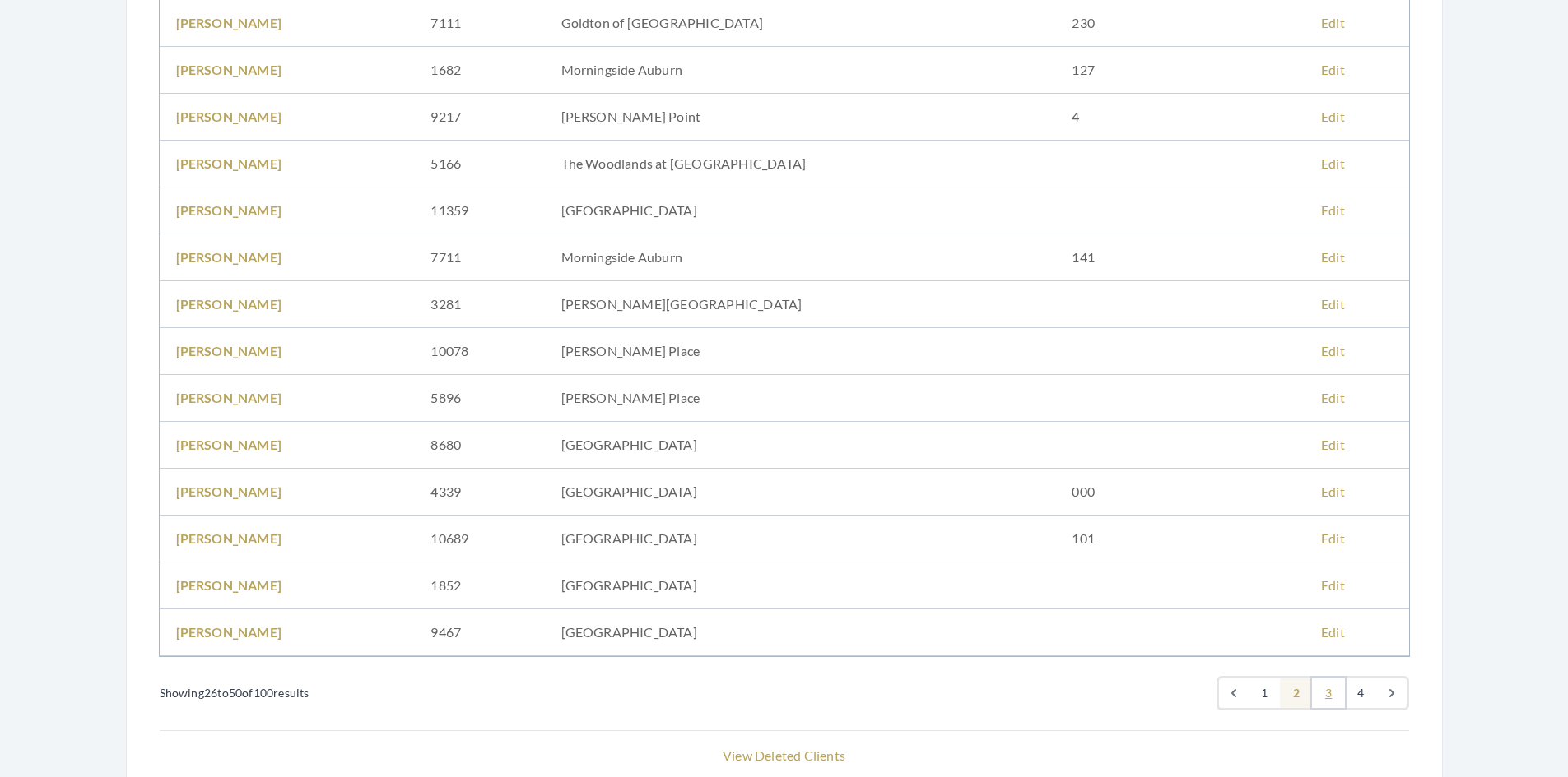
click at [1331, 696] on link "3" at bounding box center [1328, 694] width 33 height 30
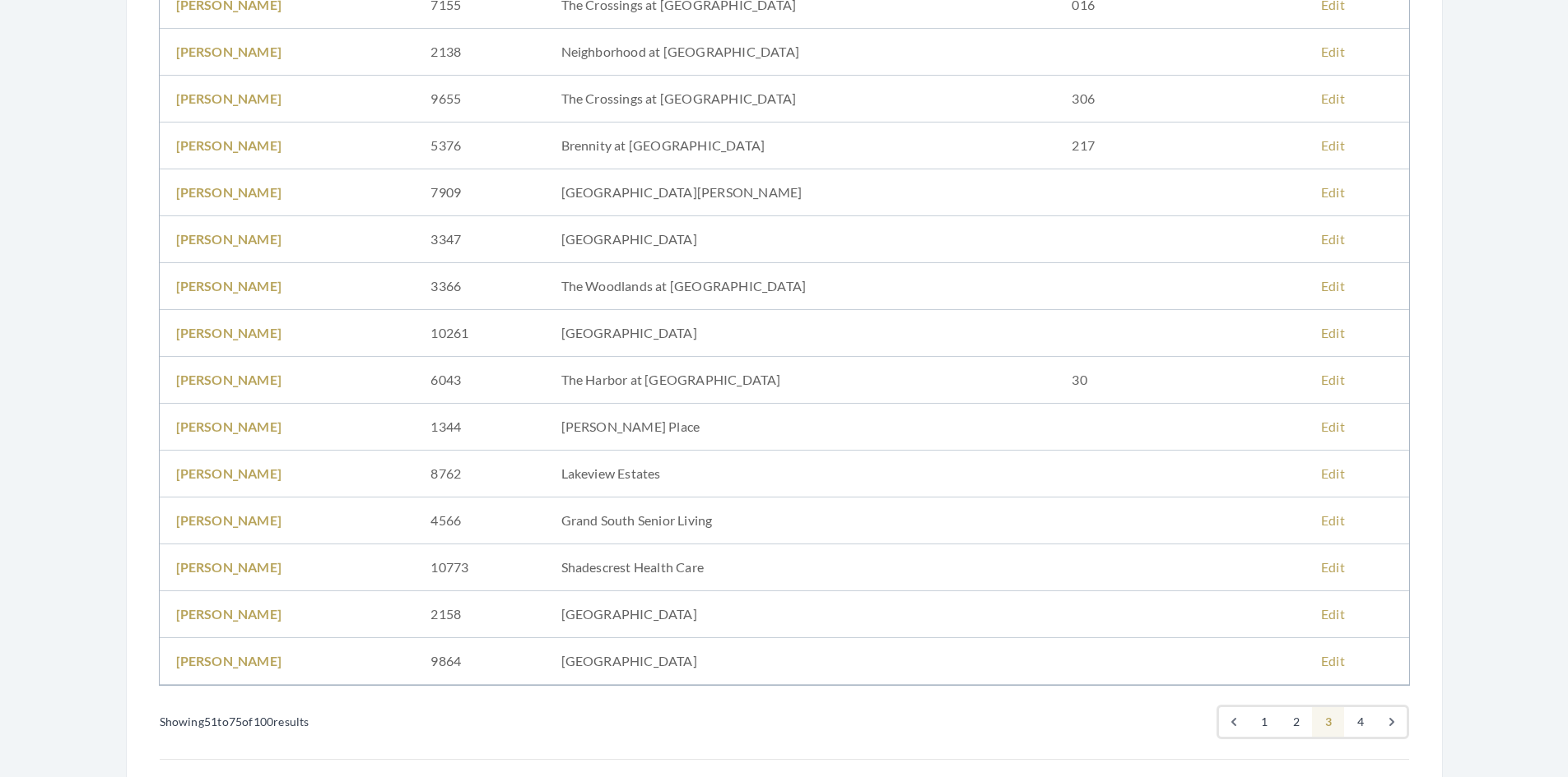
scroll to position [823, 0]
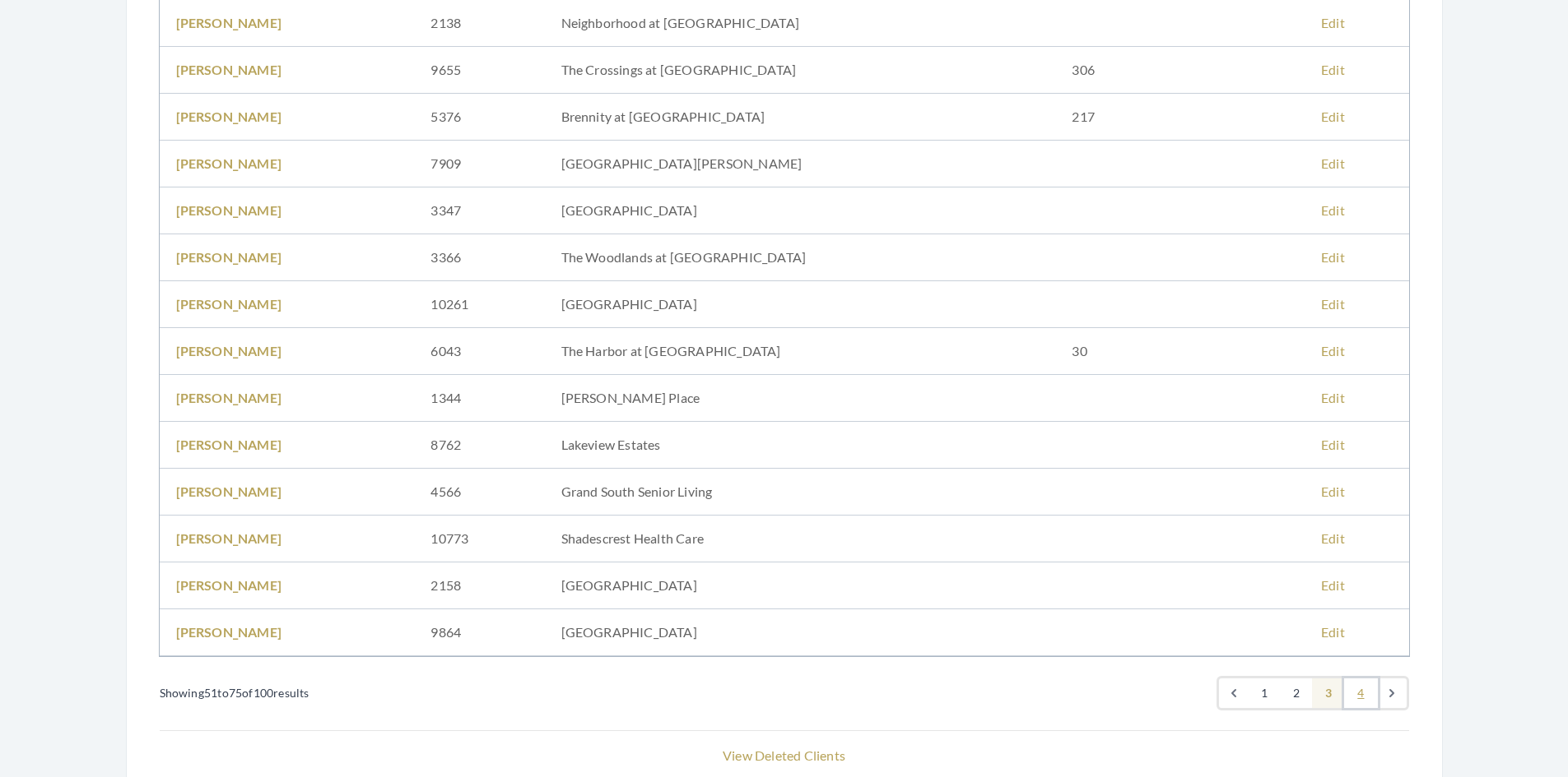
click at [1354, 695] on link "4" at bounding box center [1360, 694] width 33 height 30
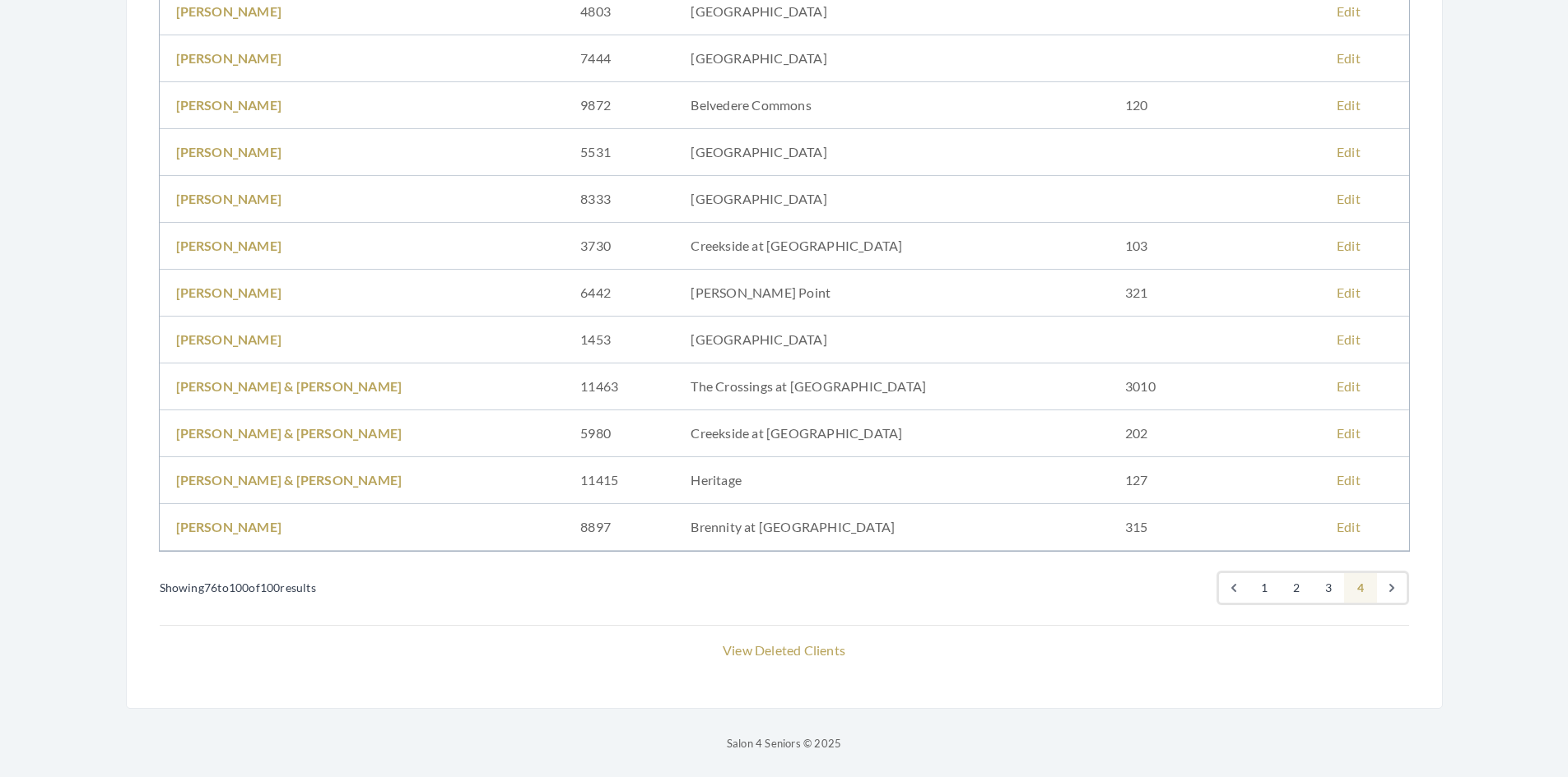
scroll to position [928, 0]
click at [1395, 591] on icon "Next &raquo;" at bounding box center [1392, 587] width 17 height 17
click at [1300, 586] on link "2" at bounding box center [1296, 587] width 33 height 30
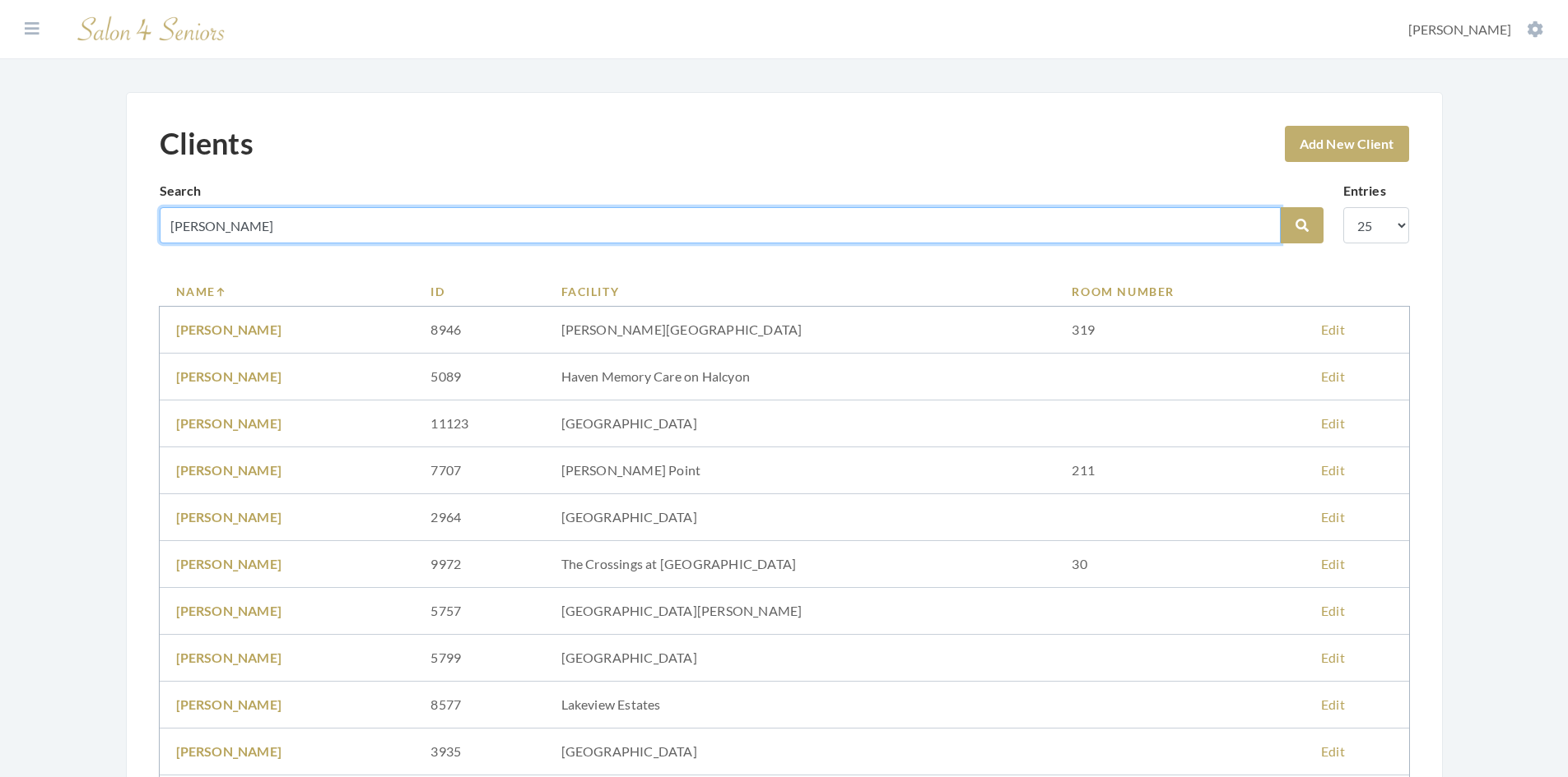
drag, startPoint x: 238, startPoint y: 226, endPoint x: 124, endPoint y: 229, distance: 114.0
type input "[PERSON_NAME]"
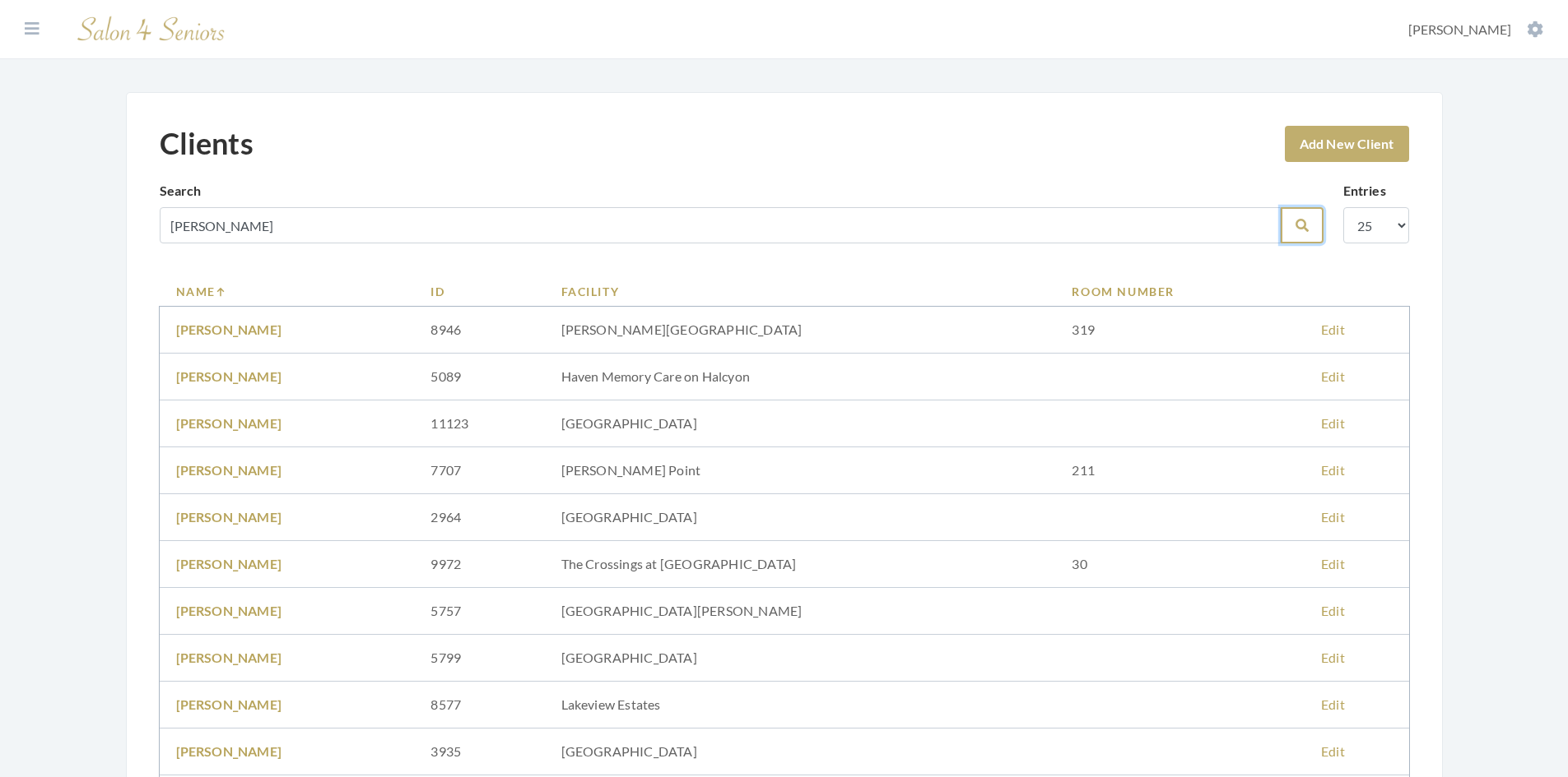
click at [1292, 224] on button "Search" at bounding box center [1302, 225] width 43 height 36
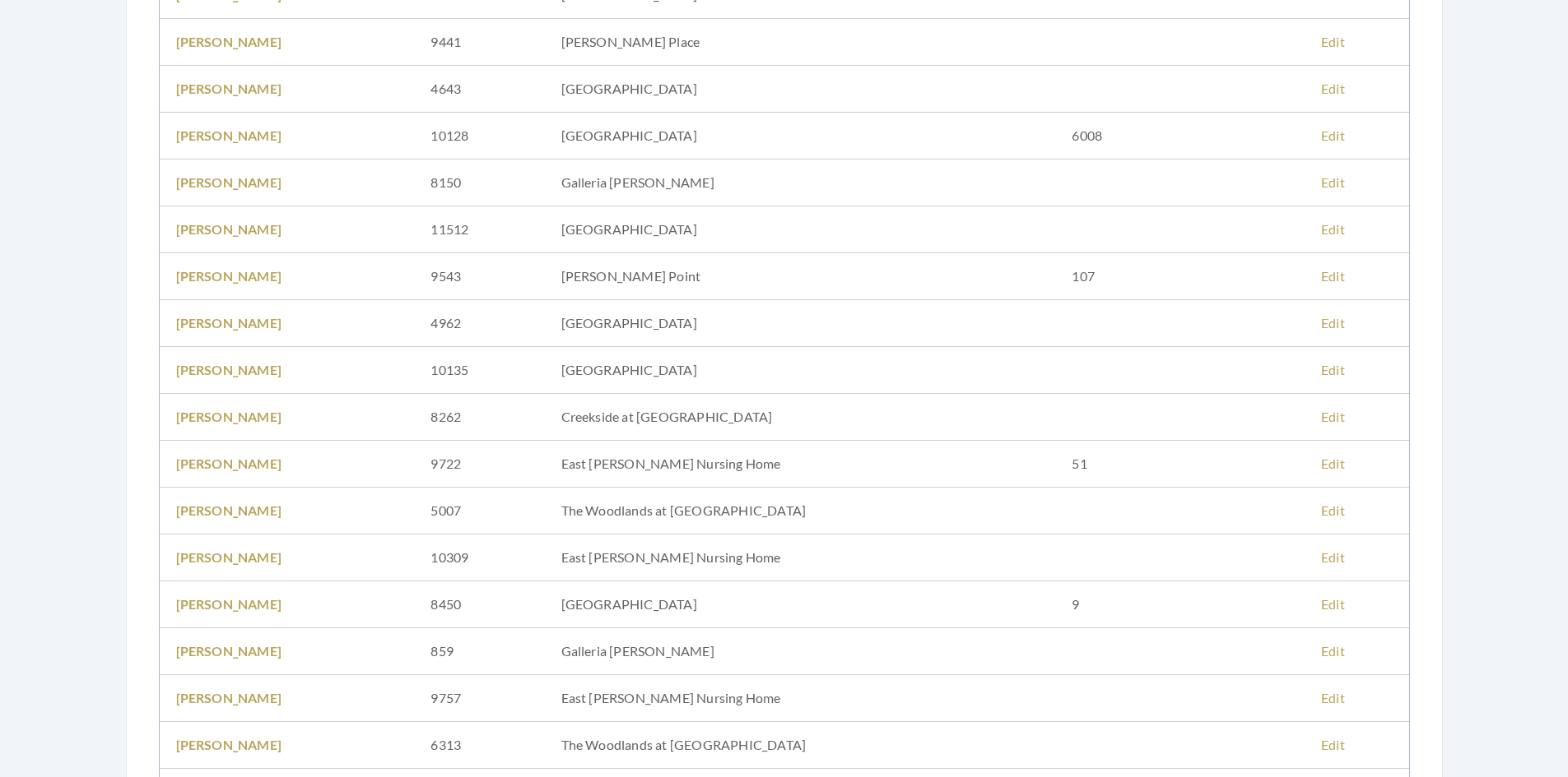
scroll to position [411, 0]
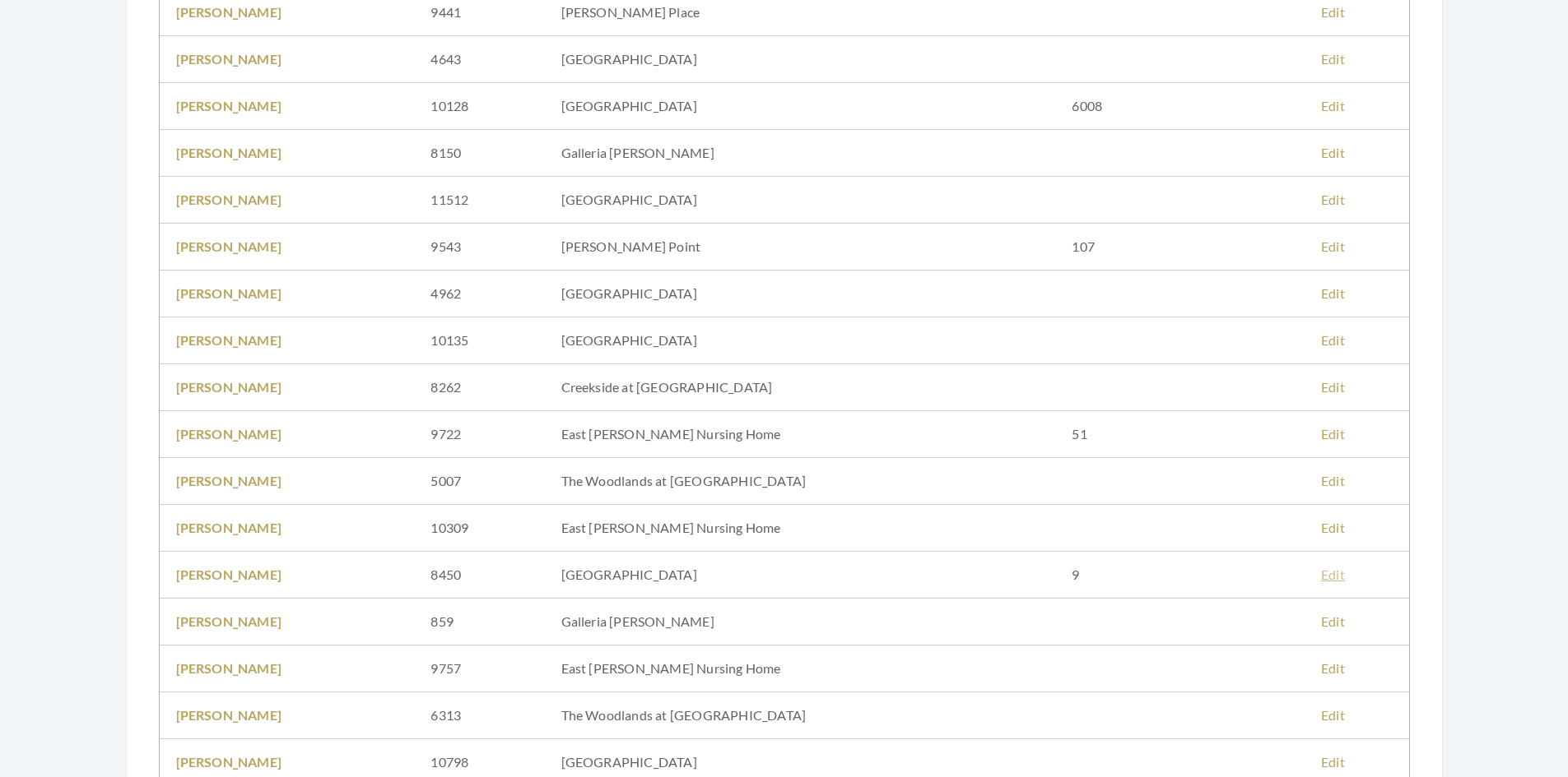
click at [1321, 570] on link "Edit" at bounding box center [1333, 574] width 24 height 16
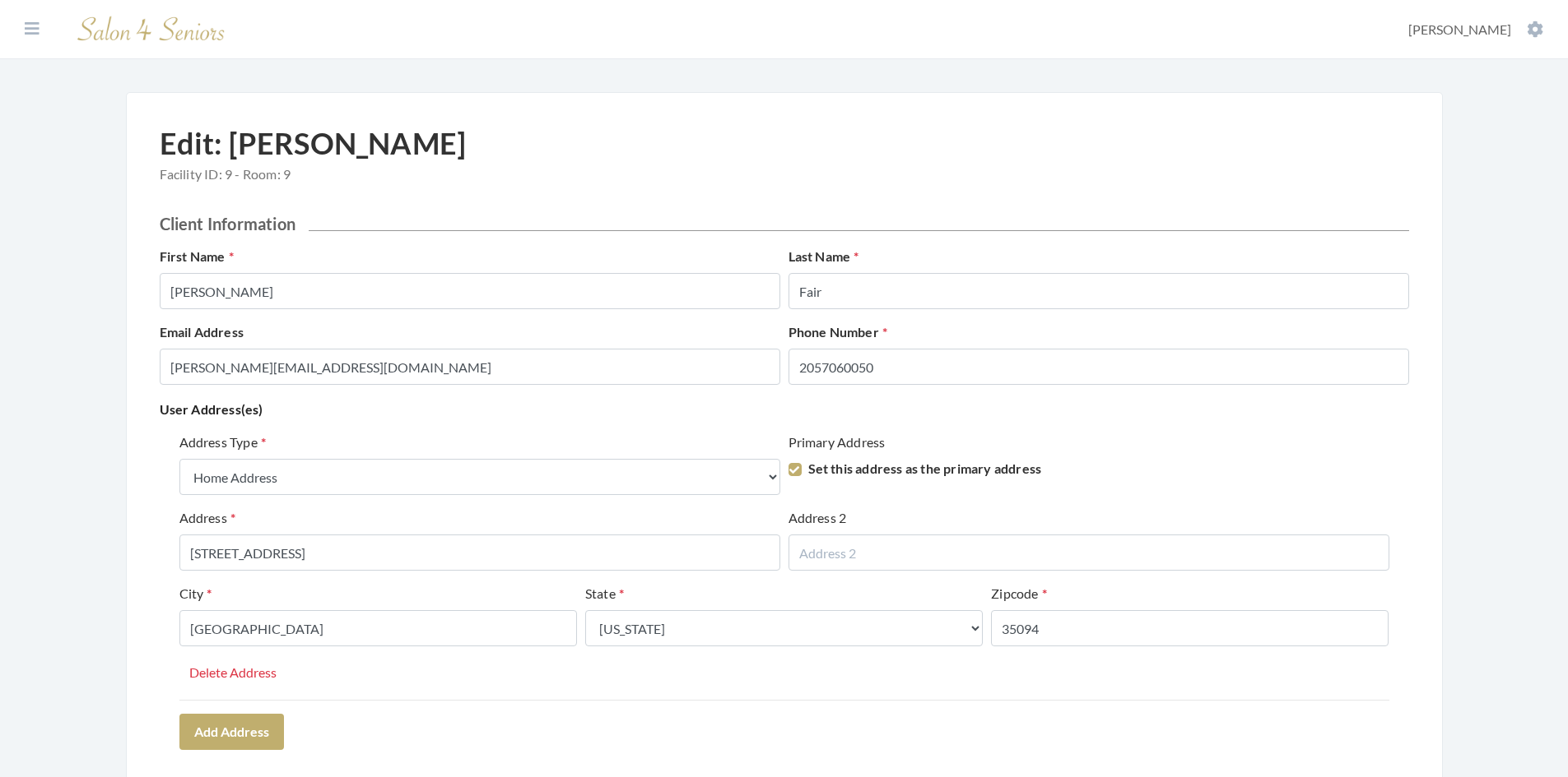
select select "home"
select select "al"
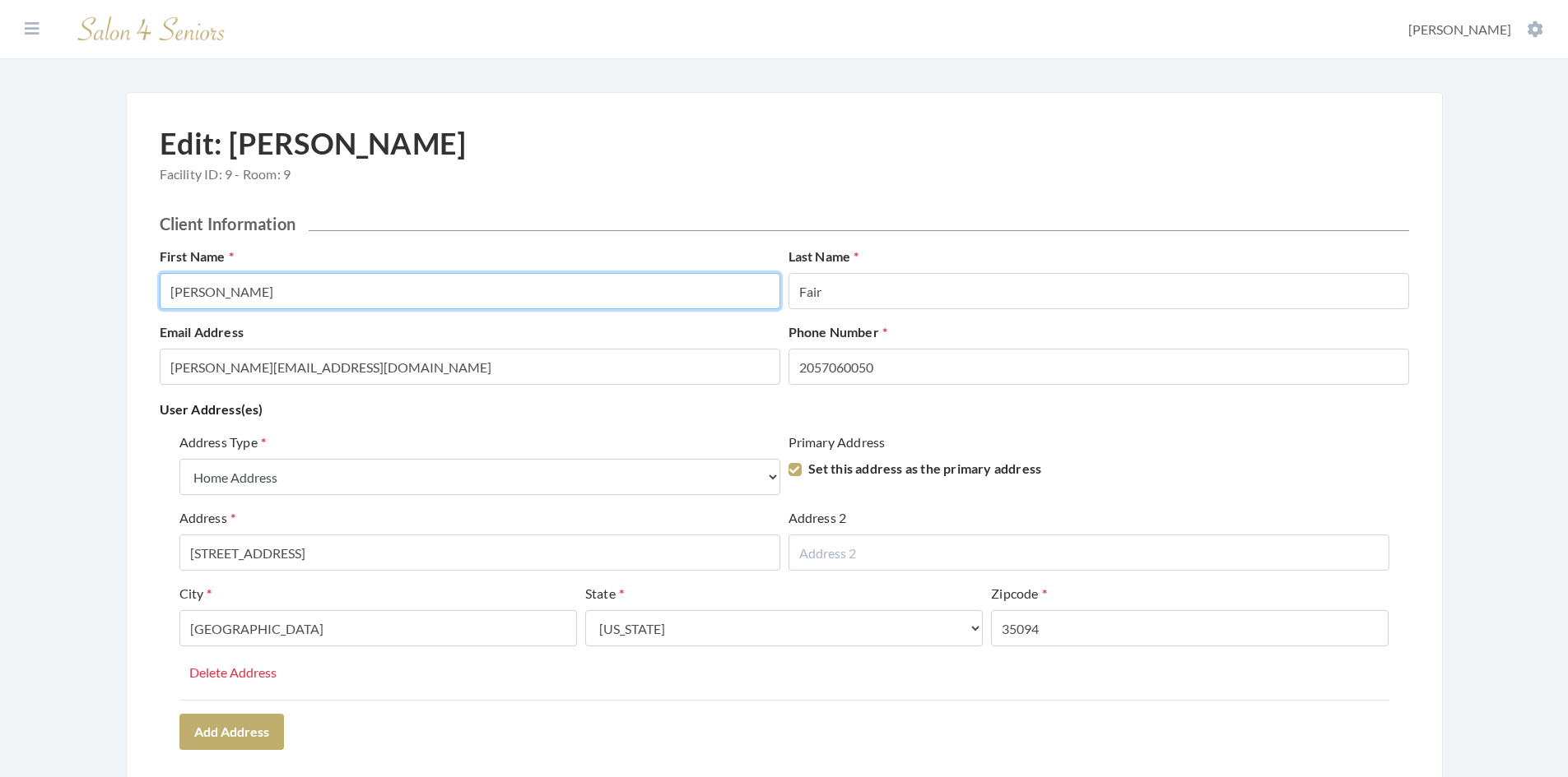
drag, startPoint x: 226, startPoint y: 292, endPoint x: 136, endPoint y: 287, distance: 90.1
type input "[PERSON_NAME]"
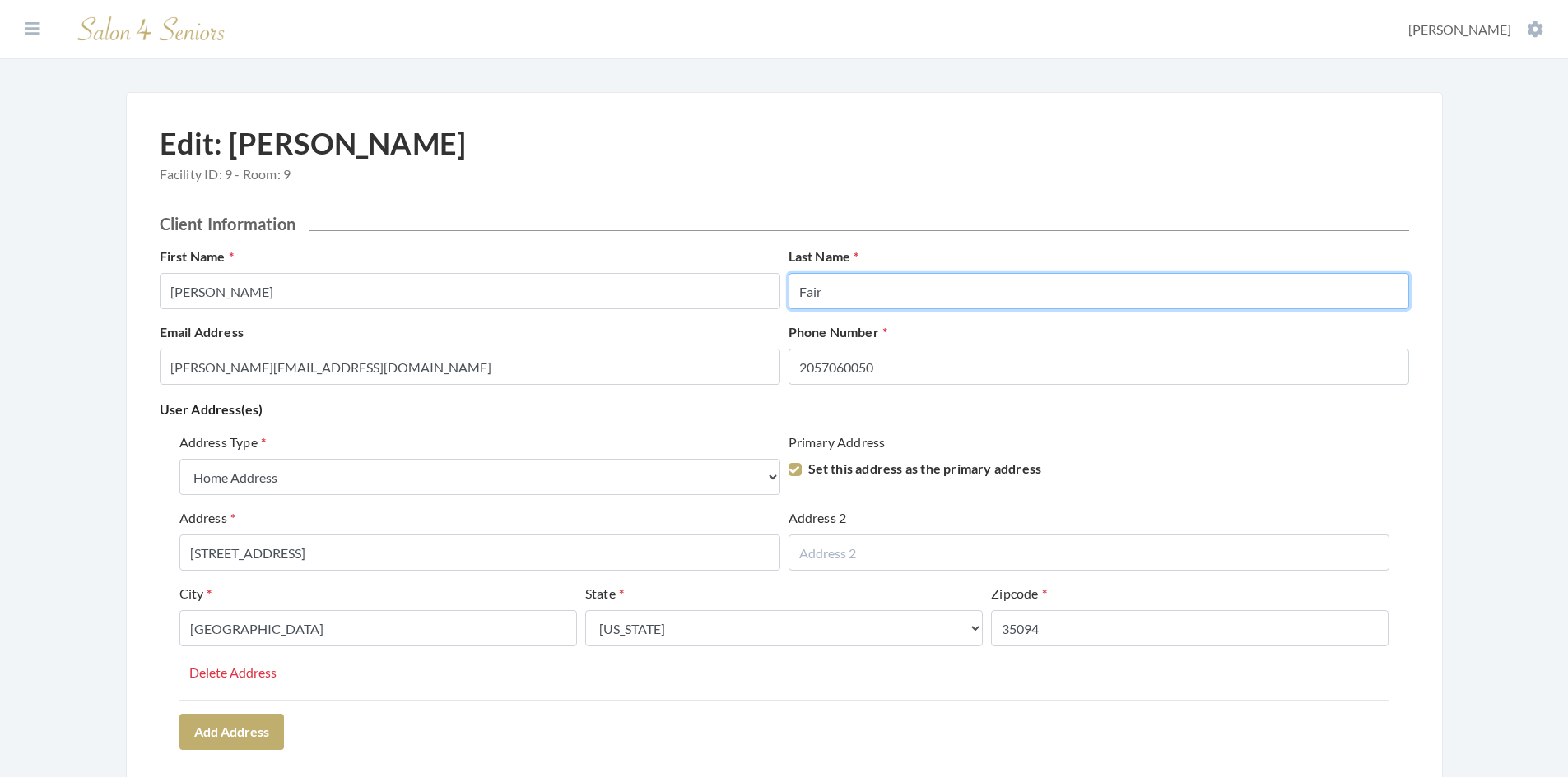
drag, startPoint x: 877, startPoint y: 292, endPoint x: 752, endPoint y: 298, distance: 125.1
click at [751, 297] on div "First Name SHARON Last Name Fair" at bounding box center [784, 284] width 1257 height 76
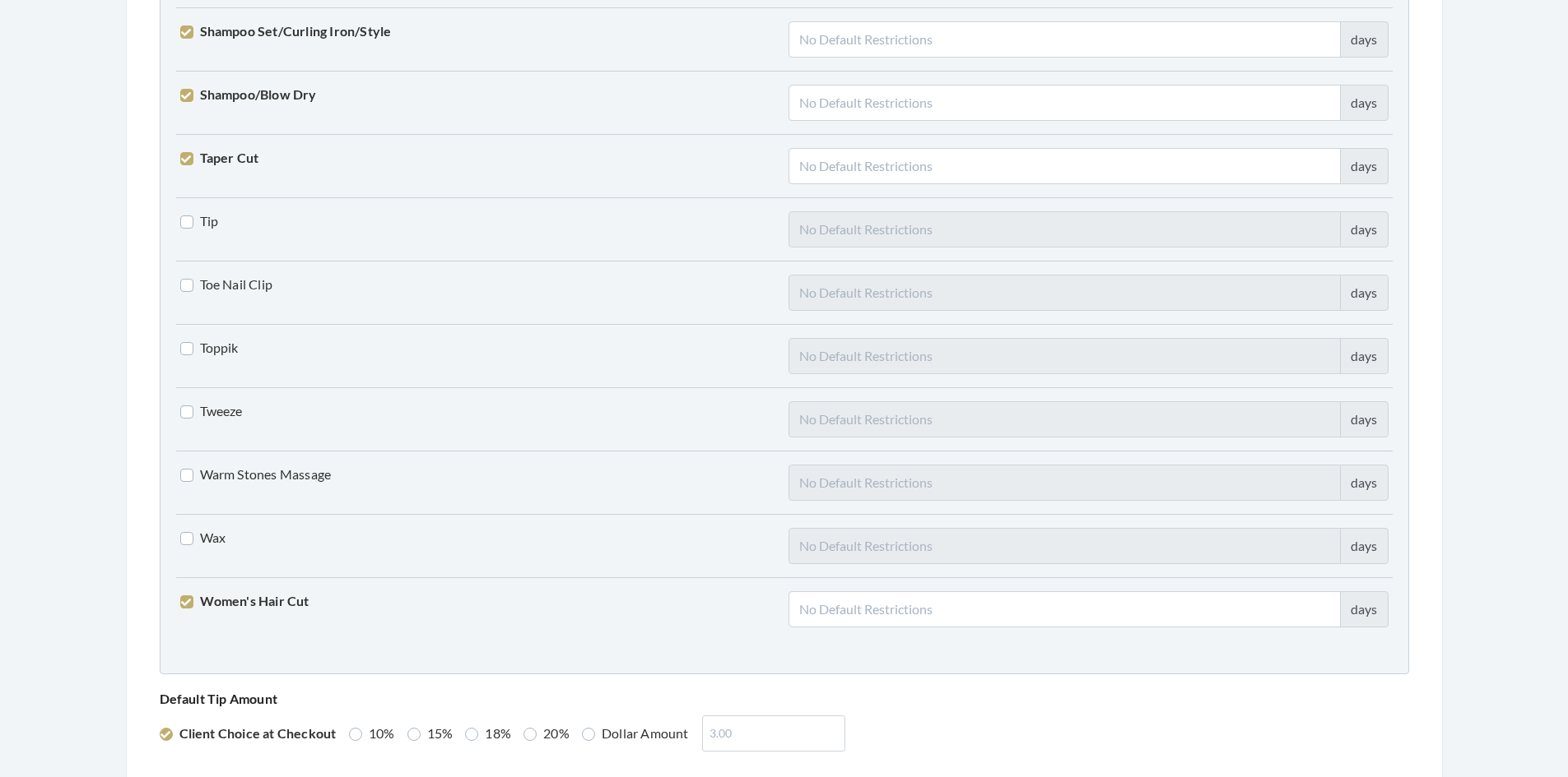
scroll to position [4052, 0]
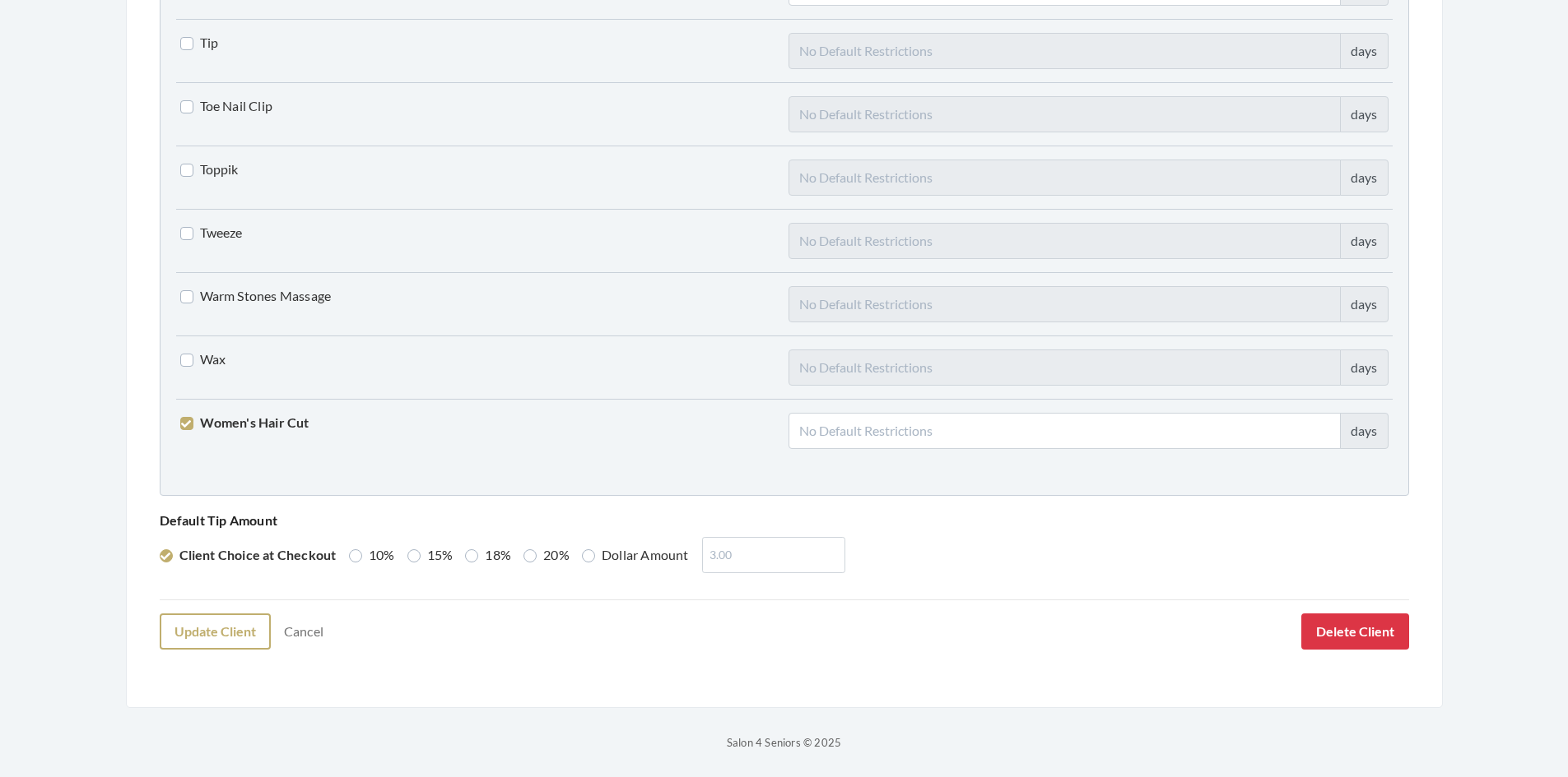
type input "FAIR"
click at [236, 627] on button "Update Client" at bounding box center [215, 631] width 111 height 36
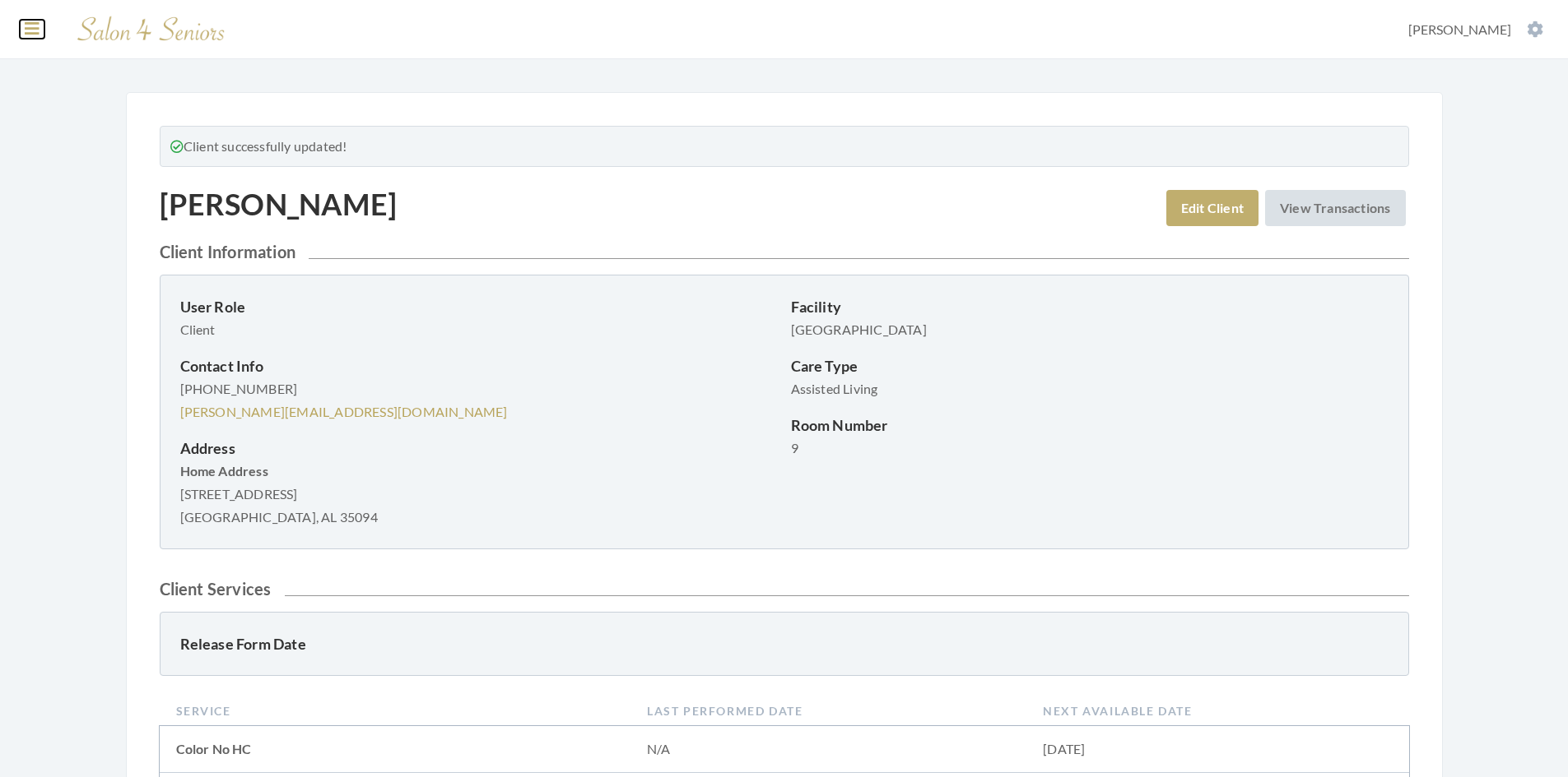
click at [41, 28] on button at bounding box center [32, 28] width 24 height 18
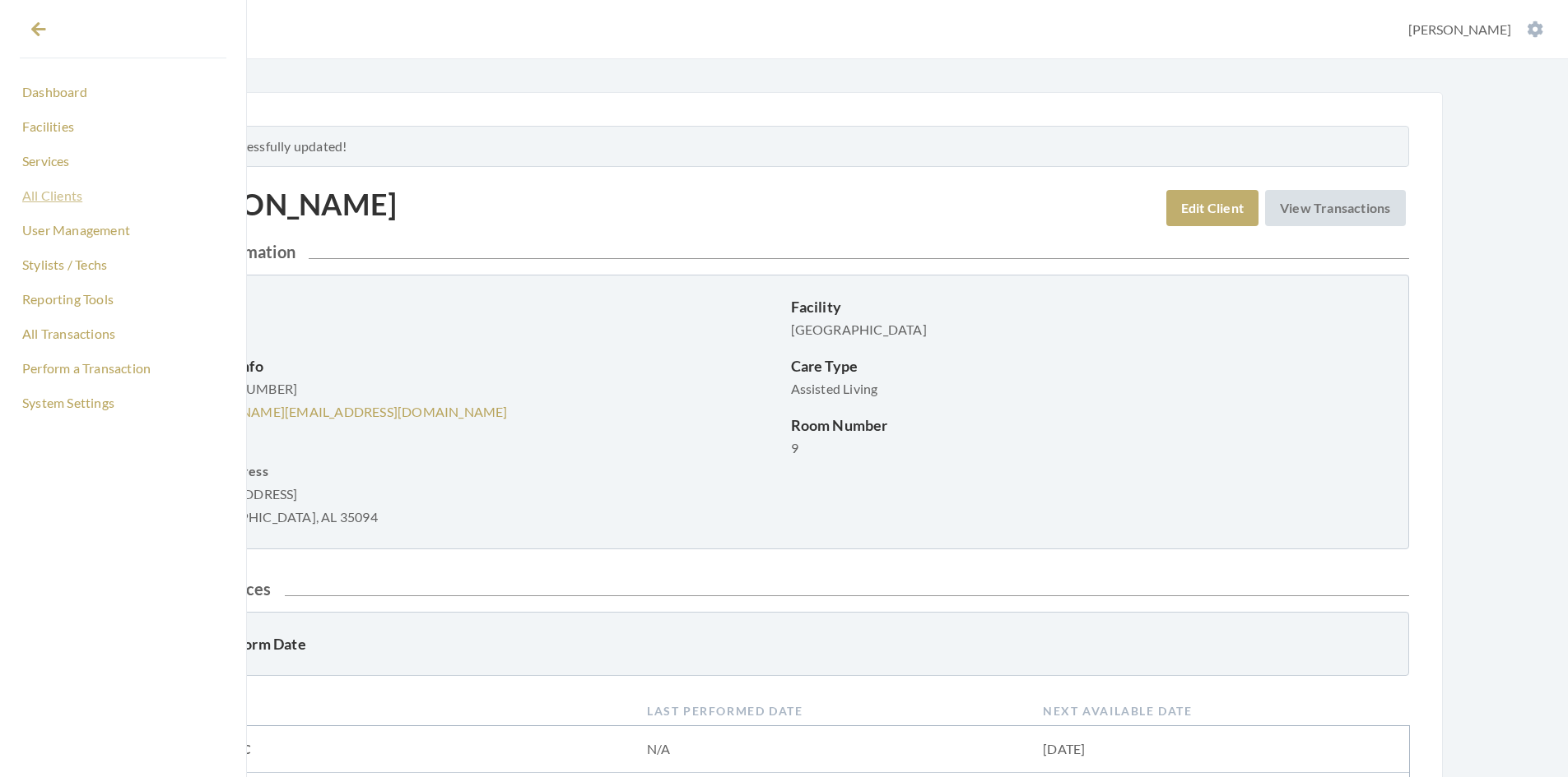
click at [68, 195] on link "All Clients" at bounding box center [123, 195] width 207 height 28
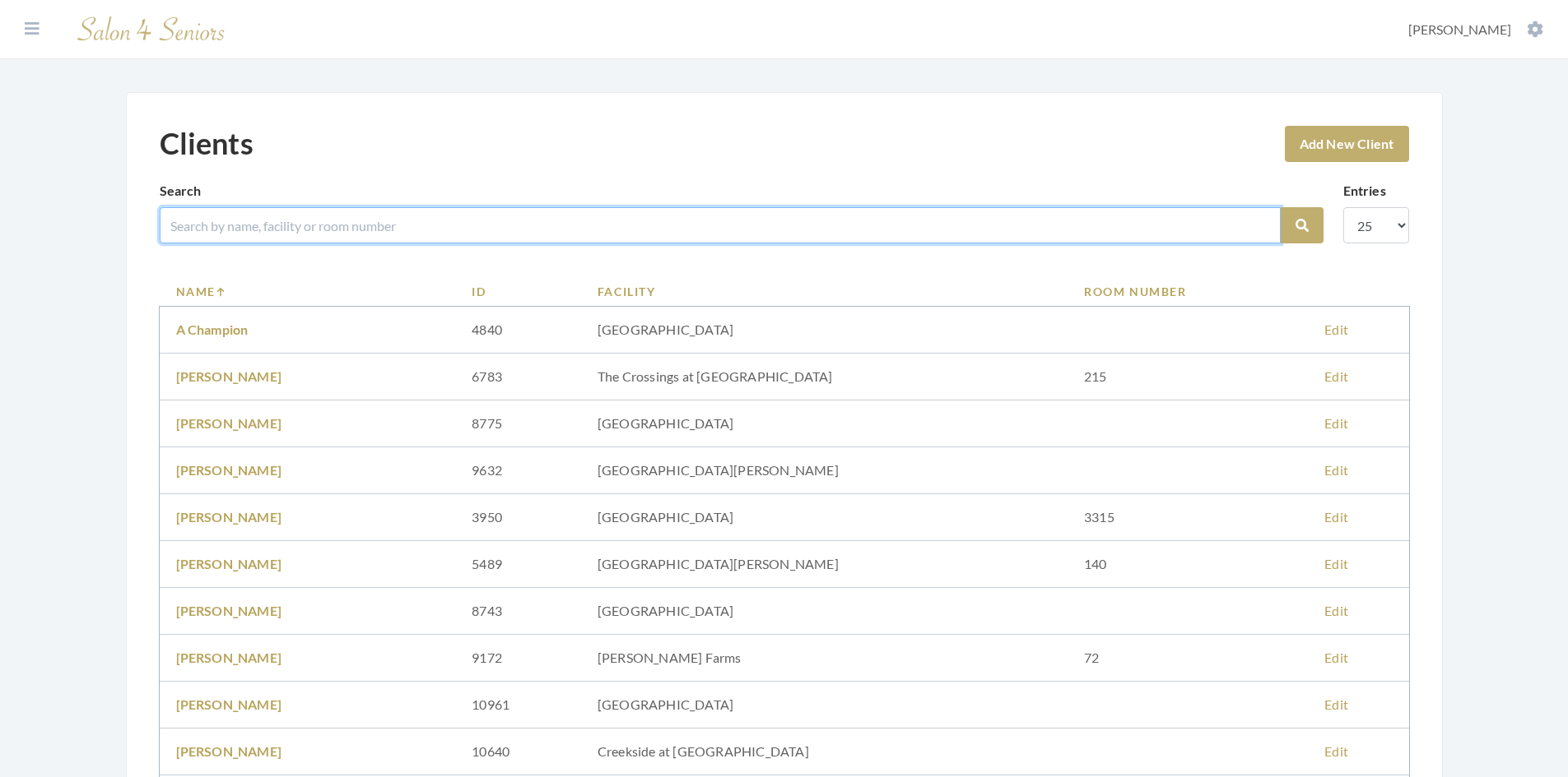
click at [256, 220] on input "search" at bounding box center [720, 225] width 1121 height 36
type input "VALERA"
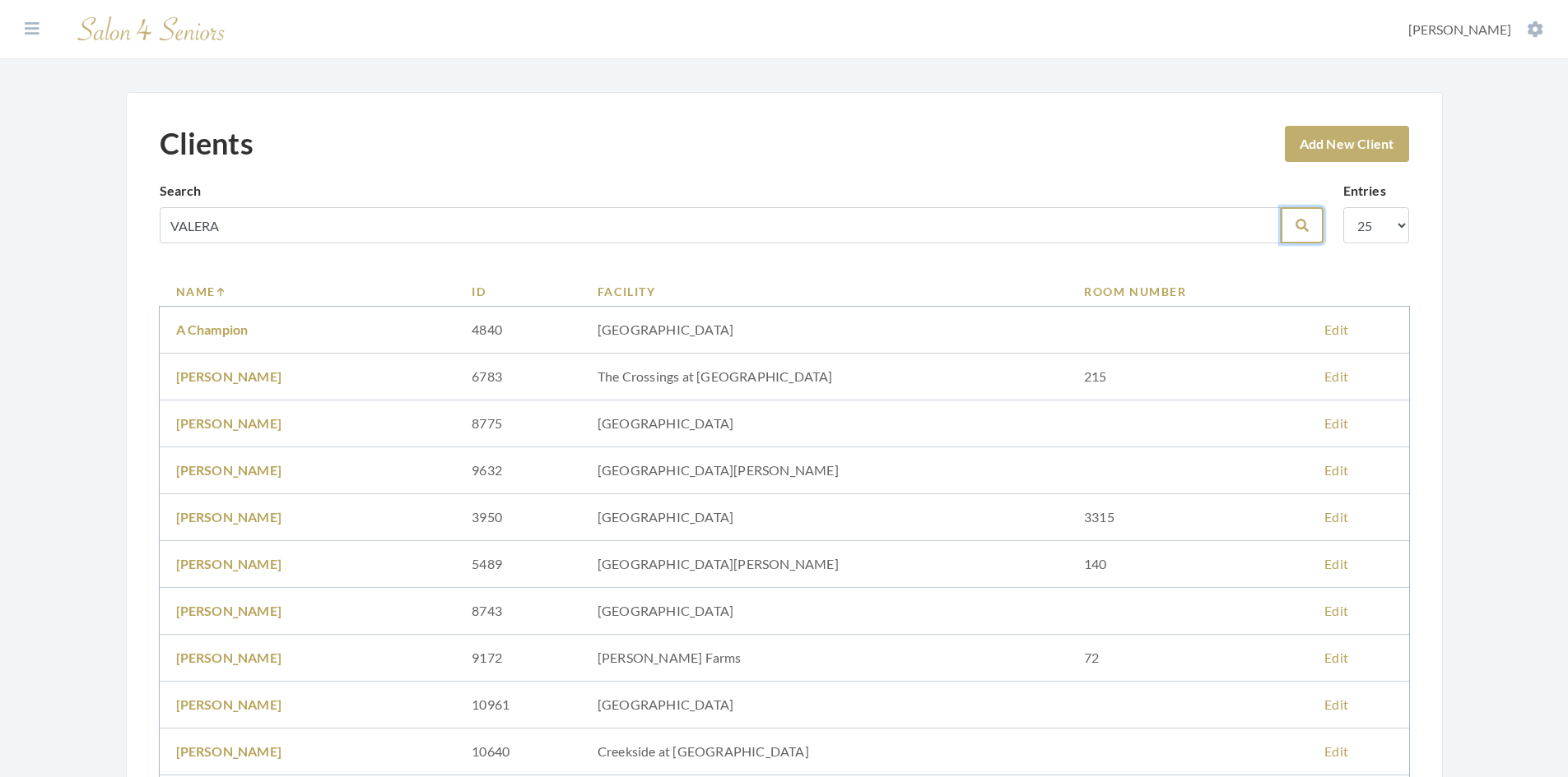
click at [1298, 231] on icon "submit" at bounding box center [1302, 225] width 13 height 13
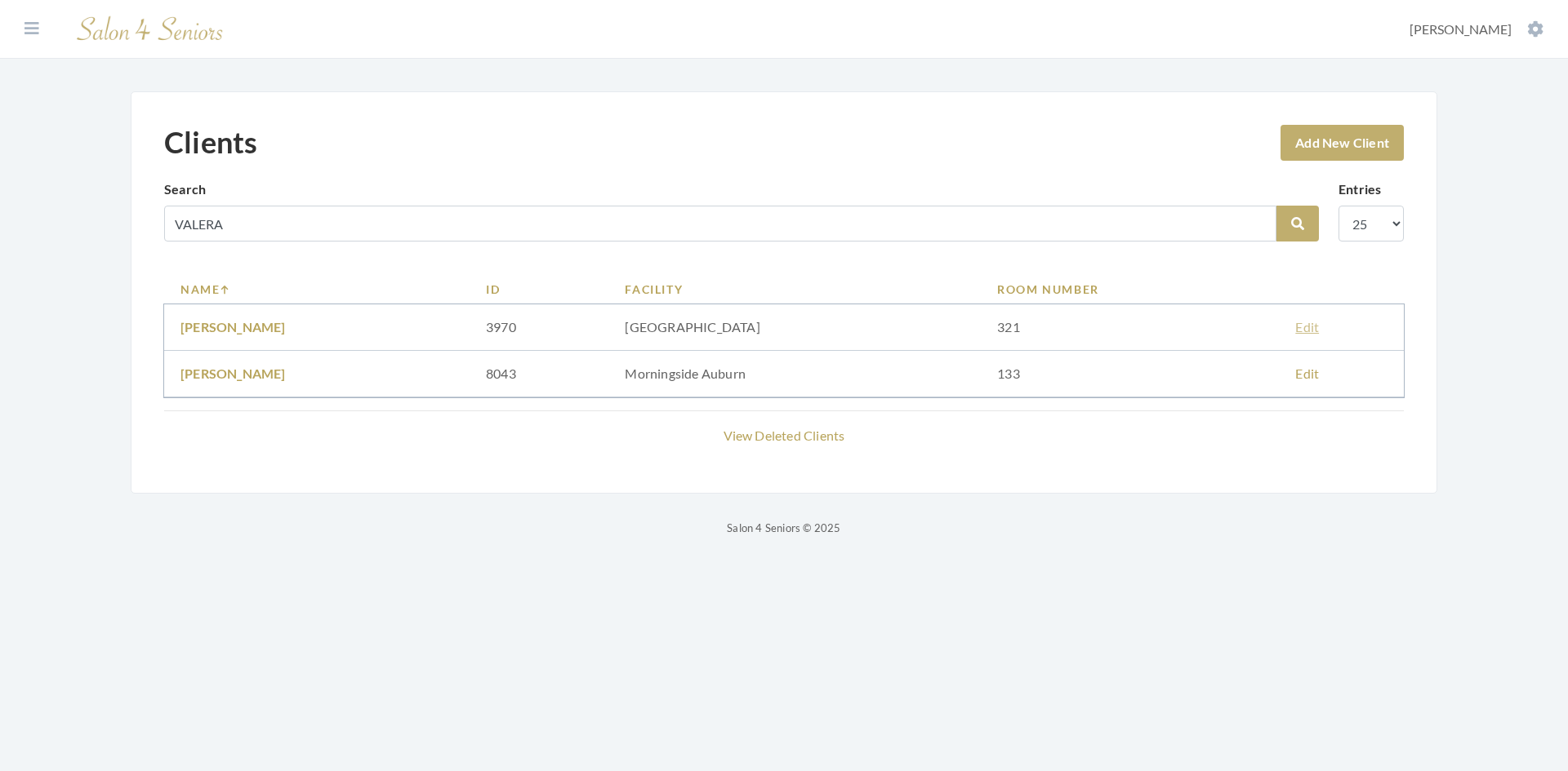
click at [1295, 329] on link "Edit" at bounding box center [1307, 327] width 24 height 16
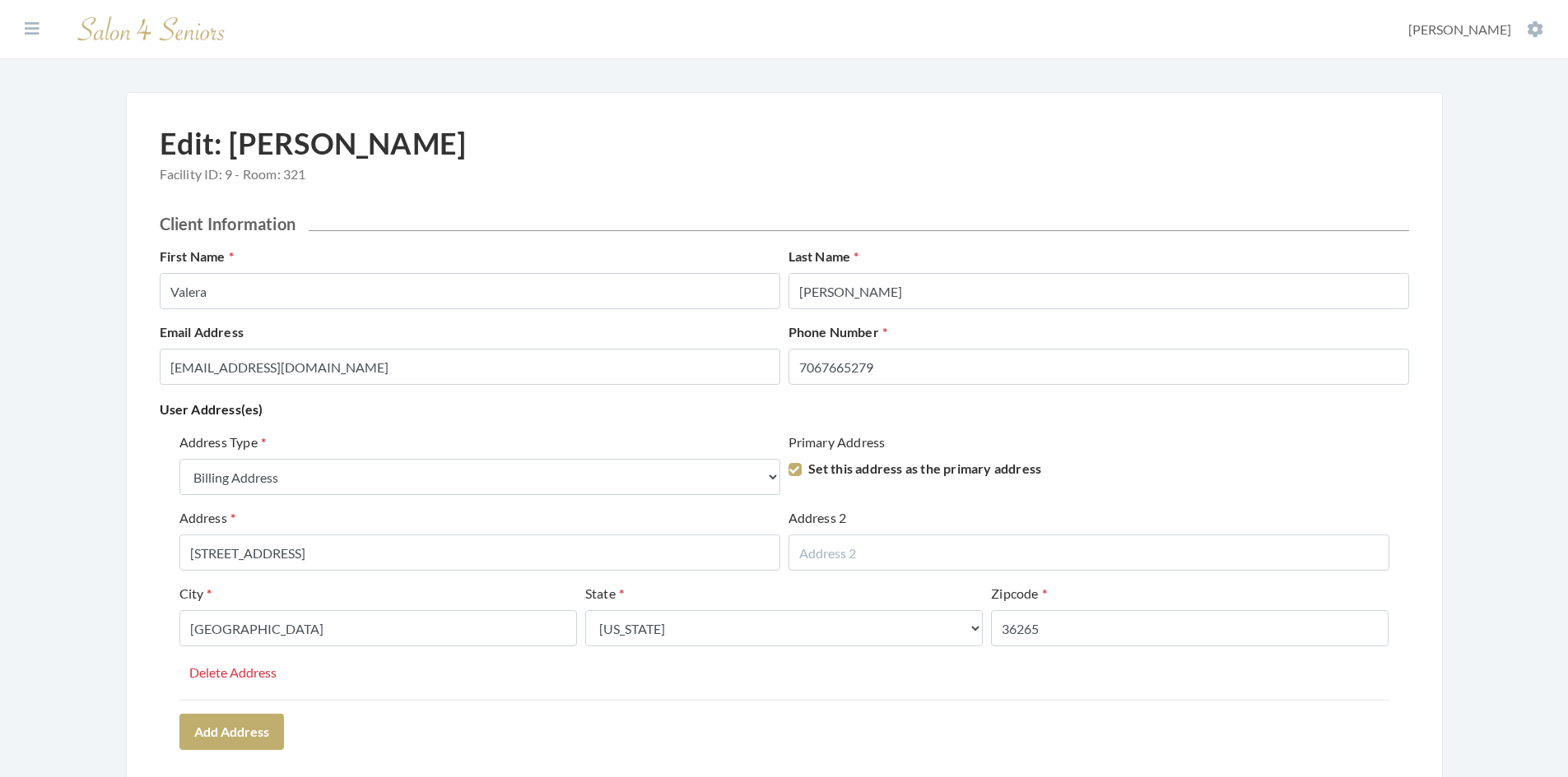
select select "billing"
select select "al"
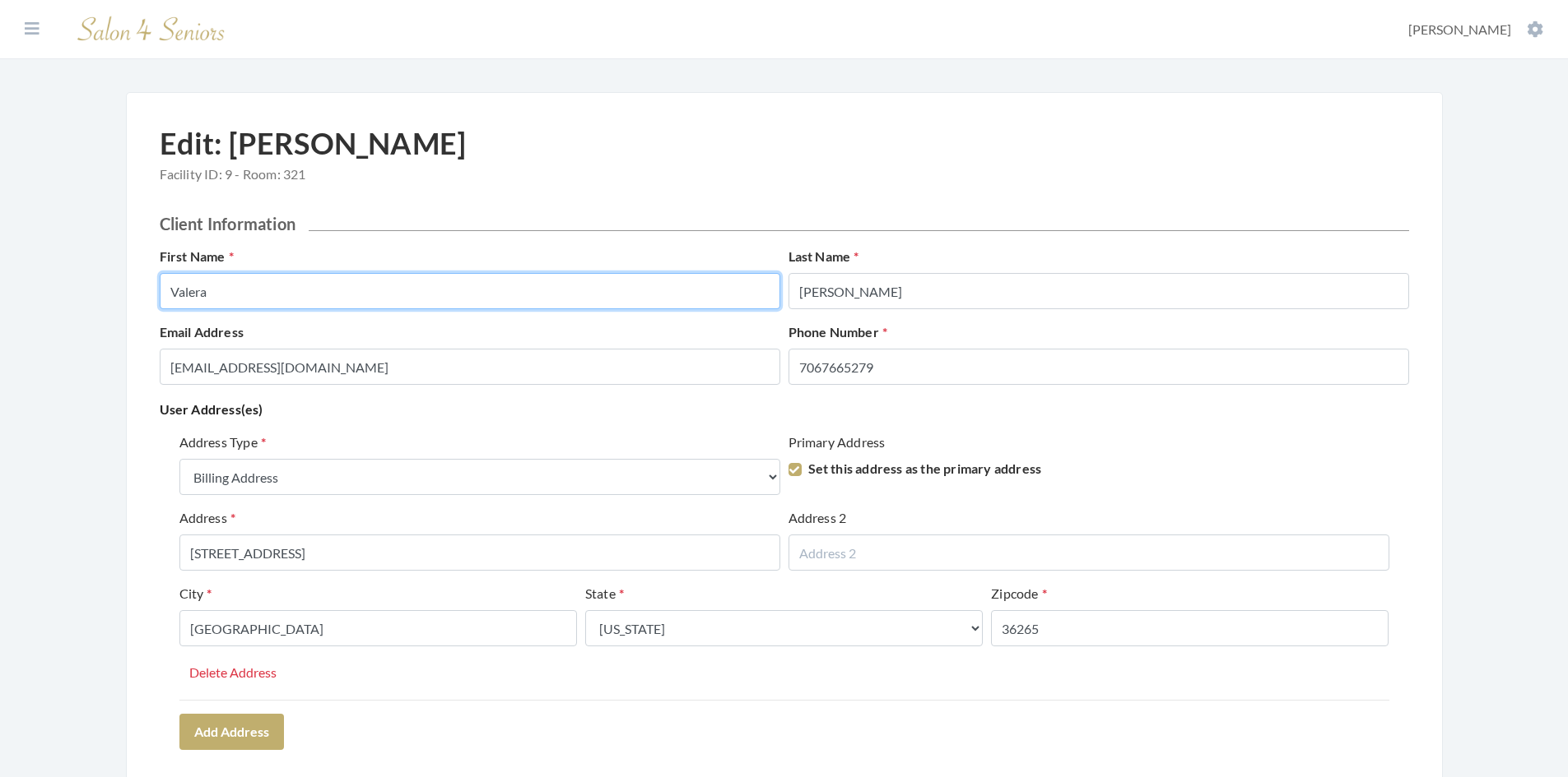
drag, startPoint x: 212, startPoint y: 297, endPoint x: 134, endPoint y: 298, distance: 78.0
type input "VALERA"
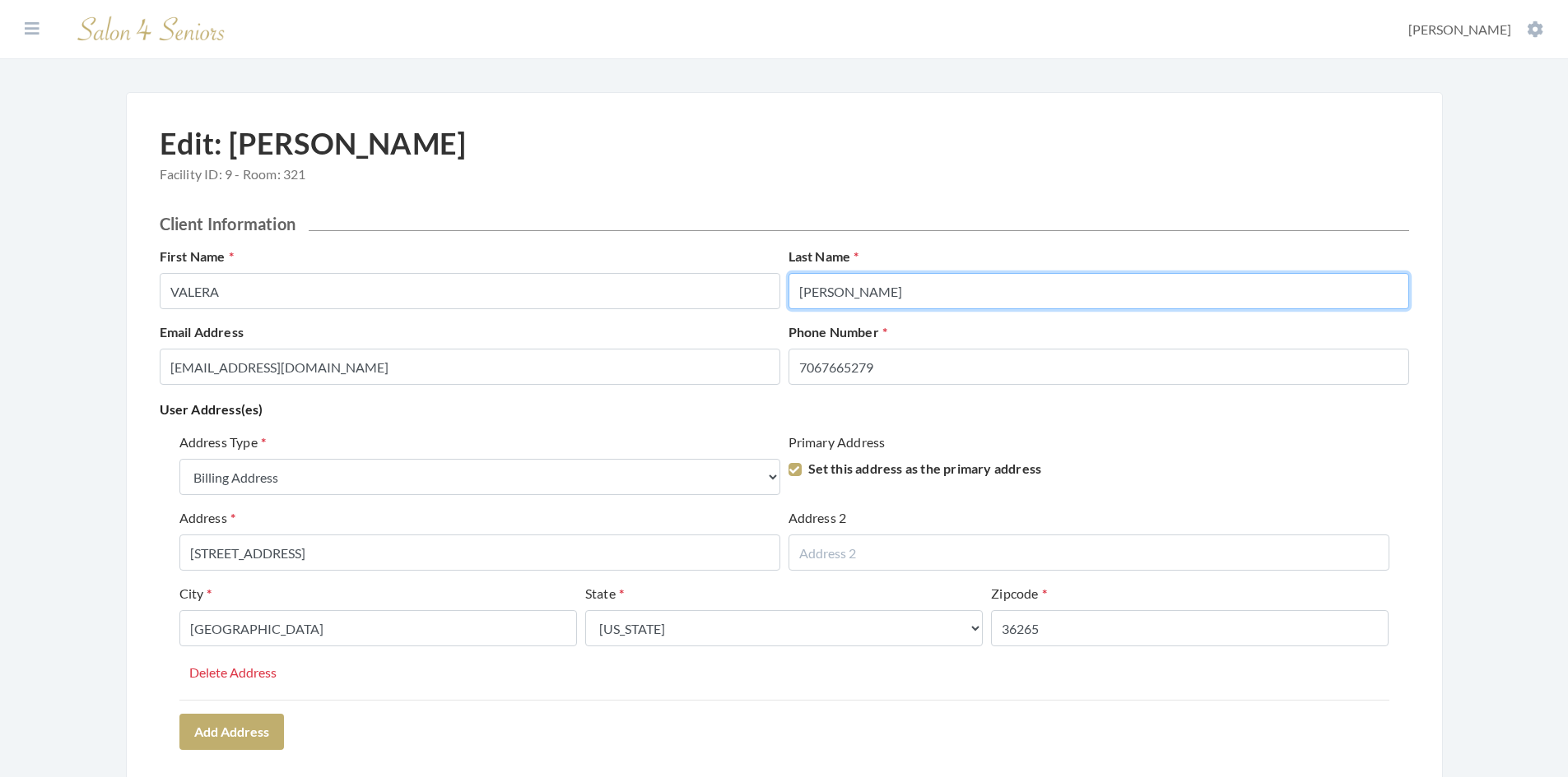
drag, startPoint x: 847, startPoint y: 288, endPoint x: 769, endPoint y: 289, distance: 78.0
click at [769, 289] on div "First Name VALERA Last Name Smith" at bounding box center [784, 284] width 1257 height 76
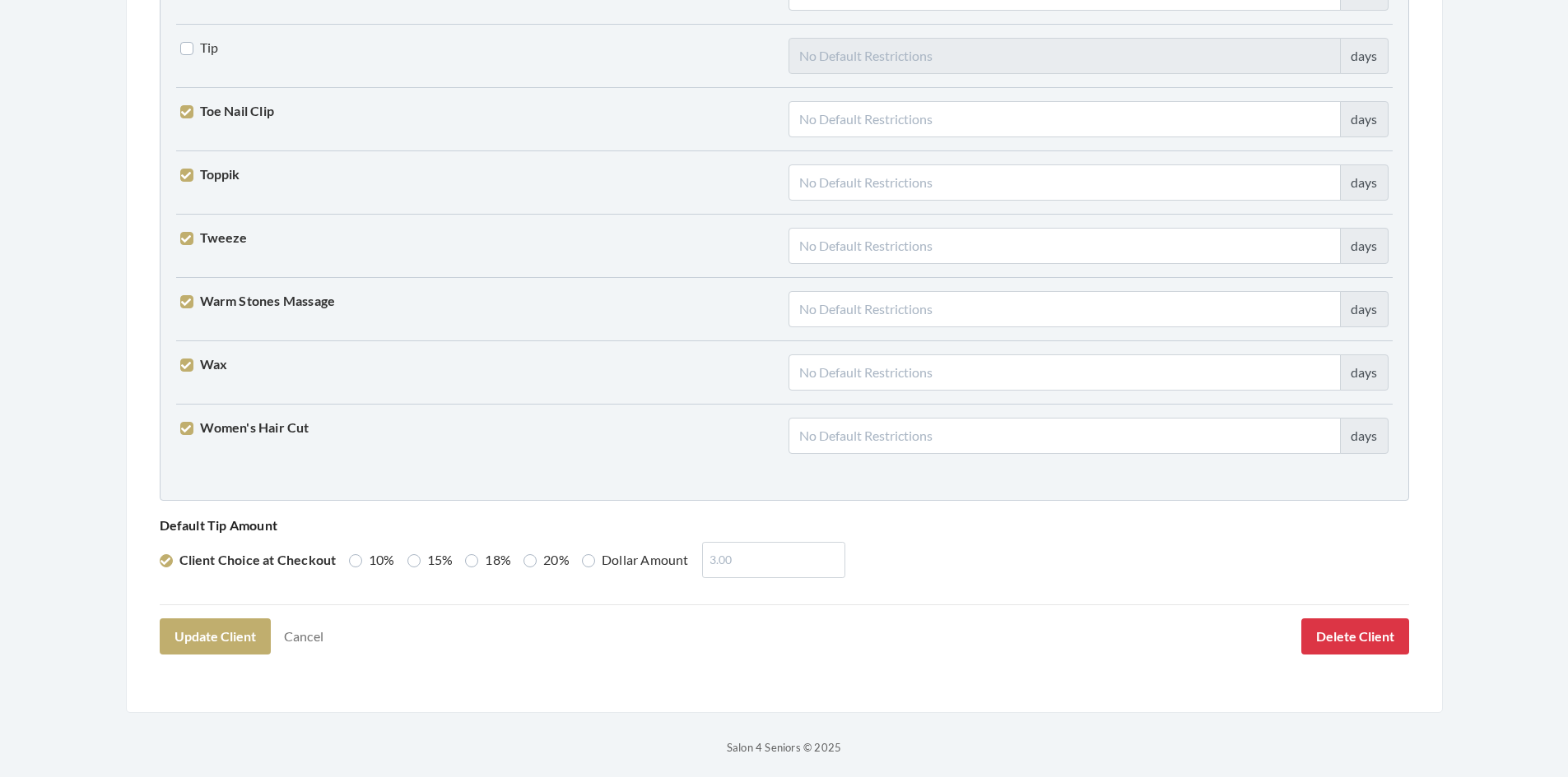
scroll to position [4052, 0]
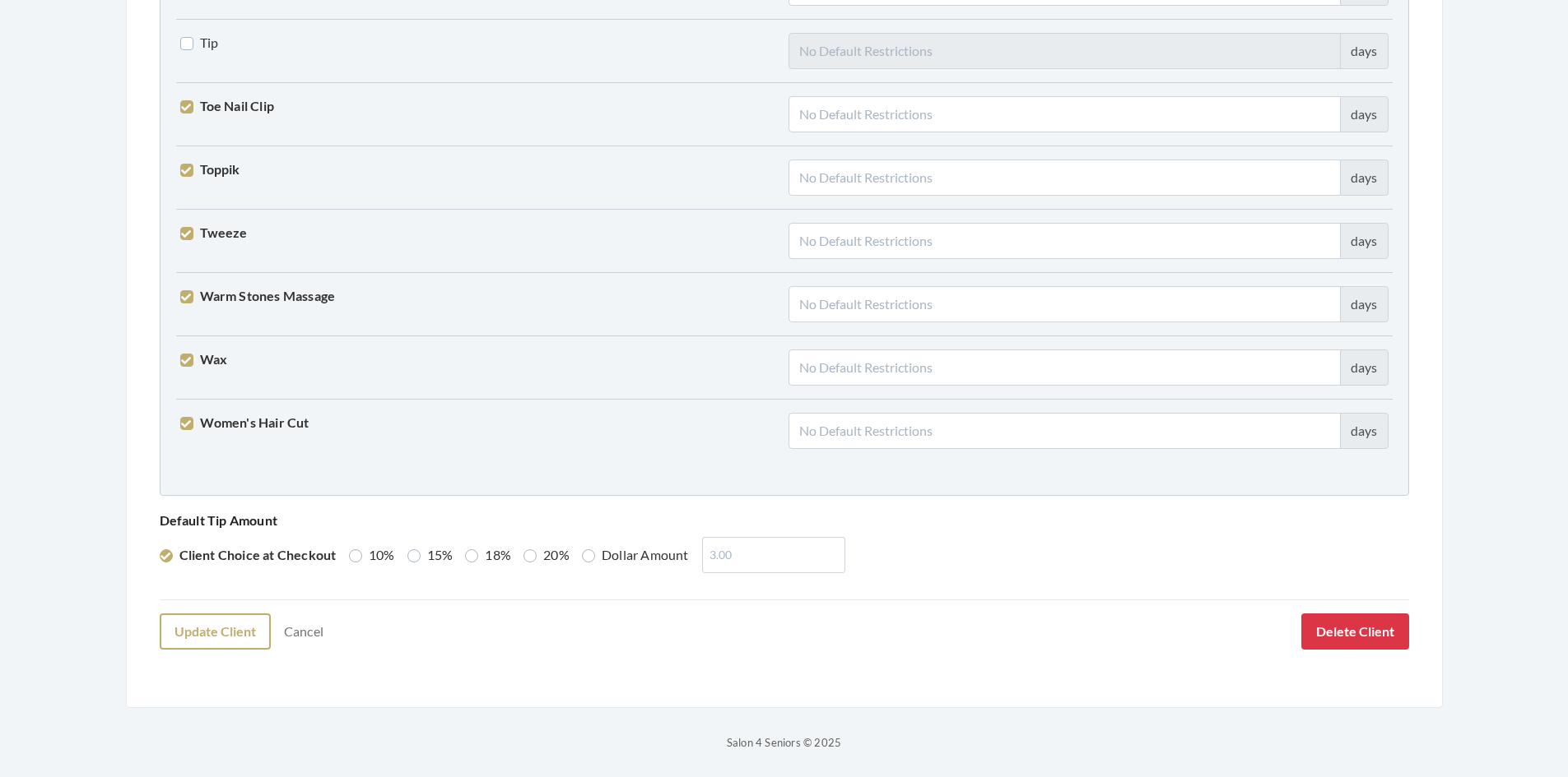
type input "SMITH"
click at [253, 628] on button "Update Client" at bounding box center [215, 631] width 111 height 36
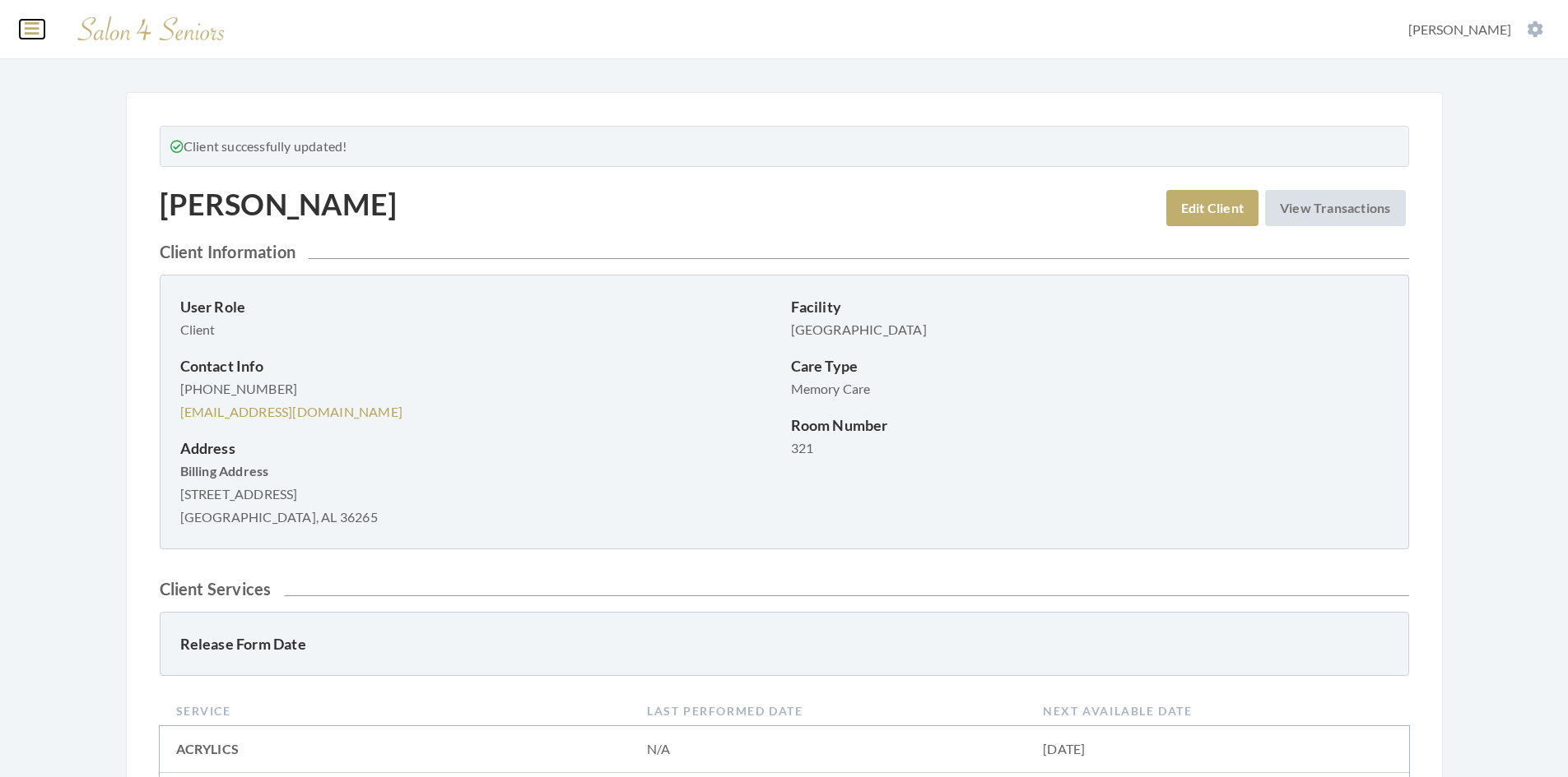
click at [37, 24] on icon at bounding box center [32, 29] width 15 height 17
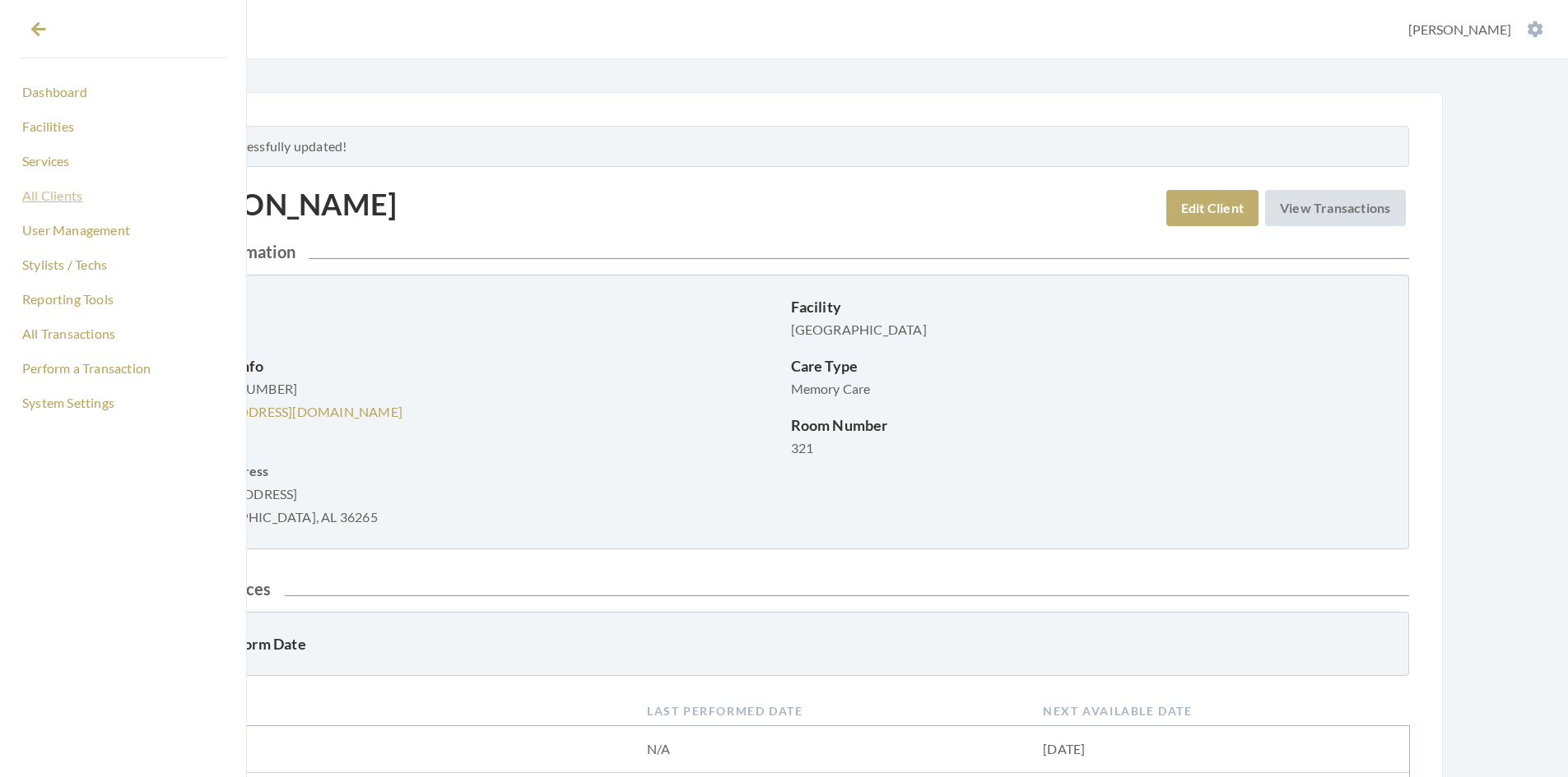
click at [58, 197] on link "All Clients" at bounding box center [123, 195] width 207 height 28
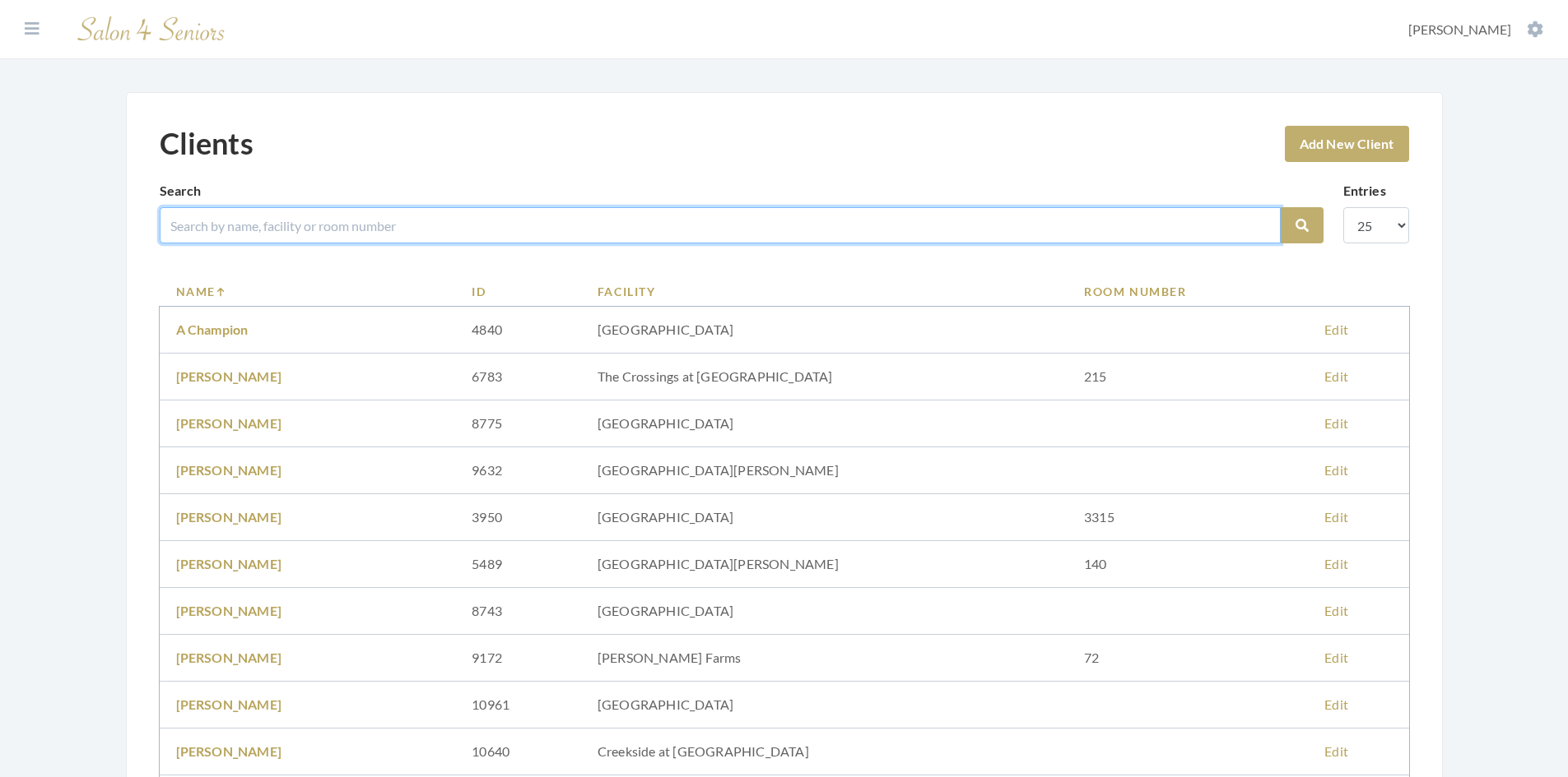
click at [223, 225] on input "search" at bounding box center [720, 225] width 1121 height 36
type input "[PERSON_NAME]"
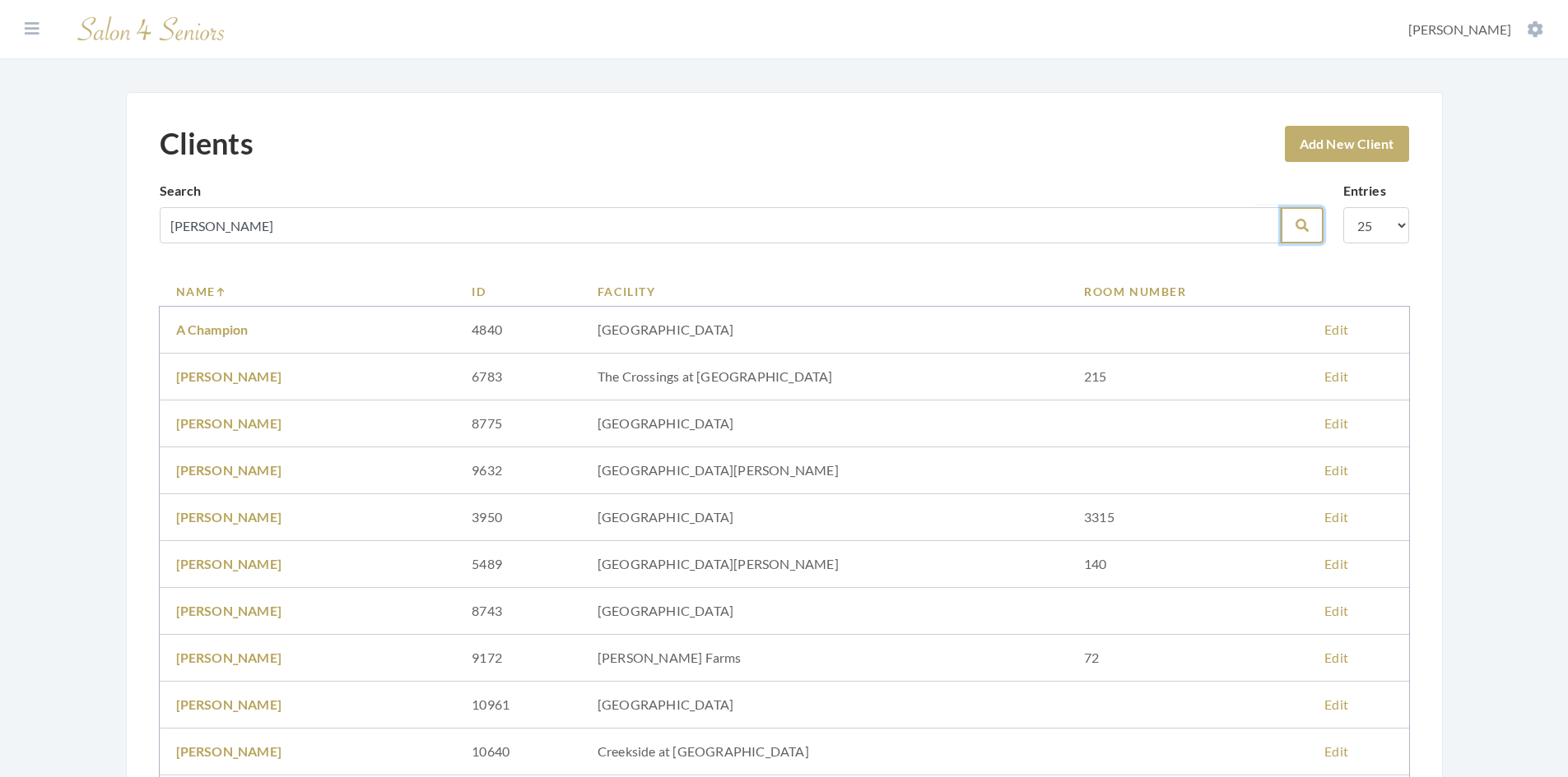
click at [1296, 228] on icon "submit" at bounding box center [1302, 225] width 13 height 13
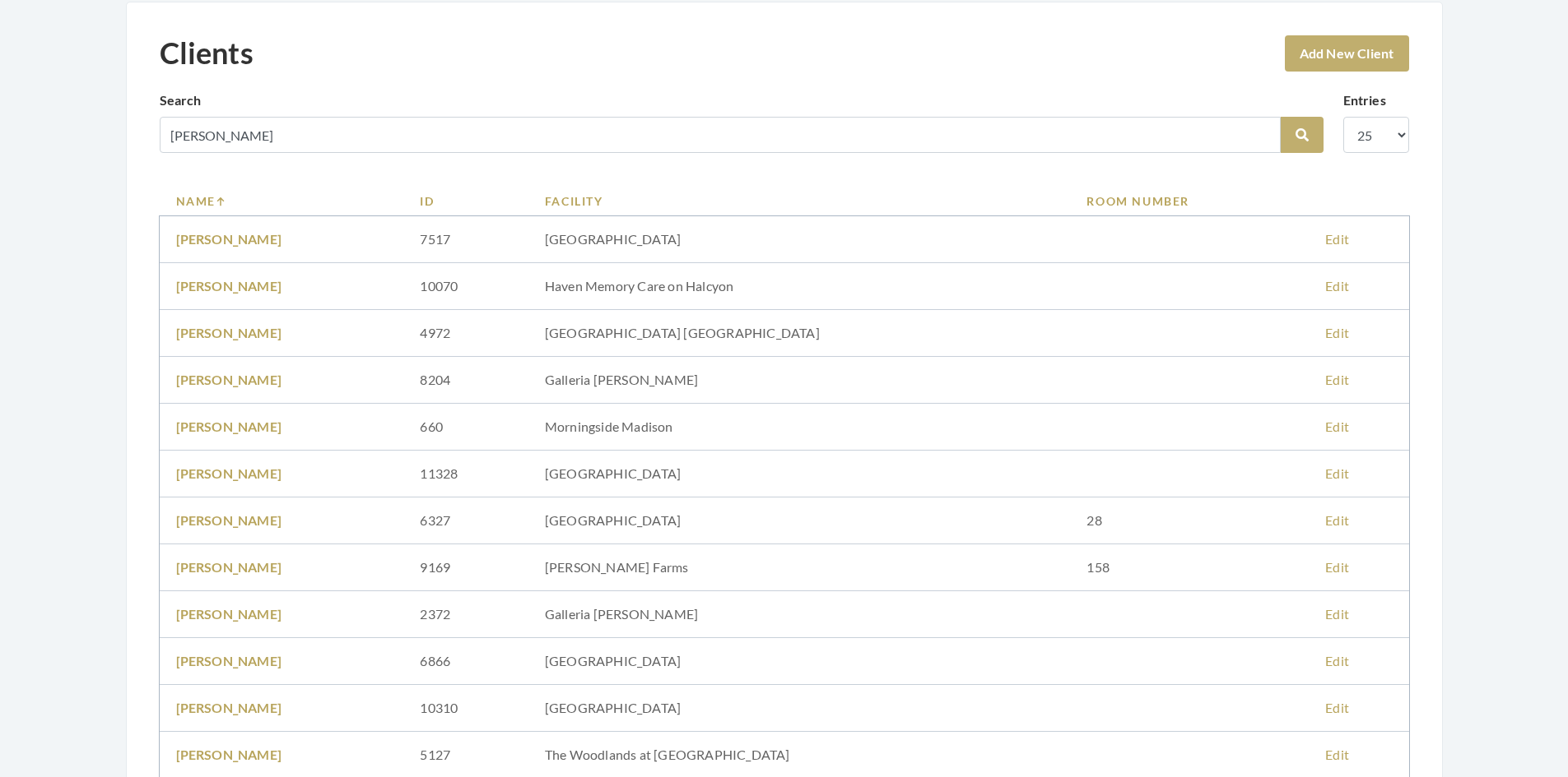
scroll to position [82, 0]
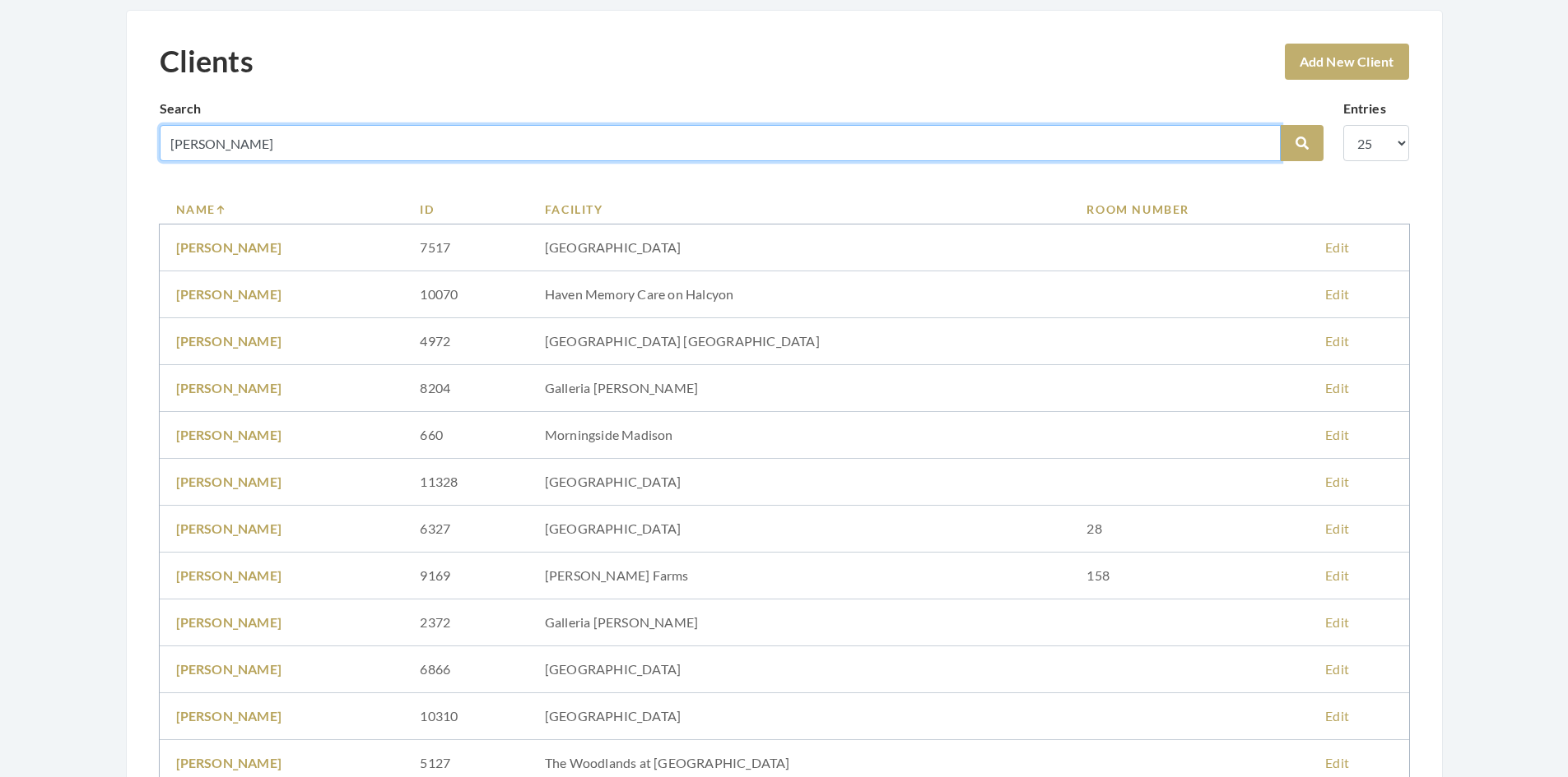
drag, startPoint x: 286, startPoint y: 153, endPoint x: 154, endPoint y: 142, distance: 132.5
click at [154, 141] on div "Clients Add New Client Search [PERSON_NAME] Search Entries 10 25 50 100 Name ID…" at bounding box center [785, 783] width 1317 height 1545
type input "[PERSON_NAME]"
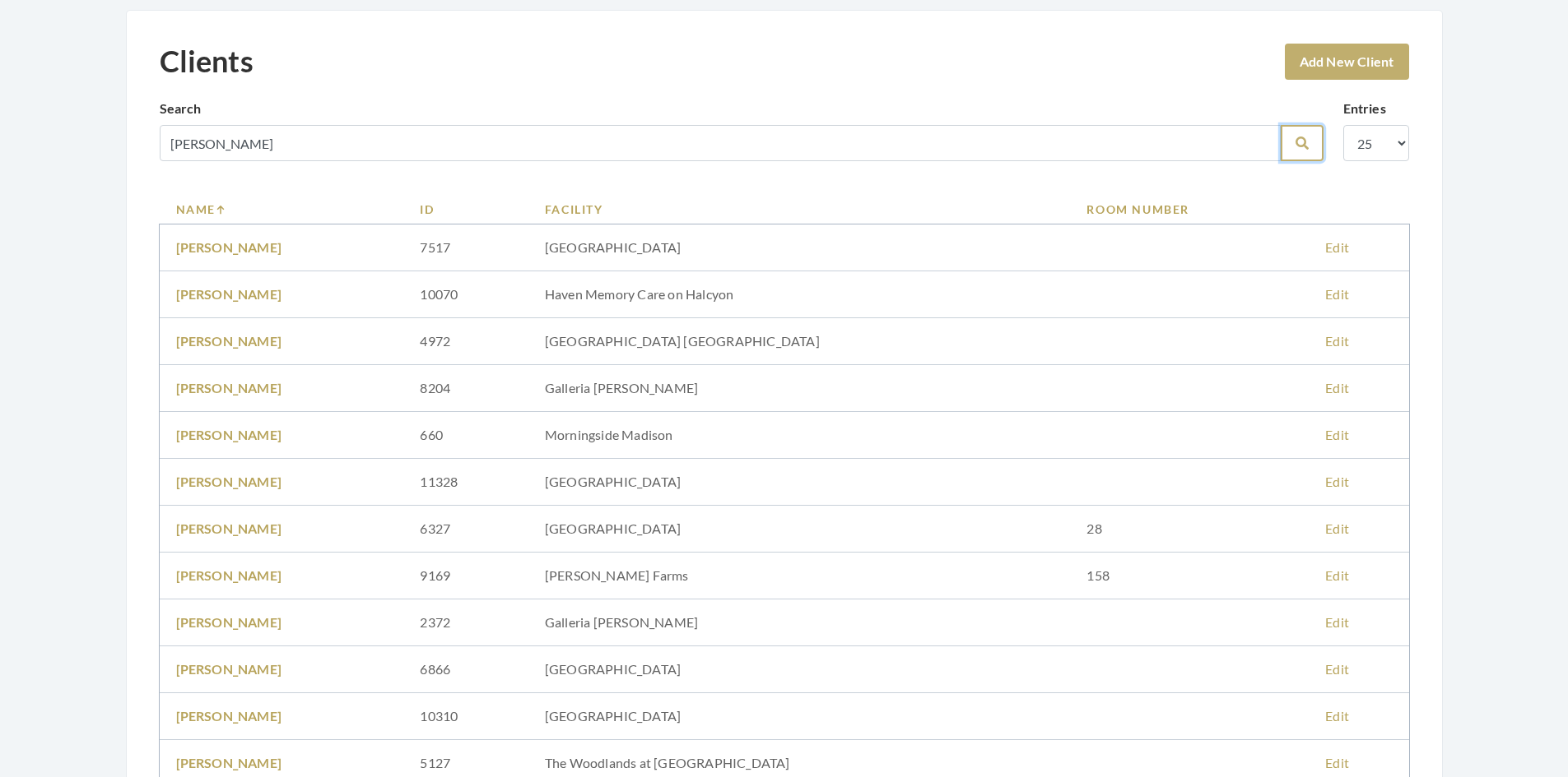
click at [1299, 141] on icon "submit" at bounding box center [1302, 143] width 13 height 13
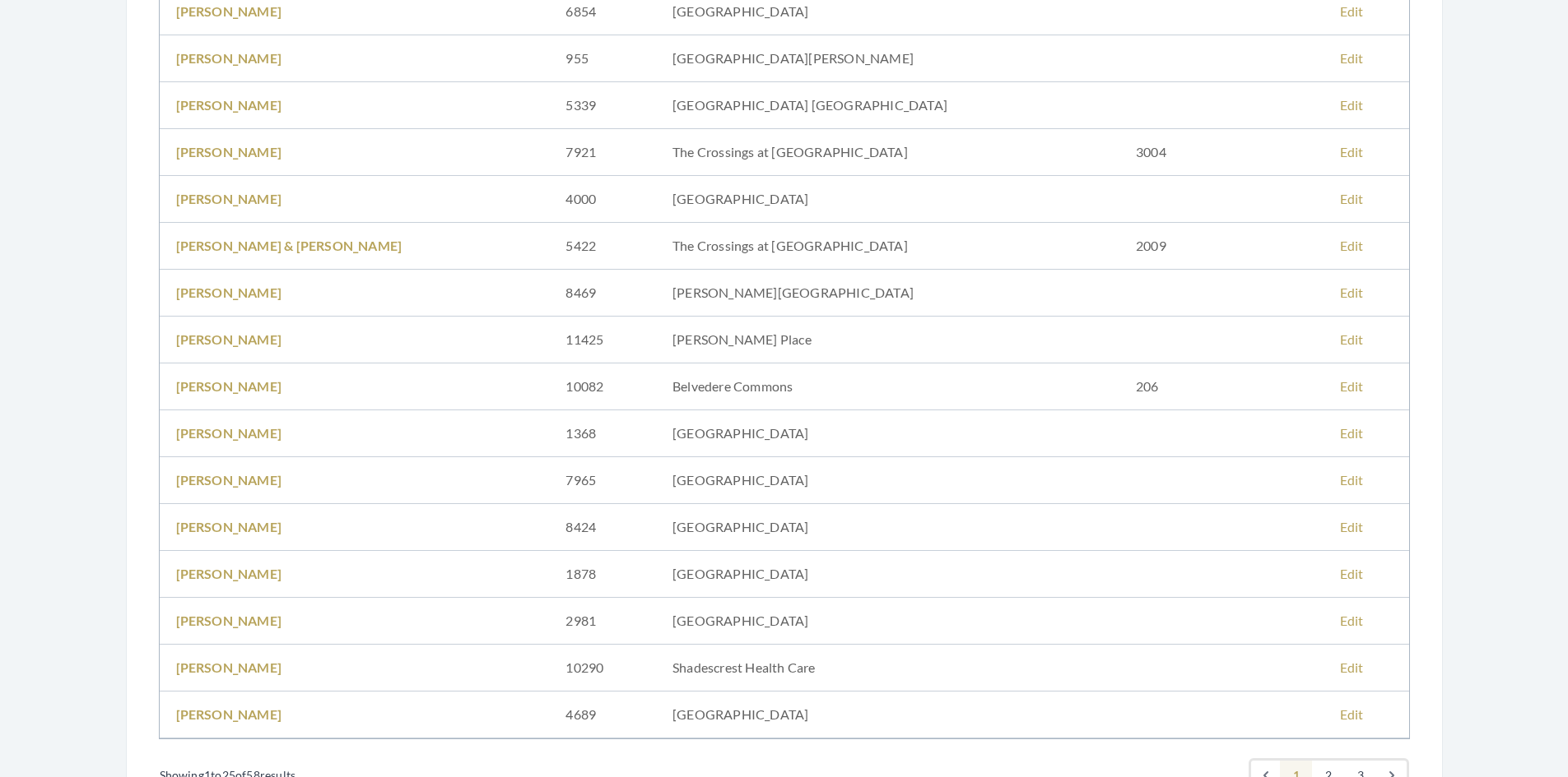
scroll to position [823, 0]
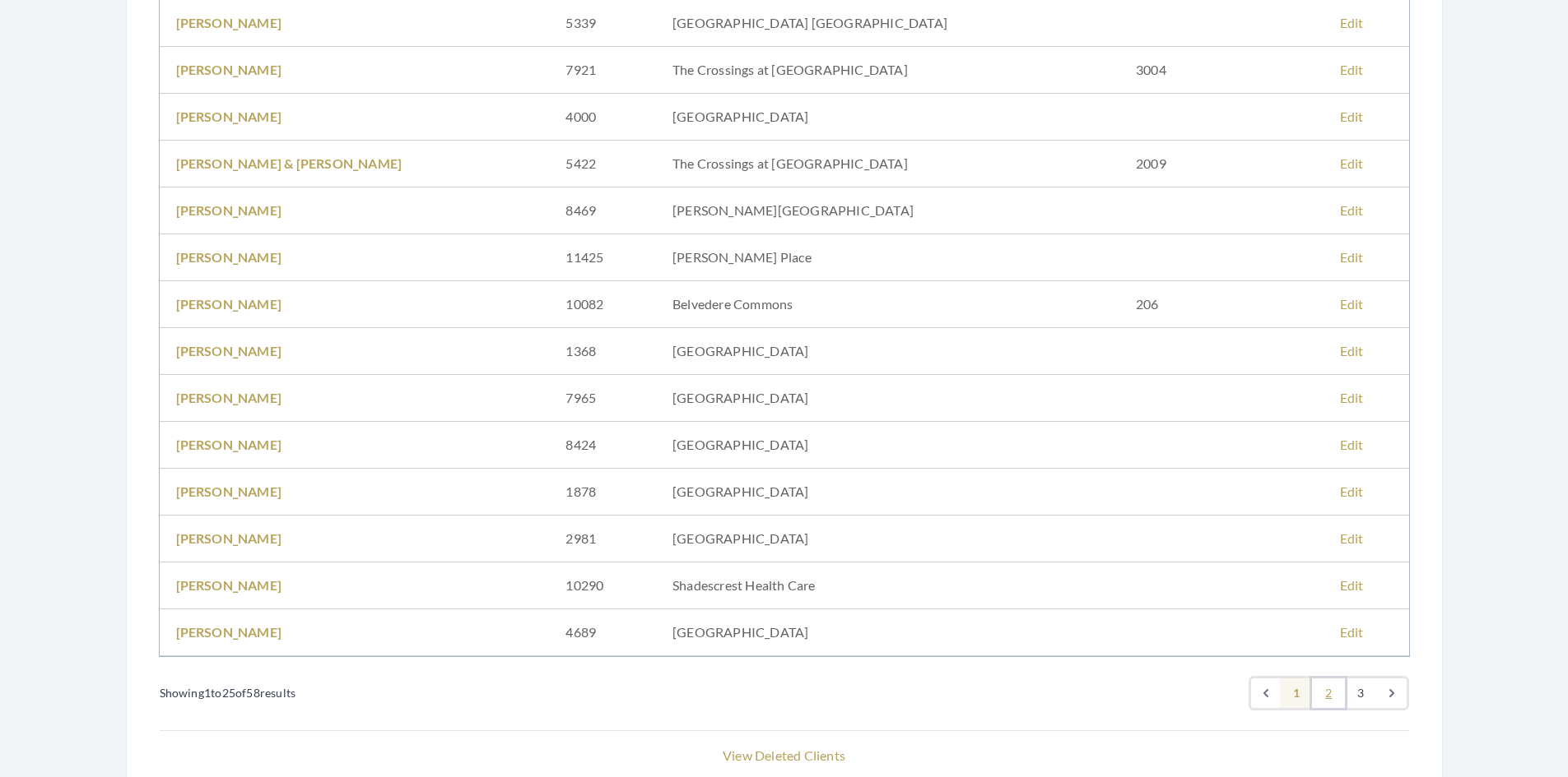
click at [1328, 689] on link "2" at bounding box center [1328, 694] width 33 height 30
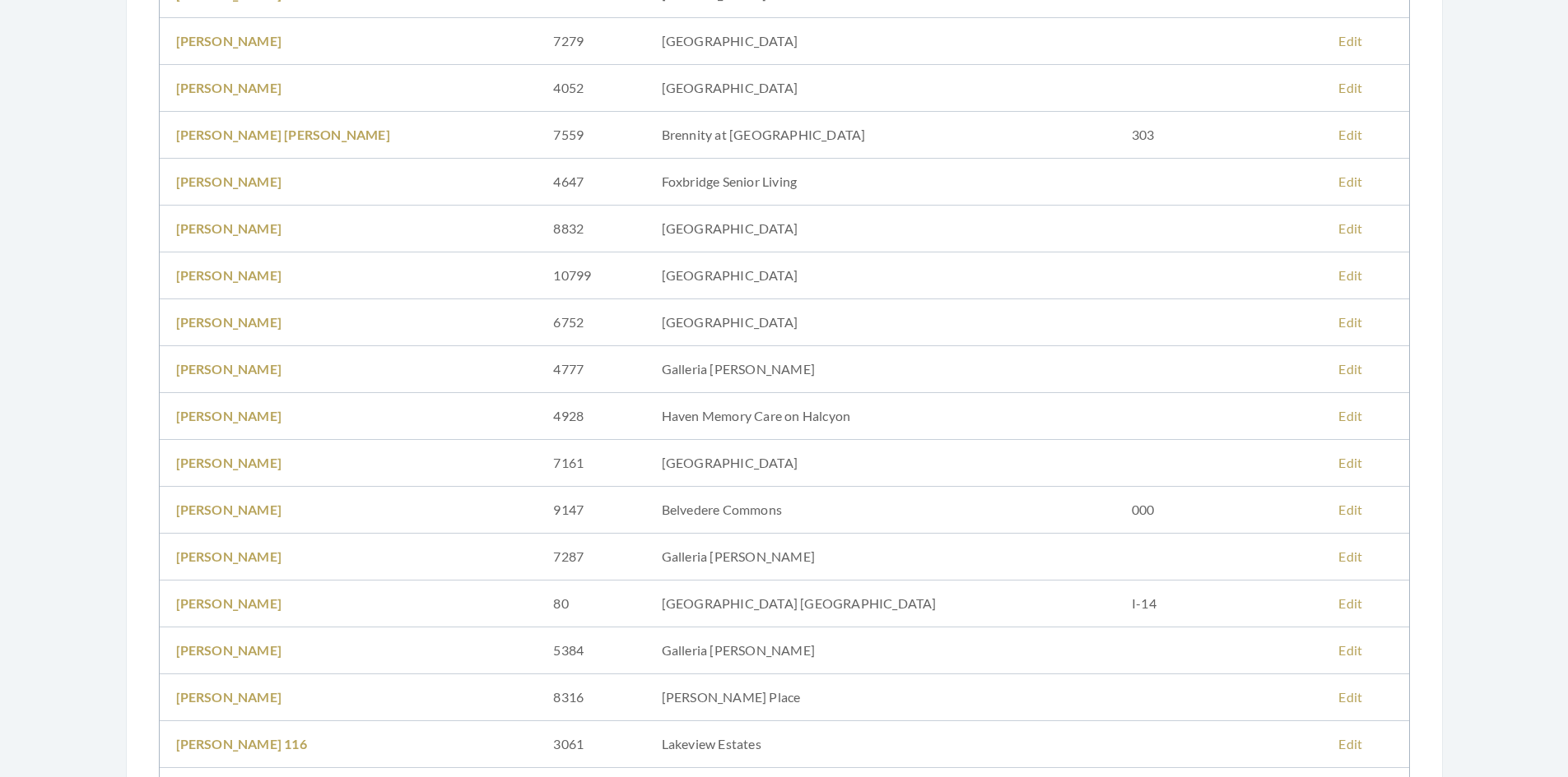
scroll to position [411, 0]
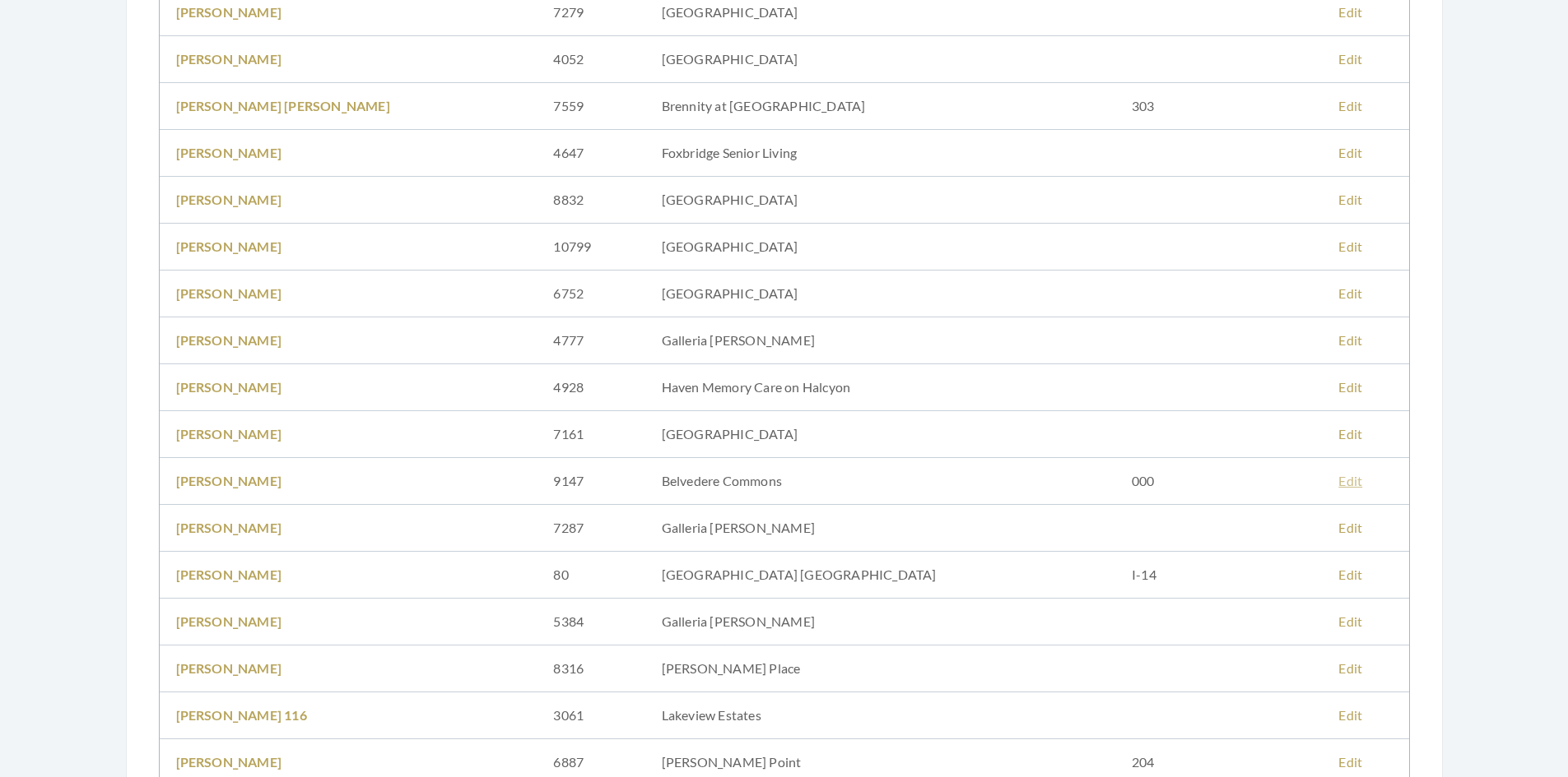
click at [1339, 486] on link "Edit" at bounding box center [1351, 481] width 24 height 16
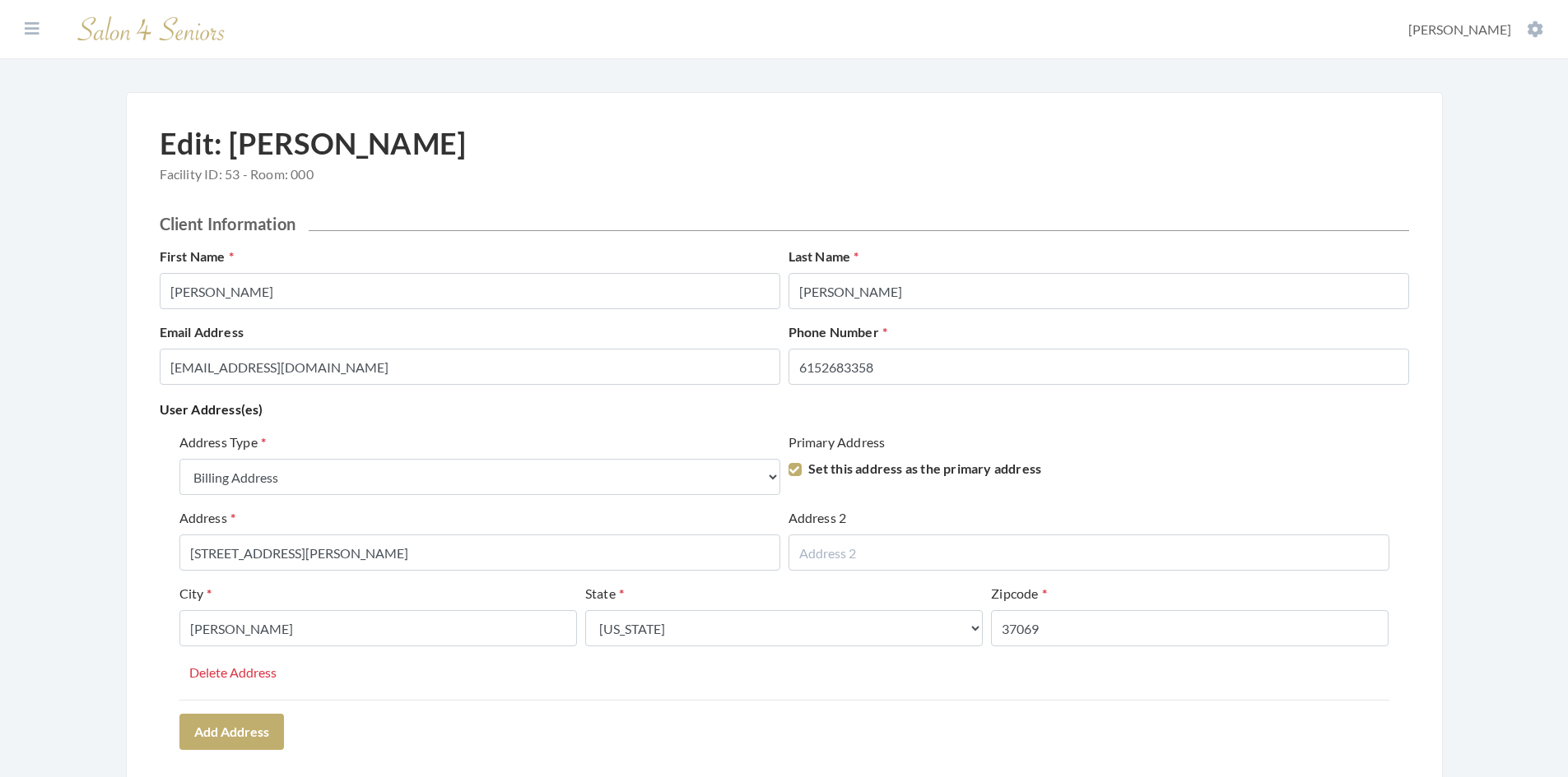
select select "billing"
select select "tn"
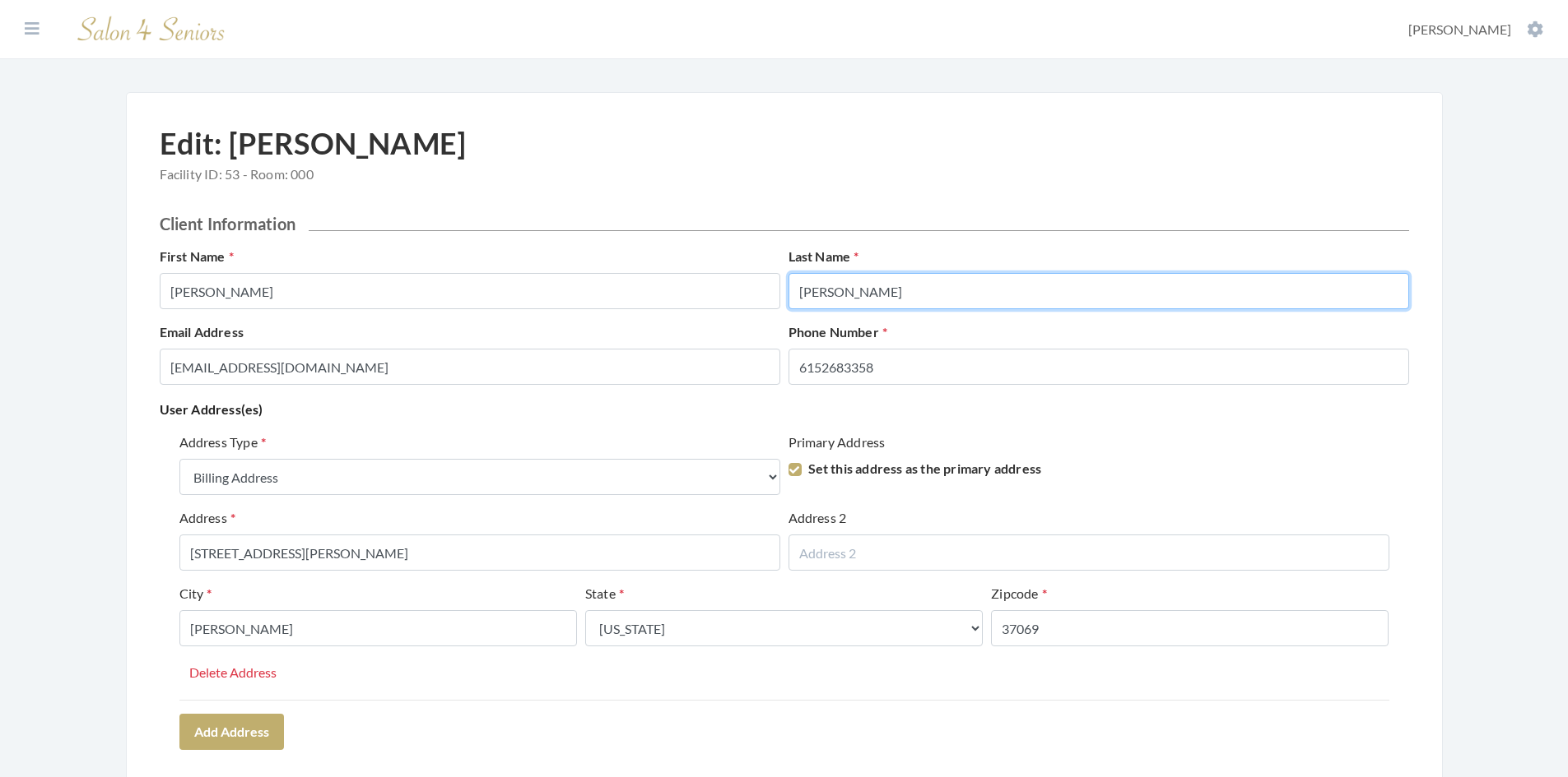
drag, startPoint x: 835, startPoint y: 284, endPoint x: 796, endPoint y: 297, distance: 41.1
click at [795, 295] on input "[PERSON_NAME]" at bounding box center [1098, 291] width 620 height 36
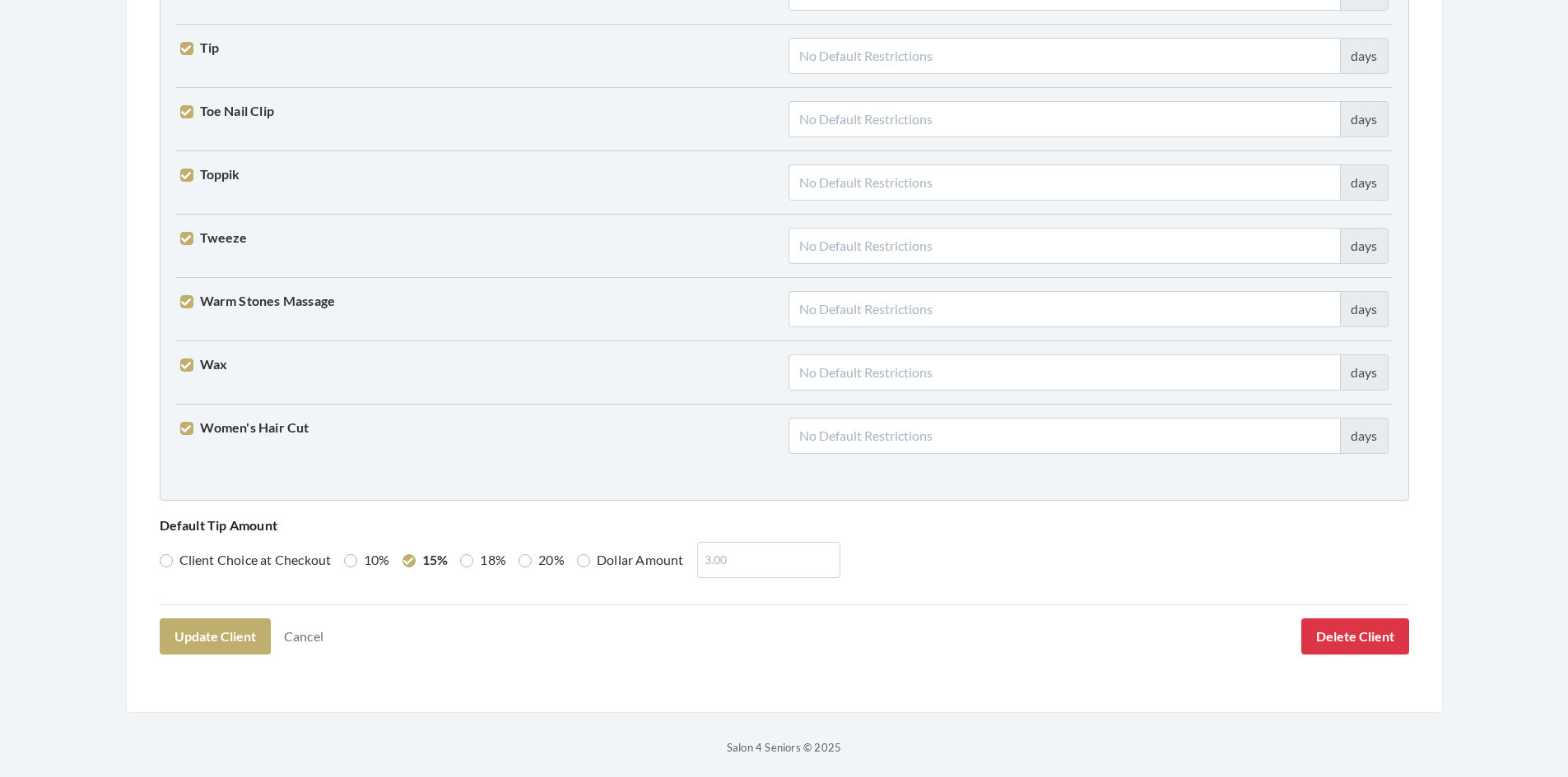
scroll to position [4052, 0]
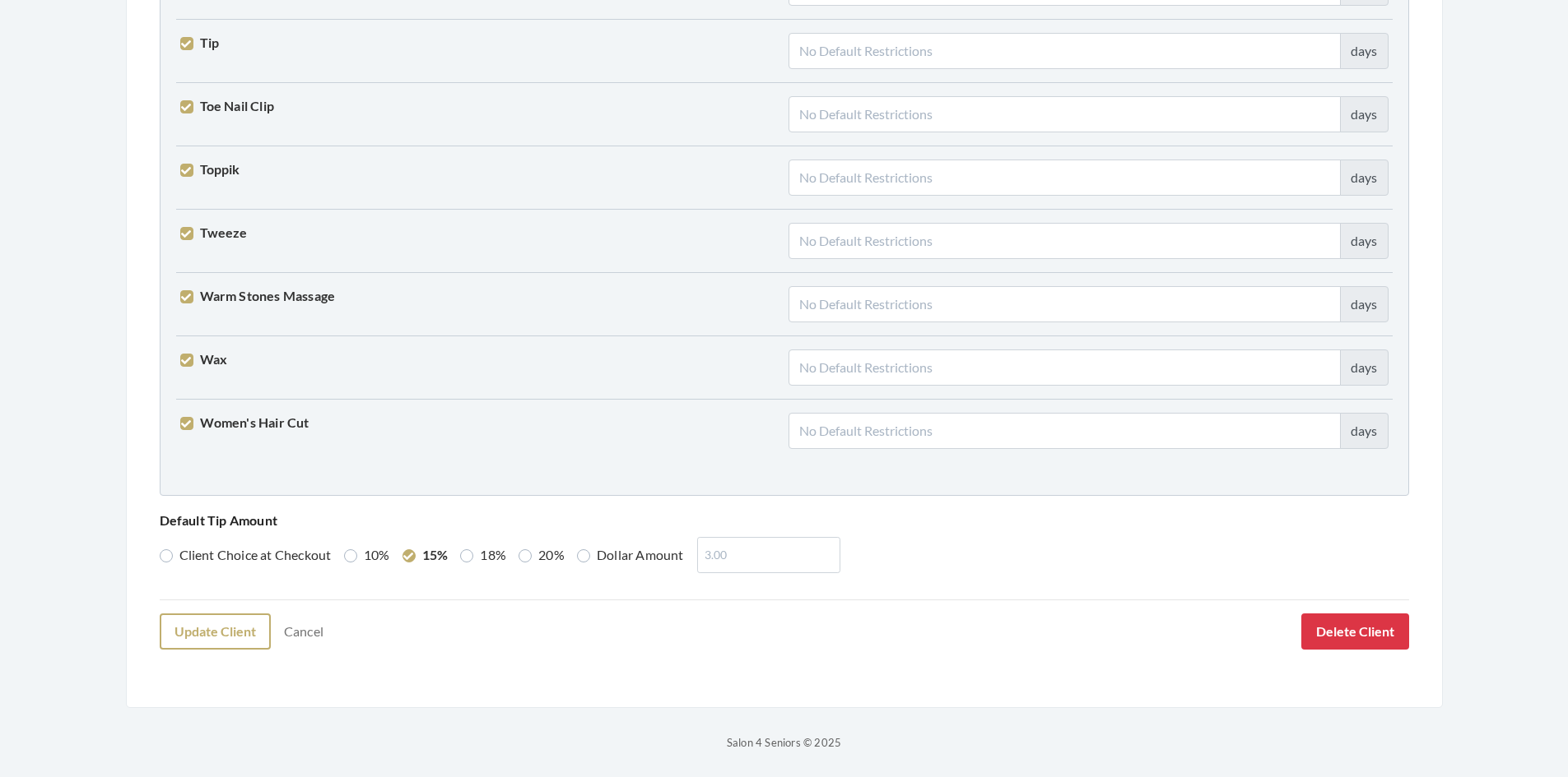
type input "[PERSON_NAME]"
click at [202, 638] on button "Update Client" at bounding box center [215, 631] width 111 height 36
